Goal: Task Accomplishment & Management: Manage account settings

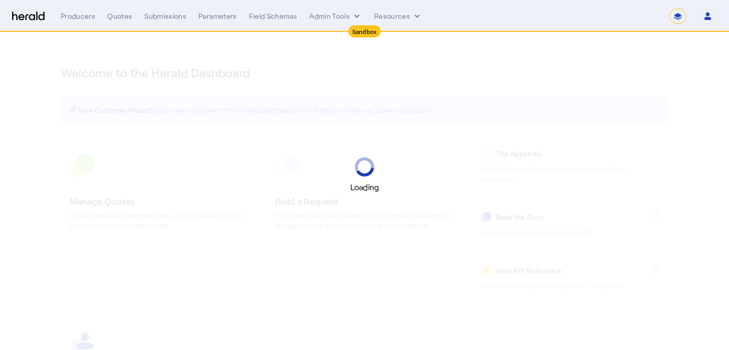
select select "*******"
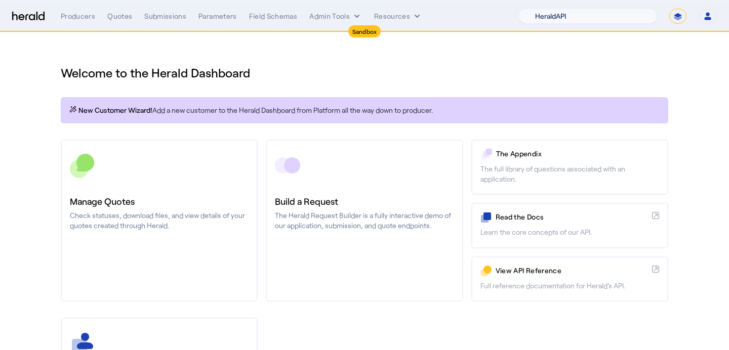
click at [596, 18] on select "1Fort Acrisure Acturis Affinity Advisors Affinity Risk Agentero AmWins Anzen Ao…" at bounding box center [587, 16] width 139 height 15
select select "pfm_r9a7_zywave"
click at [542, 9] on select "1Fort Acrisure Acturis Affinity Advisors Affinity Risk Agentero AmWins Anzen Ao…" at bounding box center [587, 16] width 139 height 15
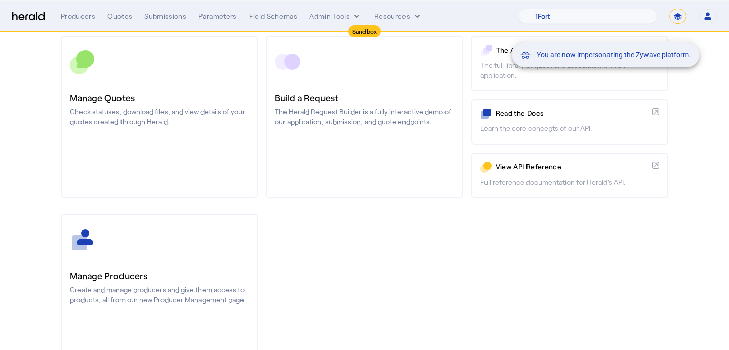
scroll to position [150, 0]
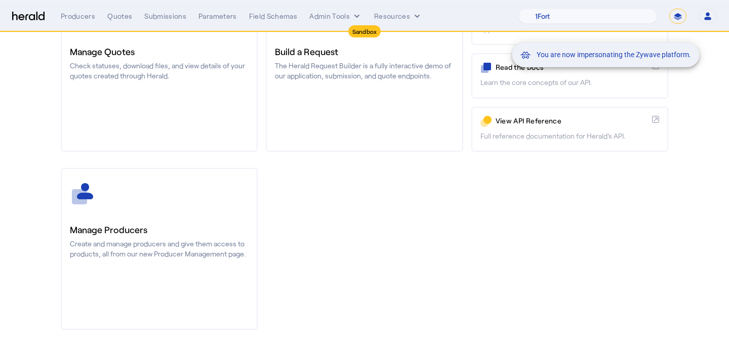
click at [147, 203] on div "You are now impersonating the Zywave platform." at bounding box center [364, 175] width 729 height 350
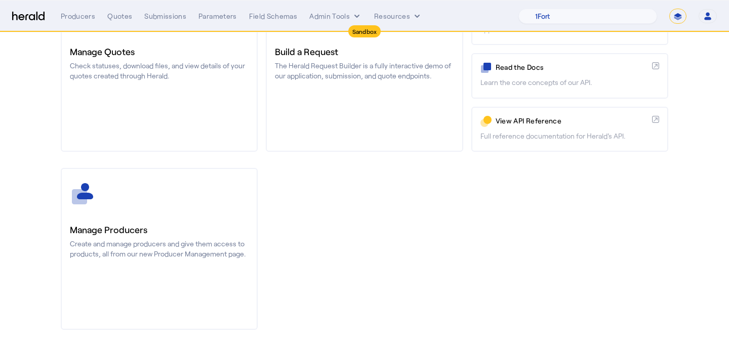
click at [147, 202] on div at bounding box center [159, 193] width 179 height 25
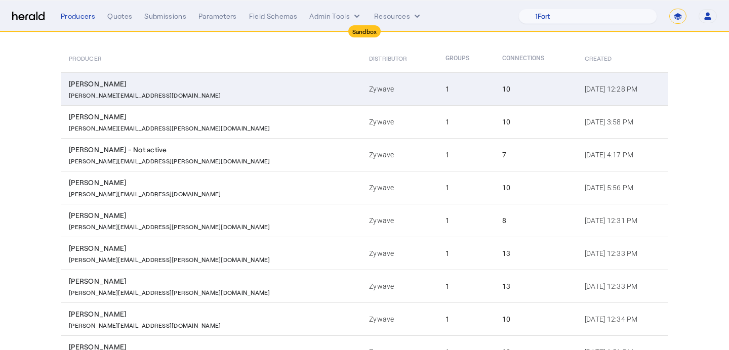
scroll to position [198, 0]
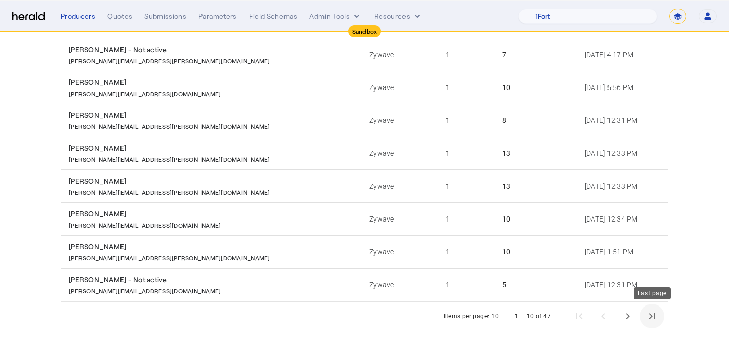
click at [659, 316] on span "Last page" at bounding box center [652, 316] width 24 height 24
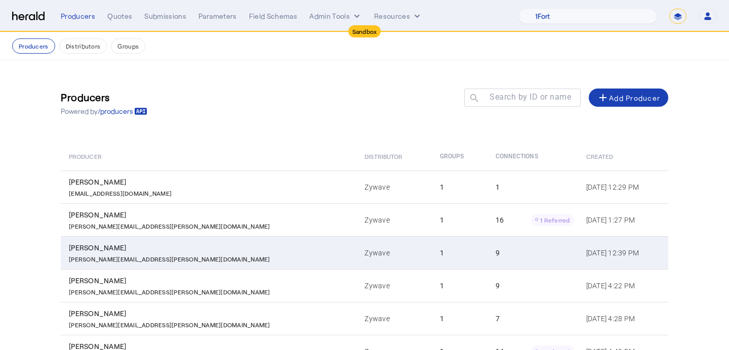
scroll to position [100, 0]
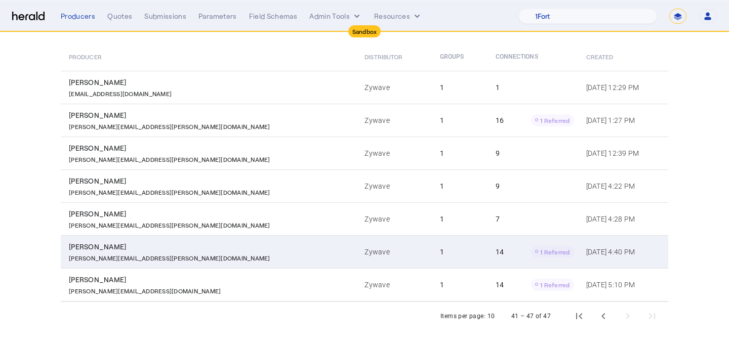
click at [432, 245] on td "1" at bounding box center [460, 251] width 56 height 33
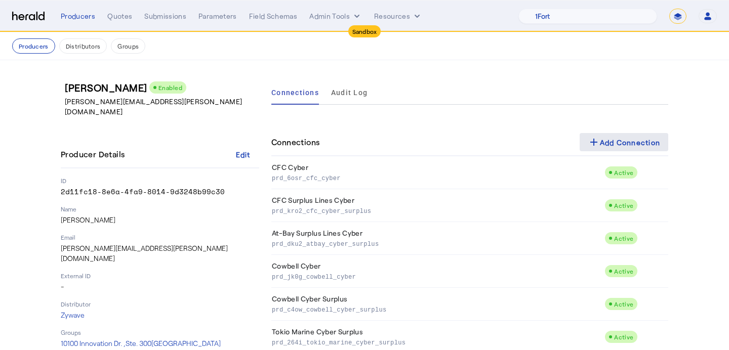
click at [600, 144] on div "add Add Connection" at bounding box center [623, 142] width 73 height 12
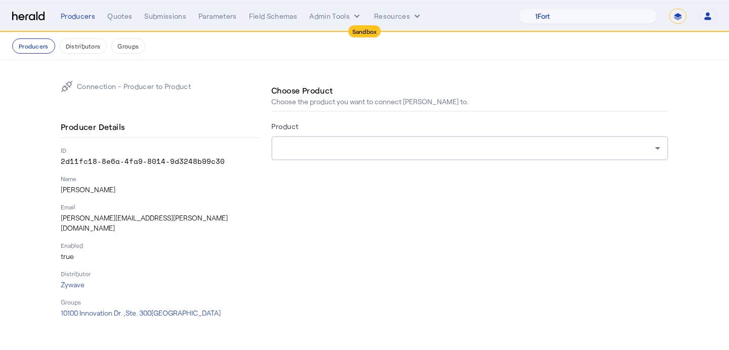
click at [450, 151] on div at bounding box center [466, 148] width 375 height 12
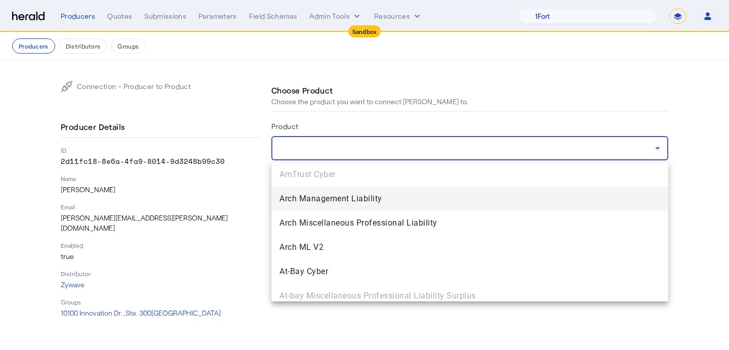
click at [287, 27] on div at bounding box center [364, 175] width 729 height 350
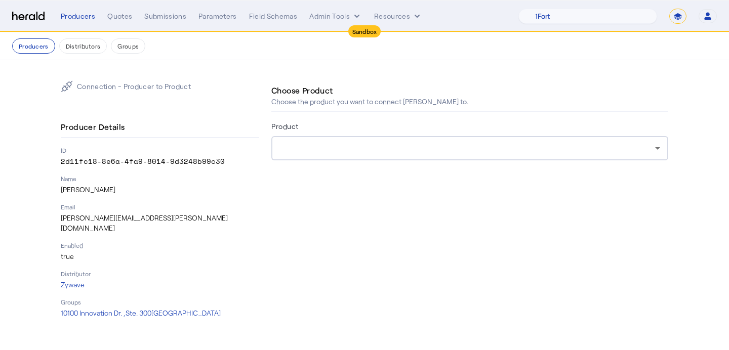
click at [323, 22] on div "Producers Quotes Submissions Parameters Field Schemas Admin Tools Resources 1Fo…" at bounding box center [389, 16] width 656 height 15
click at [323, 17] on button "Admin Tools" at bounding box center [335, 16] width 53 height 10
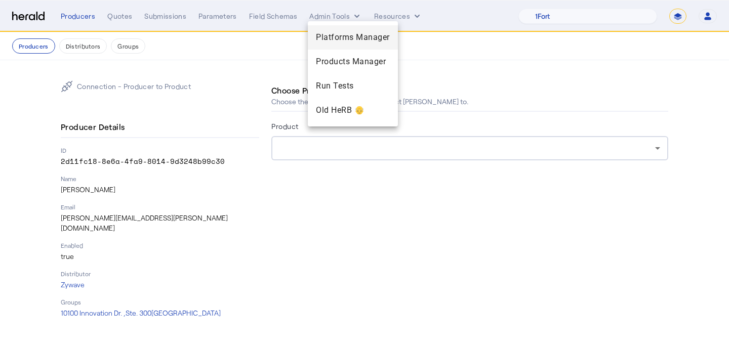
click at [325, 29] on div "Platforms Manager" at bounding box center [353, 37] width 90 height 24
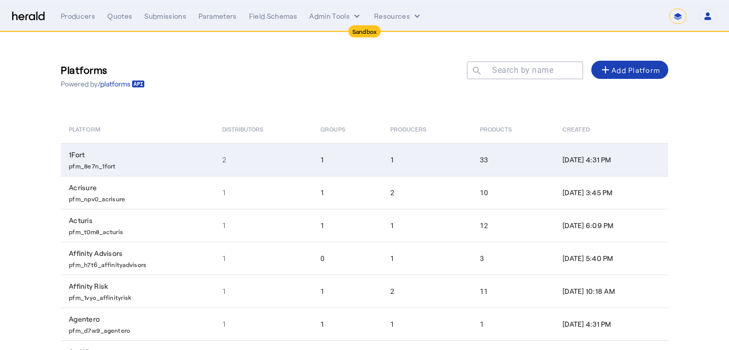
scroll to position [172, 0]
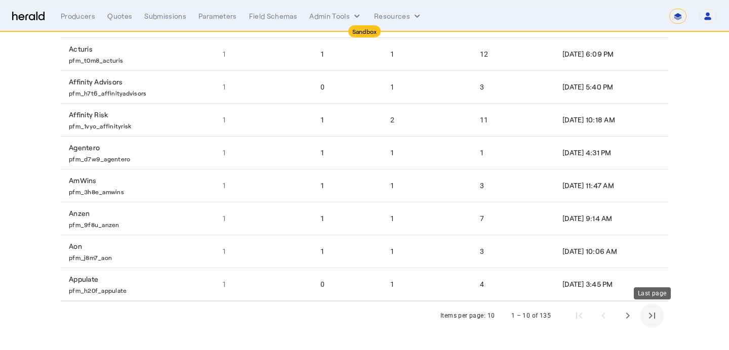
click at [647, 312] on span "Last page" at bounding box center [652, 316] width 24 height 24
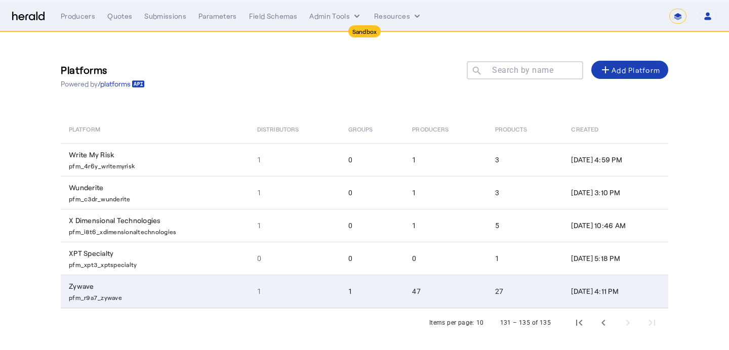
click at [414, 281] on td "47" at bounding box center [445, 291] width 82 height 33
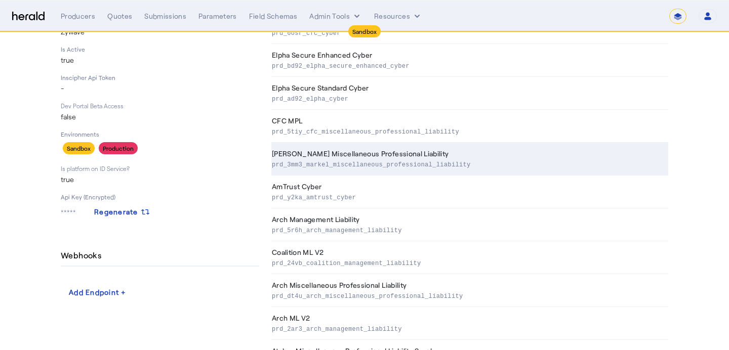
scroll to position [58, 0]
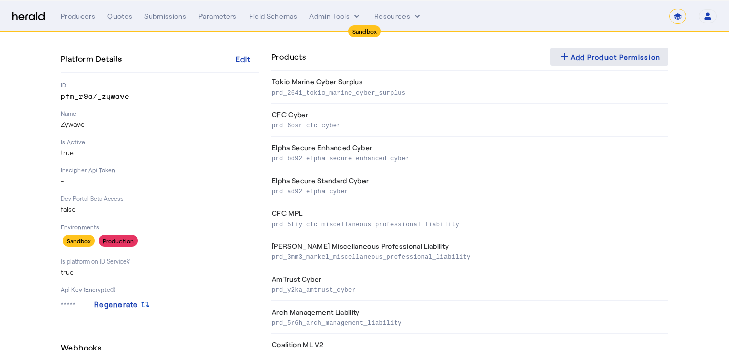
click at [610, 67] on span at bounding box center [609, 57] width 118 height 24
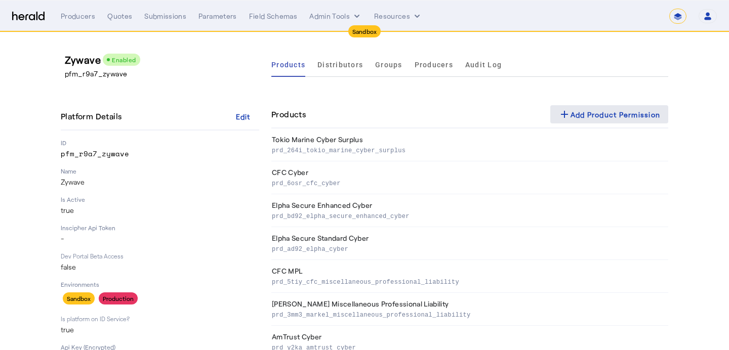
select select "pfm_r9a7_zywave"
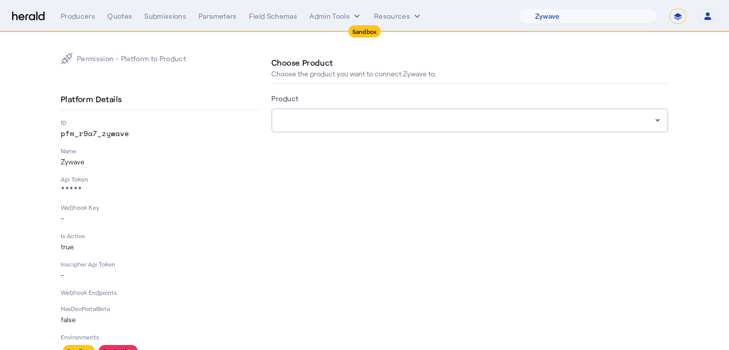
click at [412, 99] on div "Product" at bounding box center [469, 100] width 397 height 16
click at [412, 123] on div at bounding box center [466, 120] width 375 height 12
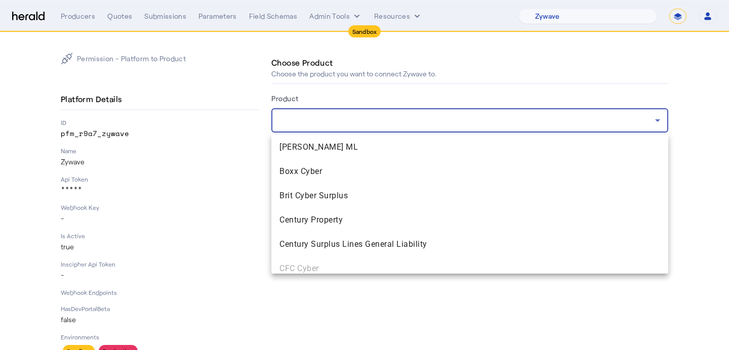
scroll to position [395, 0]
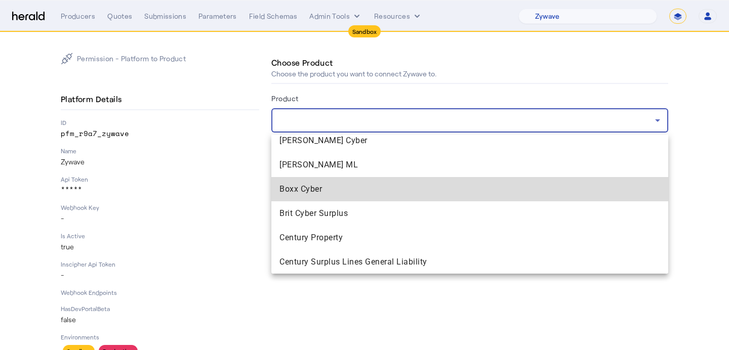
click at [396, 191] on span "Boxx Cyber" at bounding box center [469, 189] width 380 height 12
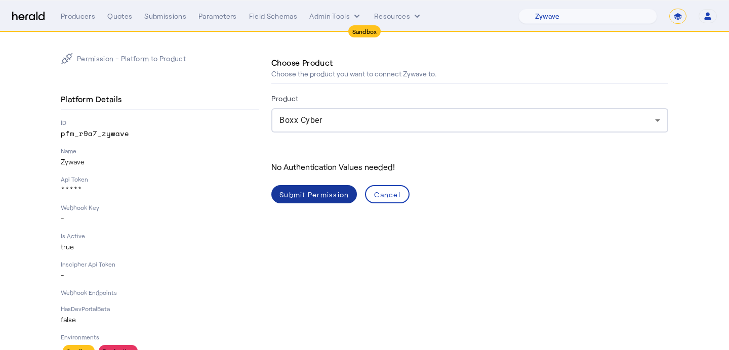
click at [340, 198] on div "Submit Permission" at bounding box center [313, 194] width 69 height 11
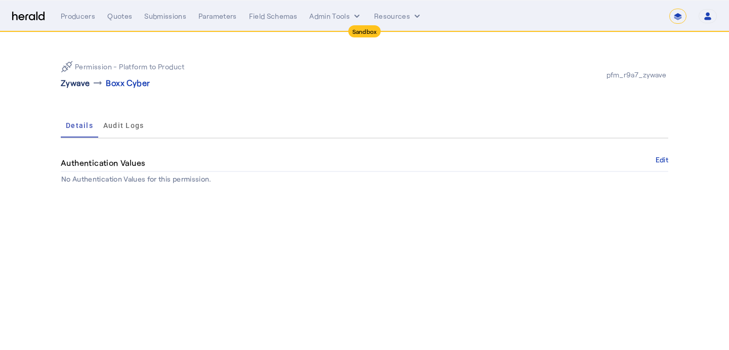
click at [69, 85] on p "Zywave" at bounding box center [75, 83] width 29 height 12
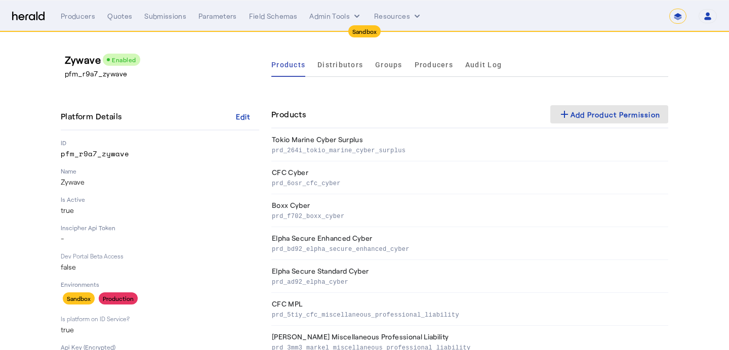
click at [602, 113] on div "add Add Product Permission" at bounding box center [609, 114] width 102 height 12
select select "pfm_r9a7_zywave"
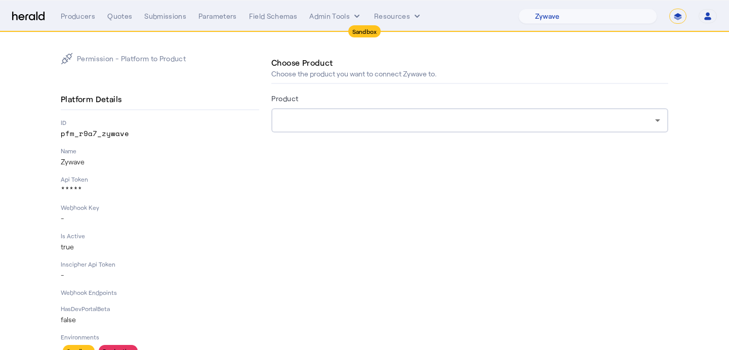
click at [443, 123] on div at bounding box center [466, 120] width 375 height 12
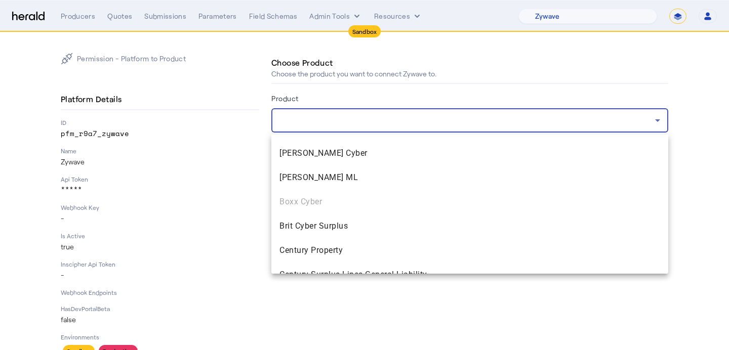
scroll to position [380, 0]
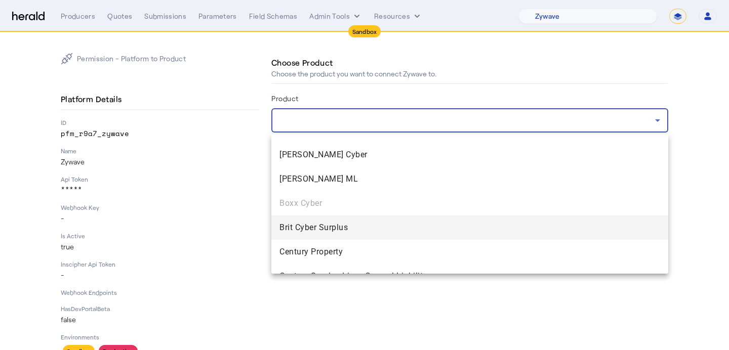
click at [430, 225] on span "Brit Cyber Surplus" at bounding box center [469, 228] width 380 height 12
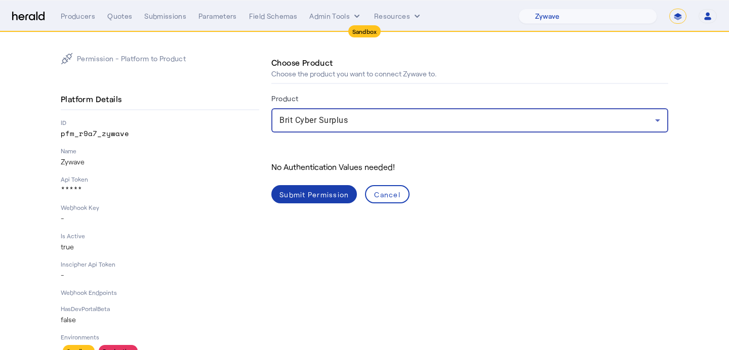
click at [331, 196] on div "Submit Permission" at bounding box center [313, 194] width 69 height 11
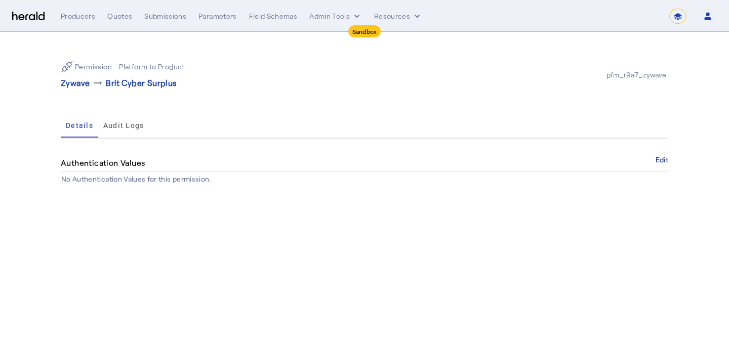
click at [75, 84] on p "Zywave" at bounding box center [75, 83] width 29 height 12
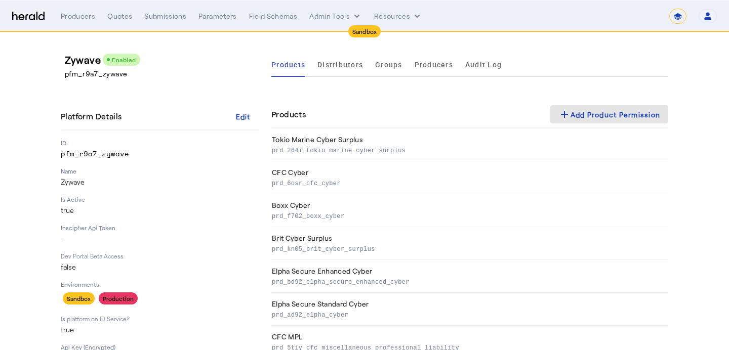
click at [578, 111] on div "add Add Product Permission" at bounding box center [609, 114] width 102 height 12
select select "pfm_r9a7_zywave"
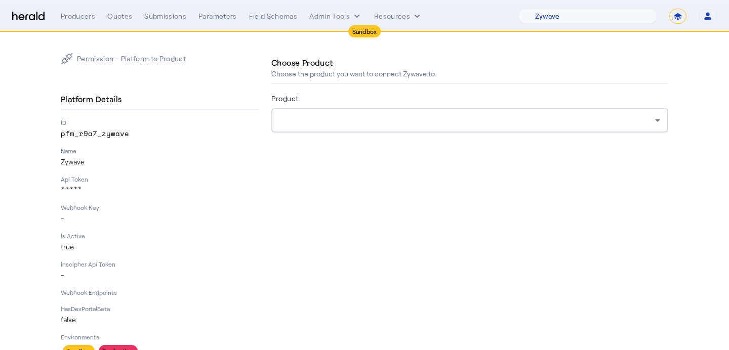
click at [464, 122] on div at bounding box center [466, 120] width 375 height 12
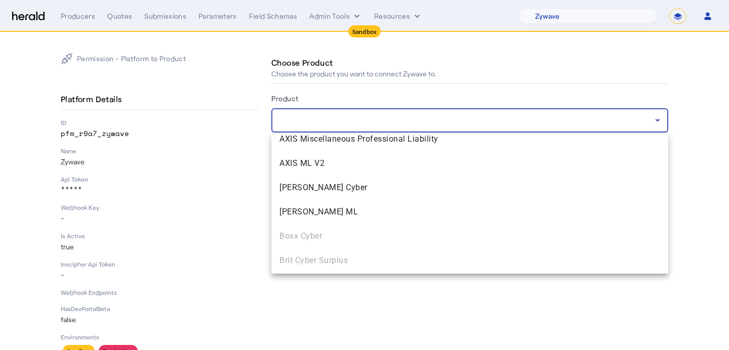
scroll to position [349, 0]
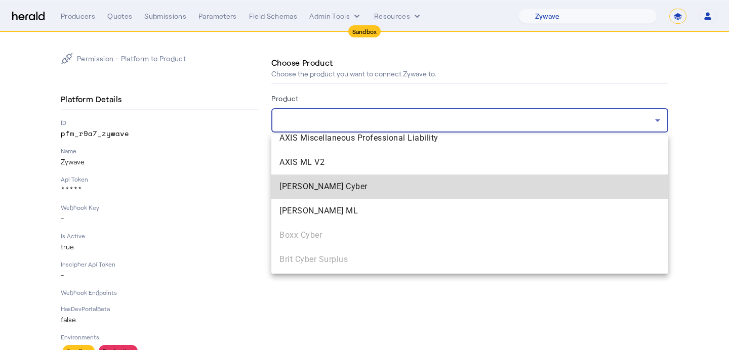
click at [437, 185] on span "[PERSON_NAME] Cyber" at bounding box center [469, 187] width 380 height 12
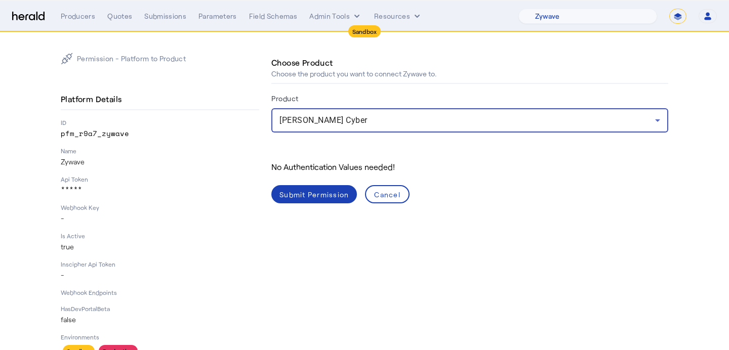
click at [335, 195] on div "Submit Permission" at bounding box center [313, 194] width 69 height 11
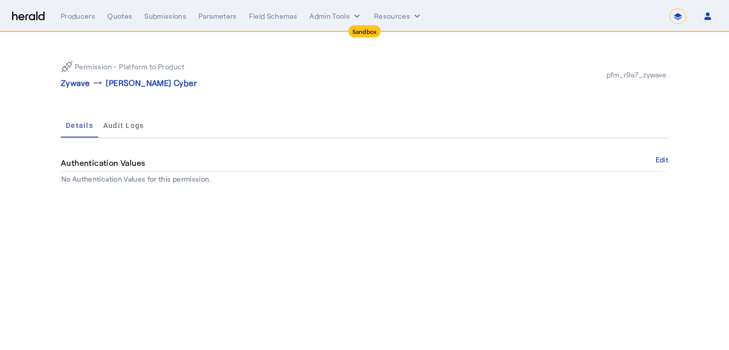
click at [76, 81] on p "Zywave" at bounding box center [75, 83] width 29 height 12
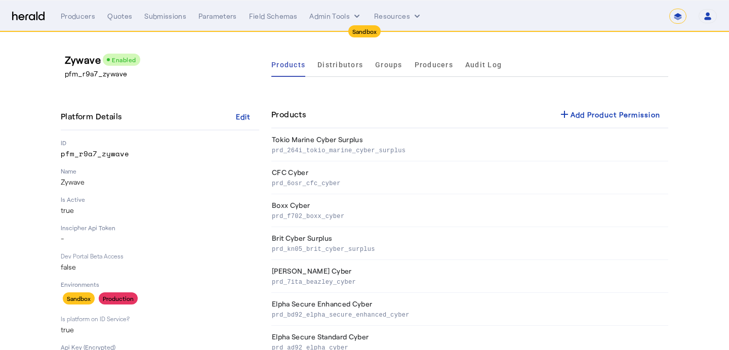
click at [578, 111] on div "add Add Product Permission" at bounding box center [609, 114] width 102 height 12
select select "pfm_r9a7_zywave"
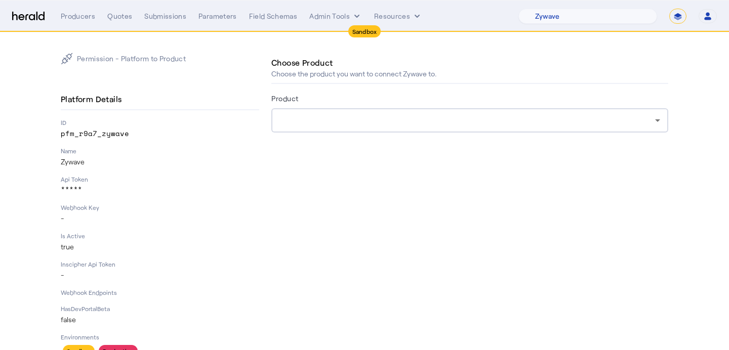
click at [513, 117] on div at bounding box center [466, 120] width 375 height 12
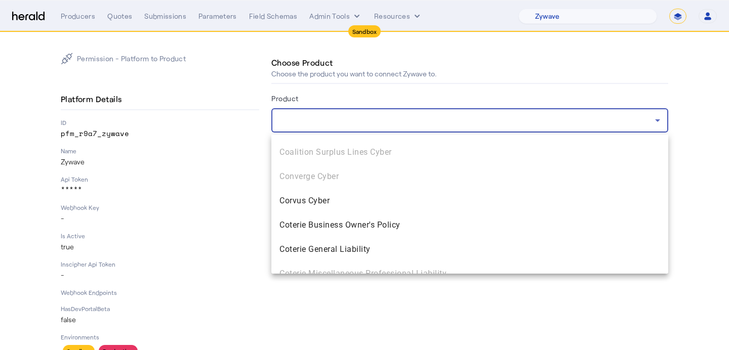
scroll to position [872, 0]
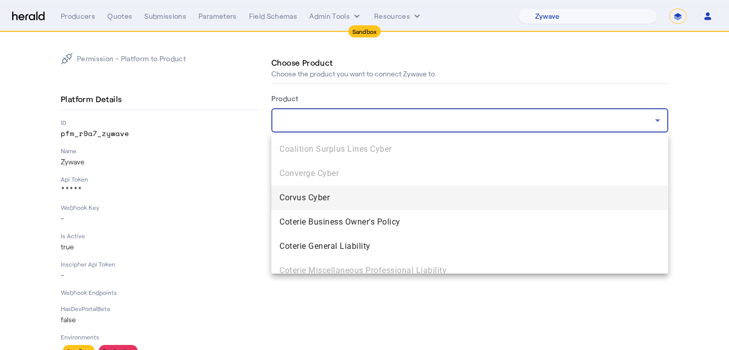
click at [482, 197] on span "Corvus Cyber" at bounding box center [469, 198] width 380 height 12
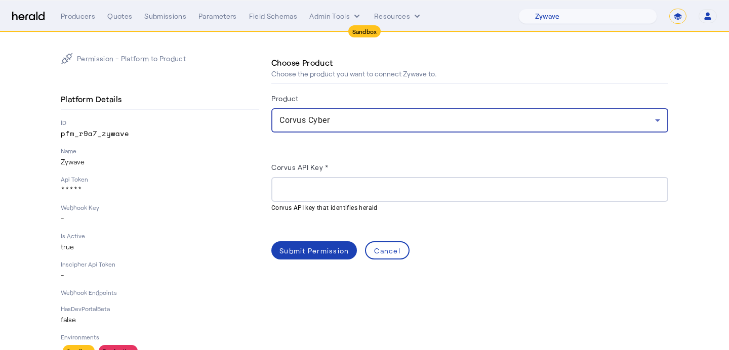
click at [354, 181] on div at bounding box center [469, 189] width 380 height 25
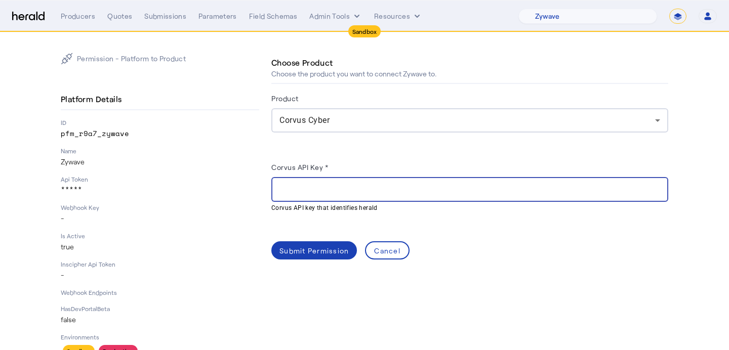
paste input "**********"
type input "**********"
click at [318, 249] on div "Submit Permission" at bounding box center [313, 250] width 69 height 11
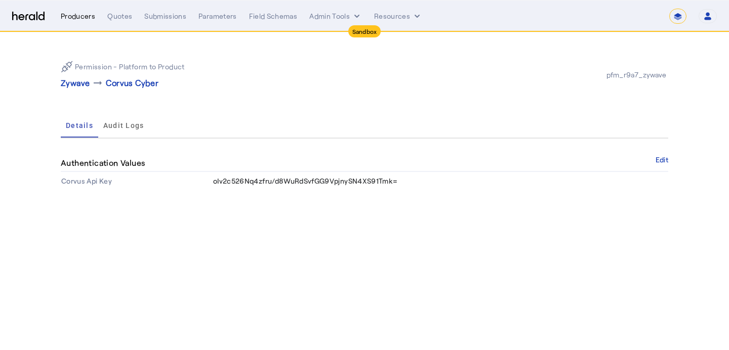
click at [69, 18] on div "Producers" at bounding box center [78, 16] width 34 height 10
select select "pfm_r9a7_zywave"
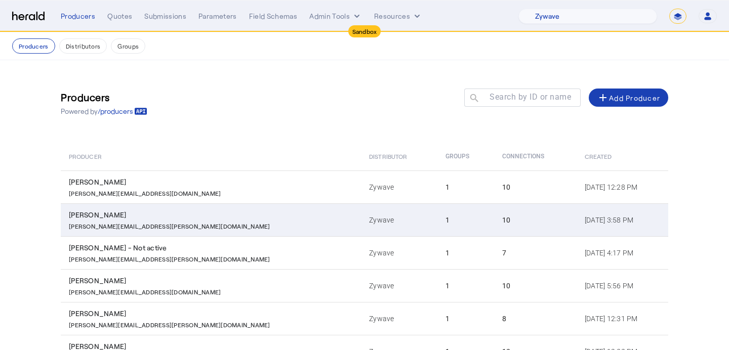
scroll to position [198, 0]
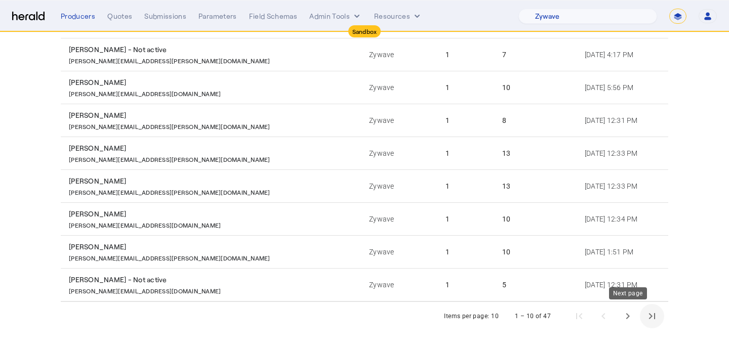
click at [640, 314] on span "Last page" at bounding box center [652, 316] width 24 height 24
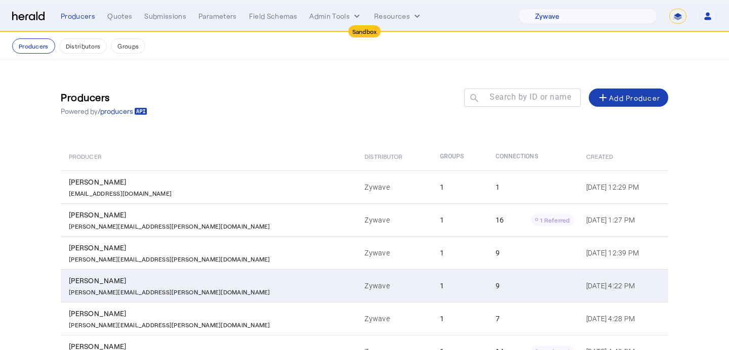
scroll to position [100, 0]
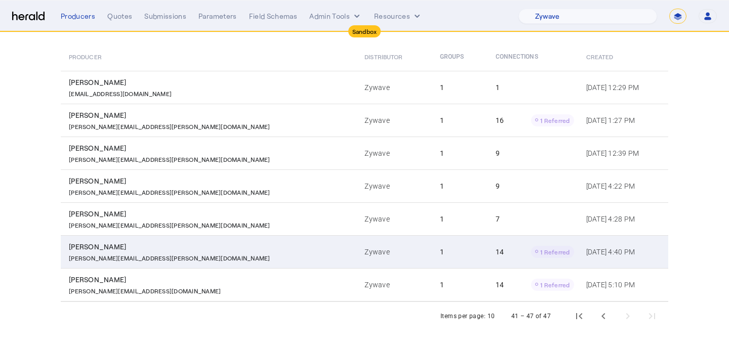
click at [432, 241] on td "1" at bounding box center [460, 251] width 56 height 33
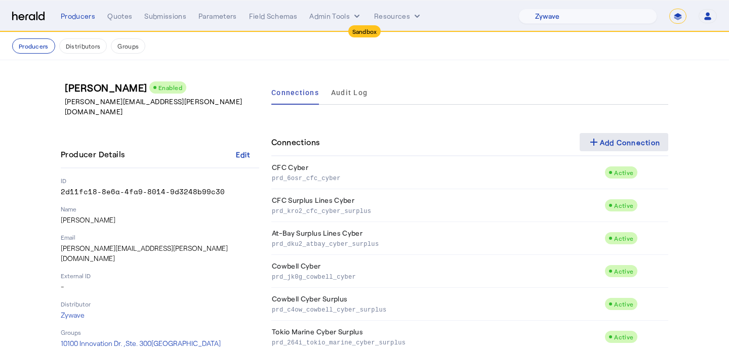
click at [619, 139] on div "add Add Connection" at bounding box center [623, 142] width 73 height 12
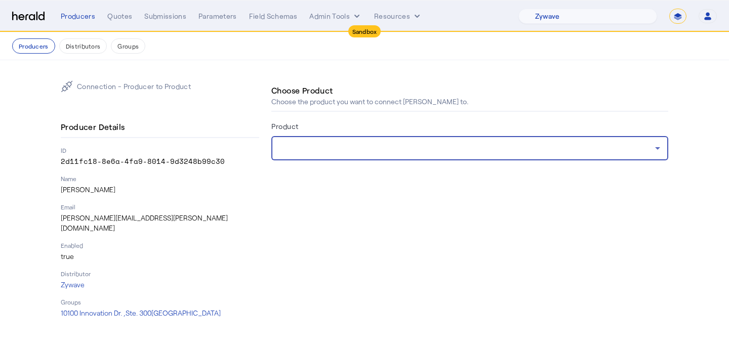
click at [492, 143] on div at bounding box center [466, 148] width 375 height 12
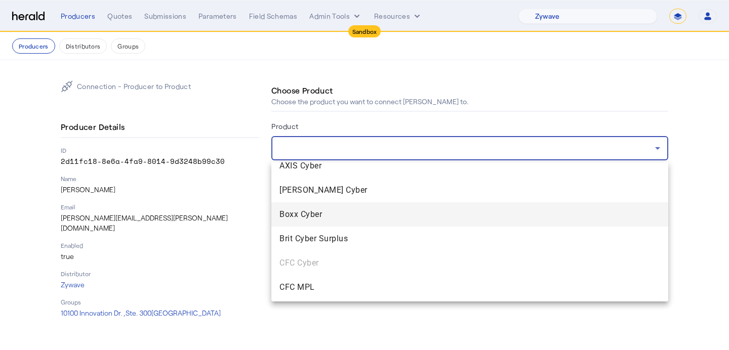
scroll to position [180, 0]
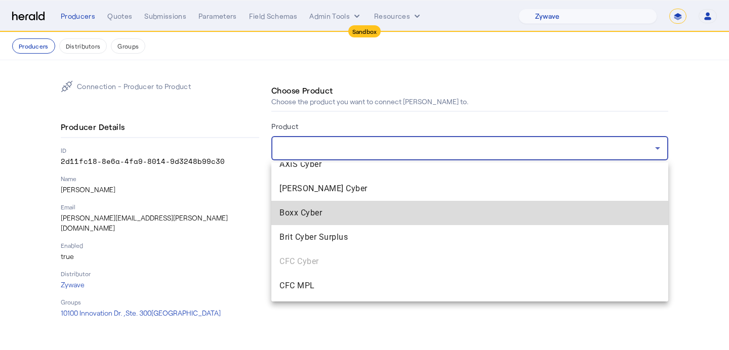
click at [462, 207] on span "Boxx Cyber" at bounding box center [469, 213] width 380 height 12
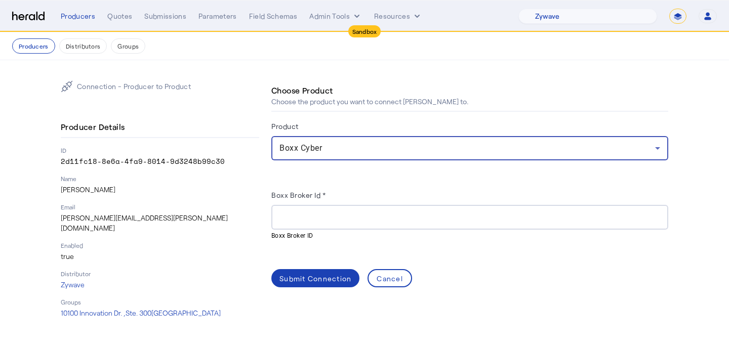
click at [350, 220] on input "Boxx Broker Id *" at bounding box center [469, 218] width 380 height 12
paste input "**********"
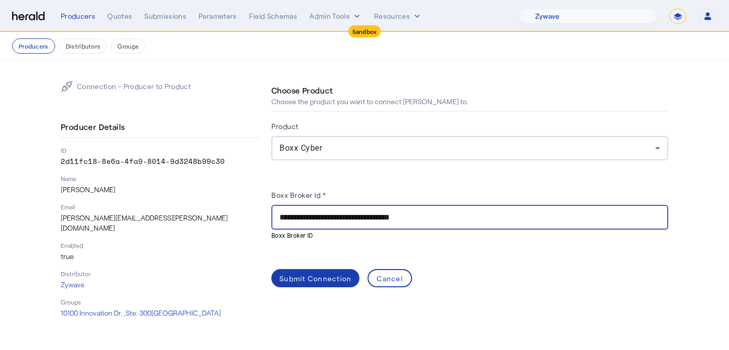
type input "**********"
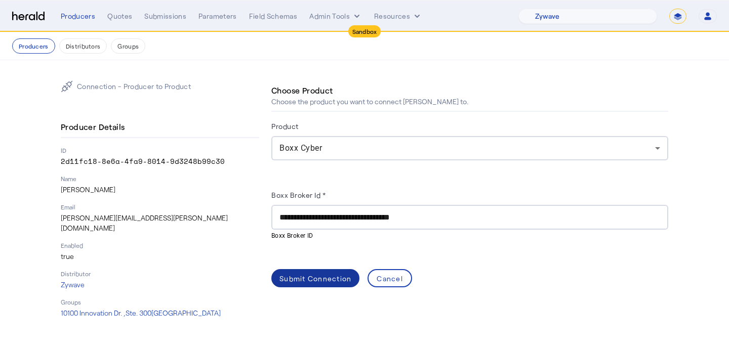
click at [316, 280] on div "Submit Connection" at bounding box center [315, 278] width 72 height 11
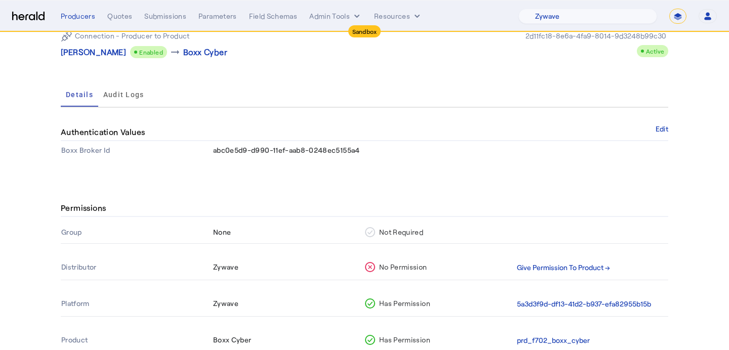
scroll to position [63, 0]
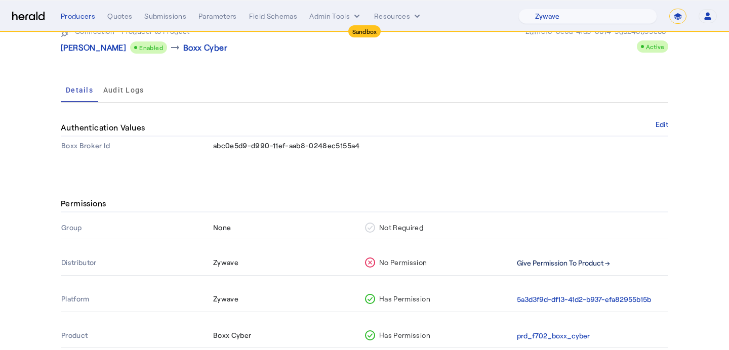
click at [583, 268] on button "Give Permission To Product →" at bounding box center [563, 264] width 93 height 12
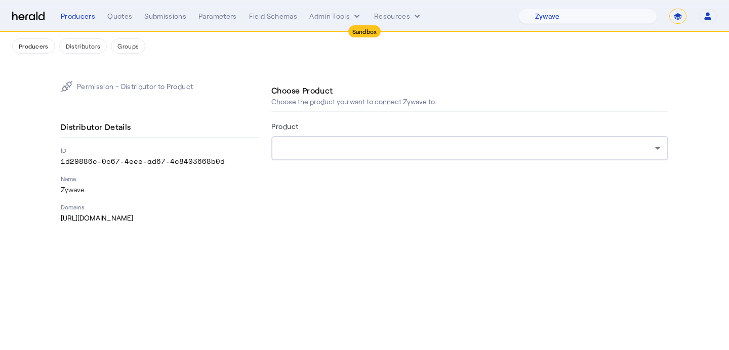
click at [483, 158] on div at bounding box center [469, 148] width 380 height 24
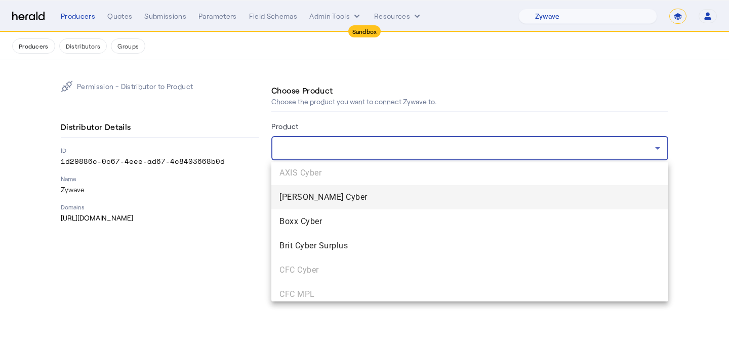
scroll to position [176, 0]
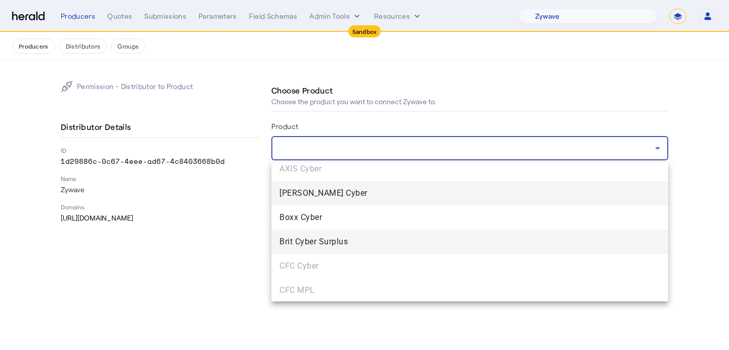
click at [442, 240] on span "Brit Cyber Surplus" at bounding box center [469, 242] width 380 height 12
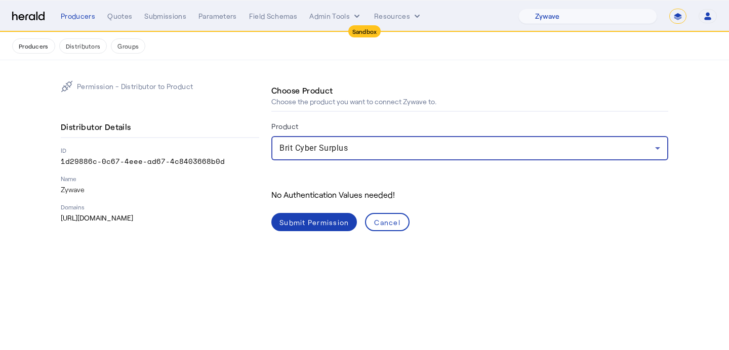
click at [292, 224] on div "Submit Permission" at bounding box center [313, 222] width 69 height 11
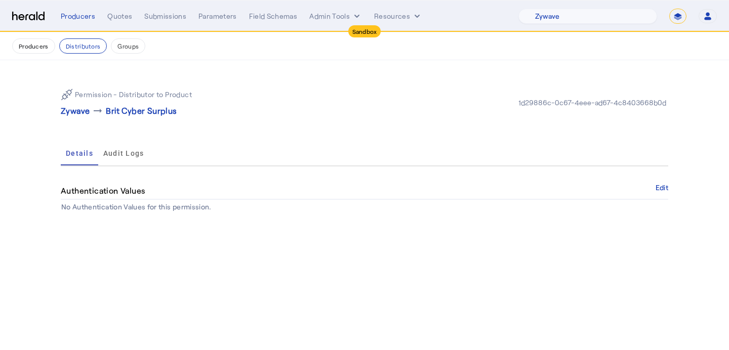
click at [81, 114] on p "Zywave" at bounding box center [75, 111] width 29 height 12
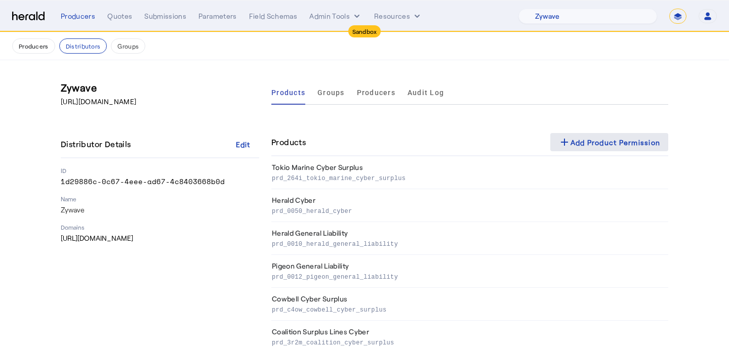
click at [606, 149] on span at bounding box center [609, 142] width 118 height 24
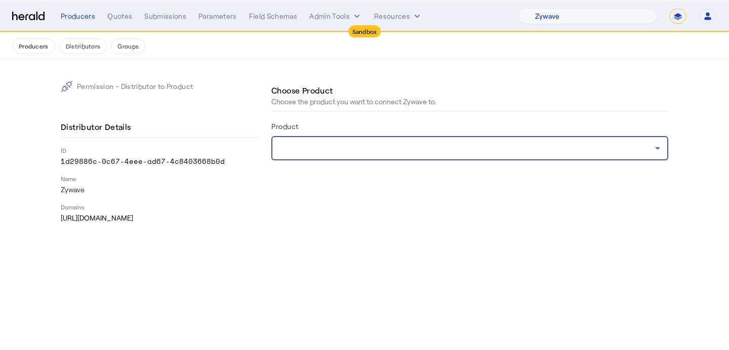
click at [429, 153] on div at bounding box center [466, 148] width 375 height 12
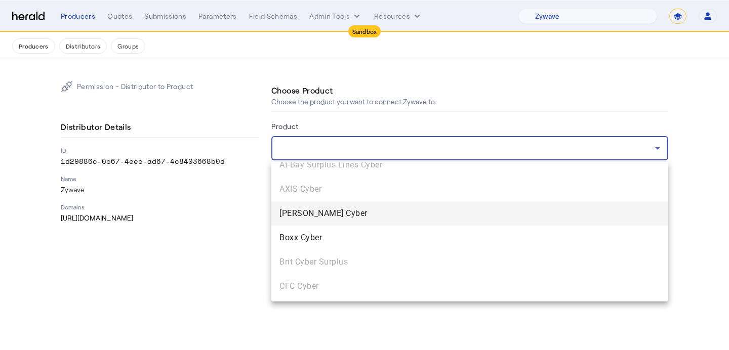
scroll to position [156, 0]
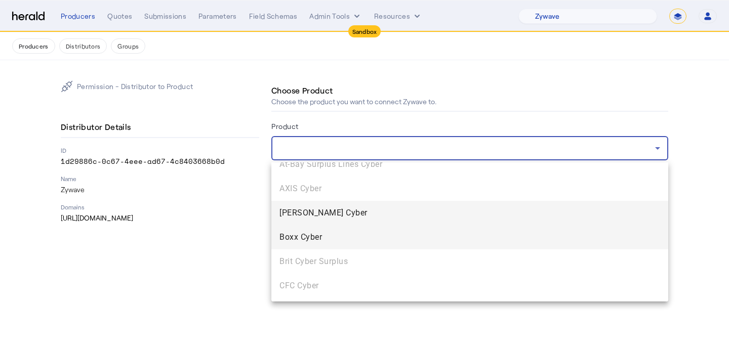
click at [410, 235] on span "Boxx Cyber" at bounding box center [469, 237] width 380 height 12
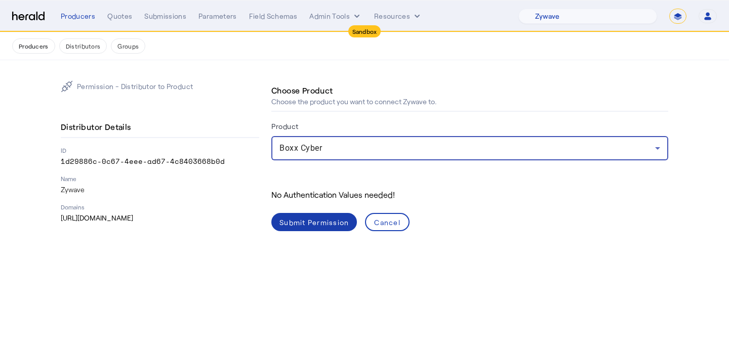
click at [329, 218] on div "Submit Permission" at bounding box center [313, 222] width 69 height 11
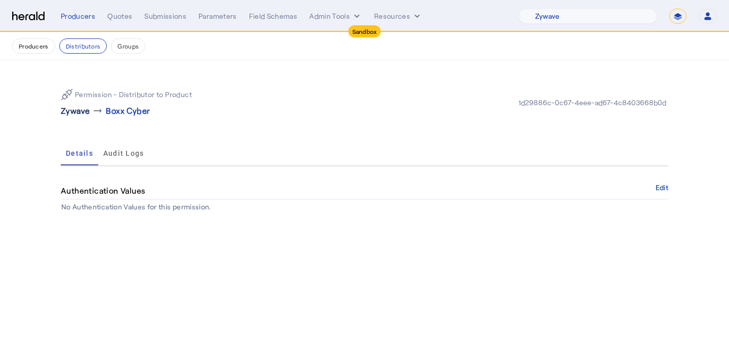
click at [82, 110] on p "Zywave" at bounding box center [75, 111] width 29 height 12
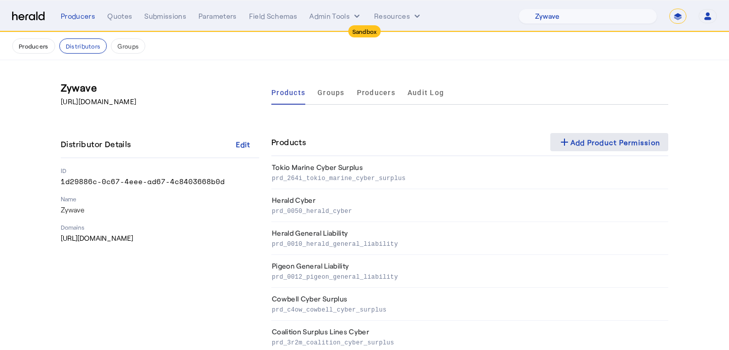
click at [589, 146] on div "add Add Product Permission" at bounding box center [609, 142] width 102 height 12
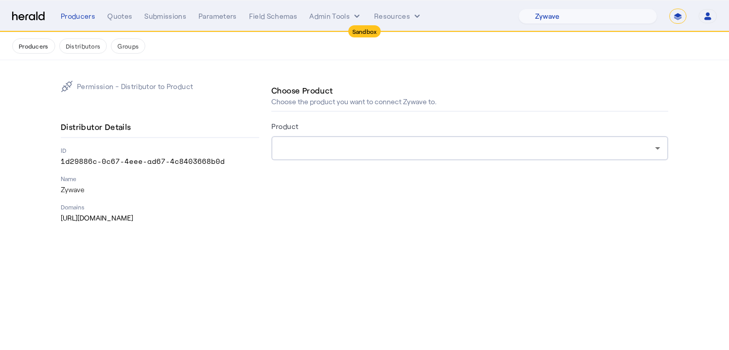
click at [513, 162] on form "Product" at bounding box center [469, 154] width 397 height 69
click at [530, 150] on div at bounding box center [466, 148] width 375 height 12
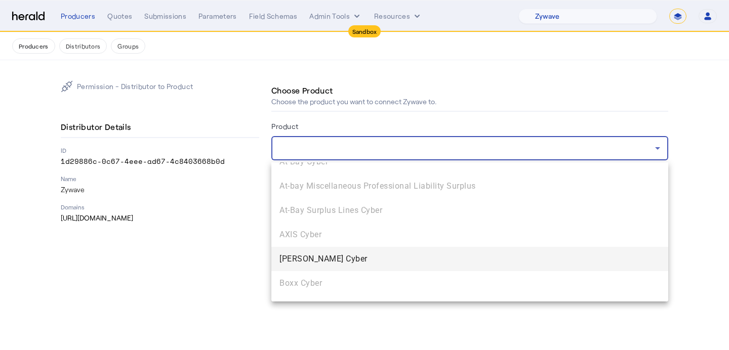
scroll to position [110, 0]
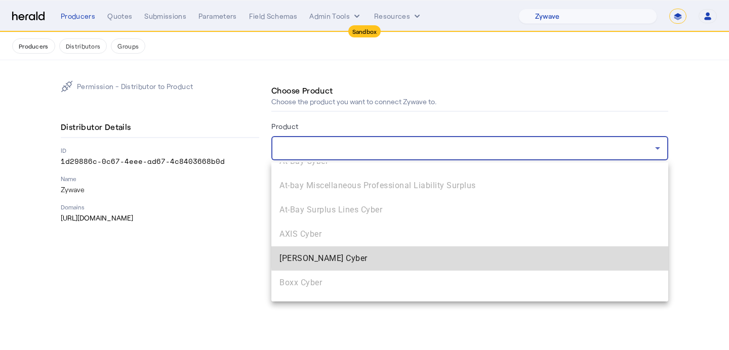
click at [479, 253] on span "[PERSON_NAME] Cyber" at bounding box center [469, 258] width 380 height 12
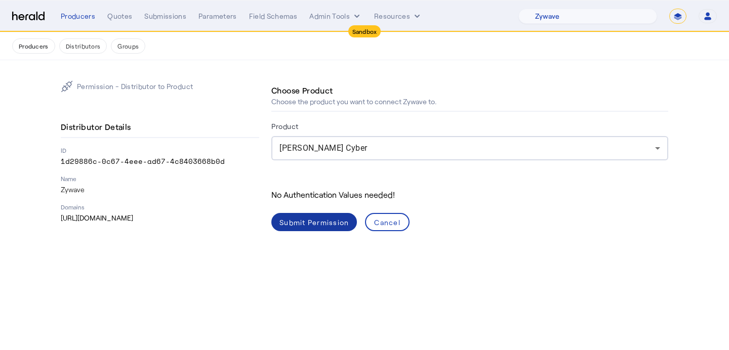
click at [313, 220] on div "Submit Permission" at bounding box center [313, 222] width 69 height 11
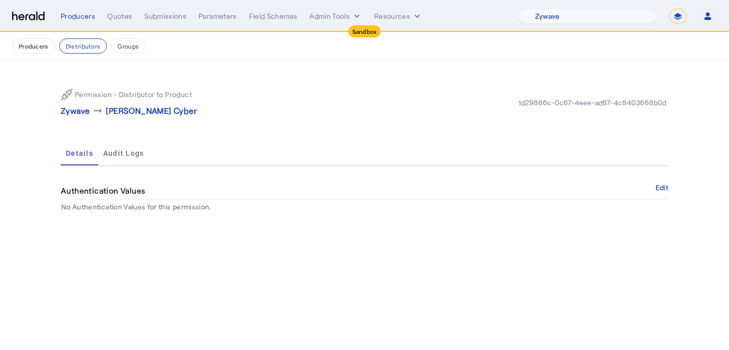
click at [75, 112] on p "Zywave" at bounding box center [75, 111] width 29 height 12
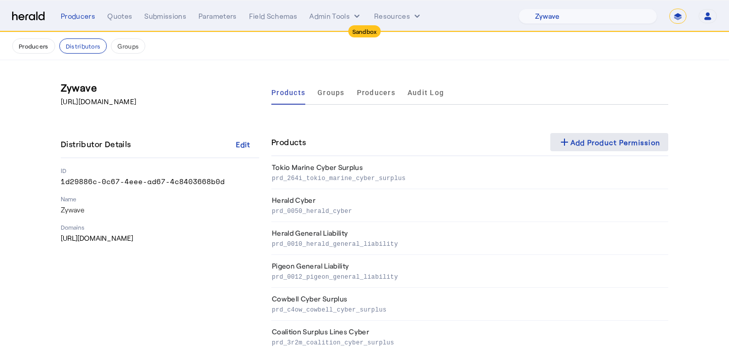
click at [589, 143] on div "add Add Product Permission" at bounding box center [609, 142] width 102 height 12
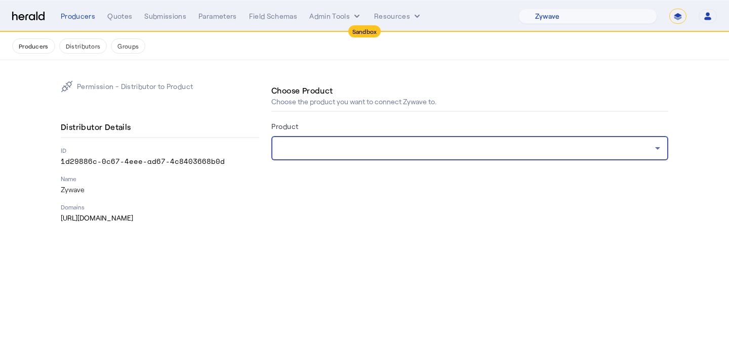
click at [589, 143] on div at bounding box center [466, 148] width 375 height 12
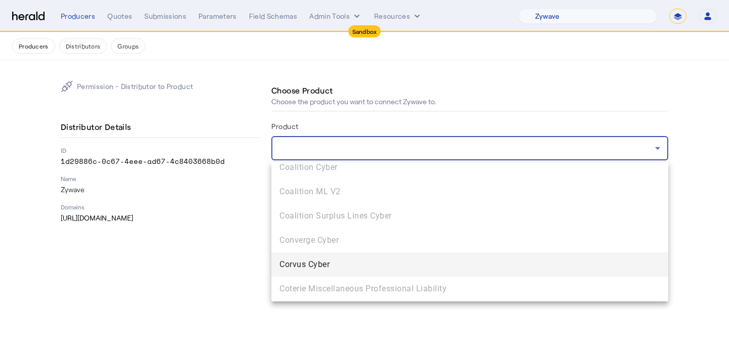
scroll to position [351, 0]
click at [485, 259] on span "Corvus Cyber" at bounding box center [469, 261] width 380 height 12
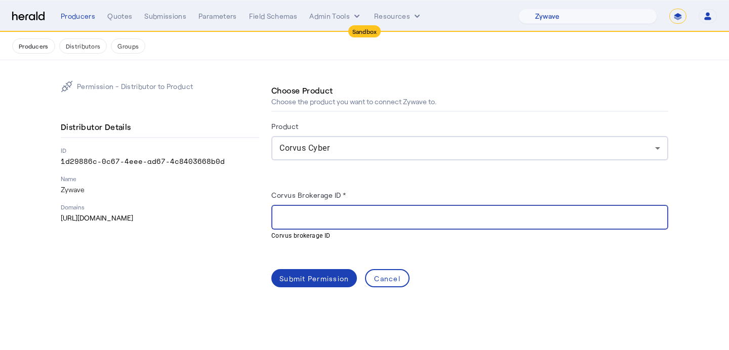
click at [361, 219] on input "Corvus Brokerage ID *" at bounding box center [469, 218] width 380 height 12
paste input "**********"
type input "**********"
click at [310, 273] on div "Submit Permission" at bounding box center [313, 278] width 69 height 11
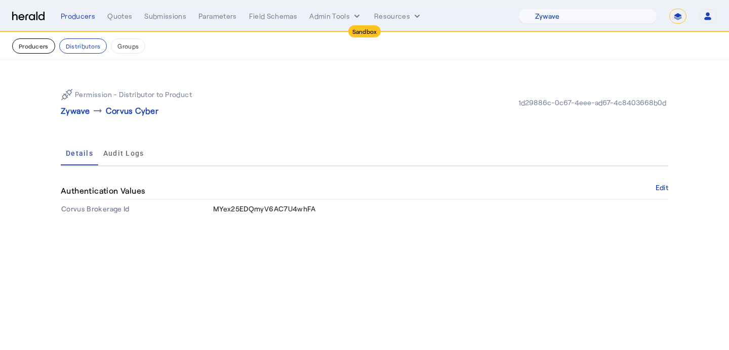
click at [25, 43] on button "Producers" at bounding box center [33, 45] width 43 height 15
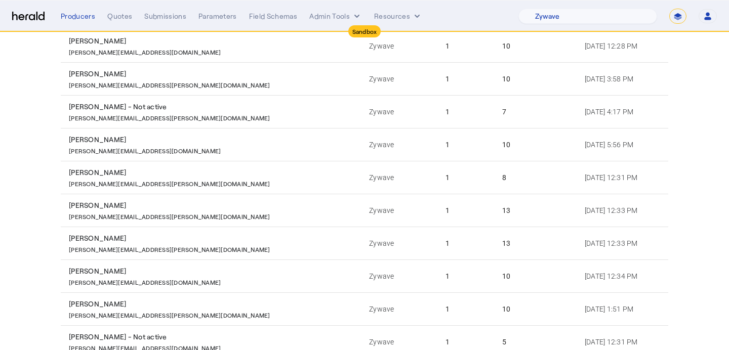
scroll to position [198, 0]
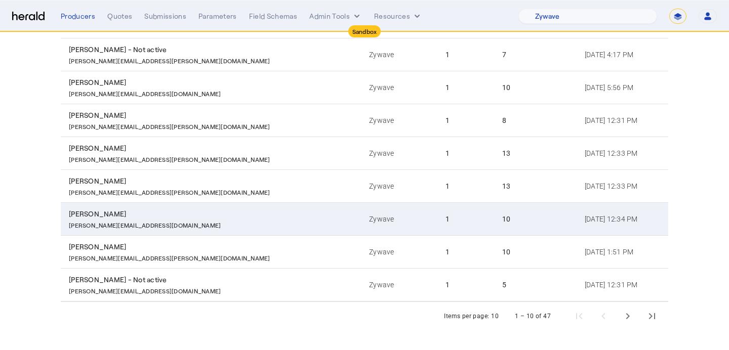
click at [502, 219] on div "10" at bounding box center [537, 219] width 70 height 10
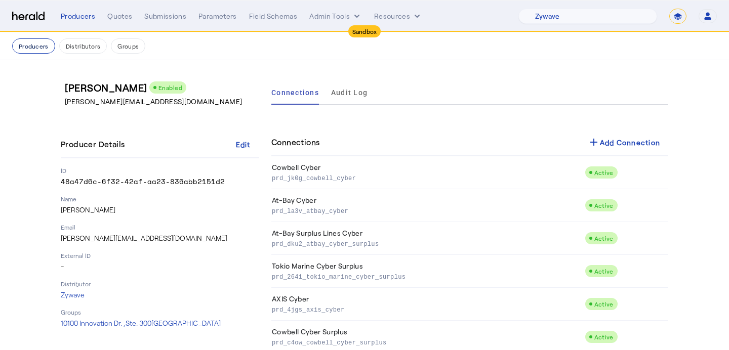
click at [41, 41] on button "Producers" at bounding box center [33, 45] width 43 height 15
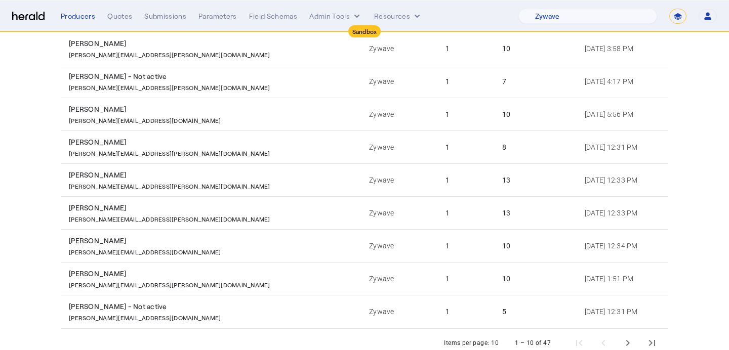
scroll to position [198, 0]
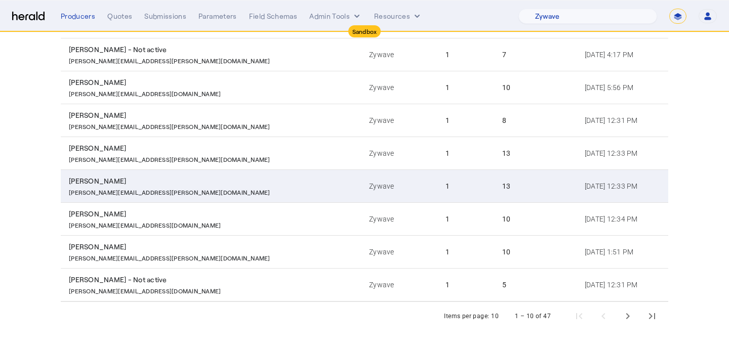
click at [361, 187] on td "Zywave" at bounding box center [399, 186] width 76 height 33
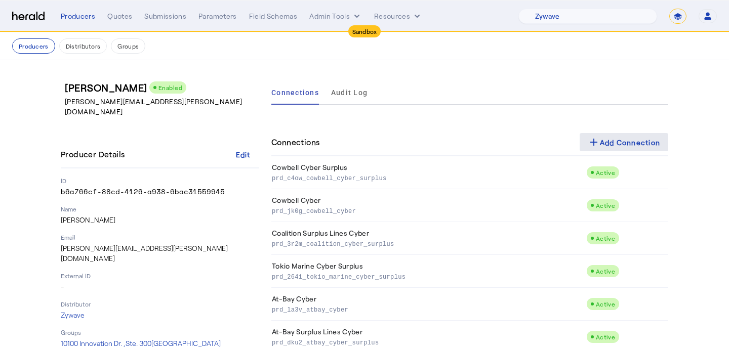
click at [611, 147] on div "add Add Connection" at bounding box center [623, 142] width 73 height 12
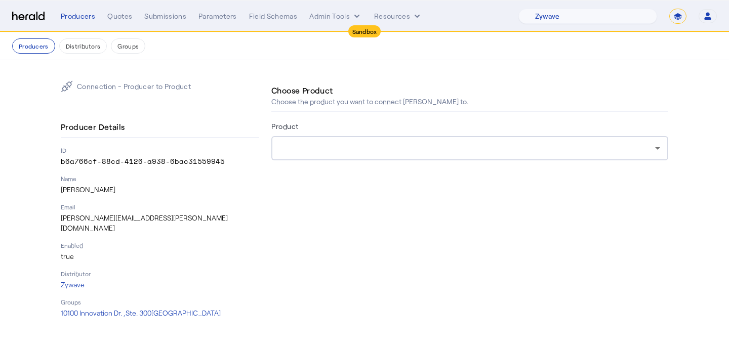
click at [414, 145] on div at bounding box center [466, 148] width 375 height 12
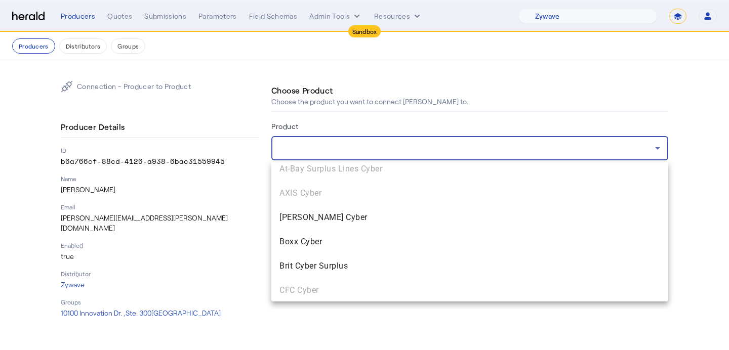
scroll to position [182, 0]
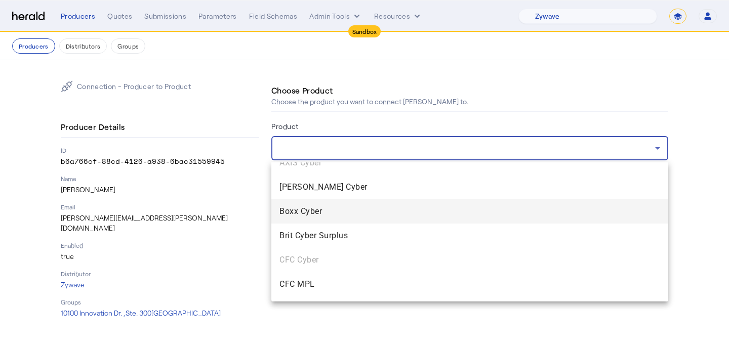
click at [381, 211] on span "Boxx Cyber" at bounding box center [469, 211] width 380 height 12
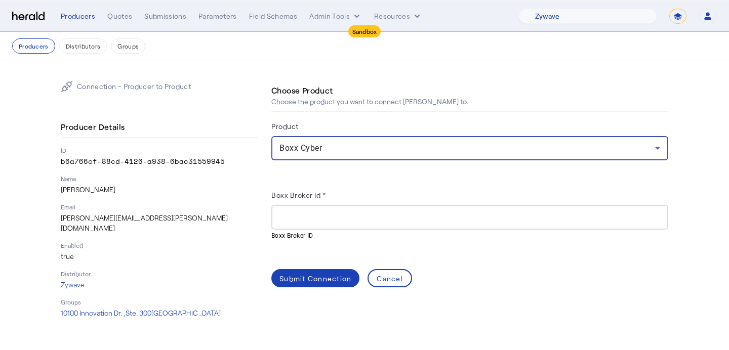
click at [290, 215] on input "Boxx Broker Id *" at bounding box center [469, 218] width 380 height 12
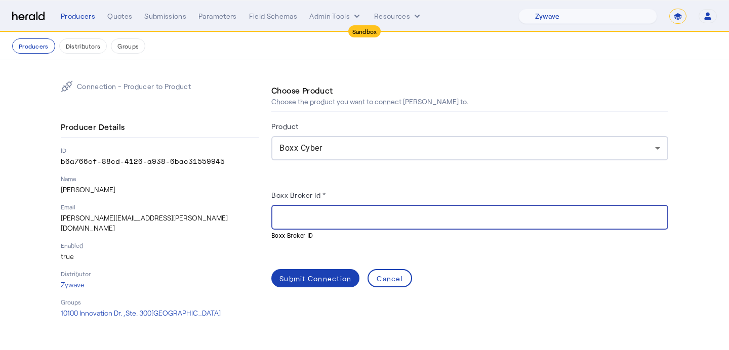
paste input "**********"
type input "**********"
click at [299, 268] on span at bounding box center [315, 278] width 88 height 24
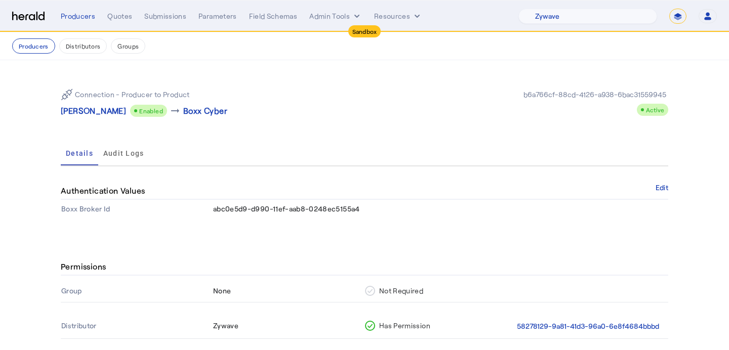
click at [82, 110] on p "[PERSON_NAME]" at bounding box center [93, 111] width 65 height 12
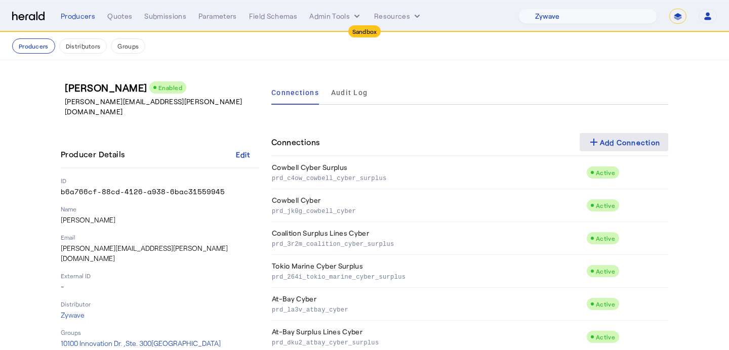
click at [593, 146] on mat-icon "add" at bounding box center [593, 142] width 12 height 12
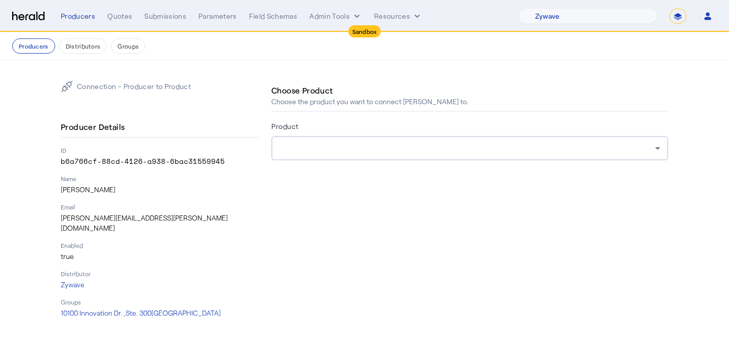
click at [429, 139] on div at bounding box center [469, 148] width 380 height 24
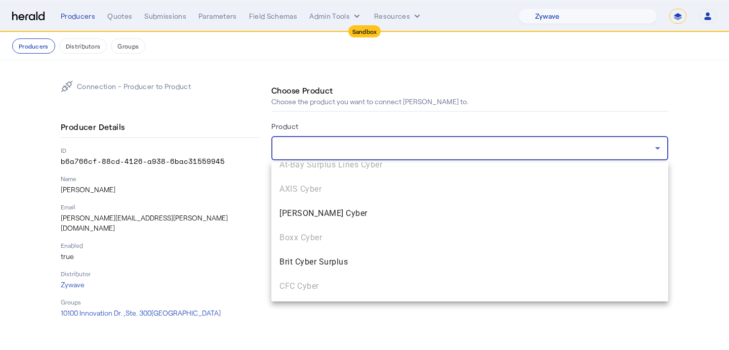
scroll to position [156, 0]
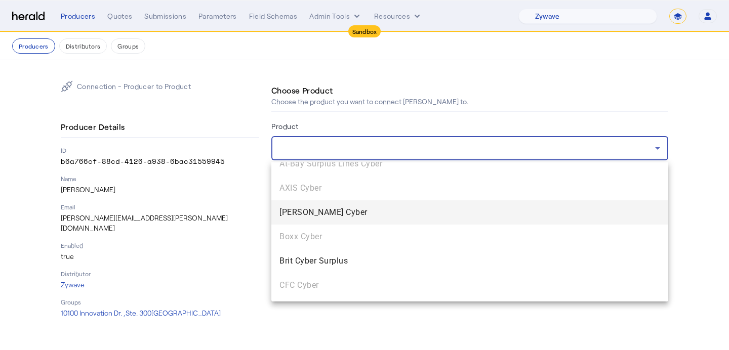
click at [405, 217] on span "[PERSON_NAME] Cyber" at bounding box center [469, 212] width 380 height 12
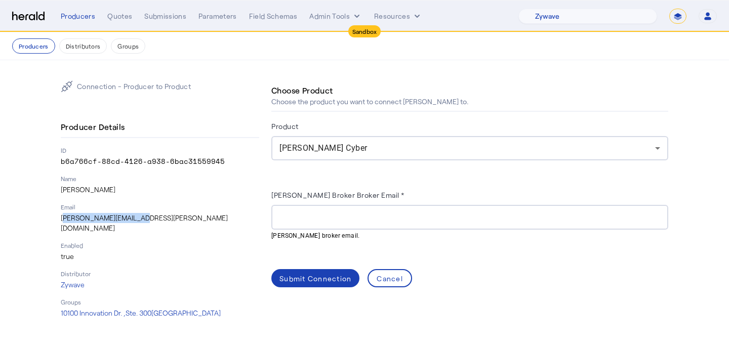
drag, startPoint x: 135, startPoint y: 216, endPoint x: 59, endPoint y: 218, distance: 75.9
click at [59, 218] on div "Connection - Producer to Product Producer Details ID b6a766cf-88cd-4126-a938-6b…" at bounding box center [364, 199] width 648 height 278
copy p "[PERSON_NAME][EMAIL_ADDRESS][PERSON_NAME][DOMAIN_NAME]"
click at [270, 209] on div "Connection - Producer to Product Producer Details ID b6a766cf-88cd-4126-a938-6b…" at bounding box center [364, 199] width 607 height 238
click at [288, 214] on input "[PERSON_NAME] Broker Broker Email *" at bounding box center [469, 218] width 380 height 12
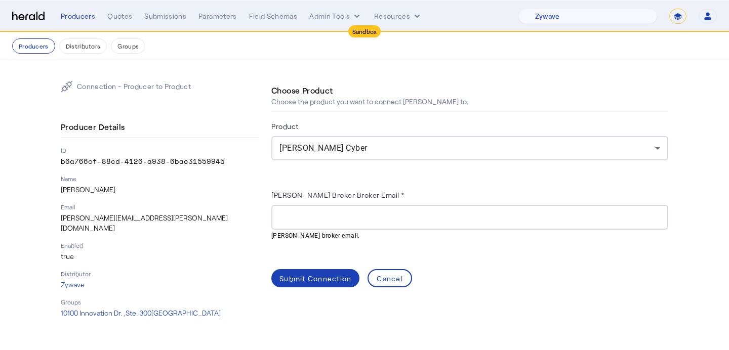
paste input "**********"
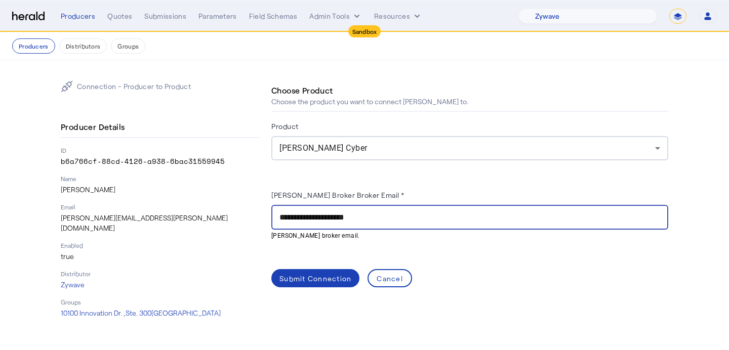
click at [285, 215] on input "**********" at bounding box center [469, 218] width 380 height 12
type input "**********"
click at [320, 278] on div "Submit Connection" at bounding box center [315, 278] width 72 height 11
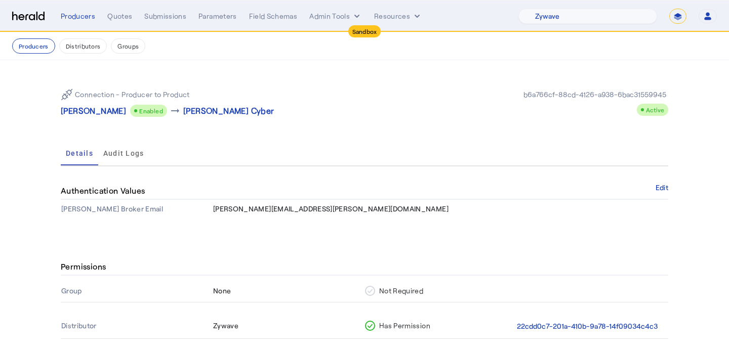
click at [78, 112] on p "[PERSON_NAME]" at bounding box center [93, 111] width 65 height 12
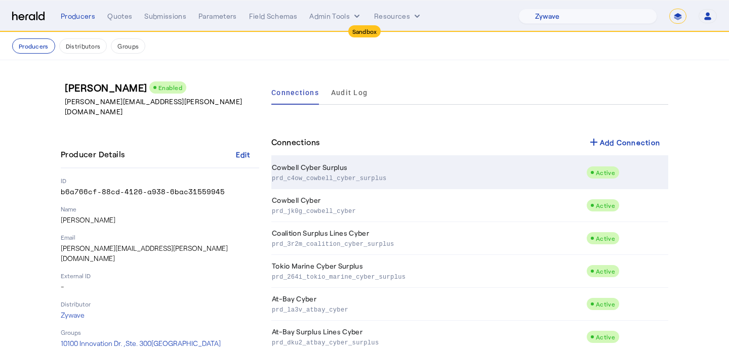
click at [579, 164] on td "Cowbell Cyber Surplus prd_c4ow_cowbell_cyber_surplus" at bounding box center [428, 172] width 315 height 33
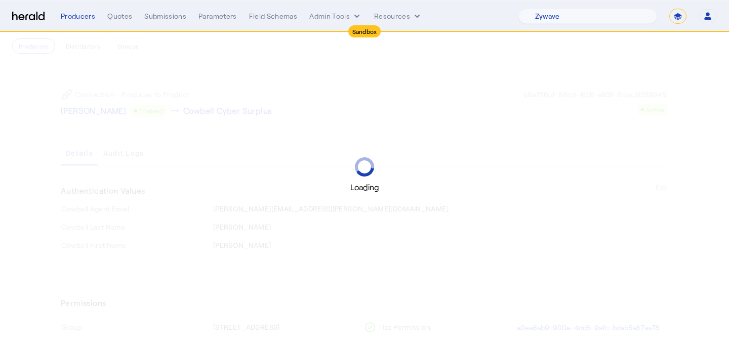
click at [80, 115] on div "Loading" at bounding box center [364, 175] width 729 height 350
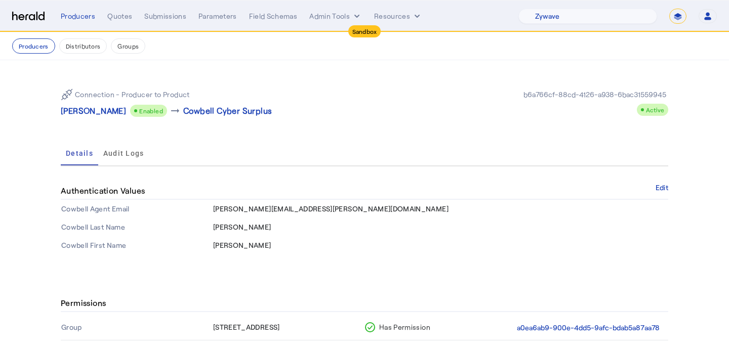
click at [80, 115] on p "[PERSON_NAME]" at bounding box center [93, 111] width 65 height 12
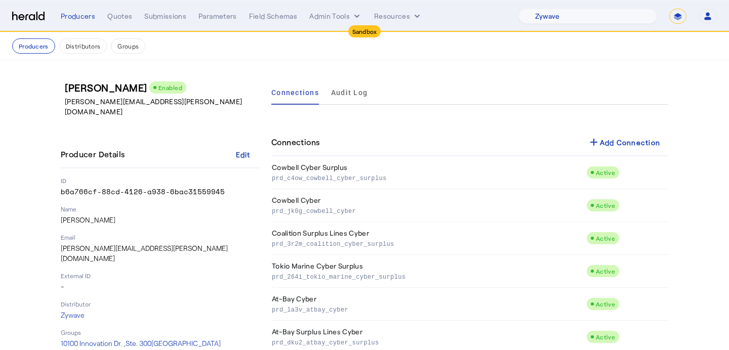
click at [614, 148] on div "add Add Connection" at bounding box center [623, 142] width 73 height 12
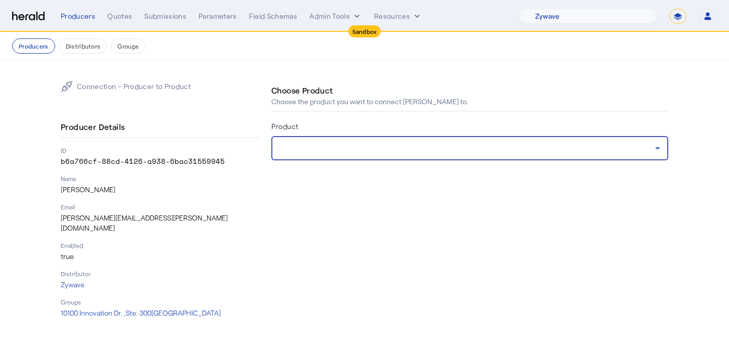
click at [478, 146] on div at bounding box center [466, 148] width 375 height 12
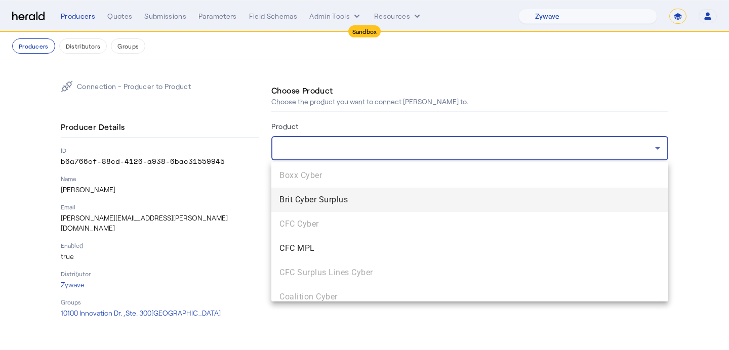
scroll to position [217, 0]
click at [399, 208] on mat-option "Brit Cyber Surplus" at bounding box center [469, 200] width 397 height 24
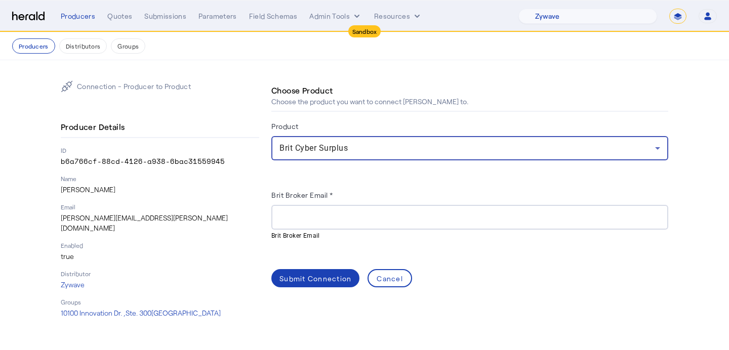
click at [307, 221] on input "Brit Broker Email *" at bounding box center [469, 218] width 380 height 12
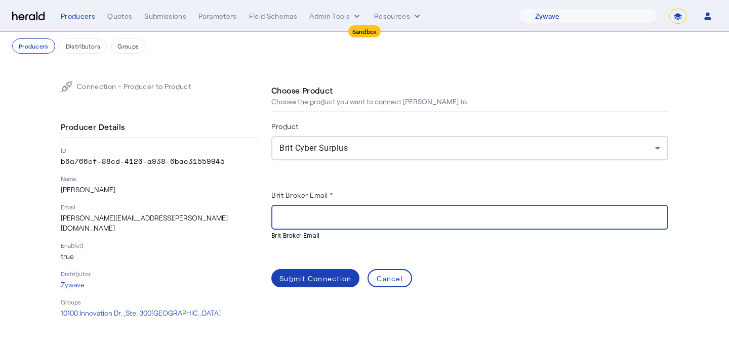
paste input "**********"
click at [282, 216] on input "**********" at bounding box center [469, 218] width 380 height 12
type input "**********"
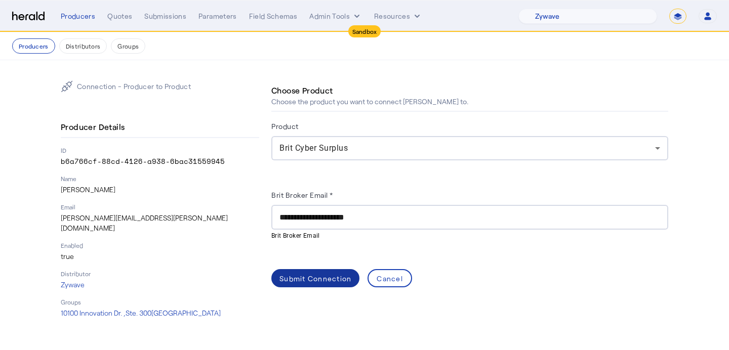
click at [309, 279] on div "Submit Connection" at bounding box center [315, 278] width 72 height 11
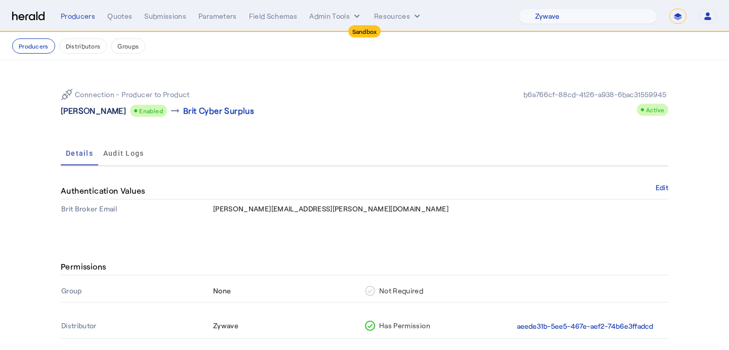
click at [73, 114] on p "[PERSON_NAME]" at bounding box center [93, 111] width 65 height 12
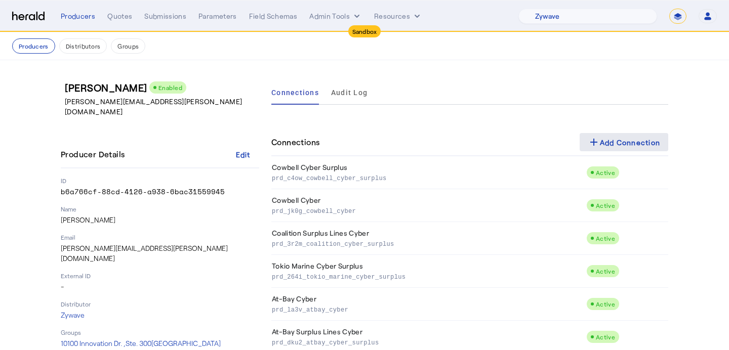
click at [634, 141] on div "add Add Connection" at bounding box center [623, 142] width 73 height 12
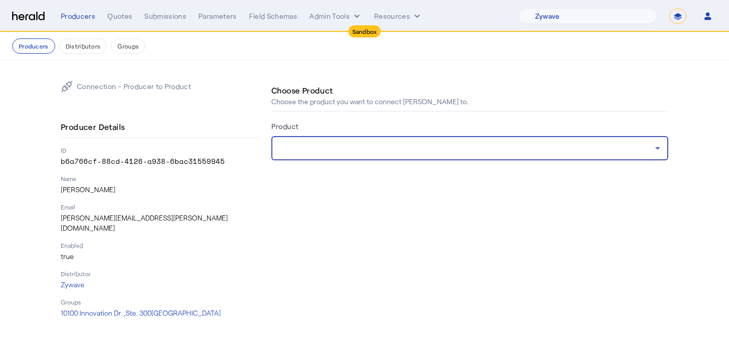
click at [409, 149] on div at bounding box center [466, 148] width 375 height 12
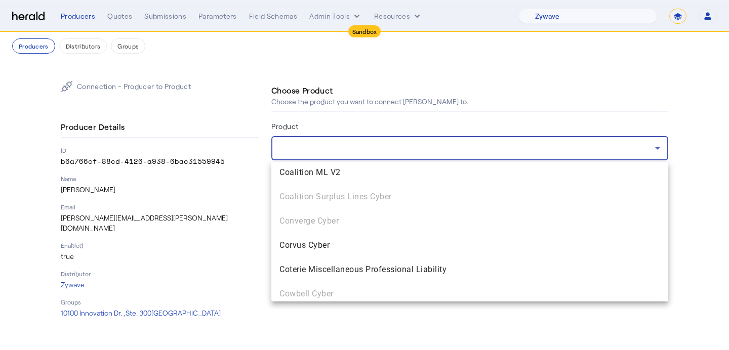
scroll to position [370, 0]
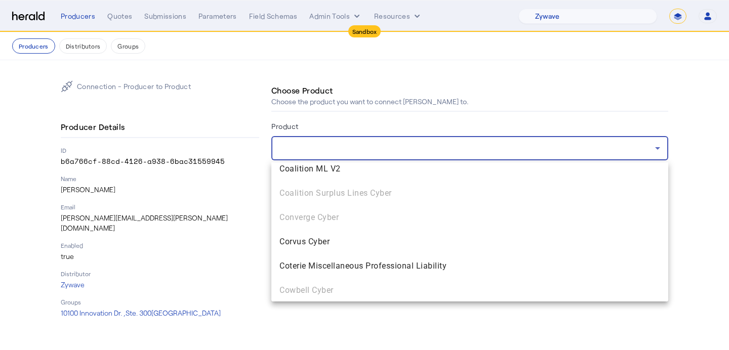
click at [402, 252] on mat-option "Corvus Cyber" at bounding box center [469, 242] width 397 height 24
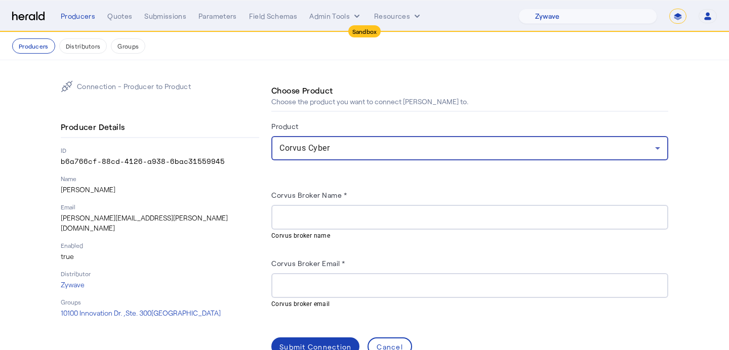
click at [370, 217] on input "Corvus Broker Name *" at bounding box center [469, 218] width 380 height 12
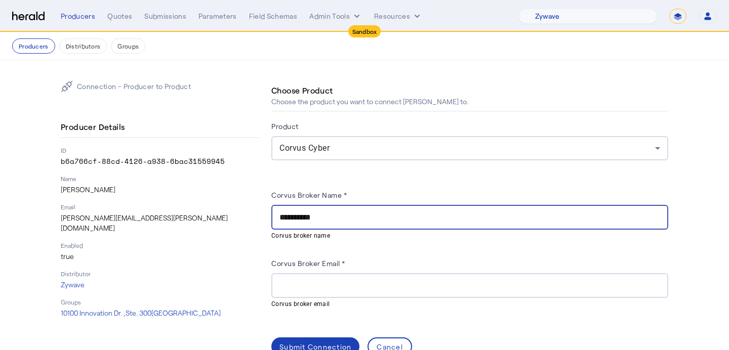
type input "**********"
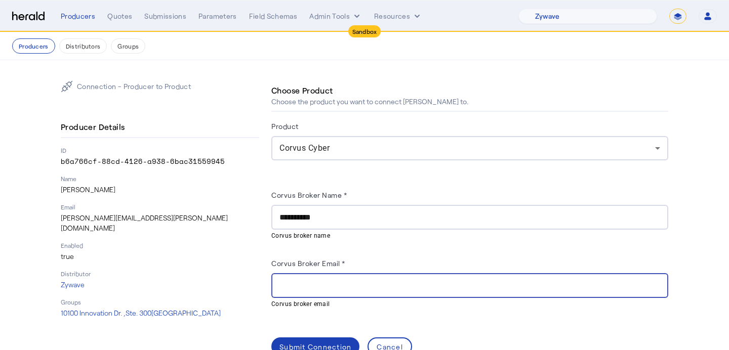
paste input "**********"
click at [282, 283] on input "**********" at bounding box center [469, 286] width 380 height 12
type input "**********"
click at [308, 337] on span at bounding box center [315, 346] width 88 height 24
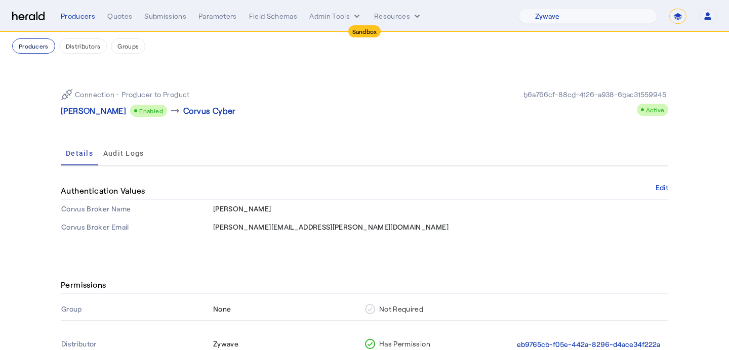
click at [30, 42] on button "Producers" at bounding box center [33, 45] width 43 height 15
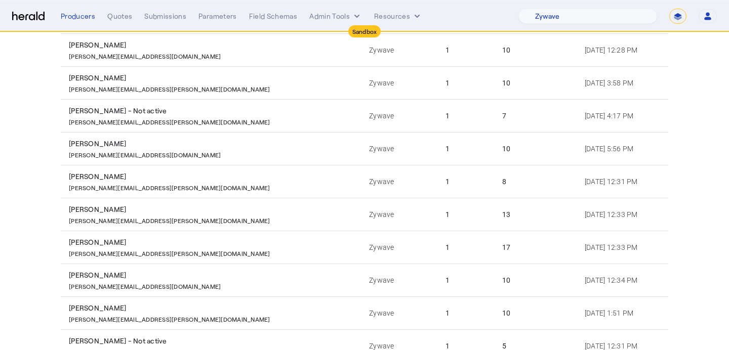
scroll to position [141, 0]
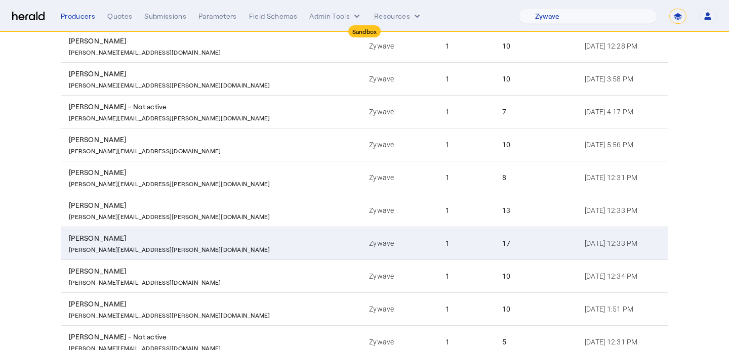
click at [494, 250] on td "17" at bounding box center [535, 243] width 82 height 33
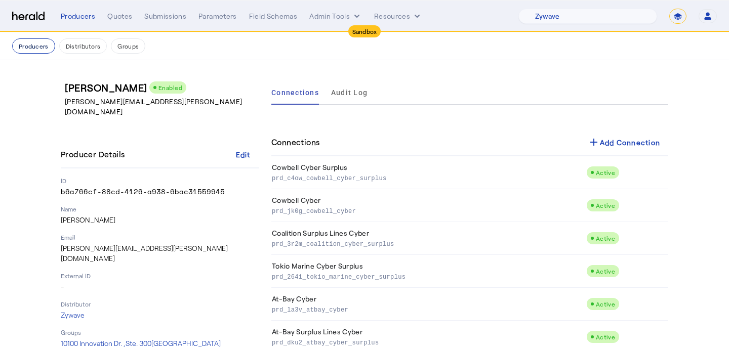
click at [44, 50] on button "Producers" at bounding box center [33, 45] width 43 height 15
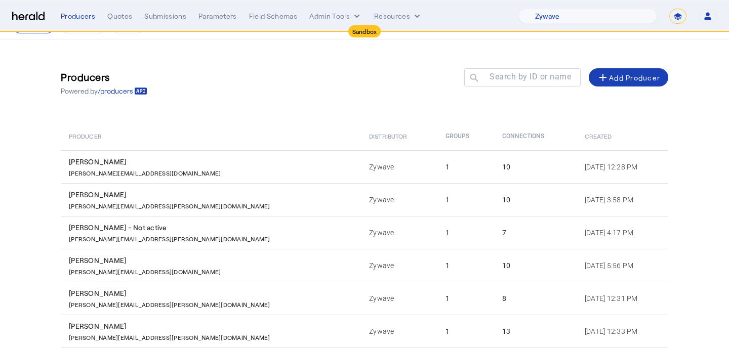
scroll to position [198, 0]
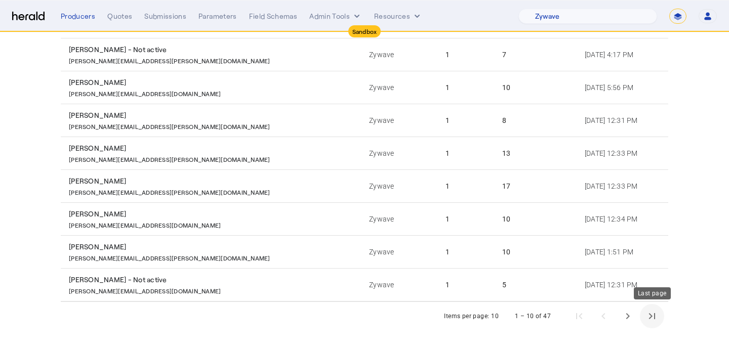
click at [657, 317] on span "Last page" at bounding box center [652, 316] width 24 height 24
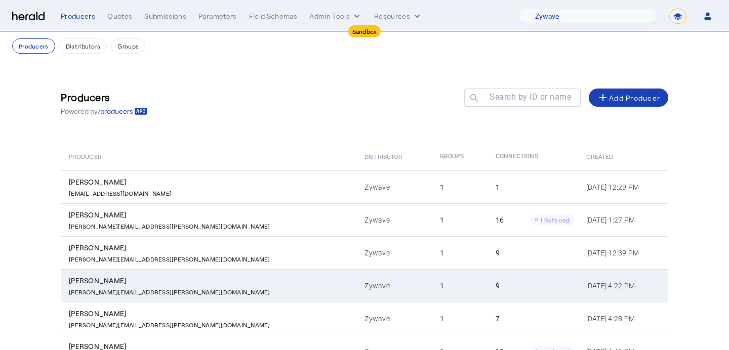
scroll to position [100, 0]
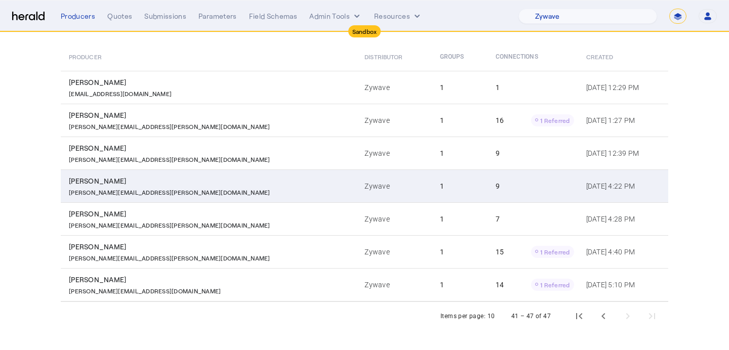
click at [432, 273] on td "1" at bounding box center [460, 284] width 56 height 33
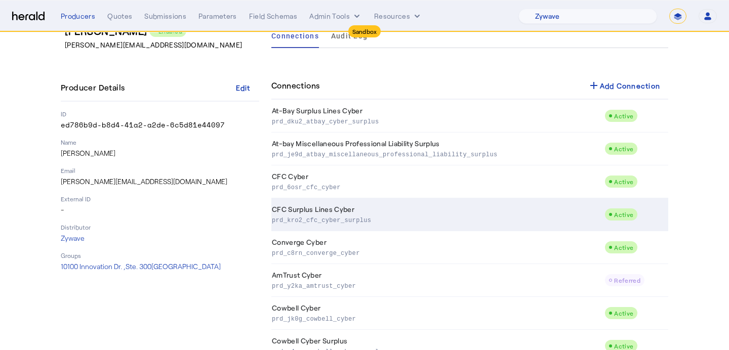
scroll to position [65, 0]
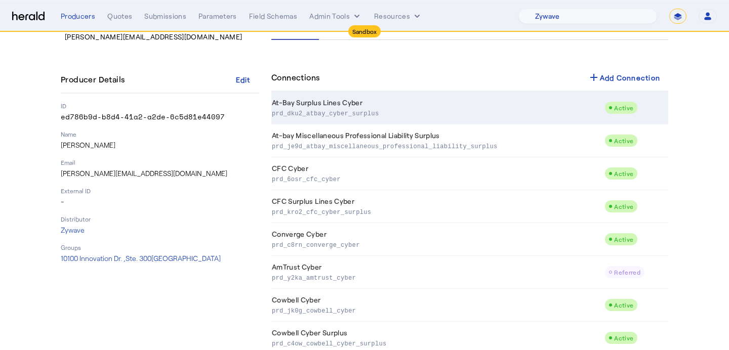
click at [627, 92] on td "Active" at bounding box center [636, 108] width 64 height 33
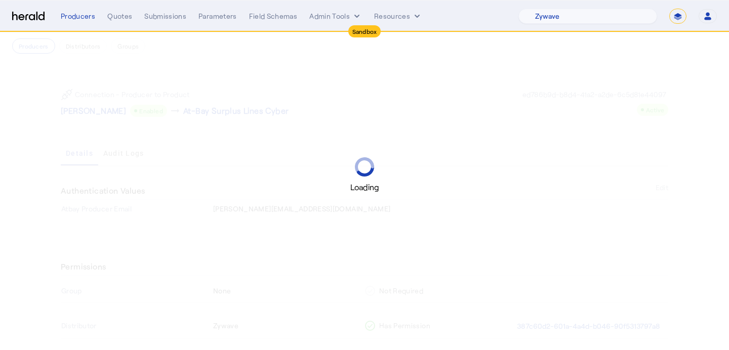
click at [82, 109] on div "Loading" at bounding box center [364, 175] width 729 height 350
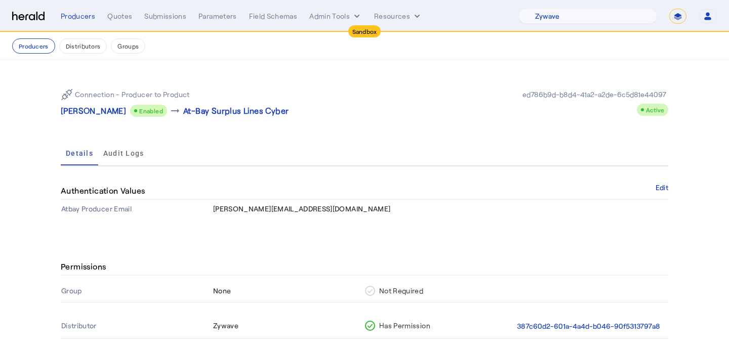
click at [82, 109] on p "[PERSON_NAME]" at bounding box center [93, 111] width 65 height 12
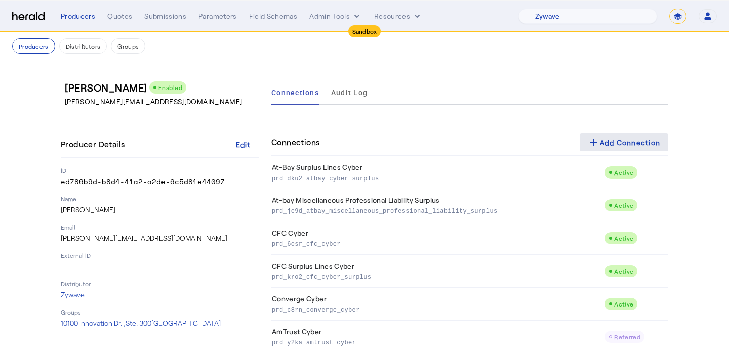
click at [603, 131] on span at bounding box center [623, 142] width 89 height 24
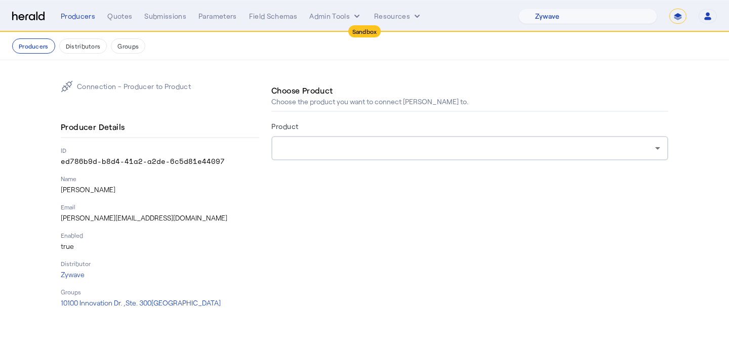
click at [495, 129] on div "Product" at bounding box center [469, 128] width 397 height 16
click at [491, 141] on div at bounding box center [469, 148] width 380 height 24
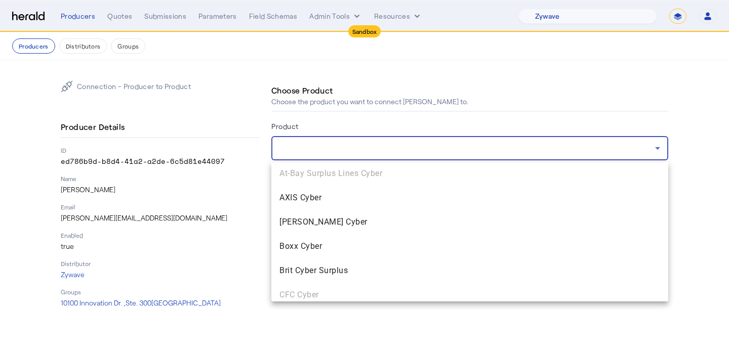
scroll to position [159, 0]
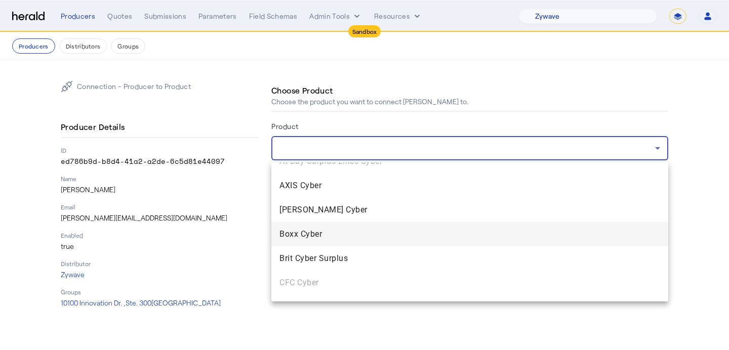
click at [446, 234] on span "Boxx Cyber" at bounding box center [469, 234] width 380 height 12
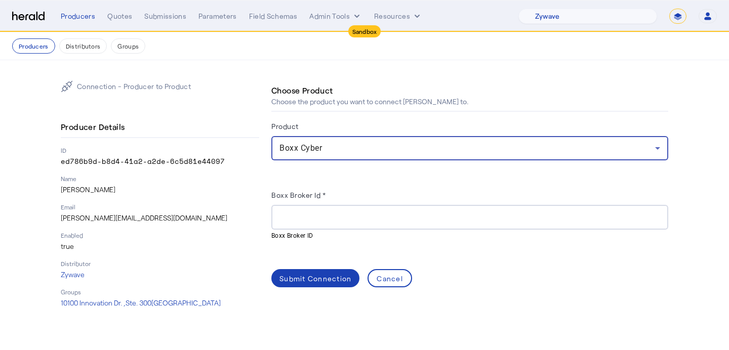
click at [331, 230] on mat-hint "Boxx Broker ID" at bounding box center [466, 235] width 391 height 11
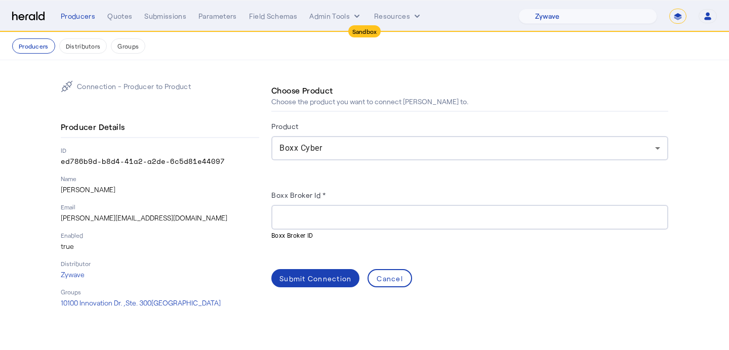
click at [333, 224] on div at bounding box center [469, 217] width 380 height 25
paste input "**********"
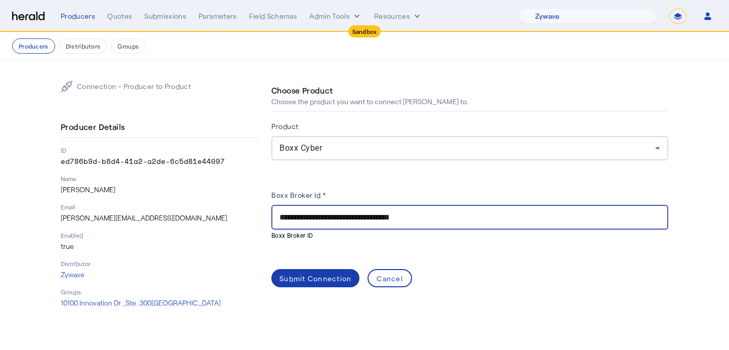
type input "**********"
click at [310, 268] on span at bounding box center [315, 278] width 88 height 24
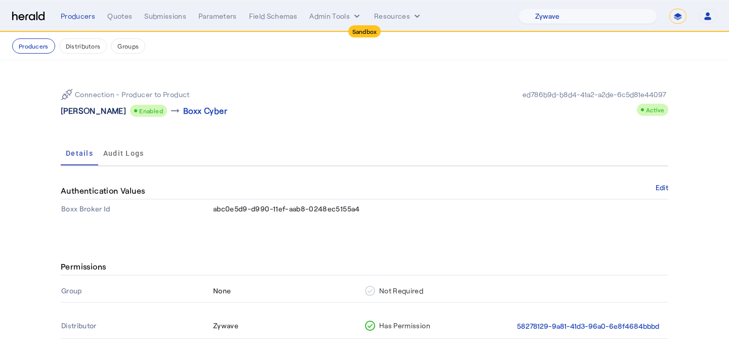
click at [95, 105] on p "[PERSON_NAME]" at bounding box center [93, 111] width 65 height 12
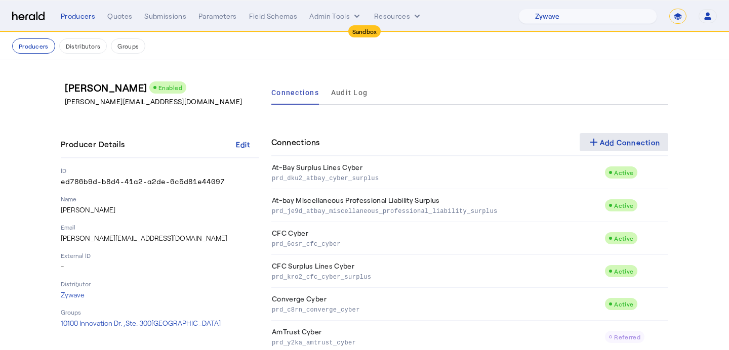
click at [637, 147] on div "add Add Connection" at bounding box center [623, 142] width 73 height 12
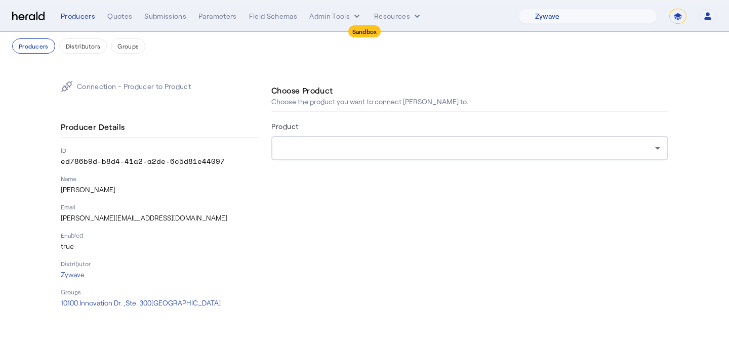
click at [419, 161] on form "Product" at bounding box center [469, 154] width 397 height 69
click at [427, 148] on div at bounding box center [466, 148] width 375 height 12
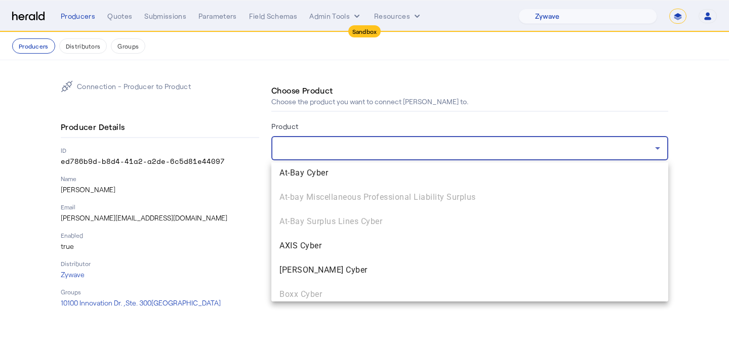
scroll to position [99, 0]
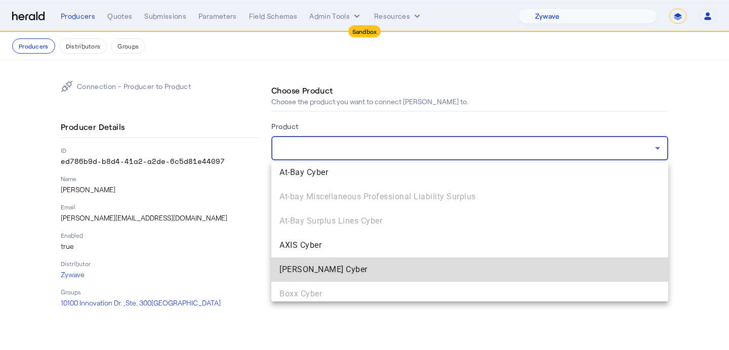
click at [377, 266] on span "[PERSON_NAME] Cyber" at bounding box center [469, 270] width 380 height 12
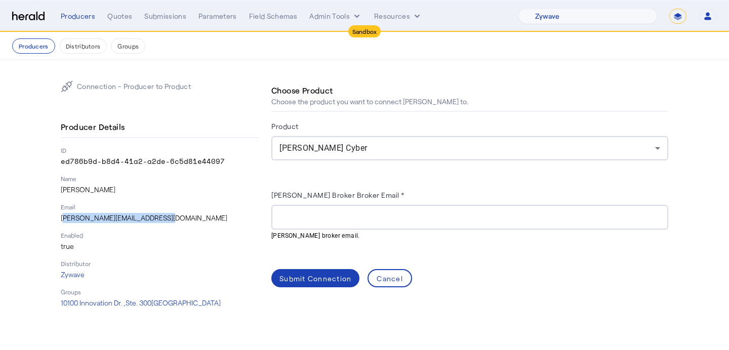
drag, startPoint x: 167, startPoint y: 219, endPoint x: 55, endPoint y: 214, distance: 112.4
click at [55, 214] on div "Connection - Producer to Product Producer Details ID ed786b9d-b8d4-41a2-a2de-6c…" at bounding box center [364, 194] width 648 height 268
copy p "[PERSON_NAME][EMAIL_ADDRESS][DOMAIN_NAME]"
click at [324, 219] on input "[PERSON_NAME] Broker Broker Email *" at bounding box center [469, 218] width 380 height 12
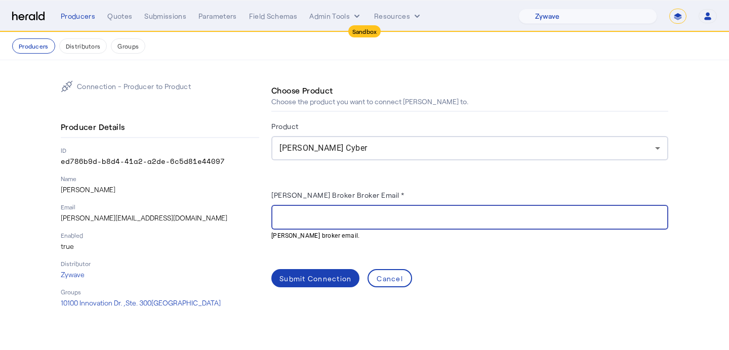
paste input "**********"
click at [281, 217] on input "**********" at bounding box center [469, 218] width 380 height 12
click at [309, 217] on input "**********" at bounding box center [469, 218] width 380 height 12
type input "**********"
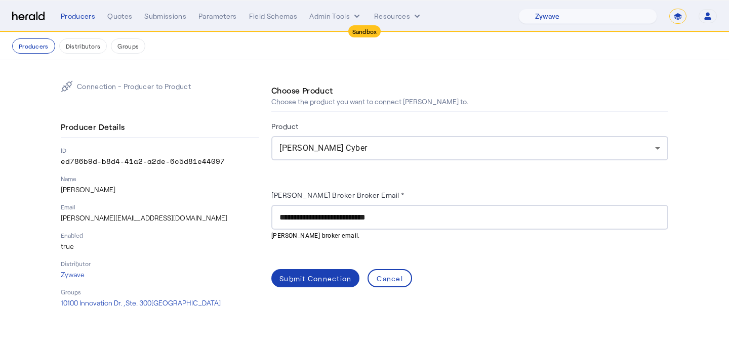
click at [312, 263] on div "**********" at bounding box center [469, 230] width 397 height 115
click at [312, 270] on span at bounding box center [315, 278] width 88 height 24
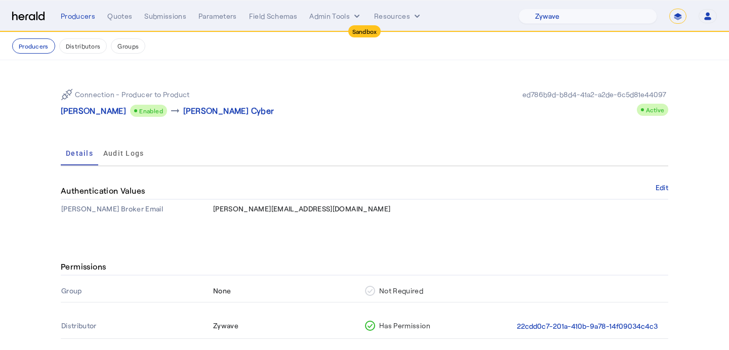
click at [109, 111] on p "[PERSON_NAME]" at bounding box center [93, 111] width 65 height 12
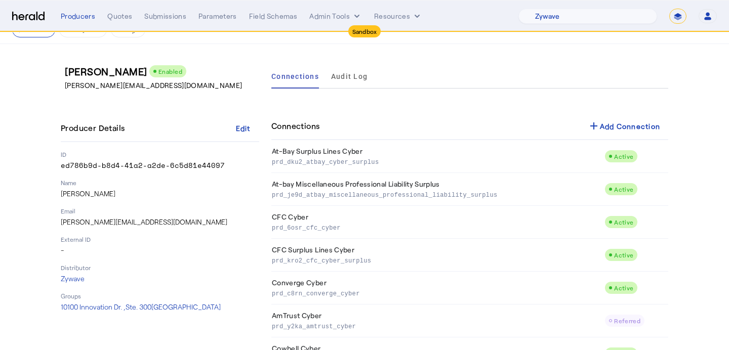
scroll to position [14, 0]
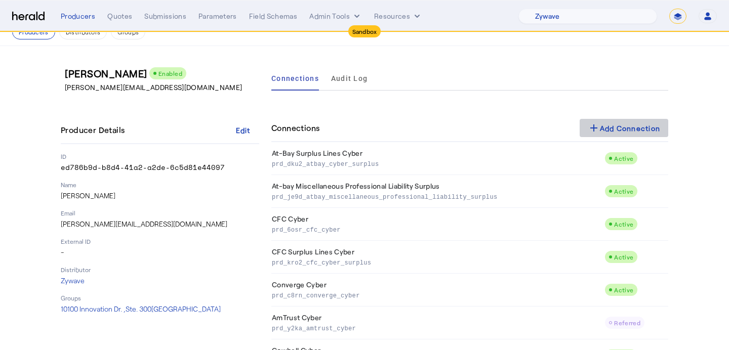
click at [596, 126] on mat-icon "add" at bounding box center [593, 128] width 12 height 12
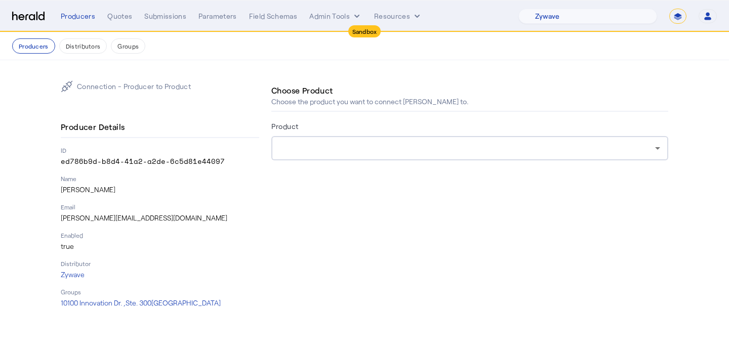
click at [414, 147] on div at bounding box center [466, 148] width 375 height 12
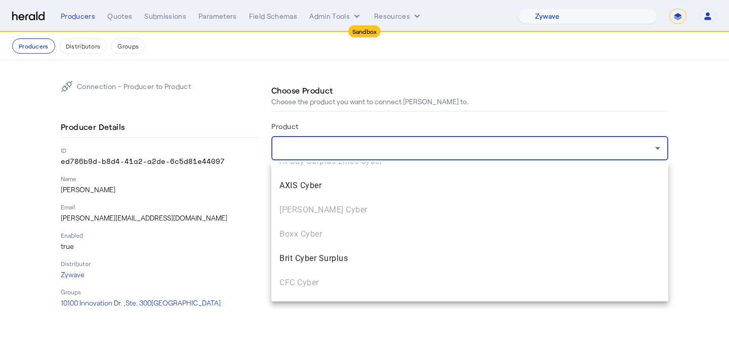
scroll to position [162, 0]
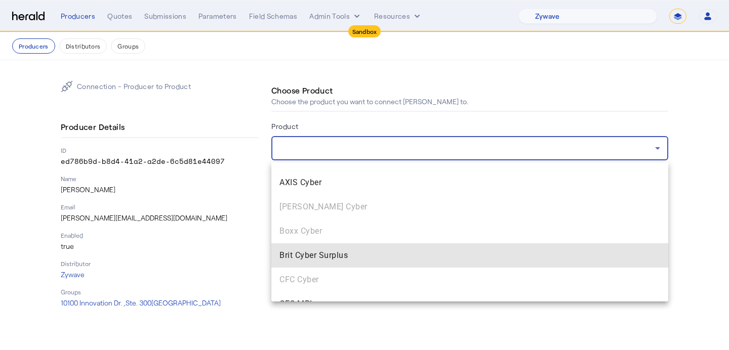
click at [367, 259] on span "Brit Cyber Surplus" at bounding box center [469, 255] width 380 height 12
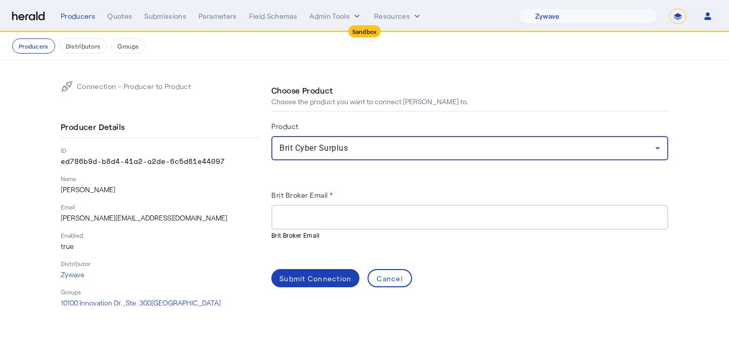
click at [357, 216] on input "Brit Broker Email *" at bounding box center [469, 218] width 380 height 12
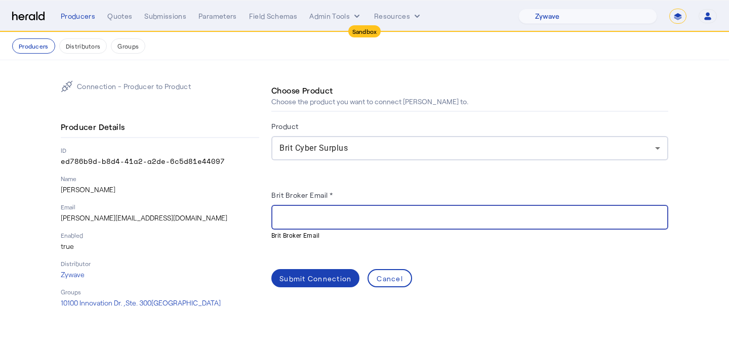
paste input "**********"
click at [311, 217] on input "**********" at bounding box center [469, 218] width 380 height 12
click at [285, 219] on input "**********" at bounding box center [469, 218] width 380 height 12
type input "**********"
click at [305, 270] on span at bounding box center [315, 278] width 88 height 24
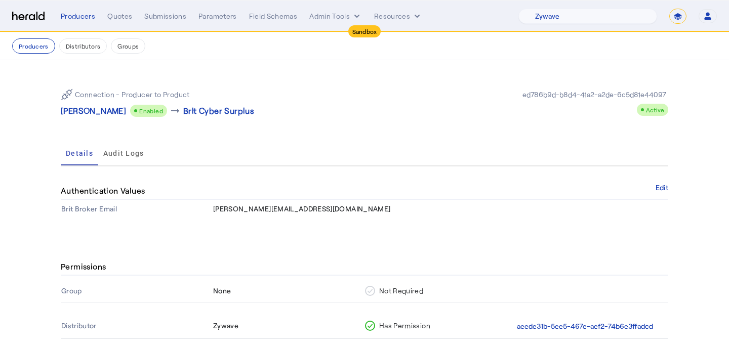
click at [114, 108] on p "[PERSON_NAME]" at bounding box center [93, 111] width 65 height 12
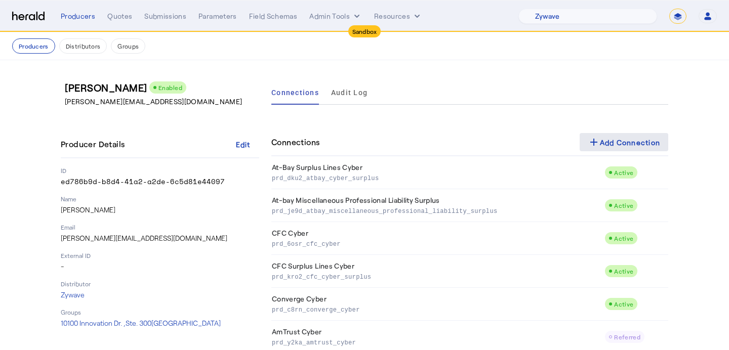
click at [617, 145] on div "add Add Connection" at bounding box center [623, 142] width 73 height 12
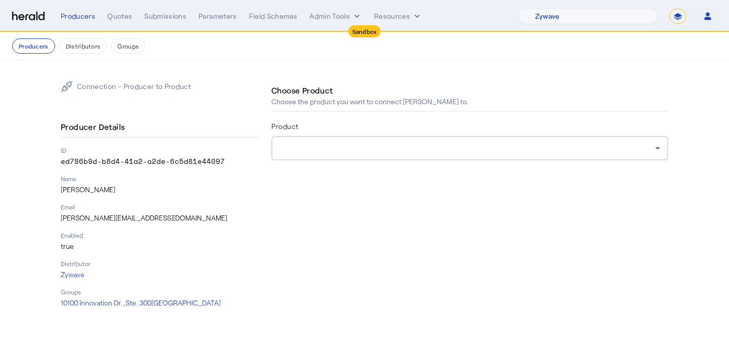
click at [482, 157] on div at bounding box center [469, 148] width 380 height 24
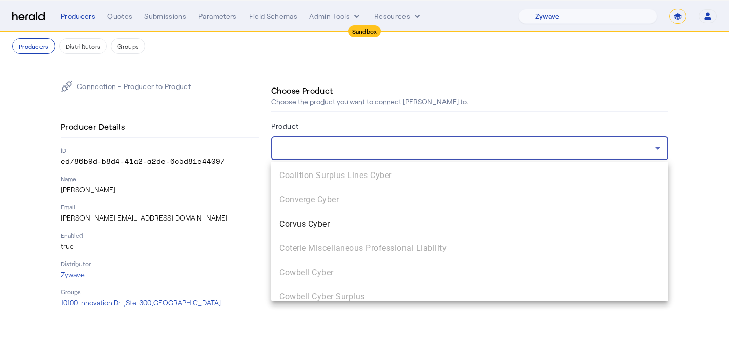
scroll to position [388, 0]
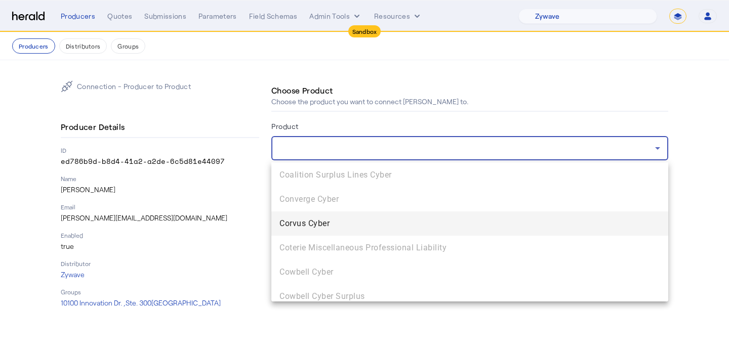
click at [455, 224] on span "Corvus Cyber" at bounding box center [469, 224] width 380 height 12
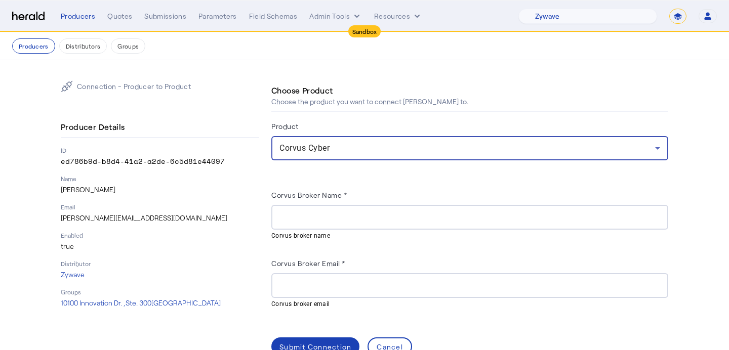
click at [338, 268] on herald-label "Corvus Broker Email *" at bounding box center [308, 265] width 74 height 16
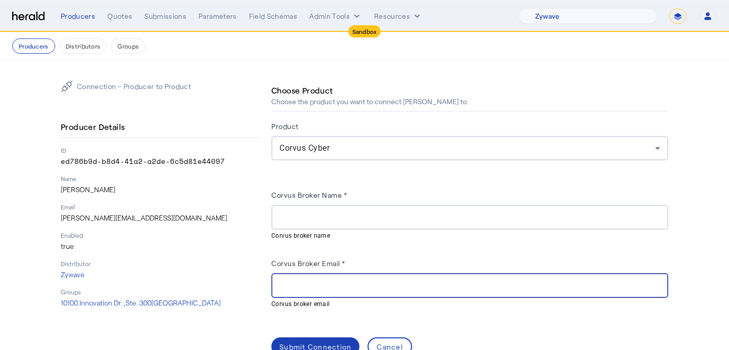
click at [336, 283] on input "Corvus Broker Email *" at bounding box center [469, 286] width 380 height 12
paste input "**********"
click at [312, 288] on input "**********" at bounding box center [469, 286] width 380 height 12
click at [284, 285] on input "**********" at bounding box center [469, 286] width 380 height 12
type input "**********"
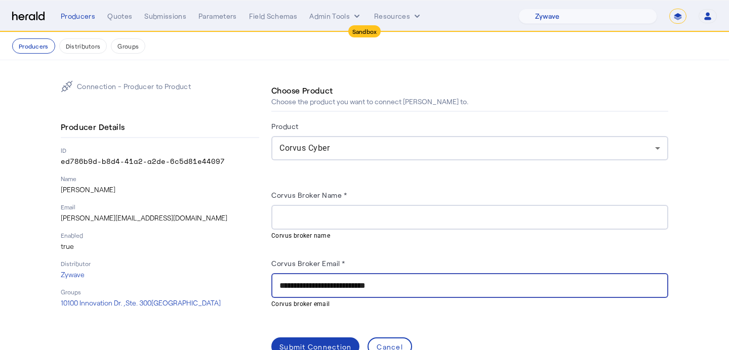
click at [348, 220] on input "Corvus Broker Name *" at bounding box center [469, 218] width 380 height 12
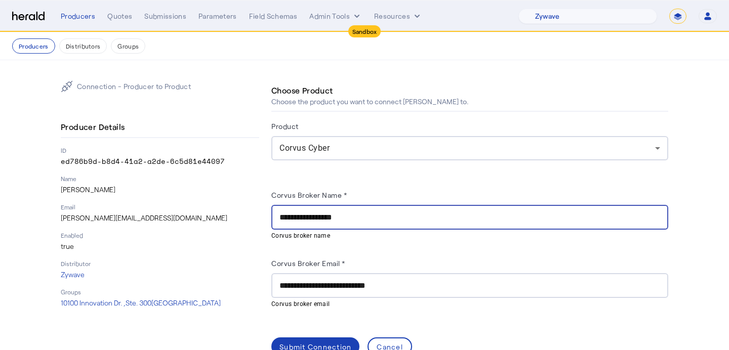
scroll to position [25, 0]
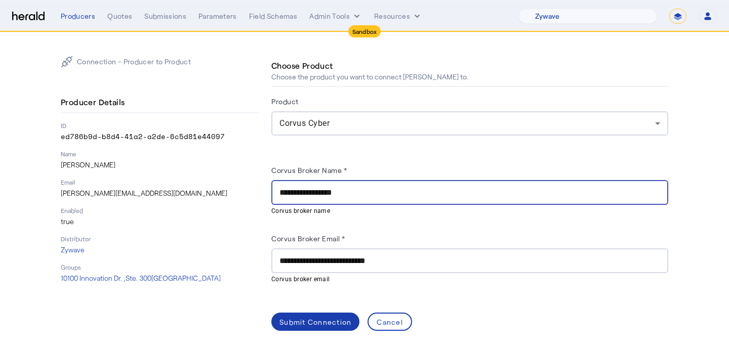
type input "**********"
click at [324, 324] on div "Submit Connection" at bounding box center [315, 322] width 72 height 11
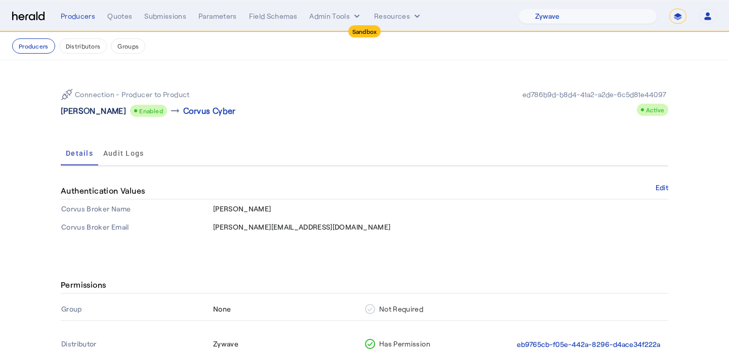
click at [109, 115] on p "[PERSON_NAME]" at bounding box center [93, 111] width 65 height 12
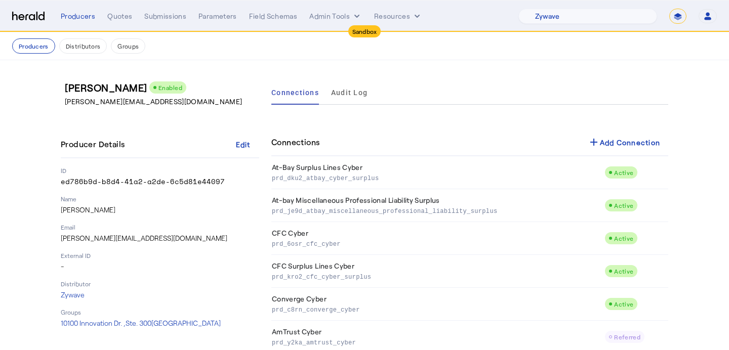
click at [51, 56] on nav "Producers Distributors Groups" at bounding box center [364, 46] width 729 height 28
click at [43, 52] on button "Producers" at bounding box center [33, 45] width 43 height 15
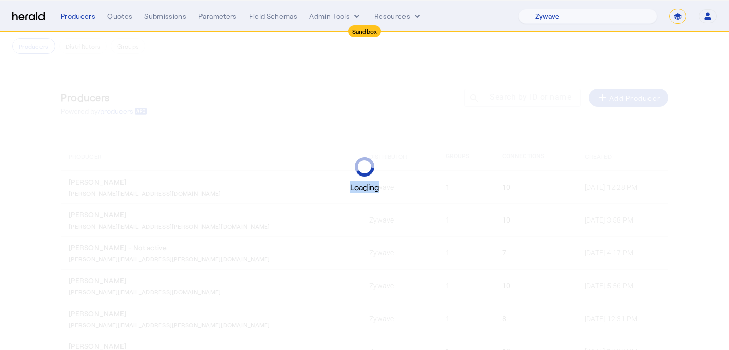
click at [43, 52] on div "Loading" at bounding box center [364, 175] width 729 height 350
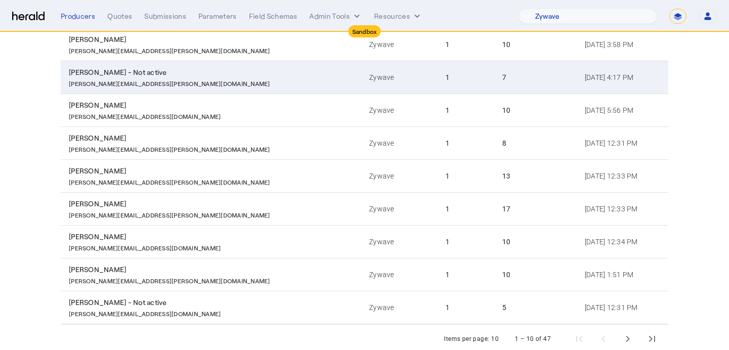
scroll to position [198, 0]
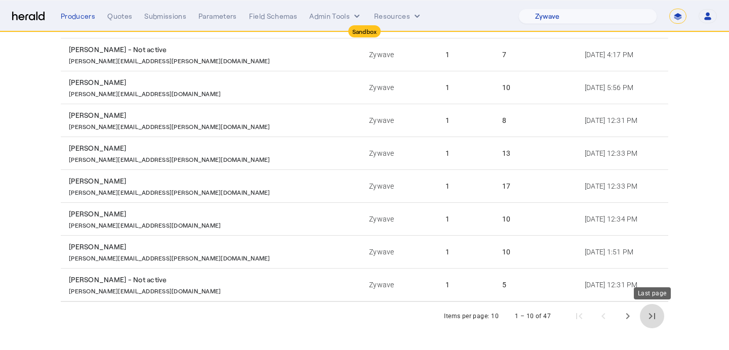
click at [651, 314] on span "Last page" at bounding box center [652, 316] width 24 height 24
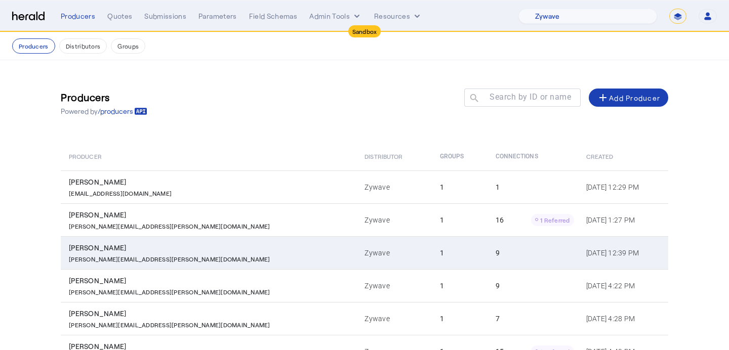
scroll to position [100, 0]
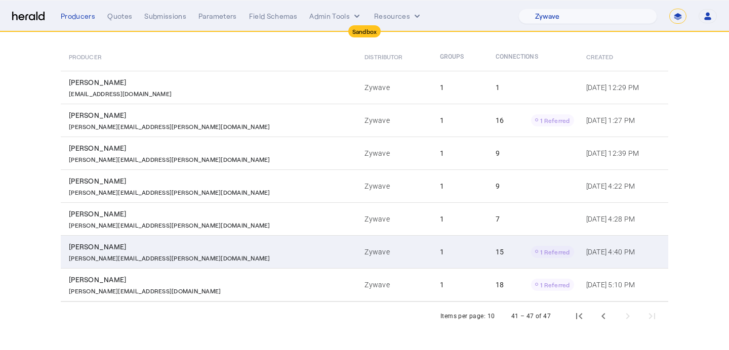
click at [495, 250] on div "15 1 Referred" at bounding box center [534, 252] width 78 height 12
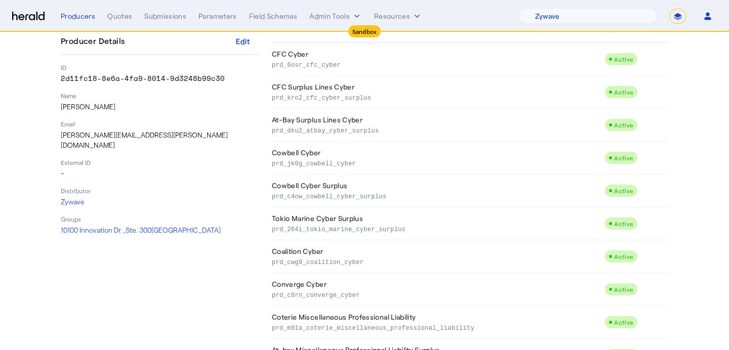
scroll to position [45, 0]
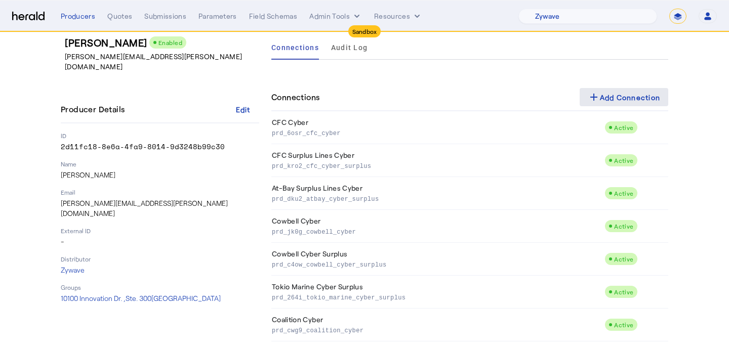
click at [617, 92] on div "add Add Connection" at bounding box center [623, 97] width 73 height 12
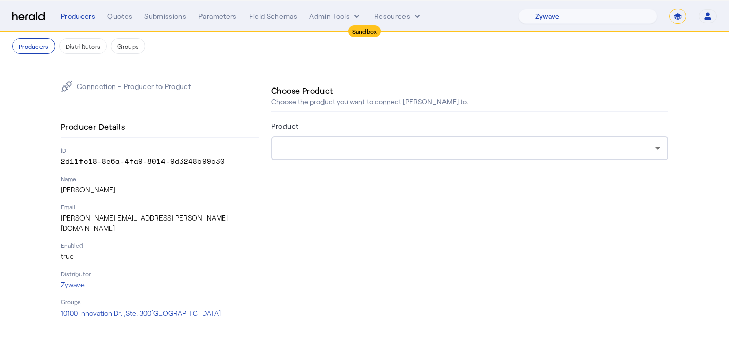
click at [322, 122] on div "Product" at bounding box center [469, 128] width 397 height 16
click at [322, 148] on div at bounding box center [466, 148] width 375 height 12
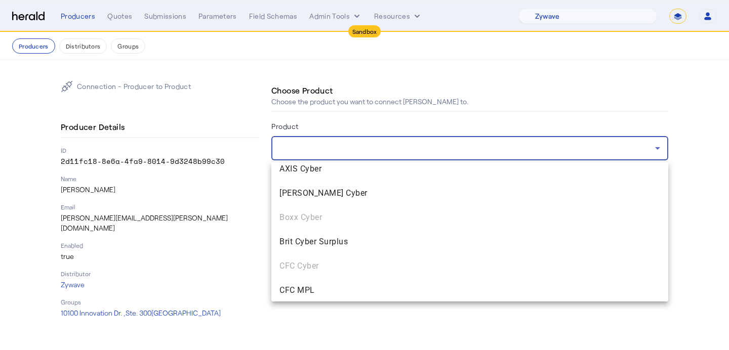
scroll to position [176, 0]
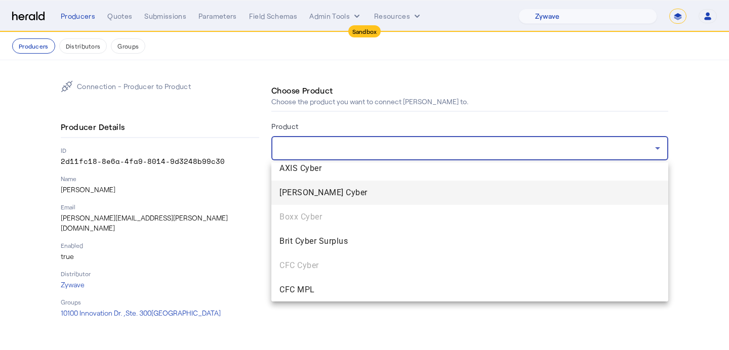
click at [312, 194] on span "[PERSON_NAME] Cyber" at bounding box center [469, 193] width 380 height 12
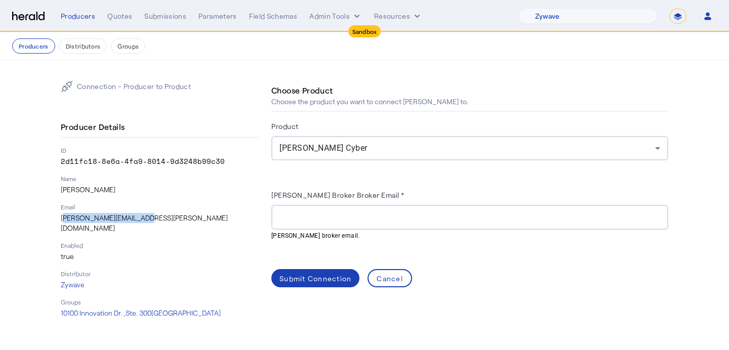
drag, startPoint x: 149, startPoint y: 218, endPoint x: 60, endPoint y: 218, distance: 89.1
click at [60, 218] on div "Connection - Producer to Product Producer Details ID 2d11fc18-8e6a-4fa9-8014-9d…" at bounding box center [364, 199] width 648 height 278
copy p "[PERSON_NAME][EMAIL_ADDRESS][PERSON_NAME][DOMAIN_NAME]"
click at [272, 207] on div at bounding box center [469, 217] width 397 height 25
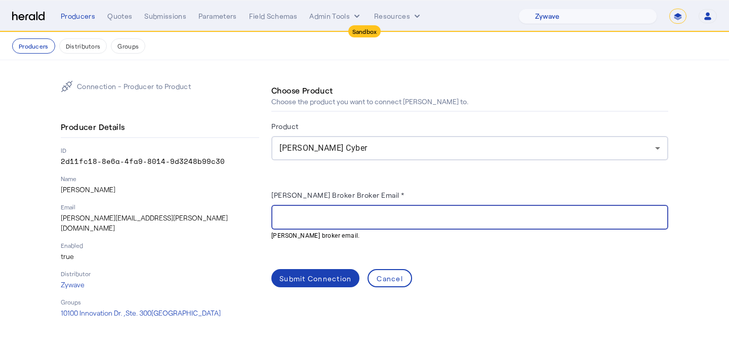
paste input "**********"
type input "**********"
click at [278, 215] on div "**********" at bounding box center [469, 217] width 397 height 25
click at [280, 215] on input "**********" at bounding box center [469, 218] width 380 height 12
click at [330, 277] on div "Submit Connection" at bounding box center [315, 278] width 72 height 11
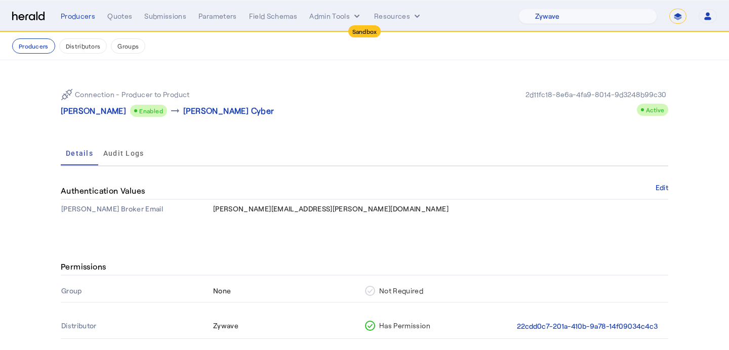
click at [89, 109] on p "[PERSON_NAME]" at bounding box center [93, 111] width 65 height 12
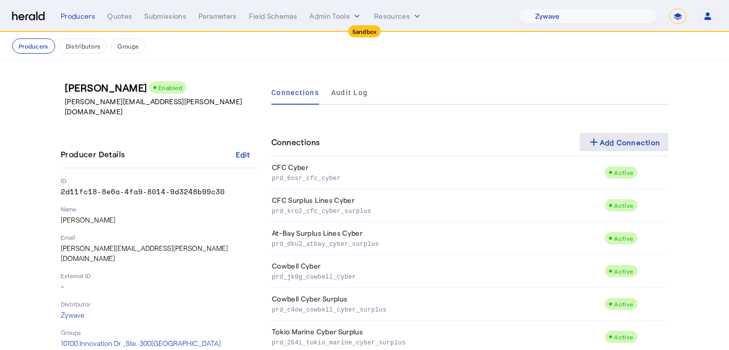
click at [606, 141] on div "add Add Connection" at bounding box center [623, 142] width 73 height 12
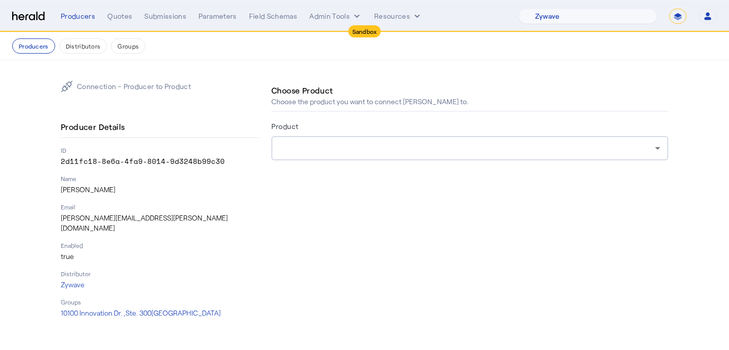
click at [437, 140] on div at bounding box center [469, 148] width 380 height 24
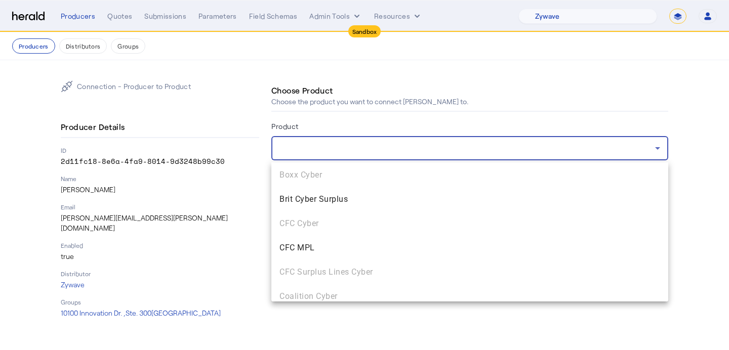
scroll to position [222, 0]
click at [411, 207] on mat-option "Brit Cyber Surplus" at bounding box center [469, 196] width 397 height 24
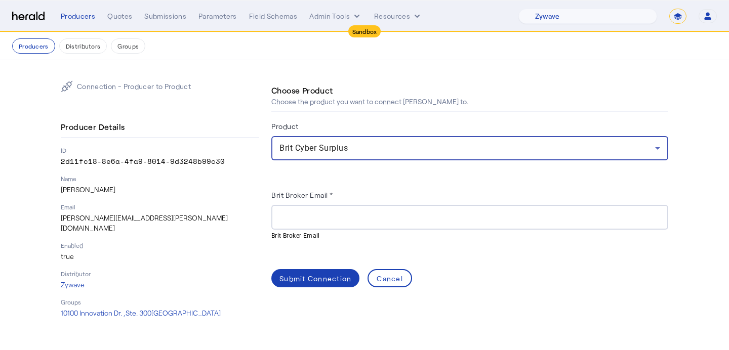
click at [333, 217] on input "Brit Broker Email *" at bounding box center [469, 218] width 380 height 12
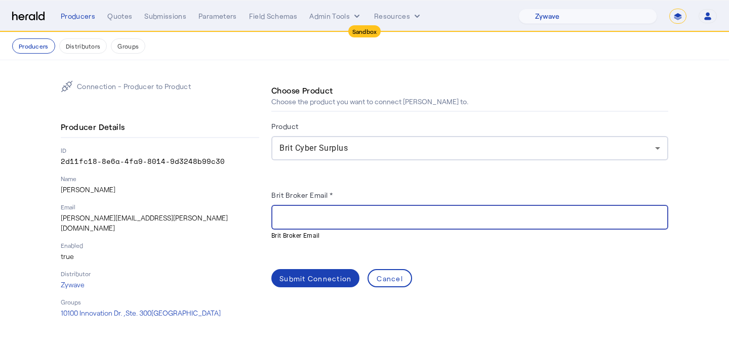
paste input "**********"
type input "**********"
click at [319, 267] on span at bounding box center [315, 278] width 88 height 24
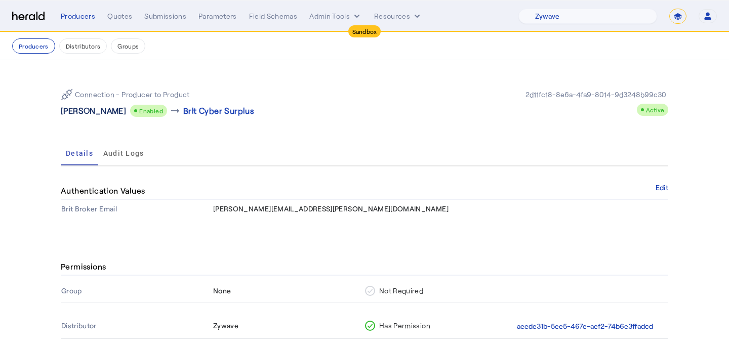
click at [70, 109] on p "[PERSON_NAME]" at bounding box center [93, 111] width 65 height 12
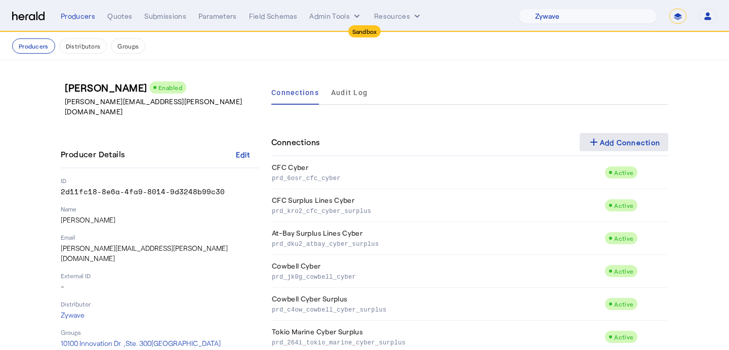
click at [644, 134] on span at bounding box center [623, 142] width 89 height 24
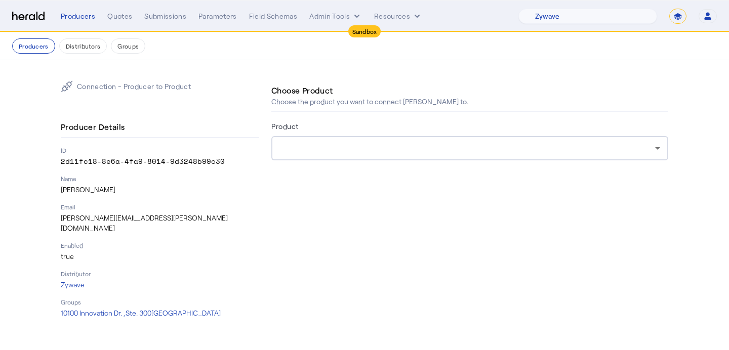
click at [463, 163] on form "Product" at bounding box center [469, 154] width 397 height 69
click at [465, 157] on div at bounding box center [469, 148] width 380 height 24
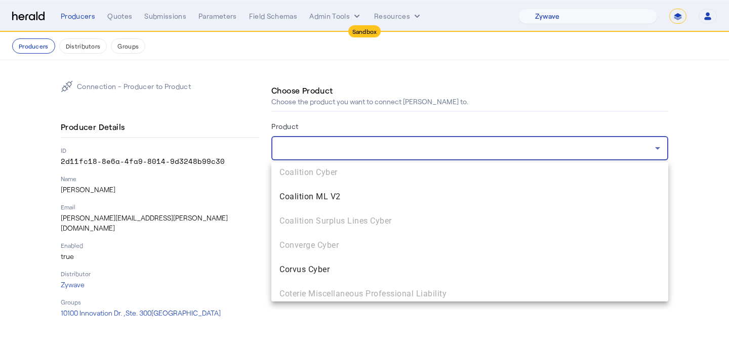
scroll to position [349, 0]
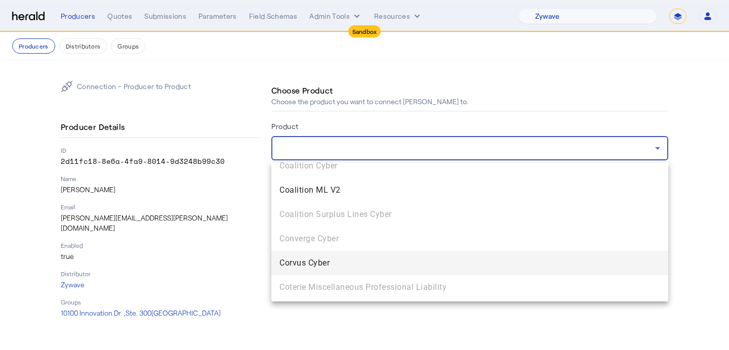
click at [444, 270] on mat-option "Corvus Cyber" at bounding box center [469, 263] width 397 height 24
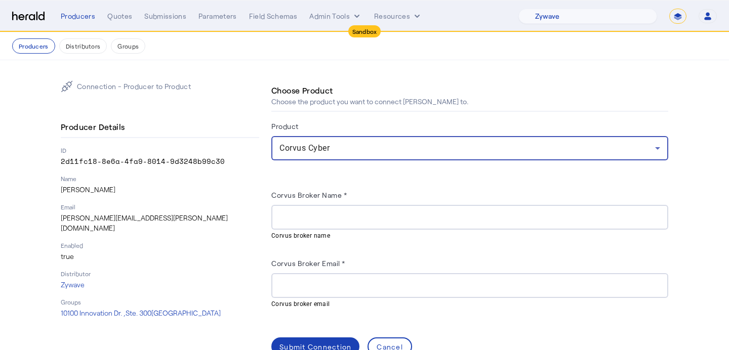
click at [371, 292] on div at bounding box center [469, 285] width 380 height 25
paste input "**********"
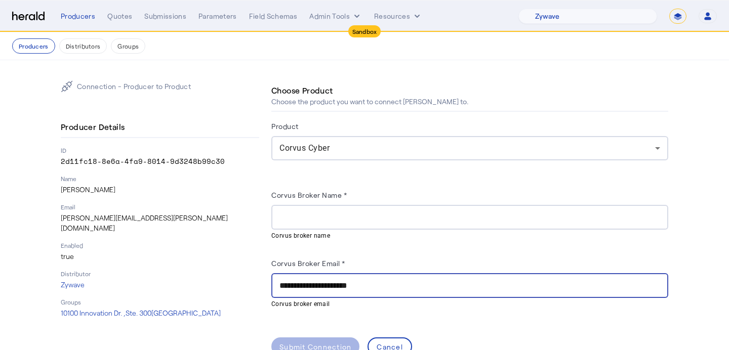
type input "**********"
click at [304, 216] on input "Corvus Broker Name *" at bounding box center [469, 218] width 380 height 12
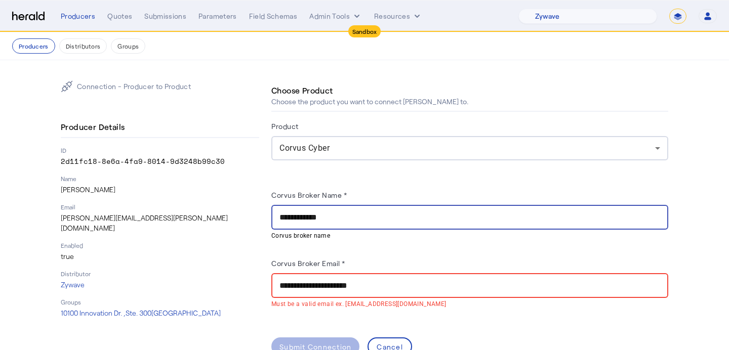
type input "**********"
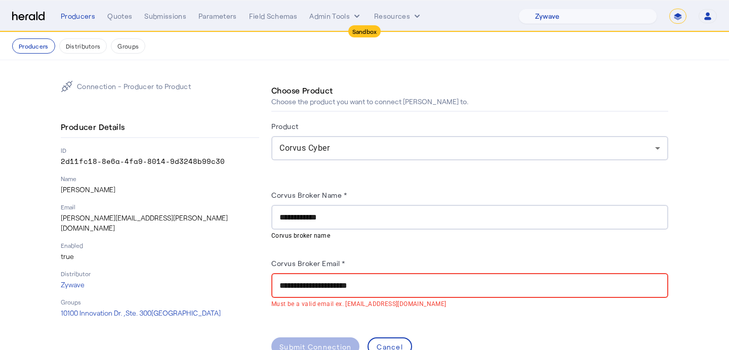
click at [285, 284] on input "**********" at bounding box center [469, 286] width 380 height 12
click at [304, 282] on input "**********" at bounding box center [469, 286] width 380 height 12
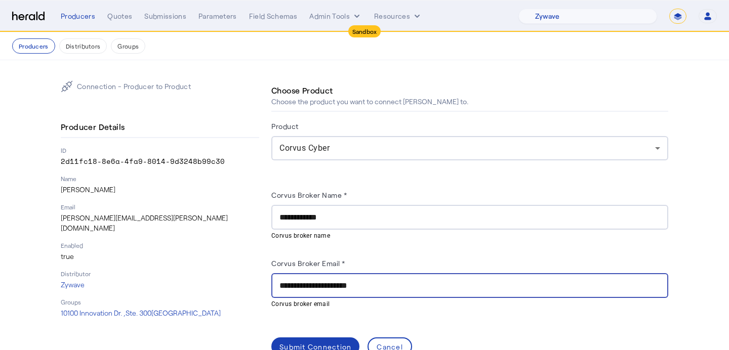
scroll to position [25, 0]
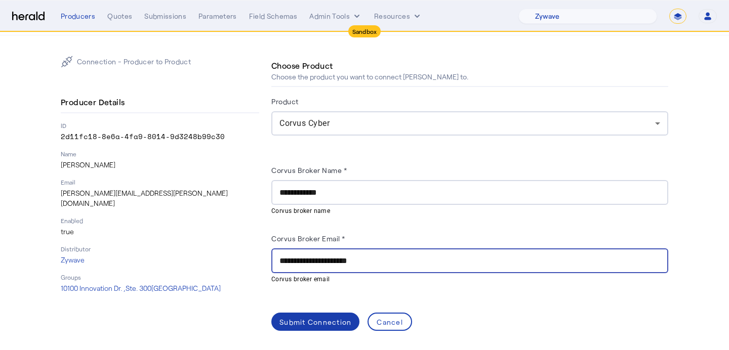
type input "**********"
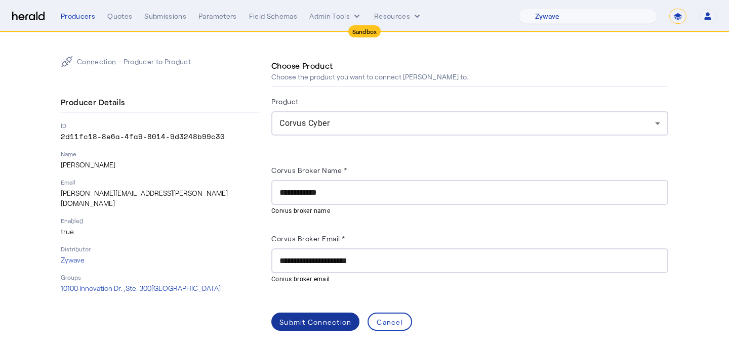
click at [302, 310] on span at bounding box center [315, 322] width 88 height 24
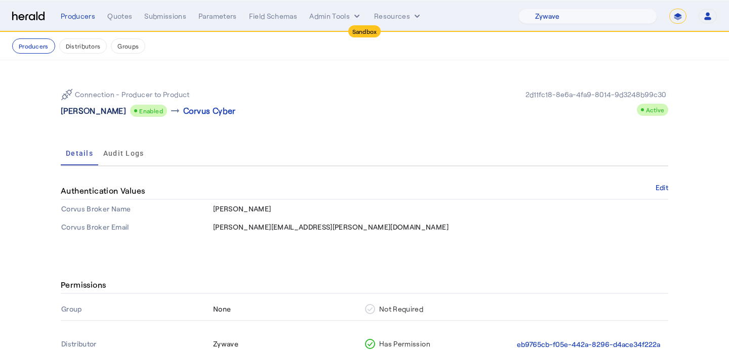
click at [97, 113] on p "[PERSON_NAME]" at bounding box center [93, 111] width 65 height 12
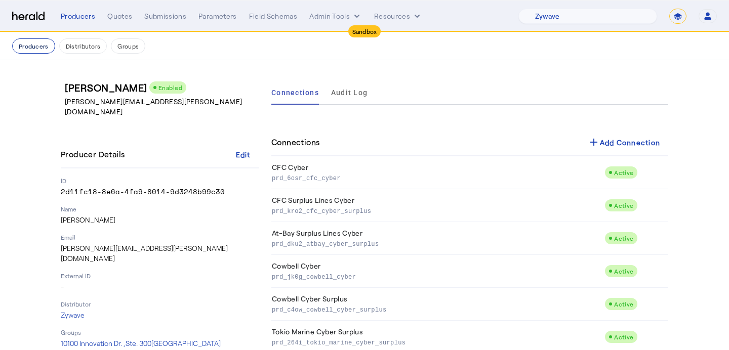
click at [30, 44] on button "Producers" at bounding box center [33, 45] width 43 height 15
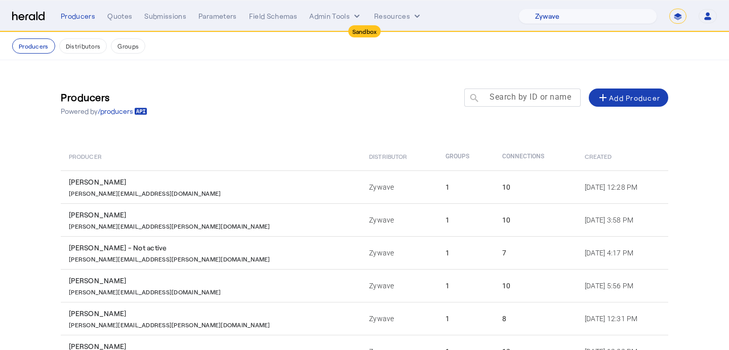
click at [514, 92] on mat-label "Search by ID or name" at bounding box center [529, 97] width 81 height 10
click at [514, 92] on input "Search by ID or name" at bounding box center [526, 97] width 91 height 12
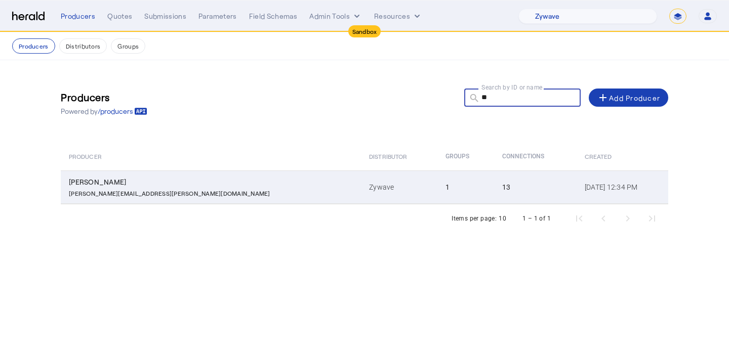
type input "**"
click at [502, 190] on div "13" at bounding box center [537, 187] width 70 height 10
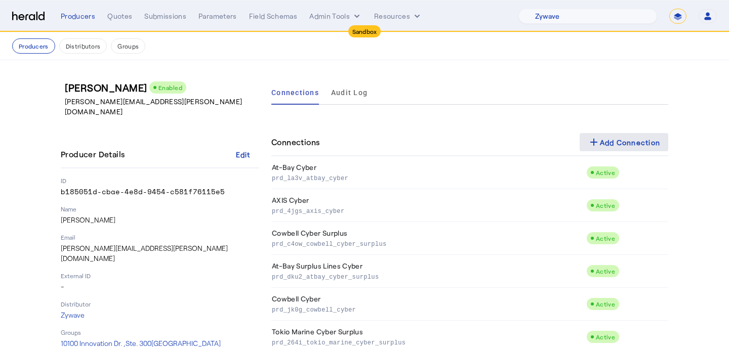
click at [599, 130] on span at bounding box center [623, 142] width 89 height 24
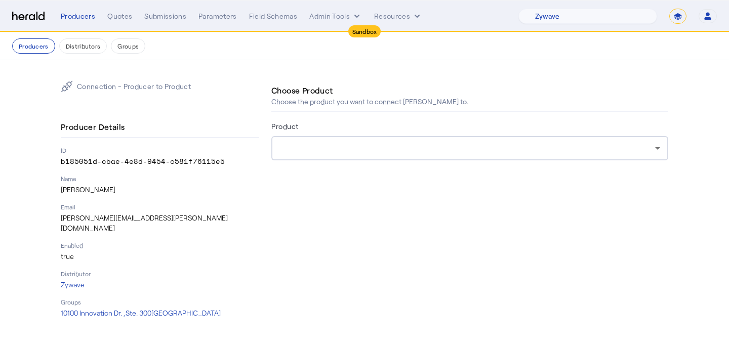
click at [325, 143] on div at bounding box center [466, 148] width 375 height 12
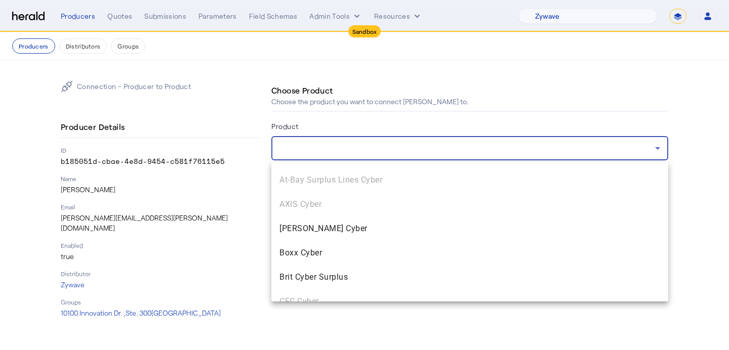
scroll to position [141, 0]
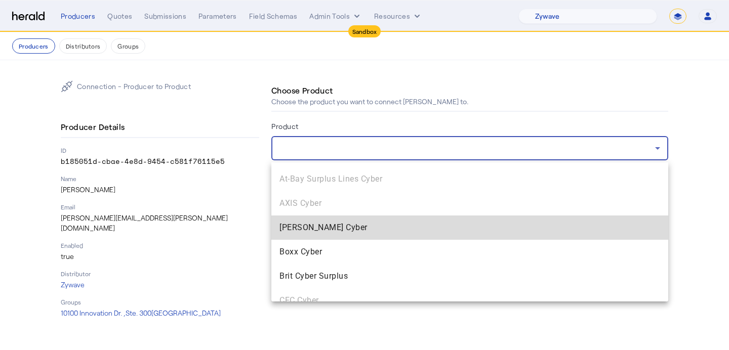
click at [329, 232] on span "[PERSON_NAME] Cyber" at bounding box center [469, 228] width 380 height 12
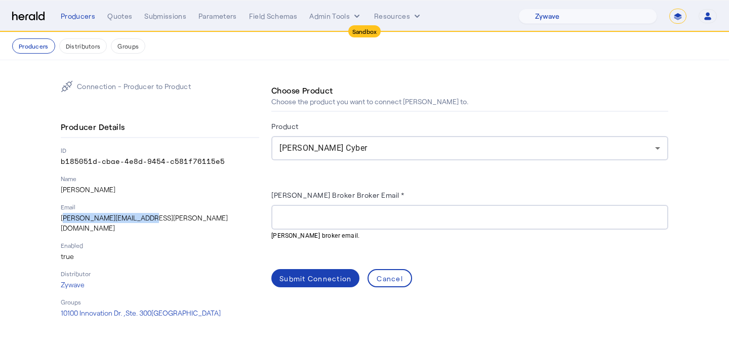
drag, startPoint x: 160, startPoint y: 218, endPoint x: 61, endPoint y: 218, distance: 99.2
click at [61, 218] on p "[PERSON_NAME][EMAIL_ADDRESS][PERSON_NAME][DOMAIN_NAME]" at bounding box center [160, 223] width 198 height 20
copy p "[PERSON_NAME][EMAIL_ADDRESS][PERSON_NAME][DOMAIN_NAME]"
click at [310, 208] on div at bounding box center [469, 217] width 380 height 25
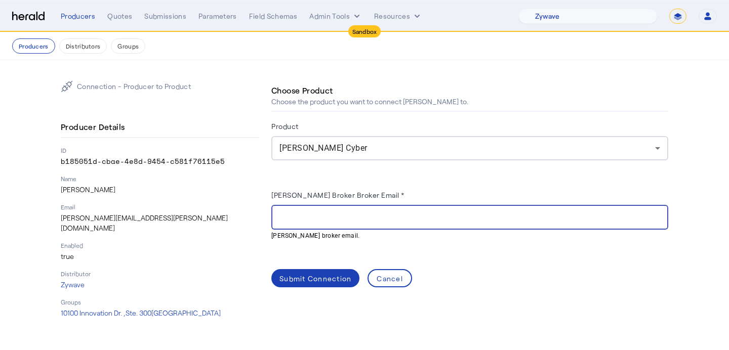
paste input "**********"
type input "**********"
click at [297, 281] on div "Submit Connection" at bounding box center [315, 278] width 72 height 11
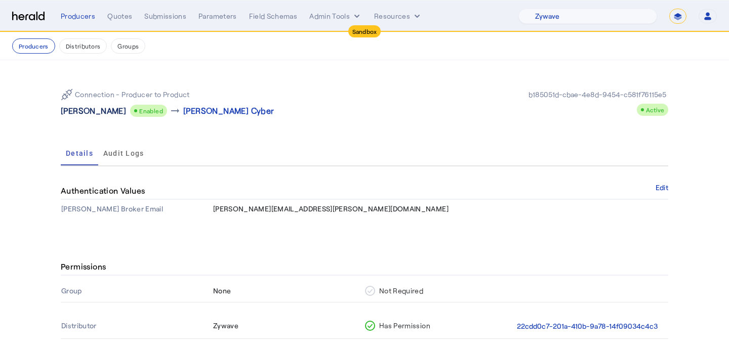
click at [91, 111] on p "[PERSON_NAME]" at bounding box center [93, 111] width 65 height 12
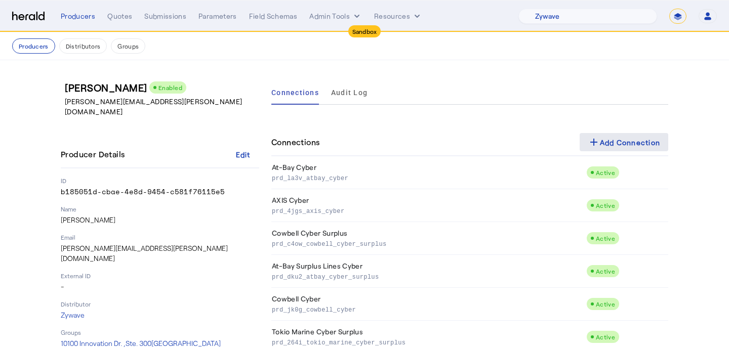
click at [617, 153] on span at bounding box center [623, 142] width 89 height 24
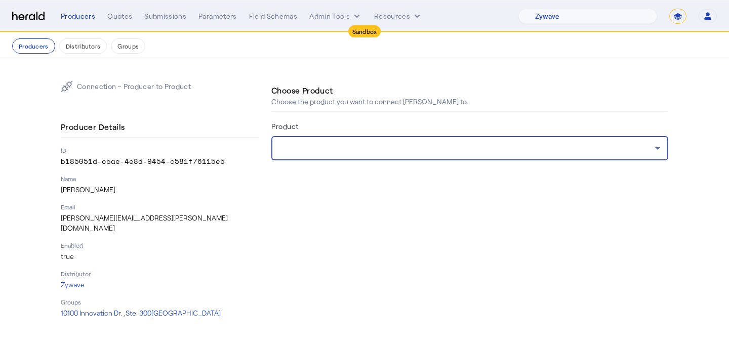
click at [460, 154] on div at bounding box center [466, 148] width 375 height 12
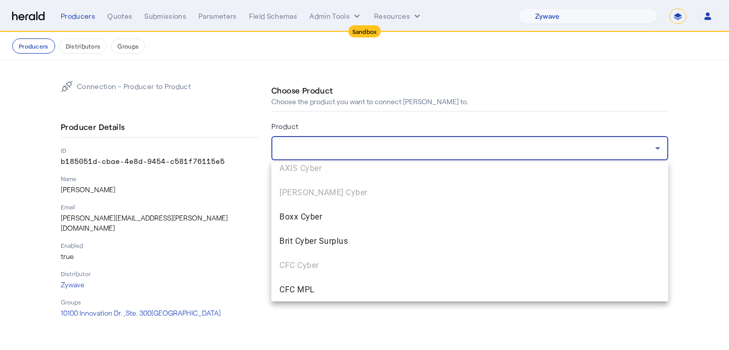
scroll to position [165, 0]
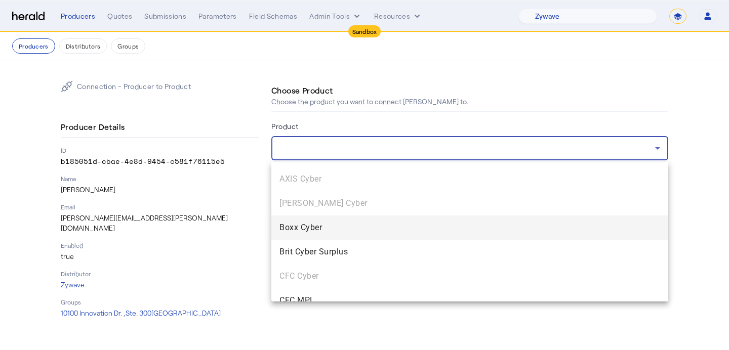
click at [417, 231] on span "Boxx Cyber" at bounding box center [469, 228] width 380 height 12
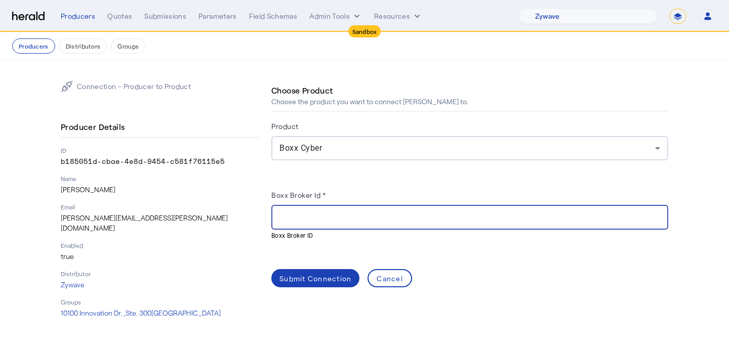
click at [371, 216] on input "Boxx Broker Id *" at bounding box center [469, 218] width 380 height 12
paste input "**********"
type input "**********"
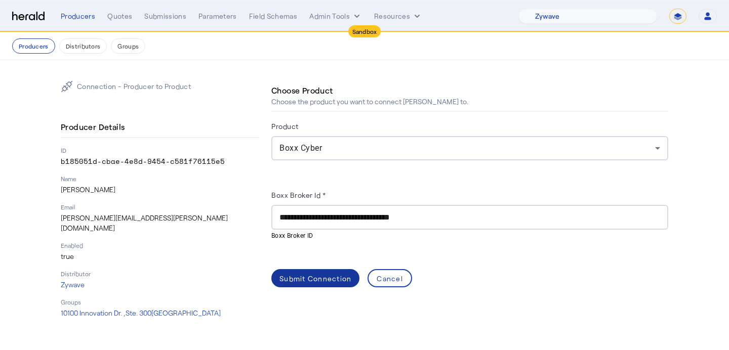
click at [317, 275] on div "Submit Connection" at bounding box center [315, 278] width 72 height 11
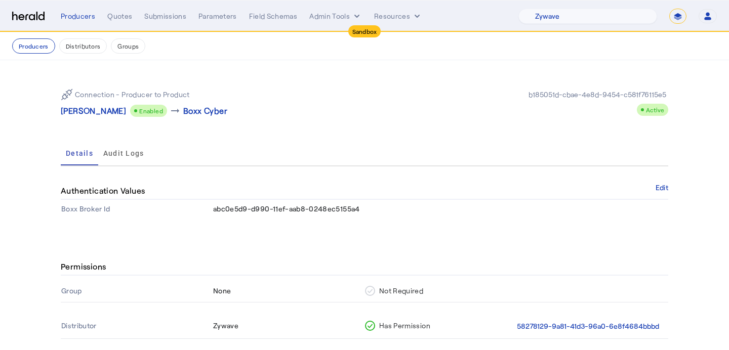
click at [101, 113] on p "[PERSON_NAME]" at bounding box center [93, 111] width 65 height 12
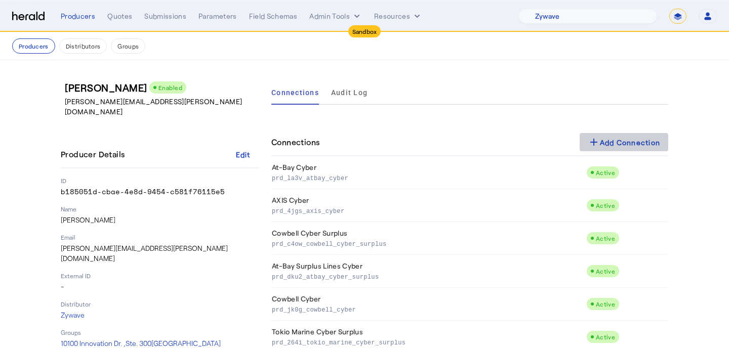
click at [591, 141] on mat-icon "add" at bounding box center [593, 142] width 12 height 12
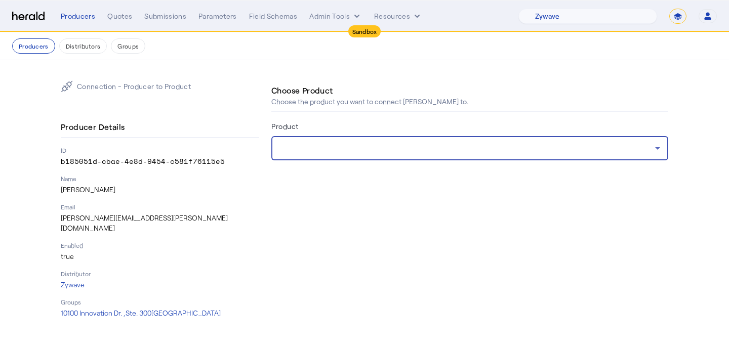
click at [453, 151] on div at bounding box center [466, 148] width 375 height 12
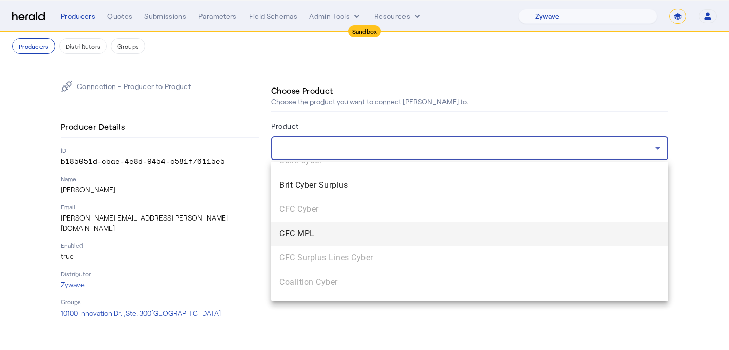
scroll to position [206, 0]
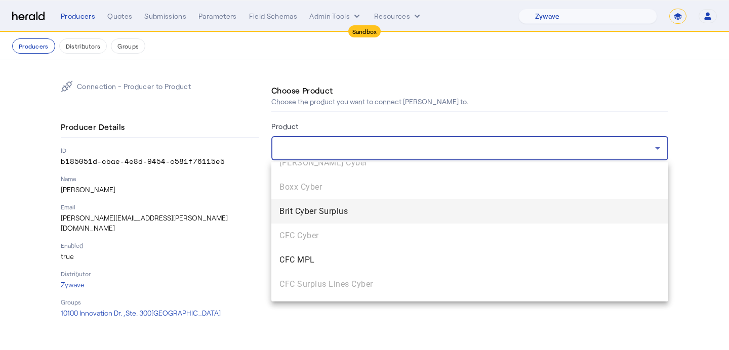
click at [442, 216] on span "Brit Cyber Surplus" at bounding box center [469, 211] width 380 height 12
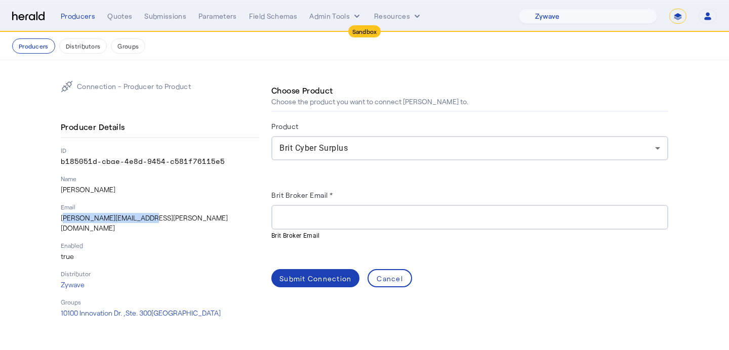
drag, startPoint x: 151, startPoint y: 220, endPoint x: 49, endPoint y: 221, distance: 102.2
click at [49, 221] on div "Connection - Producer to Product Producer Details ID b185051d-cbae-4e8d-9454-c5…" at bounding box center [364, 199] width 648 height 278
copy p "[PERSON_NAME][EMAIL_ADDRESS][PERSON_NAME][DOMAIN_NAME]"
click at [319, 220] on input "Brit Broker Email *" at bounding box center [469, 218] width 380 height 12
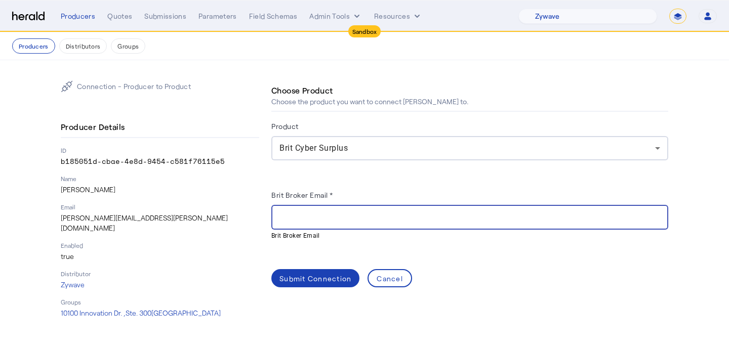
paste input "**********"
type input "**********"
click at [314, 272] on span at bounding box center [315, 278] width 88 height 24
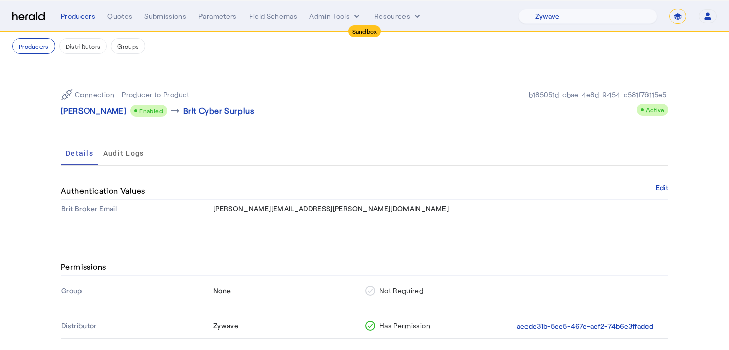
click at [84, 108] on p "[PERSON_NAME]" at bounding box center [93, 111] width 65 height 12
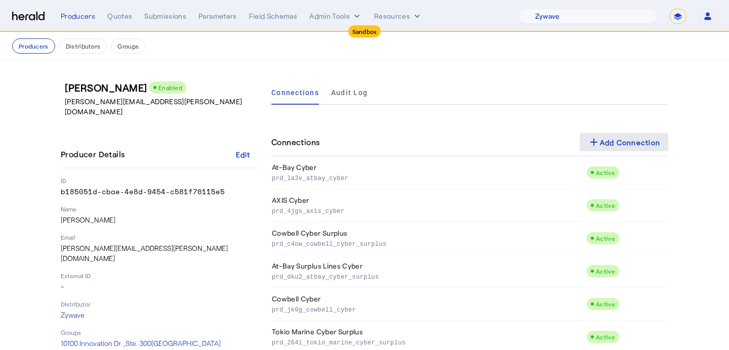
click at [617, 136] on span at bounding box center [623, 142] width 89 height 24
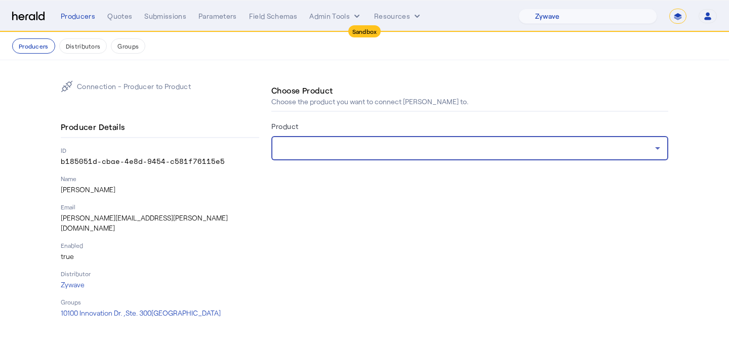
click at [474, 153] on div at bounding box center [466, 148] width 375 height 12
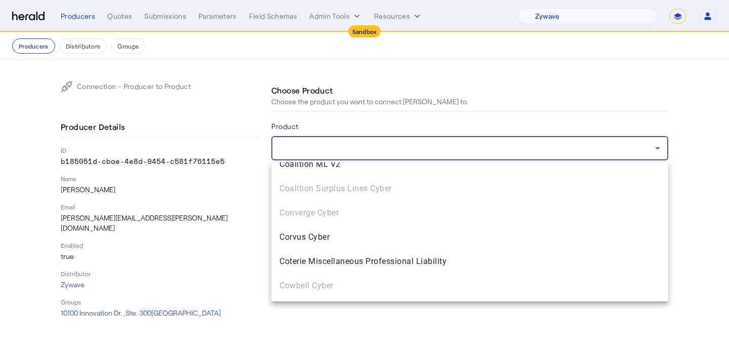
scroll to position [401, 0]
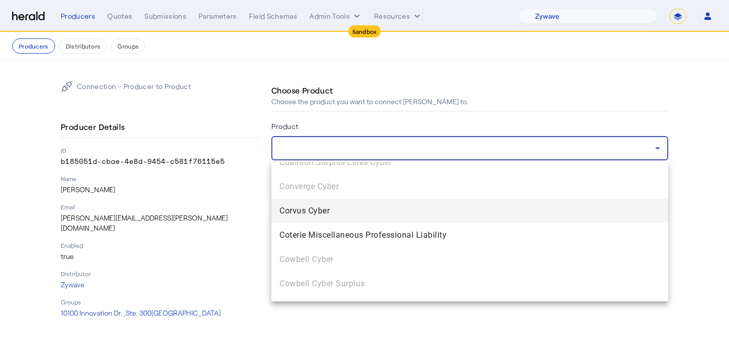
click at [426, 218] on mat-option "Corvus Cyber" at bounding box center [469, 211] width 397 height 24
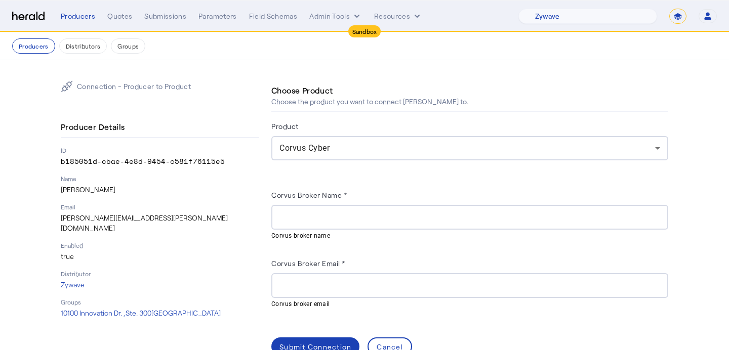
click at [298, 208] on div at bounding box center [469, 217] width 380 height 25
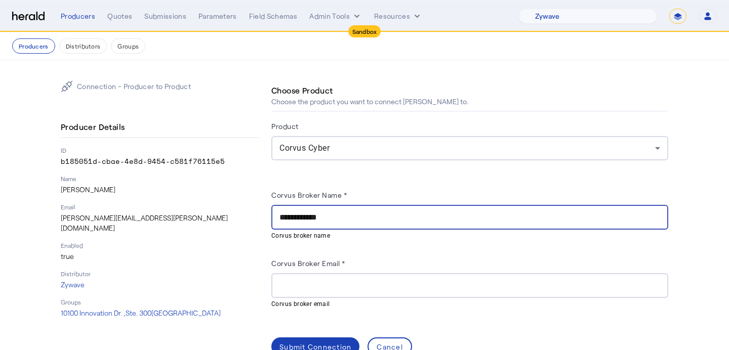
type input "**********"
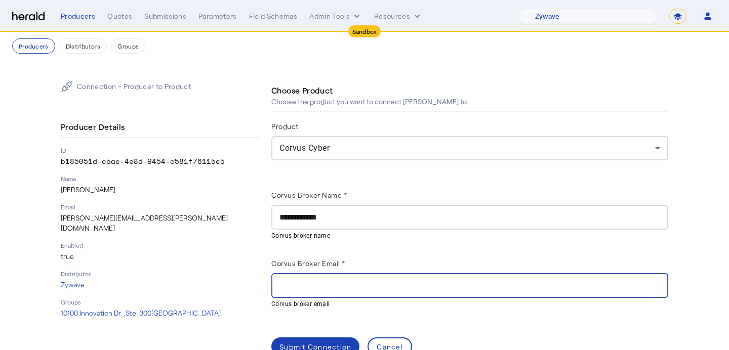
paste input "**********"
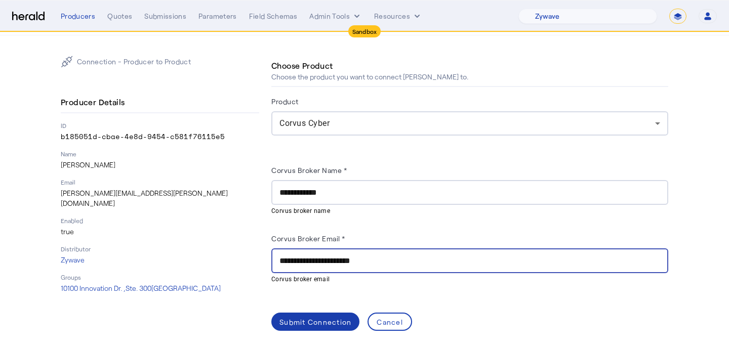
type input "**********"
click at [312, 310] on span at bounding box center [315, 322] width 88 height 24
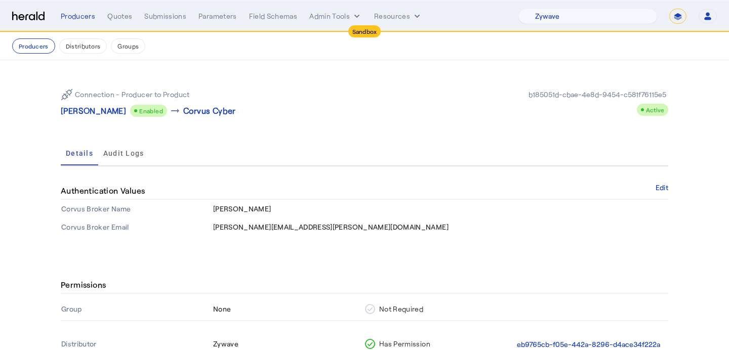
click at [82, 120] on div "Connection - Producer to Product [PERSON_NAME] Enabled arrow_right_alt Corvus C…" at bounding box center [364, 102] width 607 height 45
click at [82, 116] on p "[PERSON_NAME]" at bounding box center [93, 111] width 65 height 12
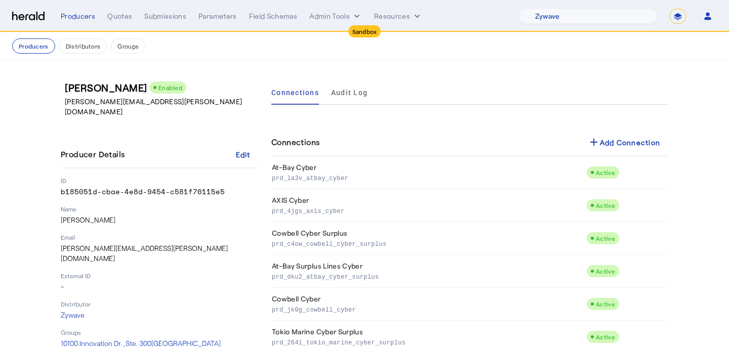
click at [45, 55] on nav "Producers Distributors Groups" at bounding box center [364, 46] width 729 height 28
click at [45, 50] on button "Producers" at bounding box center [33, 45] width 43 height 15
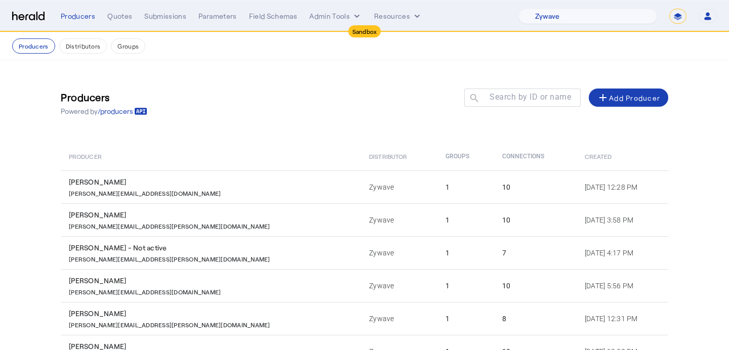
click at [496, 107] on div at bounding box center [522, 112] width 116 height 11
click at [505, 100] on mat-label "Search by ID or name" at bounding box center [529, 97] width 81 height 10
click at [505, 100] on input "Search by ID or name" at bounding box center [526, 97] width 91 height 12
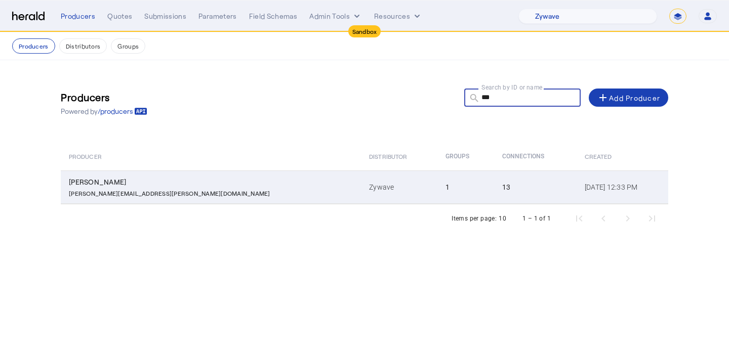
type input "***"
click at [437, 193] on td "1" at bounding box center [465, 187] width 57 height 33
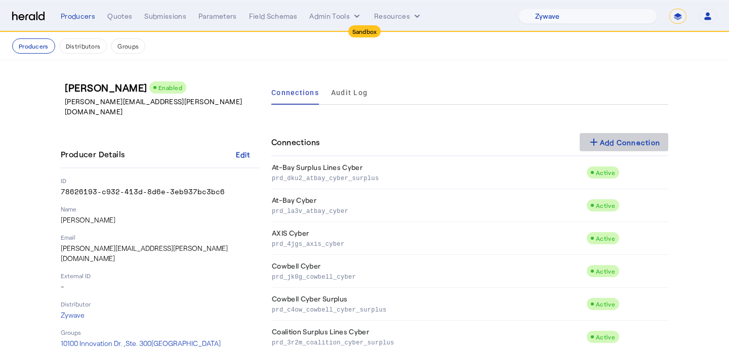
click at [604, 139] on div "add Add Connection" at bounding box center [623, 142] width 73 height 12
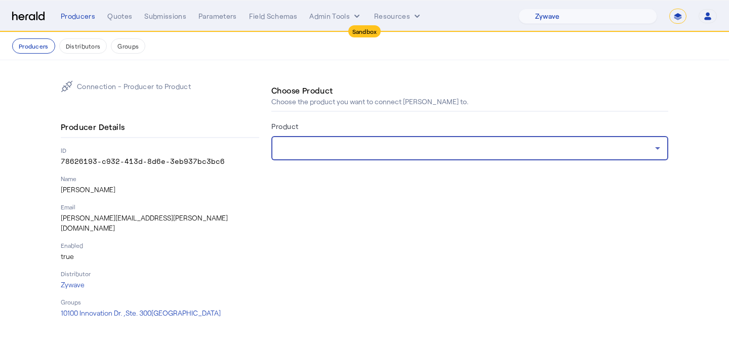
click at [594, 150] on div at bounding box center [466, 148] width 375 height 12
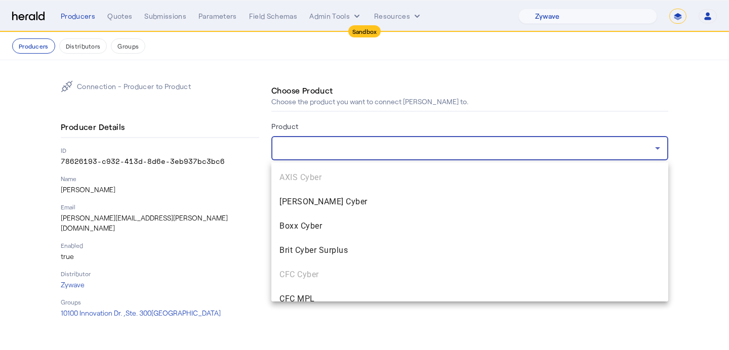
scroll to position [173, 0]
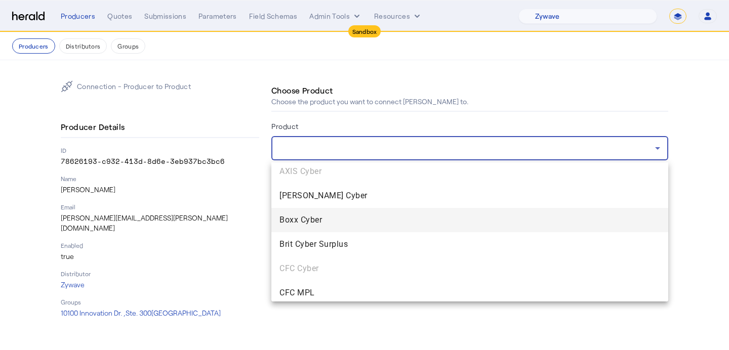
click at [477, 222] on span "Boxx Cyber" at bounding box center [469, 220] width 380 height 12
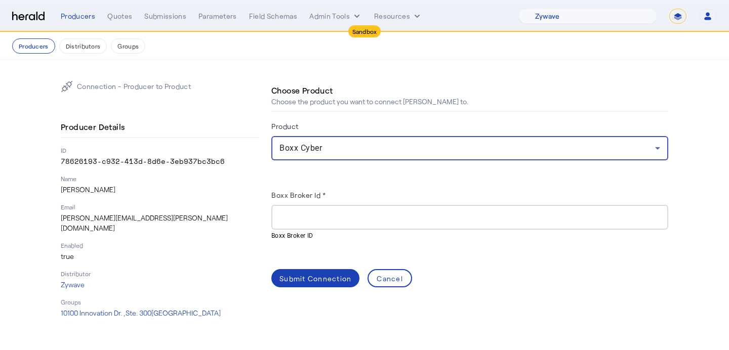
click at [331, 206] on div at bounding box center [469, 217] width 380 height 25
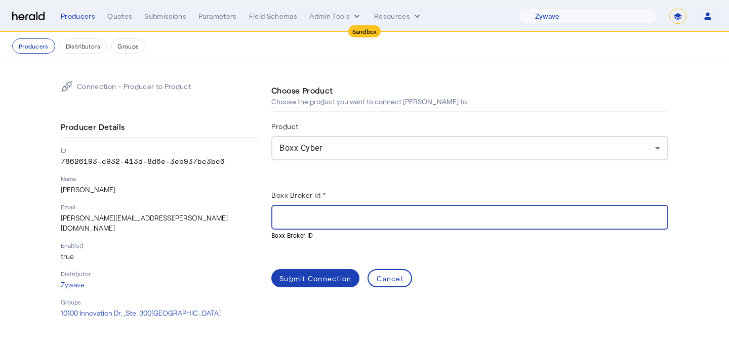
paste input "**********"
type input "**********"
click at [299, 282] on div "Submit Connection" at bounding box center [315, 278] width 72 height 11
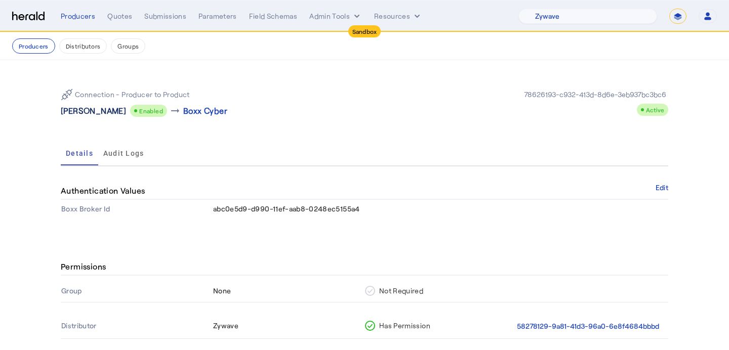
click at [72, 114] on p "[PERSON_NAME]" at bounding box center [93, 111] width 65 height 12
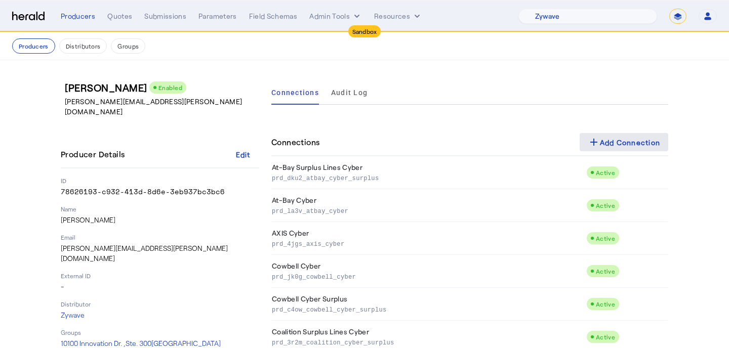
click at [582, 137] on span at bounding box center [623, 142] width 89 height 24
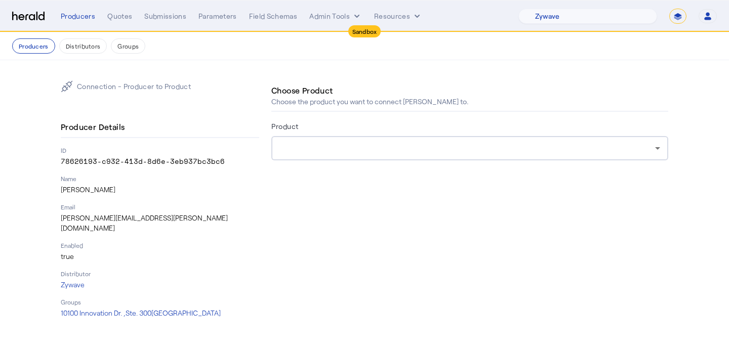
click at [481, 147] on div at bounding box center [466, 148] width 375 height 12
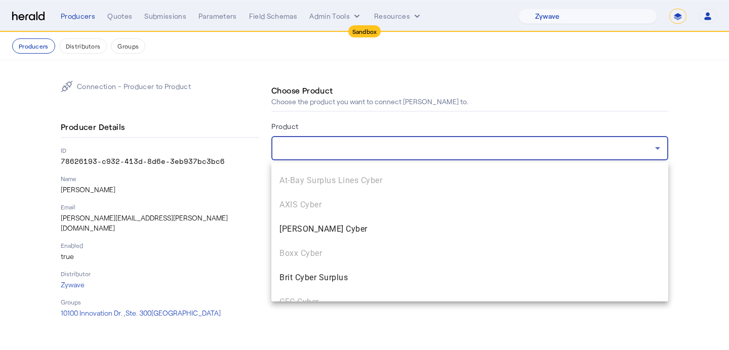
scroll to position [145, 0]
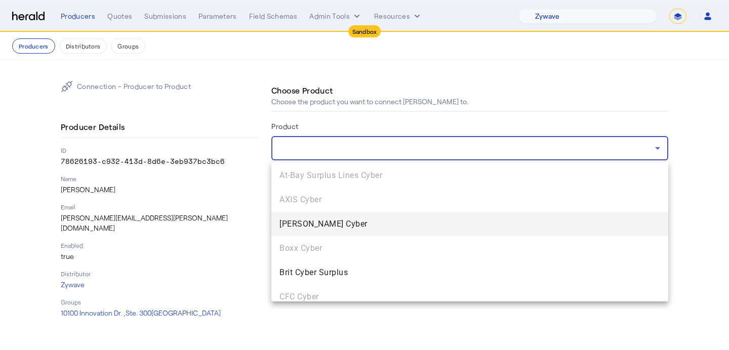
click at [459, 229] on span "[PERSON_NAME] Cyber" at bounding box center [469, 224] width 380 height 12
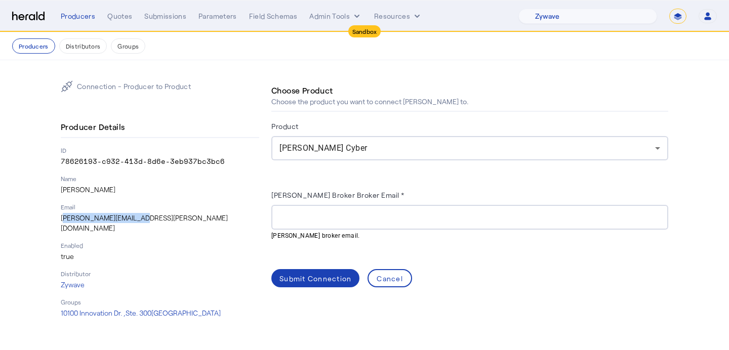
drag, startPoint x: 148, startPoint y: 219, endPoint x: 60, endPoint y: 217, distance: 88.1
click at [60, 217] on div "Connection - Producer to Product Producer Details ID 78626193-c932-413d-8d6e-3e…" at bounding box center [364, 199] width 648 height 278
copy p "[PERSON_NAME][EMAIL_ADDRESS][PERSON_NAME][DOMAIN_NAME]"
click at [331, 230] on mat-hint "[PERSON_NAME] broker email." at bounding box center [466, 235] width 391 height 11
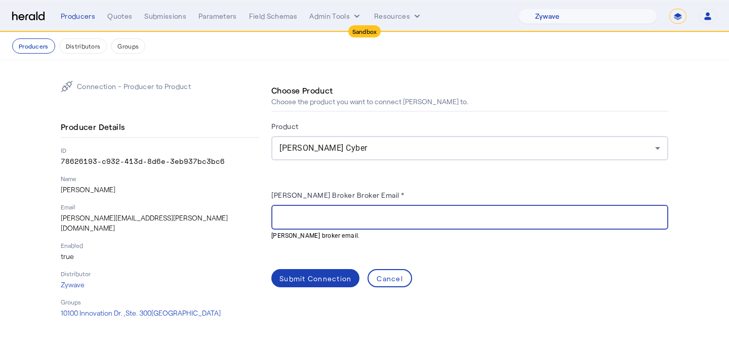
click at [336, 221] on input "[PERSON_NAME] Broker Broker Email *" at bounding box center [469, 218] width 380 height 12
paste input "**********"
type input "**********"
click at [326, 271] on span at bounding box center [315, 278] width 88 height 24
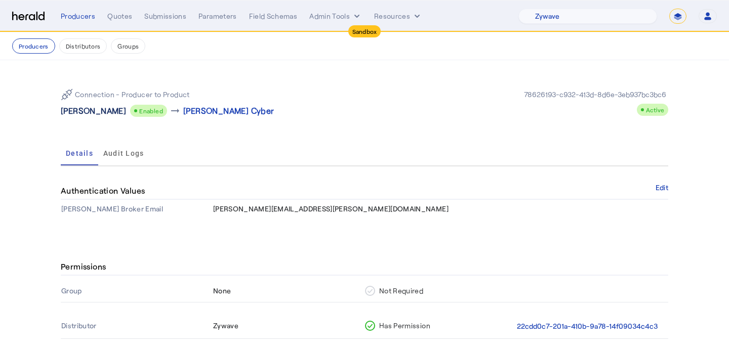
click at [70, 114] on p "[PERSON_NAME]" at bounding box center [93, 111] width 65 height 12
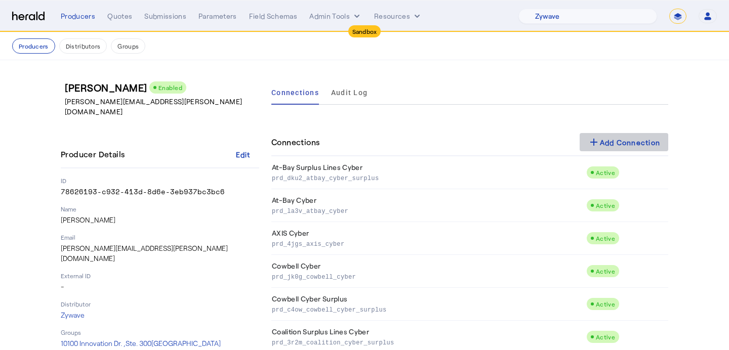
click at [612, 149] on span at bounding box center [623, 142] width 89 height 24
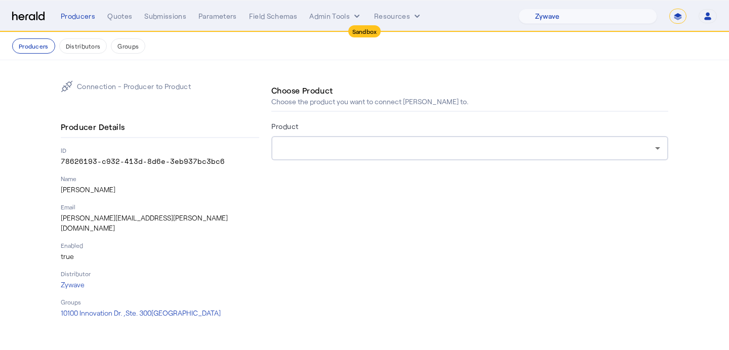
click at [430, 174] on div at bounding box center [469, 181] width 397 height 16
click at [443, 155] on div at bounding box center [469, 148] width 380 height 24
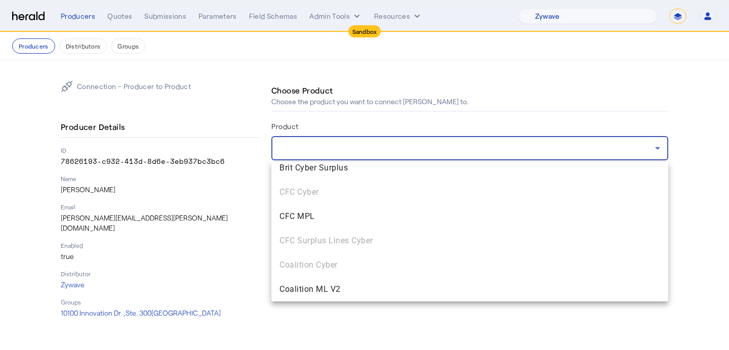
scroll to position [223, 0]
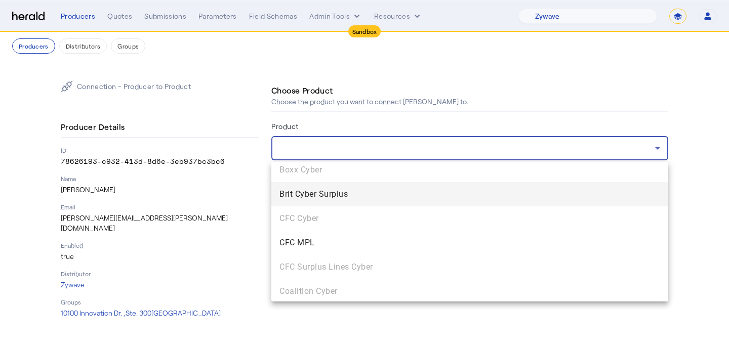
click at [446, 201] on mat-option "Brit Cyber Surplus" at bounding box center [469, 194] width 397 height 24
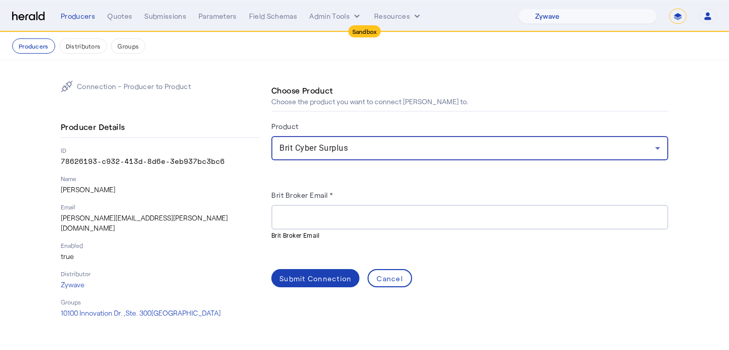
click at [331, 215] on input "Brit Broker Email *" at bounding box center [469, 218] width 380 height 12
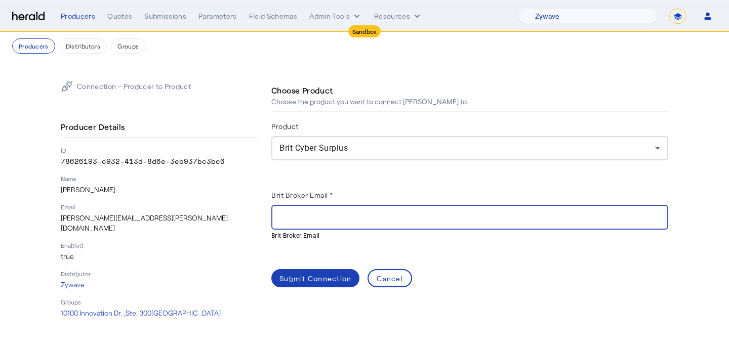
paste input "**********"
type input "**********"
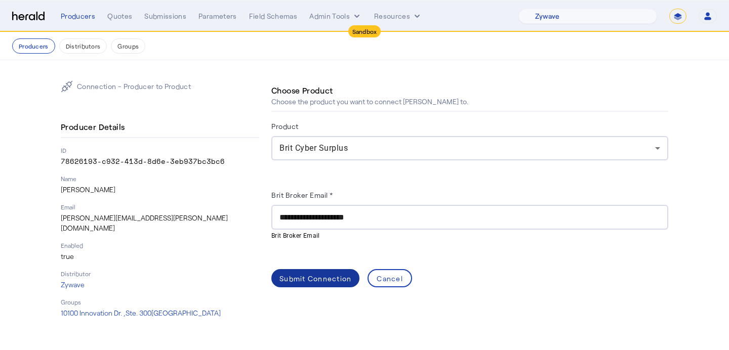
click at [323, 269] on span at bounding box center [315, 278] width 88 height 24
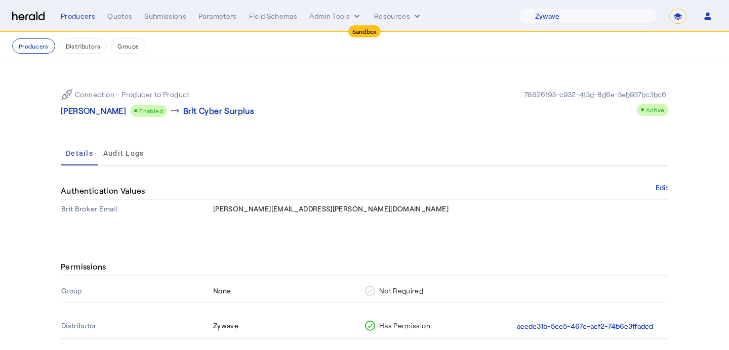
click at [94, 110] on p "[PERSON_NAME]" at bounding box center [93, 111] width 65 height 12
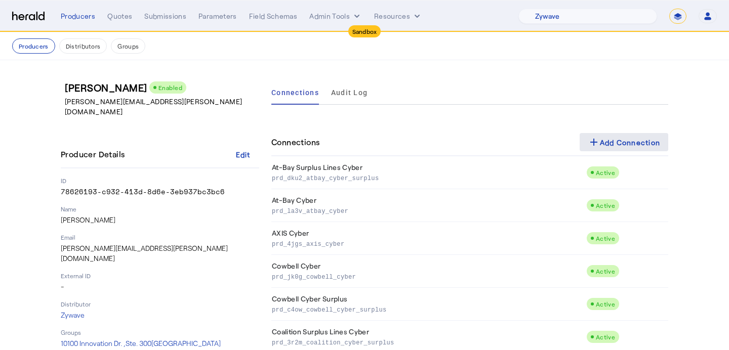
click at [617, 148] on div "add Add Connection" at bounding box center [623, 142] width 73 height 12
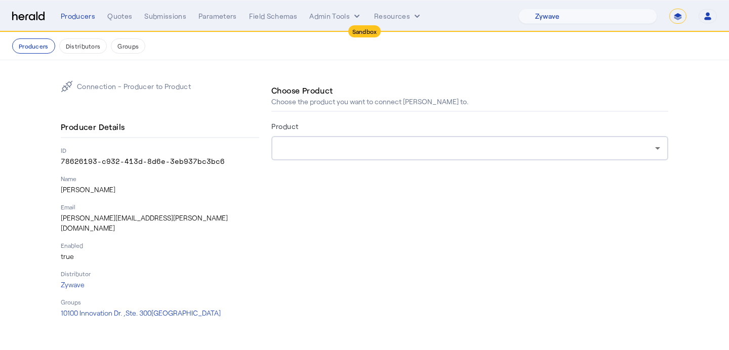
click at [481, 161] on form "Product" at bounding box center [469, 154] width 397 height 69
click at [487, 152] on div at bounding box center [466, 148] width 375 height 12
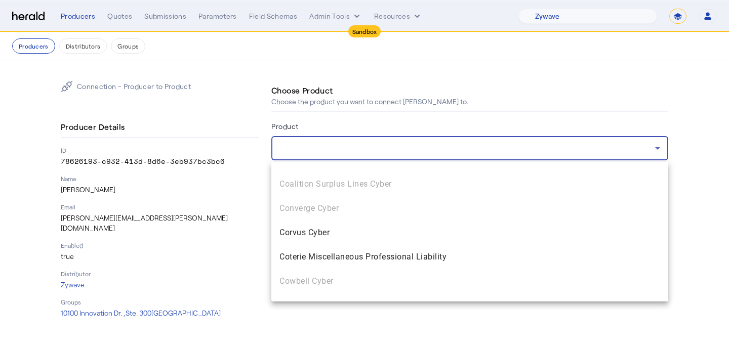
scroll to position [382, 0]
click at [453, 242] on mat-option "Coterie Miscellaneous Professional Liability" at bounding box center [469, 254] width 397 height 24
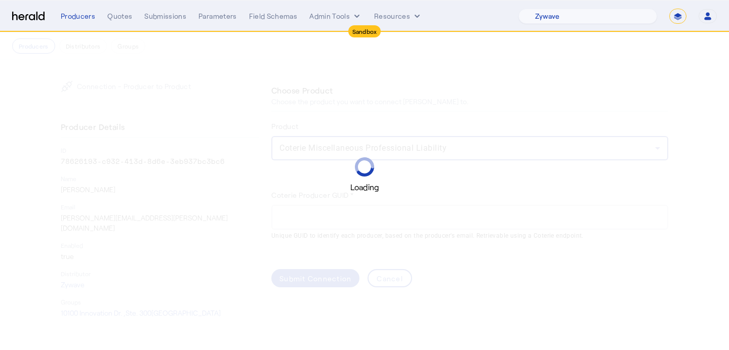
click at [410, 148] on div "Loading" at bounding box center [364, 175] width 729 height 350
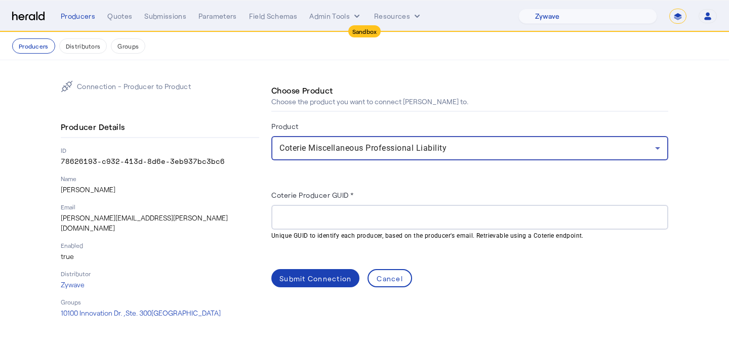
click at [410, 148] on span "Coterie Miscellaneous Professional Liability" at bounding box center [362, 148] width 167 height 10
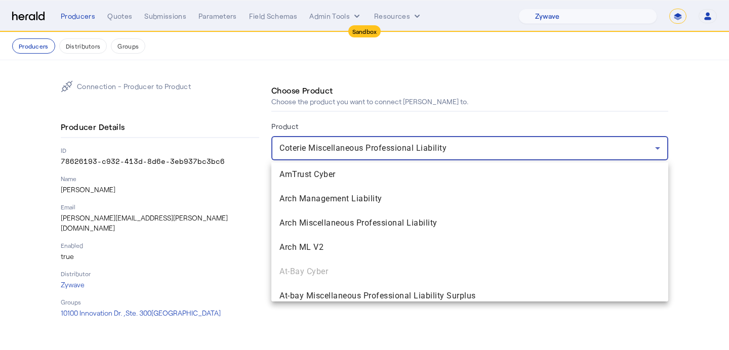
scroll to position [349, 0]
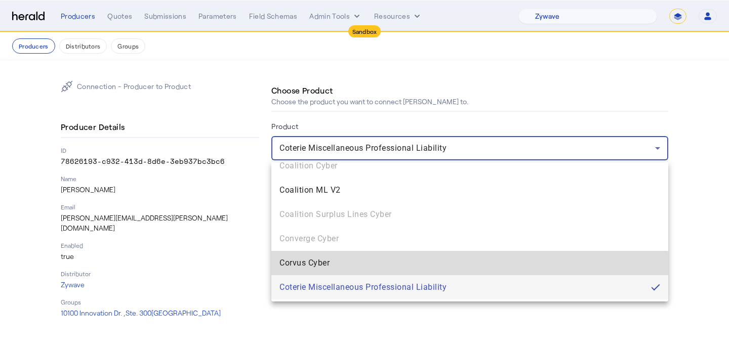
click at [387, 270] on mat-option "Corvus Cyber" at bounding box center [469, 263] width 397 height 24
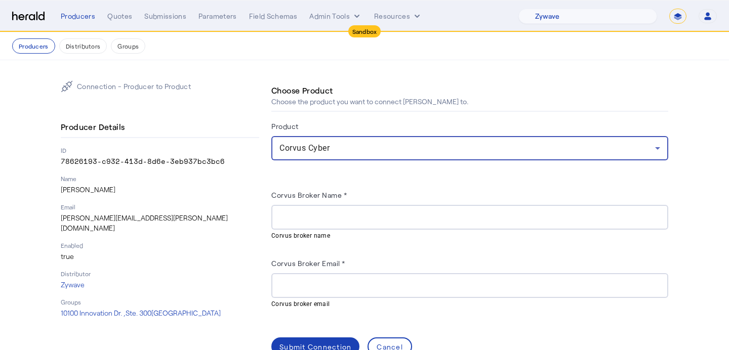
click at [316, 284] on input "Corvus Broker Email *" at bounding box center [469, 286] width 380 height 12
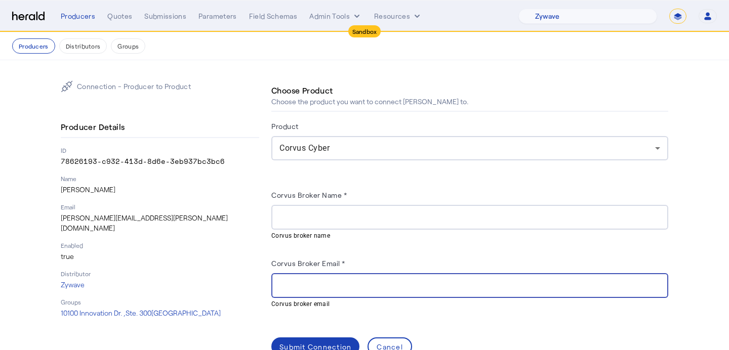
paste input "**********"
type input "**********"
click at [330, 214] on input "Corvus Broker Name *" at bounding box center [469, 218] width 380 height 12
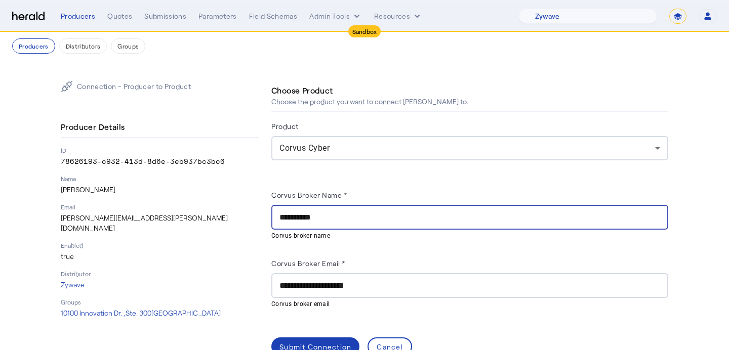
scroll to position [25, 0]
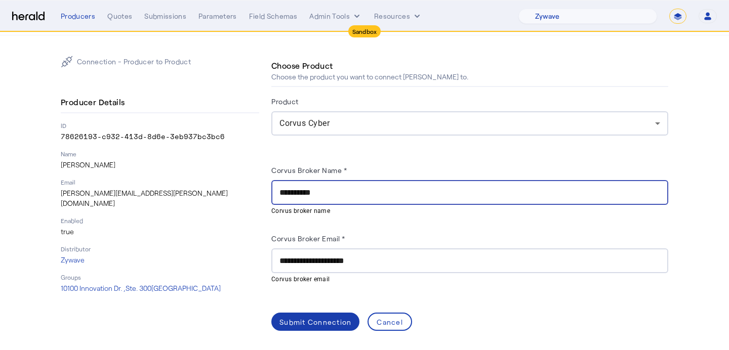
type input "**********"
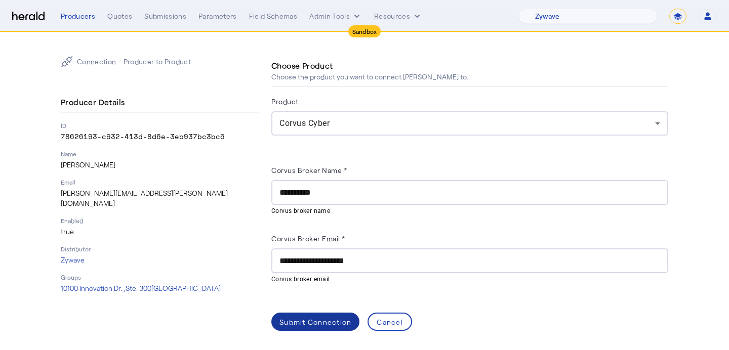
click at [324, 320] on div "Submit Connection" at bounding box center [315, 322] width 72 height 11
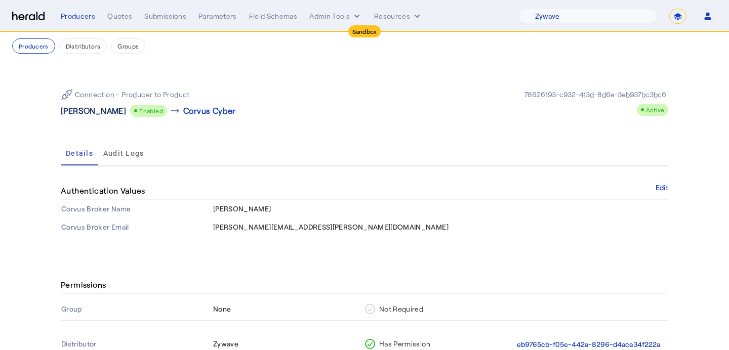
click at [87, 114] on p "[PERSON_NAME]" at bounding box center [93, 111] width 65 height 12
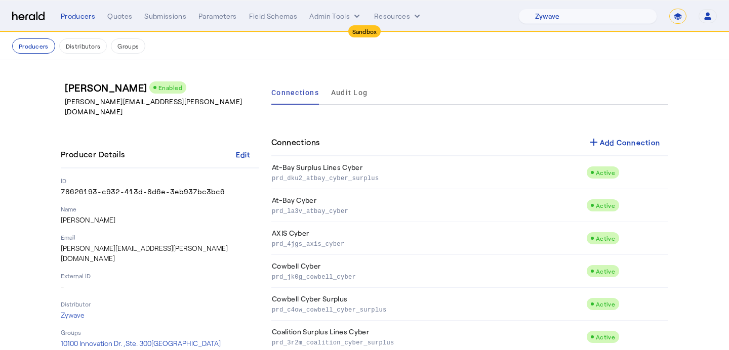
click at [51, 53] on div "Producers Distributors Groups" at bounding box center [364, 45] width 704 height 15
click at [45, 48] on button "Producers" at bounding box center [33, 45] width 43 height 15
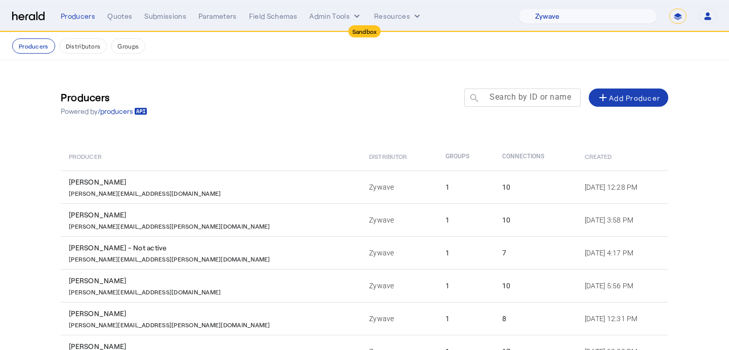
click at [503, 97] on mat-label "Search by ID or name" at bounding box center [529, 97] width 81 height 10
click at [503, 97] on input "Search by ID or name" at bounding box center [526, 97] width 91 height 12
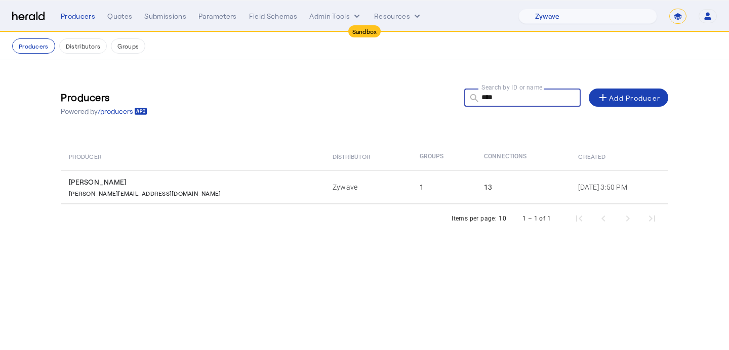
type input "****"
click at [411, 159] on th "Groups" at bounding box center [443, 156] width 65 height 28
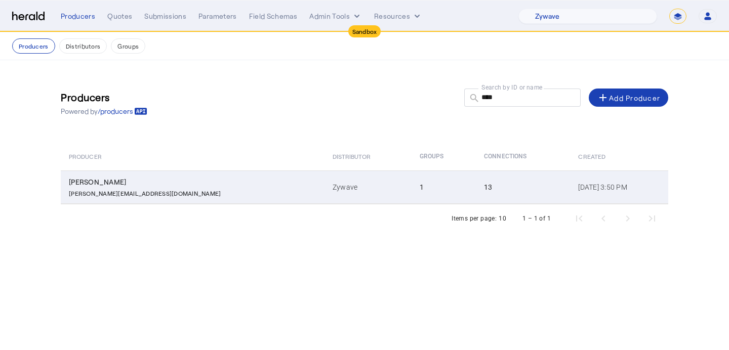
click at [411, 193] on td "1" at bounding box center [443, 187] width 65 height 33
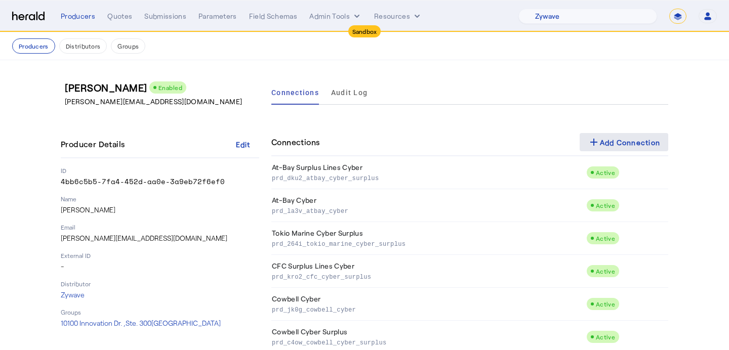
click at [631, 137] on div "add Add Connection" at bounding box center [623, 142] width 73 height 12
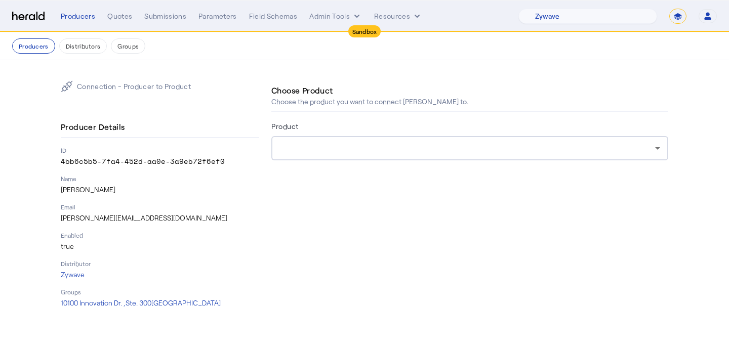
click at [421, 139] on div at bounding box center [469, 148] width 380 height 24
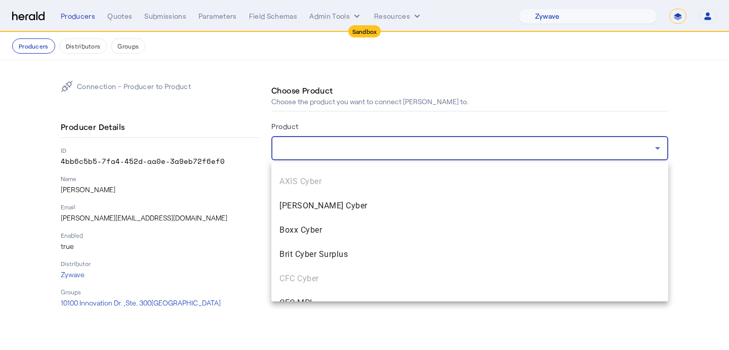
scroll to position [166, 0]
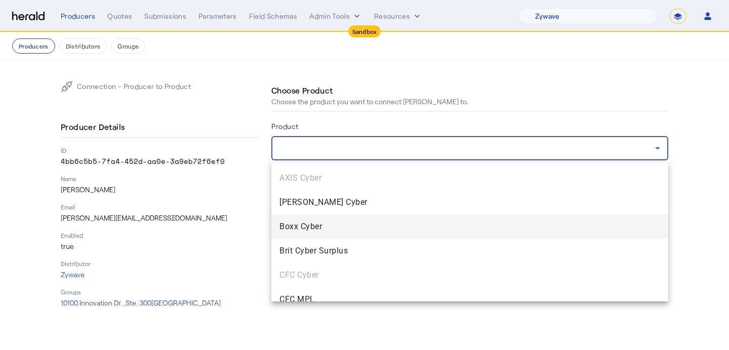
click at [365, 221] on span "Boxx Cyber" at bounding box center [469, 227] width 380 height 12
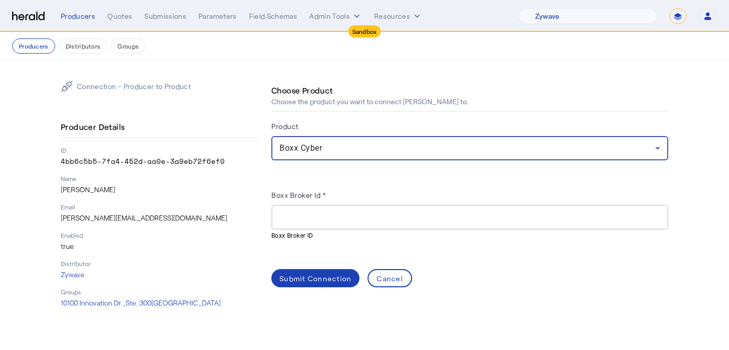
click at [384, 203] on div "Boxx Broker Id *" at bounding box center [469, 197] width 397 height 16
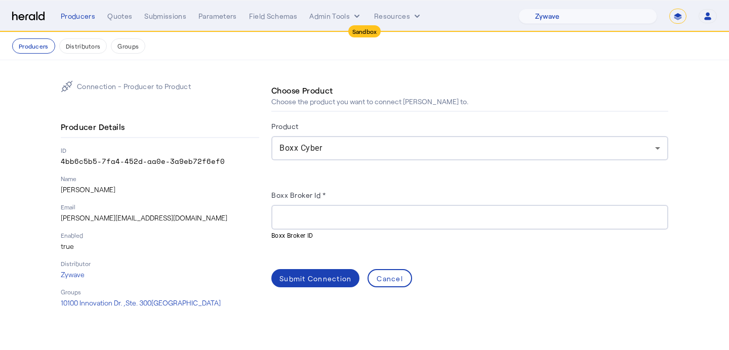
click at [384, 218] on input "Boxx Broker Id *" at bounding box center [469, 218] width 380 height 12
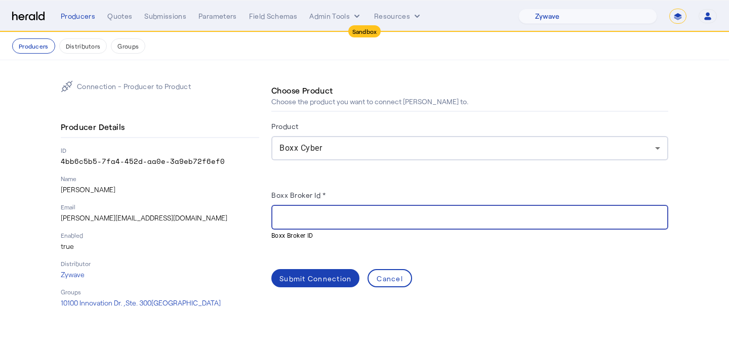
paste input "**********"
type input "**********"
click at [309, 281] on div "Submit Connection" at bounding box center [315, 278] width 72 height 11
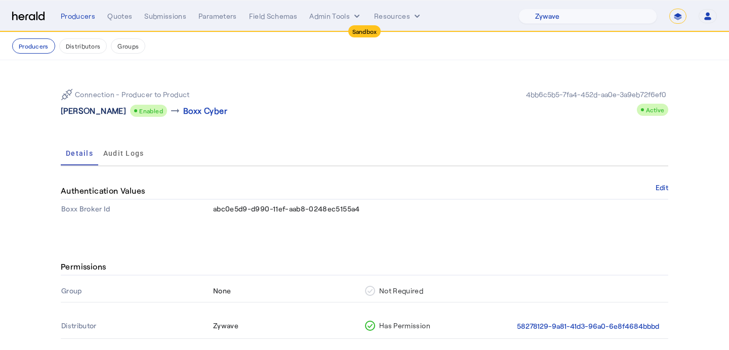
click at [125, 108] on p "[PERSON_NAME]" at bounding box center [93, 111] width 65 height 12
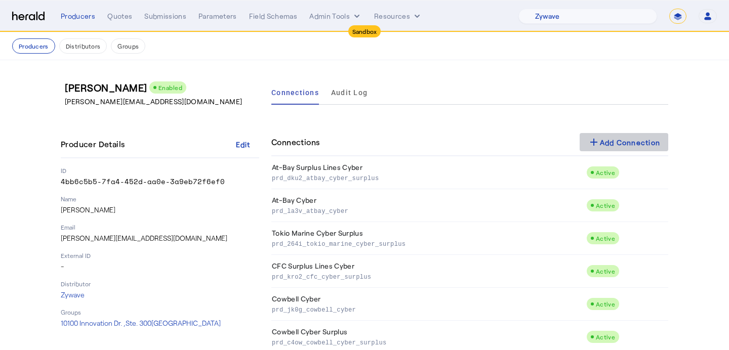
click at [600, 141] on div "add Add Connection" at bounding box center [623, 142] width 73 height 12
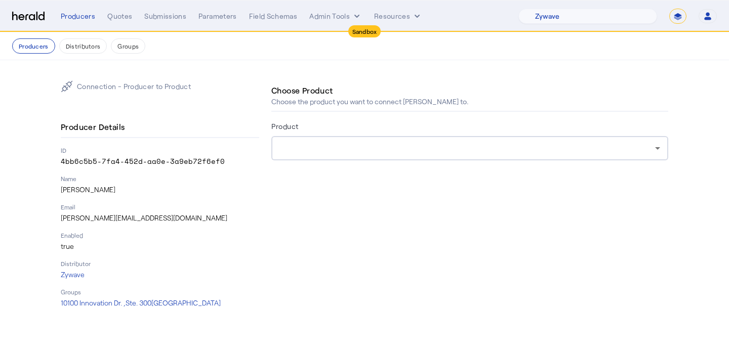
click at [431, 170] on form "Product" at bounding box center [469, 154] width 397 height 69
click at [446, 153] on div at bounding box center [466, 148] width 375 height 12
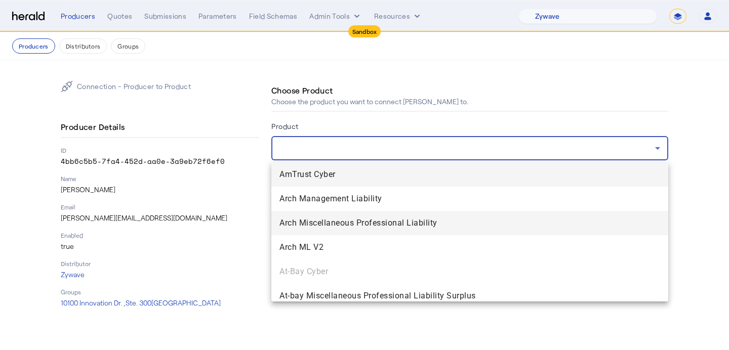
scroll to position [174, 0]
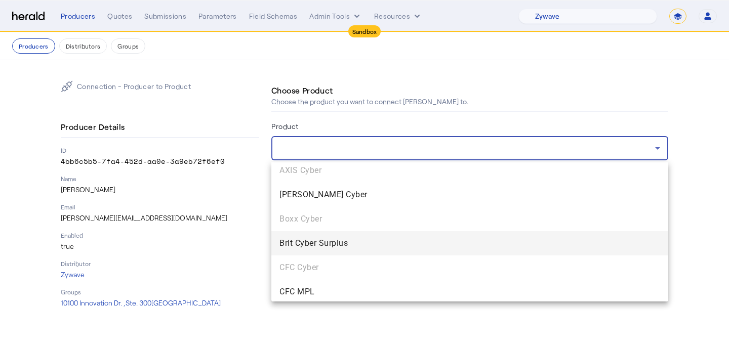
click at [406, 243] on span "Brit Cyber Surplus" at bounding box center [469, 243] width 380 height 12
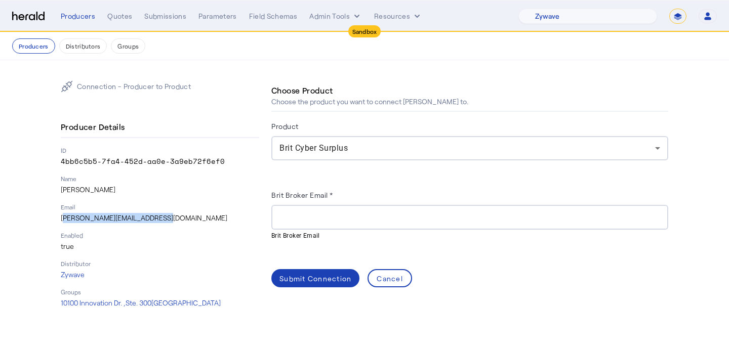
drag, startPoint x: 161, startPoint y: 219, endPoint x: 61, endPoint y: 221, distance: 100.2
click at [61, 221] on p "[PERSON_NAME][EMAIL_ADDRESS][DOMAIN_NAME]" at bounding box center [160, 218] width 198 height 10
copy p "[PERSON_NAME][EMAIL_ADDRESS][DOMAIN_NAME]"
click at [285, 219] on input "Brit Broker Email *" at bounding box center [469, 218] width 380 height 12
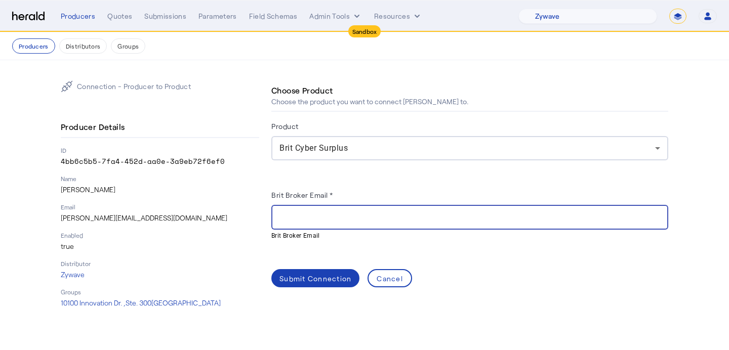
paste input "**********"
type input "**********"
click at [315, 266] on span at bounding box center [315, 278] width 88 height 24
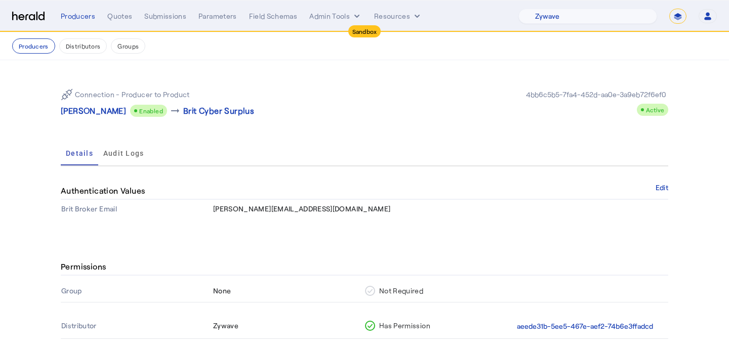
click at [106, 113] on p "[PERSON_NAME]" at bounding box center [93, 111] width 65 height 12
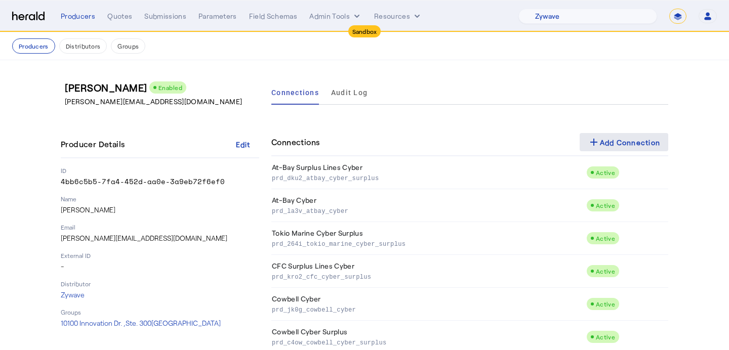
click at [610, 144] on div "add Add Connection" at bounding box center [623, 142] width 73 height 12
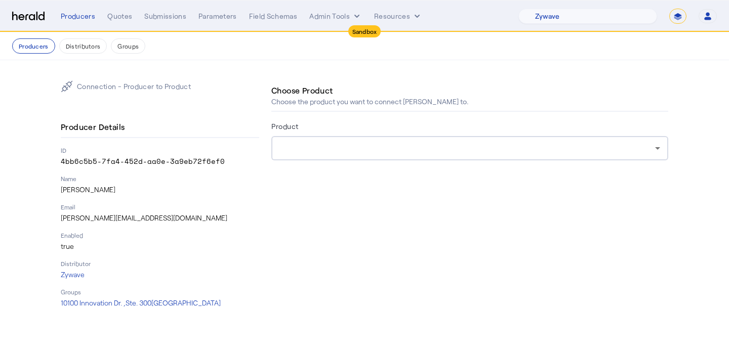
click at [456, 150] on div at bounding box center [466, 148] width 375 height 12
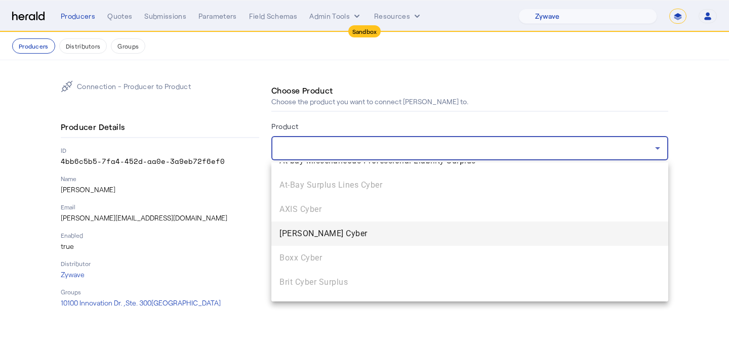
scroll to position [136, 0]
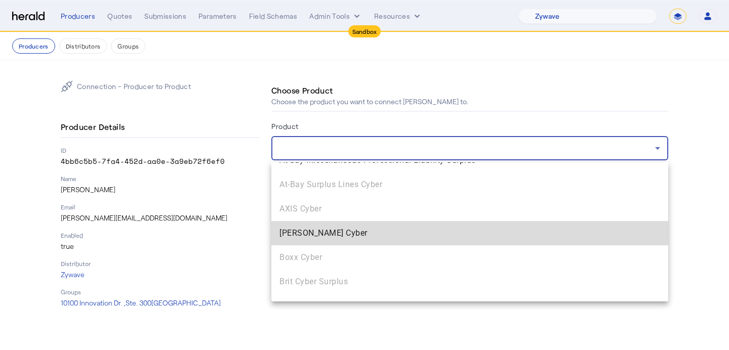
click at [408, 236] on span "[PERSON_NAME] Cyber" at bounding box center [469, 233] width 380 height 12
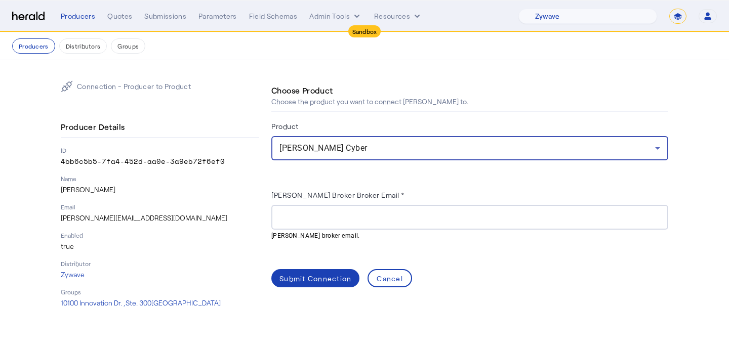
click at [339, 208] on div at bounding box center [469, 217] width 380 height 25
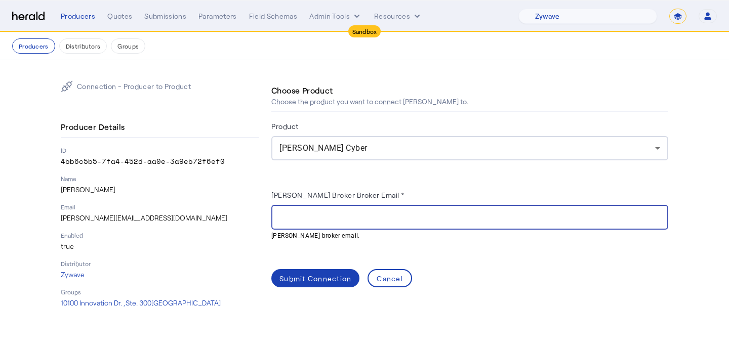
paste input "**********"
type input "**********"
click at [313, 285] on span at bounding box center [315, 278] width 88 height 24
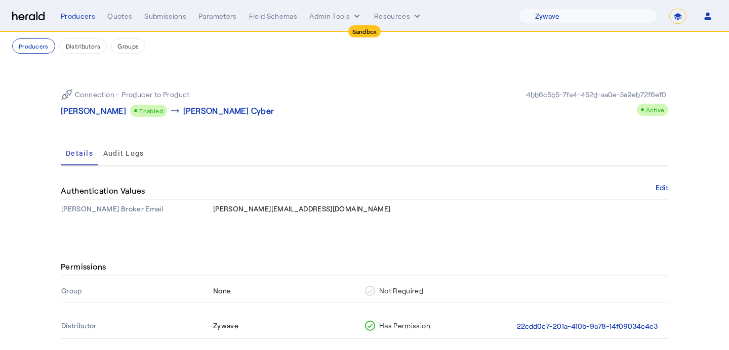
click at [103, 112] on p "[PERSON_NAME]" at bounding box center [93, 111] width 65 height 12
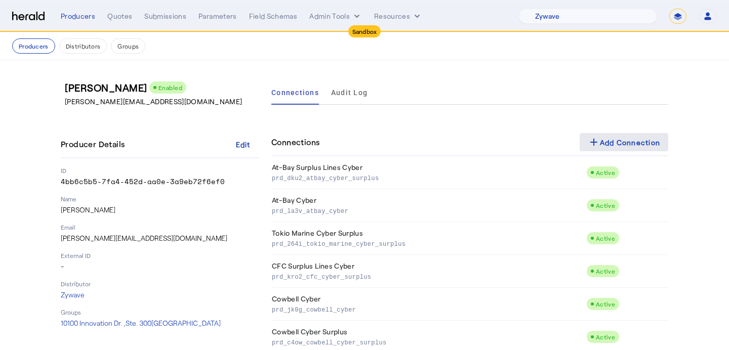
click at [615, 147] on div "add Add Connection" at bounding box center [623, 142] width 73 height 12
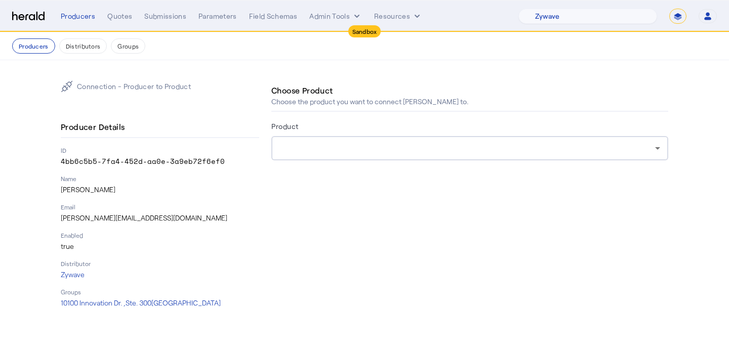
click at [489, 157] on div at bounding box center [469, 148] width 380 height 24
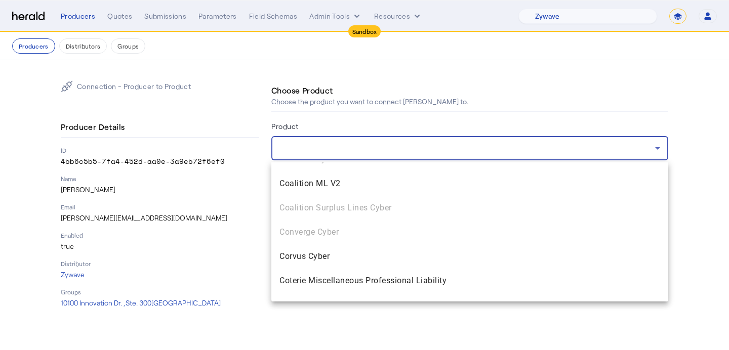
scroll to position [361, 0]
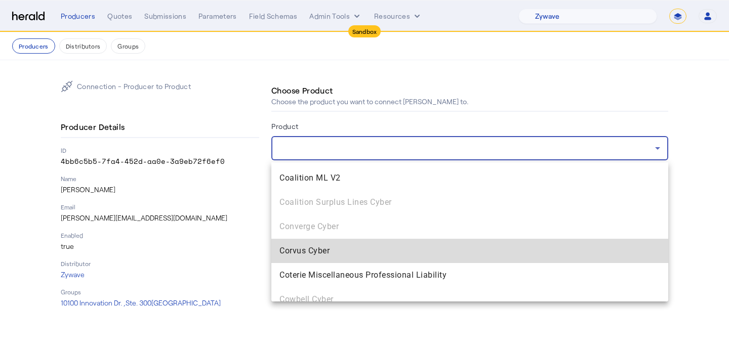
click at [435, 253] on span "Corvus Cyber" at bounding box center [469, 251] width 380 height 12
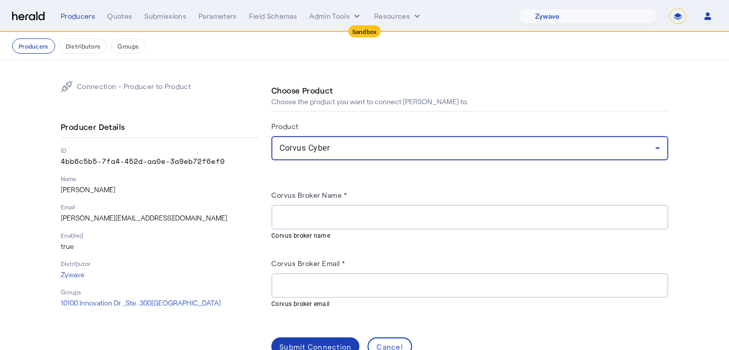
click at [344, 285] on input "Corvus Broker Email *" at bounding box center [469, 286] width 380 height 12
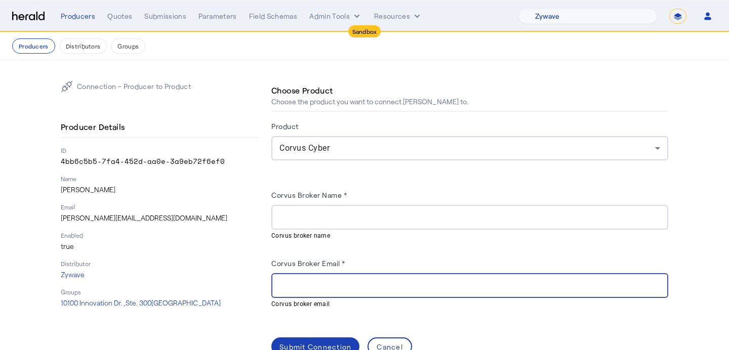
paste input "**********"
type input "**********"
click at [330, 212] on input "Corvus Broker Name *" at bounding box center [469, 218] width 380 height 12
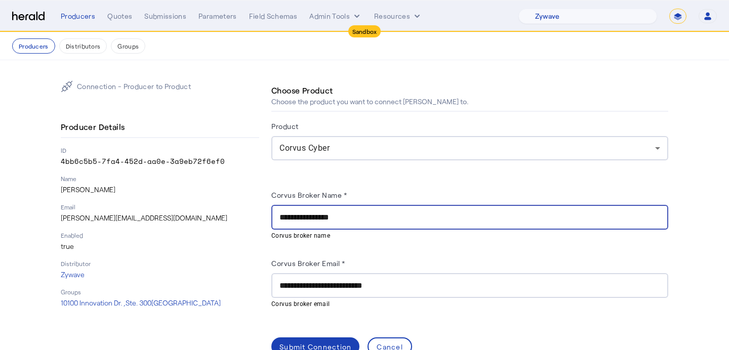
scroll to position [25, 0]
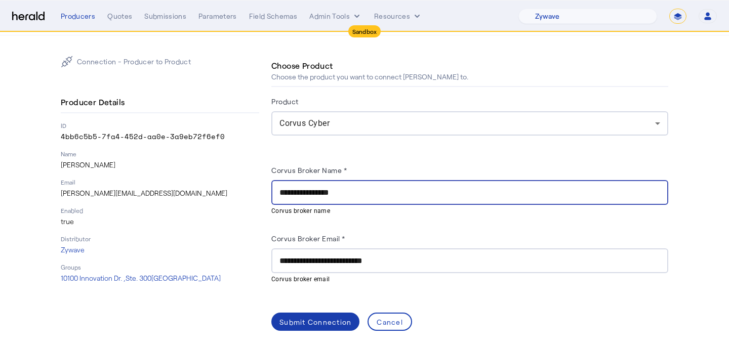
type input "**********"
click at [306, 320] on div "Submit Connection" at bounding box center [315, 322] width 72 height 11
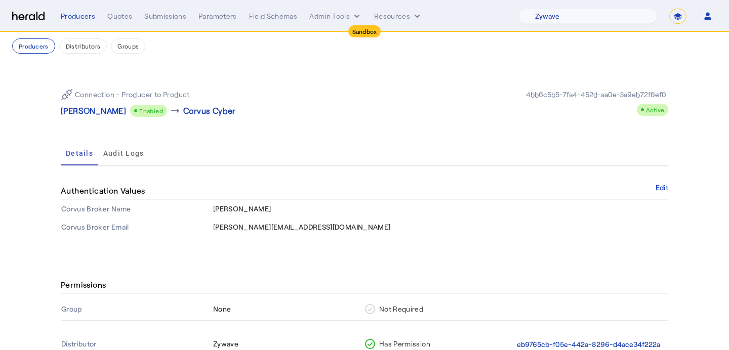
click at [98, 114] on p "[PERSON_NAME]" at bounding box center [93, 111] width 65 height 12
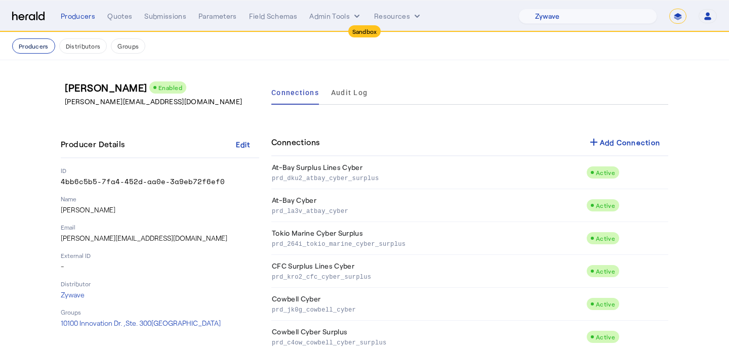
click at [23, 49] on button "Producers" at bounding box center [33, 45] width 43 height 15
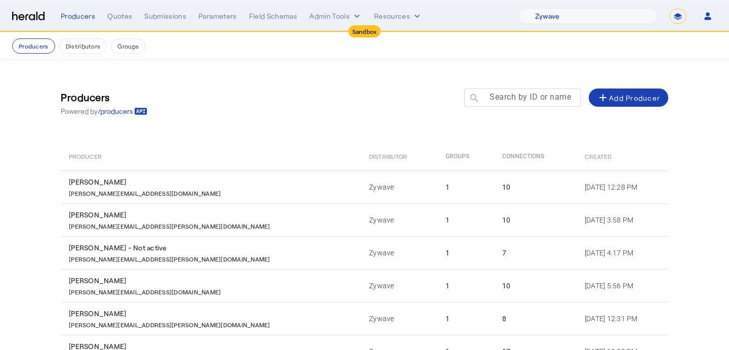
click at [518, 100] on mat-label "Search by ID or name" at bounding box center [529, 97] width 81 height 10
click at [518, 100] on input "Search by ID or name" at bounding box center [526, 97] width 91 height 12
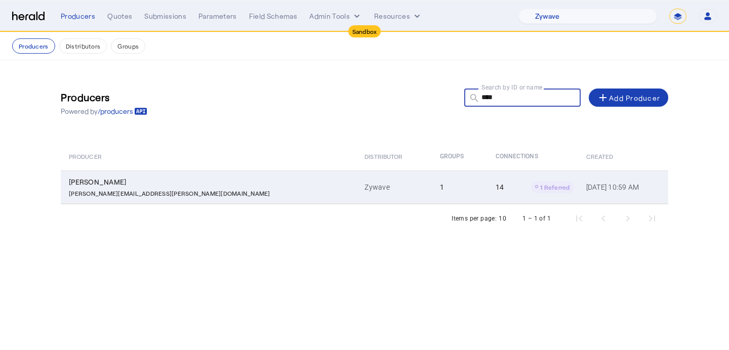
type input "****"
click at [487, 185] on td "14 1 Referred" at bounding box center [532, 187] width 91 height 33
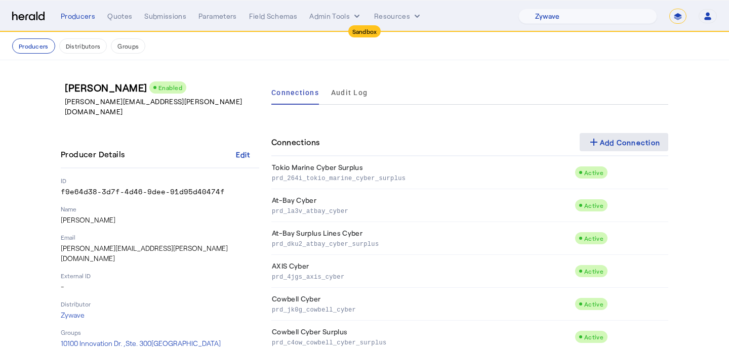
click at [614, 144] on div "add Add Connection" at bounding box center [623, 142] width 73 height 12
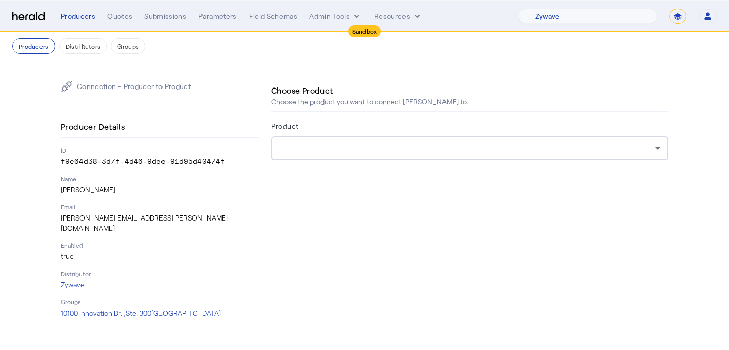
click at [446, 147] on div at bounding box center [466, 148] width 375 height 12
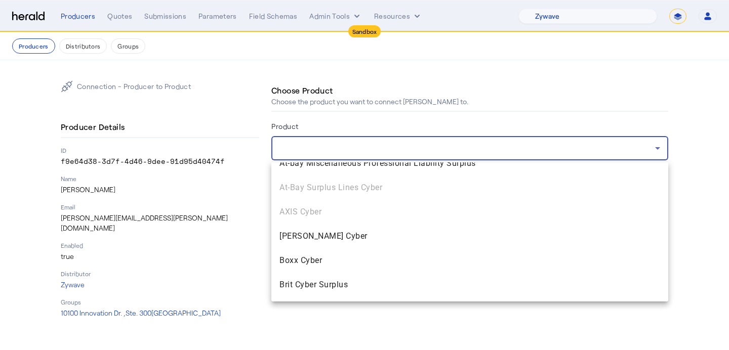
scroll to position [133, 0]
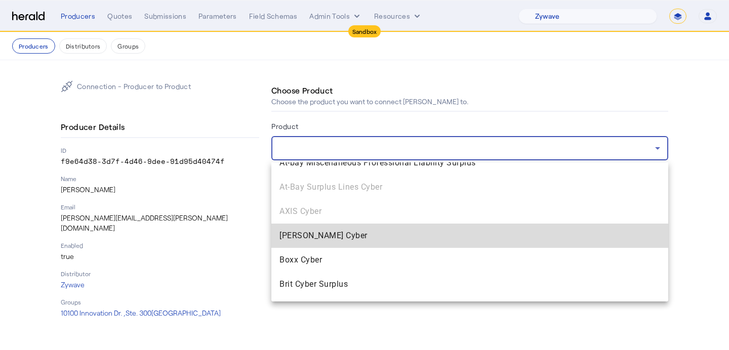
click at [422, 244] on mat-option "[PERSON_NAME] Cyber" at bounding box center [469, 236] width 397 height 24
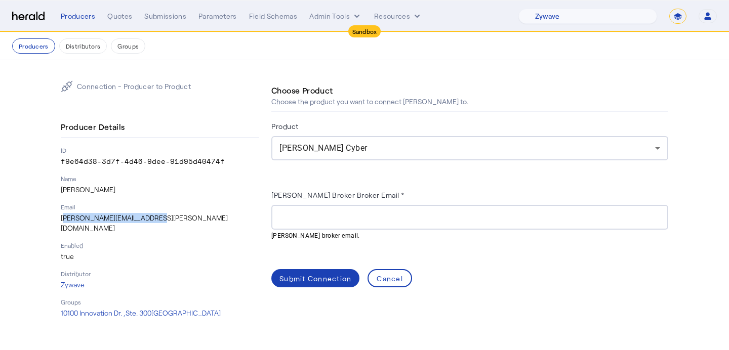
drag, startPoint x: 151, startPoint y: 218, endPoint x: 58, endPoint y: 221, distance: 93.2
click at [58, 221] on div "Connection - Producer to Product Producer Details ID f9e64d38-3d7f-4d46-9dee-91…" at bounding box center [364, 199] width 648 height 278
copy p "[PERSON_NAME][EMAIL_ADDRESS][PERSON_NAME][DOMAIN_NAME]"
click at [301, 213] on input "[PERSON_NAME] Broker Broker Email *" at bounding box center [469, 218] width 380 height 12
paste input "**********"
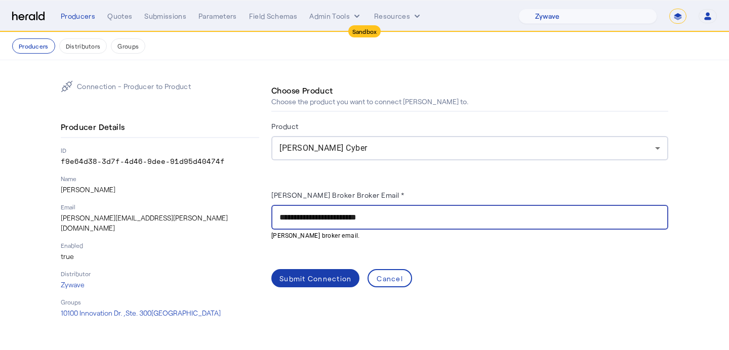
type input "**********"
click at [303, 277] on div "Submit Connection" at bounding box center [315, 278] width 72 height 11
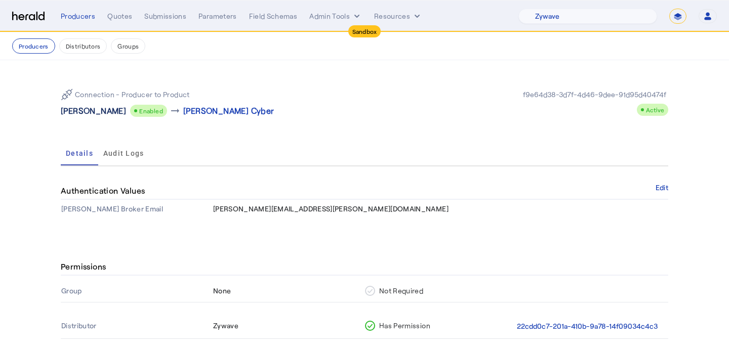
click at [96, 109] on p "[PERSON_NAME]" at bounding box center [93, 111] width 65 height 12
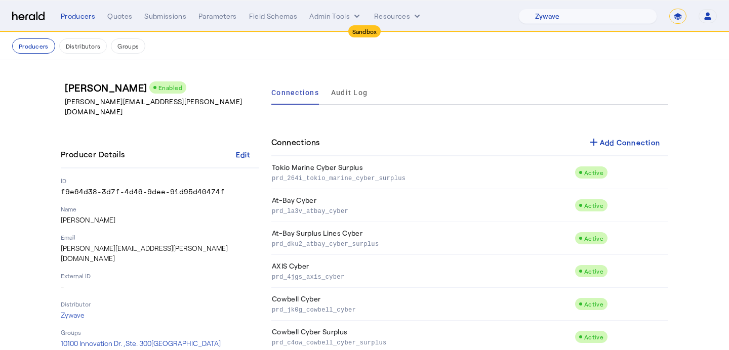
click at [620, 155] on div "Connections add Add Connection" at bounding box center [469, 142] width 397 height 27
click at [617, 140] on div "add Add Connection" at bounding box center [623, 142] width 73 height 12
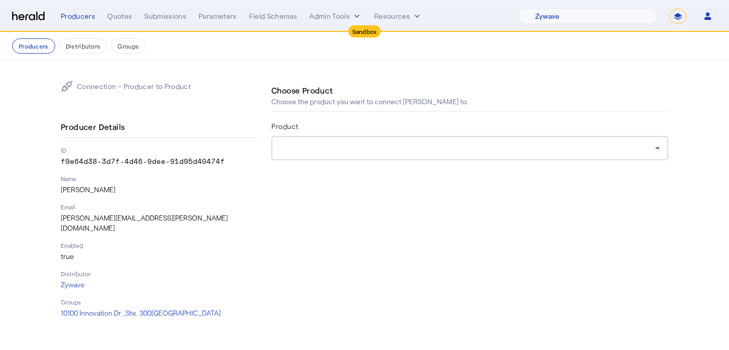
click at [466, 151] on div at bounding box center [466, 148] width 375 height 12
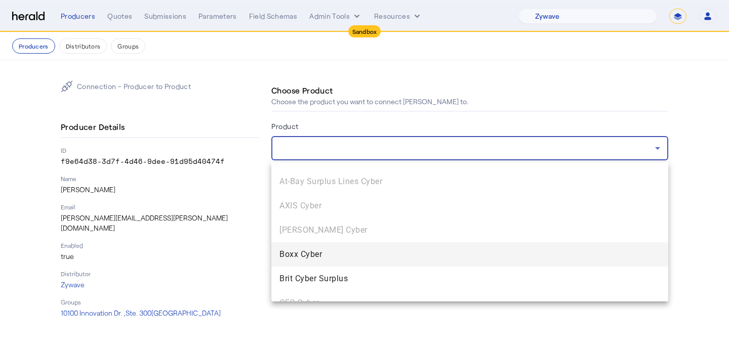
scroll to position [139, 0]
click at [417, 253] on span "Boxx Cyber" at bounding box center [469, 254] width 380 height 12
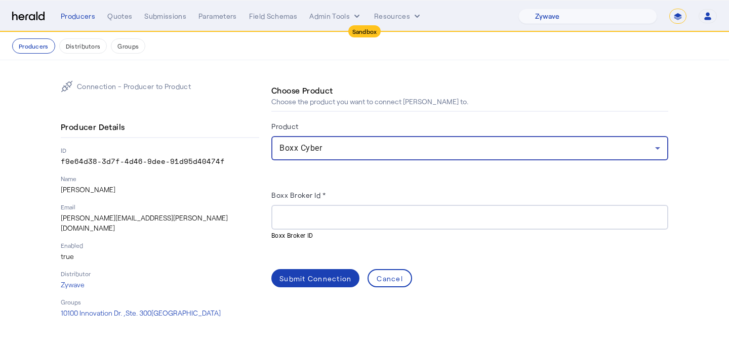
click at [358, 204] on div "Boxx Broker Id *" at bounding box center [469, 197] width 397 height 16
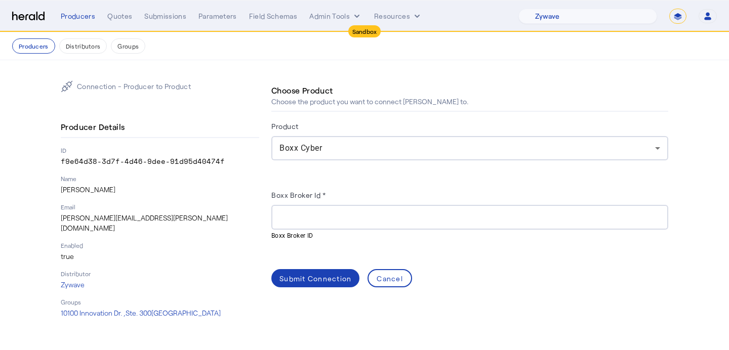
click at [358, 212] on input "Boxx Broker Id *" at bounding box center [469, 218] width 380 height 12
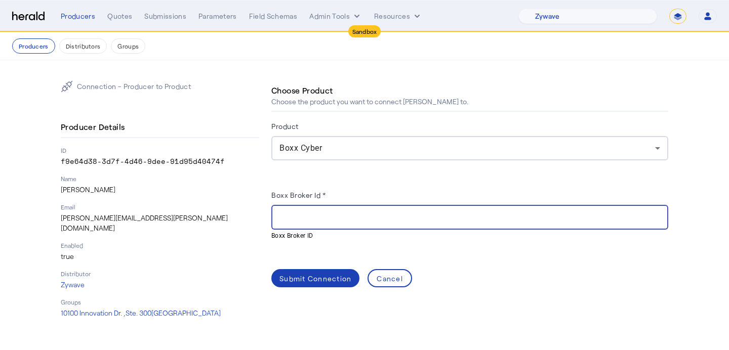
paste input "**********"
type input "**********"
click at [304, 280] on div "Submit Connection" at bounding box center [315, 278] width 72 height 11
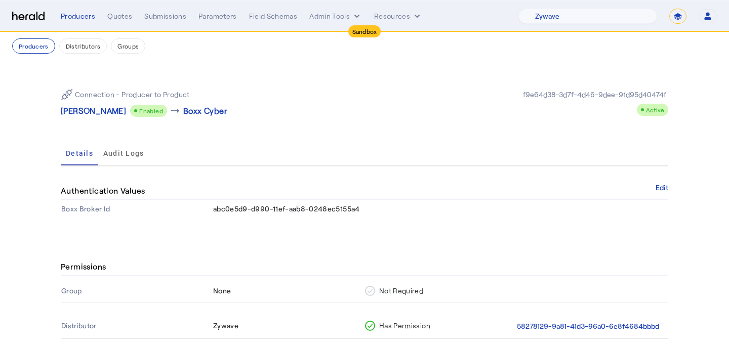
click at [76, 112] on p "[PERSON_NAME]" at bounding box center [93, 111] width 65 height 12
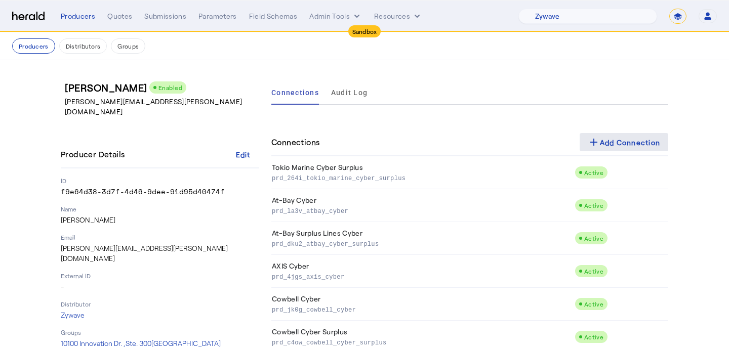
click at [604, 137] on div "add Add Connection" at bounding box center [623, 142] width 73 height 12
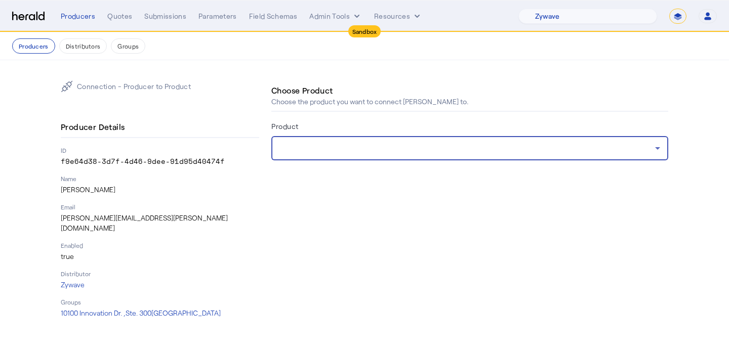
click at [474, 145] on div at bounding box center [466, 148] width 375 height 12
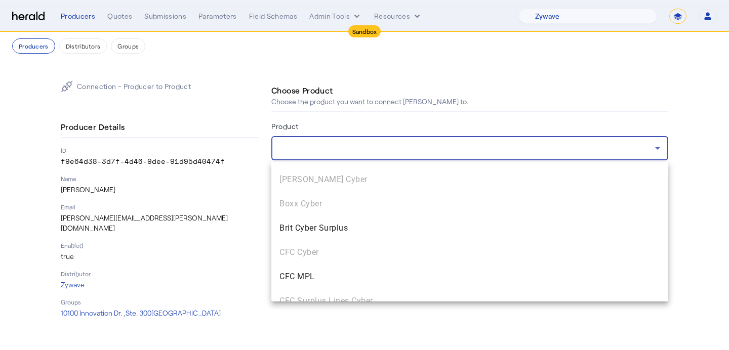
scroll to position [191, 0]
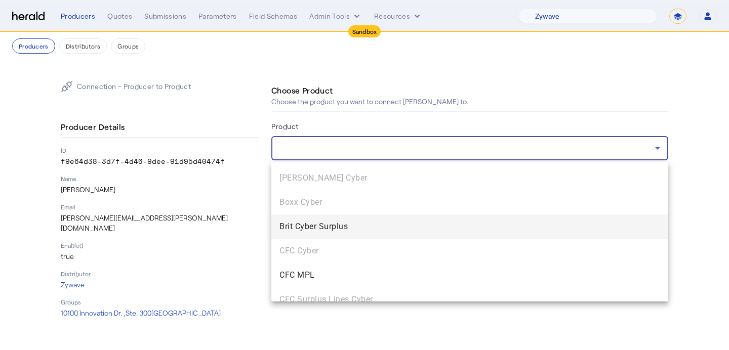
click at [444, 227] on span "Brit Cyber Surplus" at bounding box center [469, 227] width 380 height 12
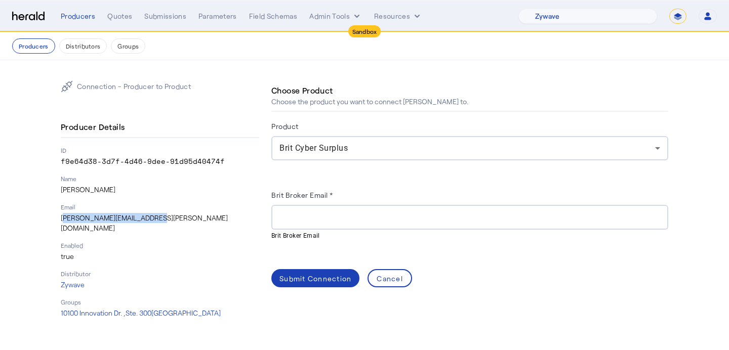
drag, startPoint x: 149, startPoint y: 220, endPoint x: 59, endPoint y: 219, distance: 90.1
click at [59, 219] on div "Connection - Producer to Product Producer Details ID f9e64d38-3d7f-4d46-9dee-91…" at bounding box center [364, 199] width 648 height 278
copy p "[PERSON_NAME][EMAIL_ADDRESS][PERSON_NAME][DOMAIN_NAME]"
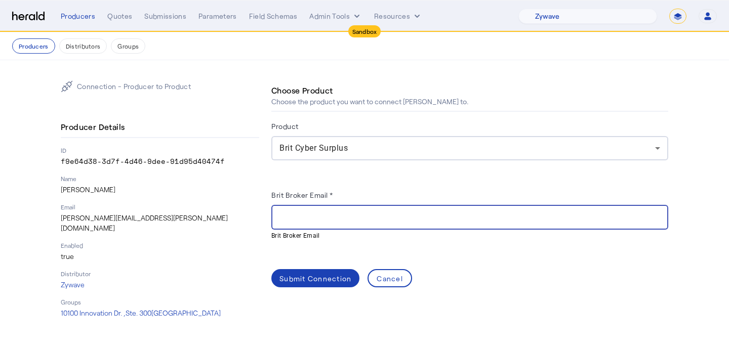
click at [335, 214] on input "Brit Broker Email *" at bounding box center [469, 218] width 380 height 12
paste input "**********"
type input "**********"
click at [312, 266] on span at bounding box center [315, 278] width 88 height 24
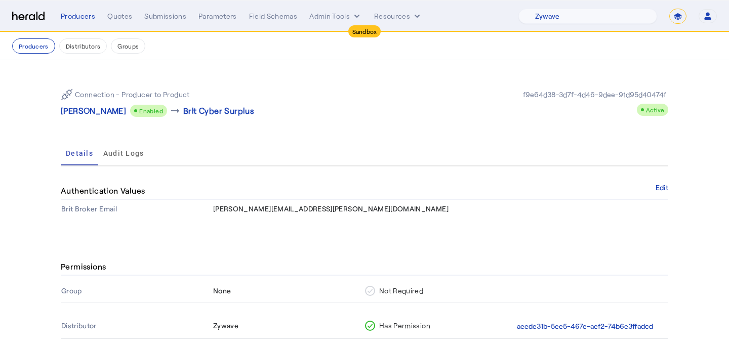
click at [104, 111] on p "[PERSON_NAME]" at bounding box center [93, 111] width 65 height 12
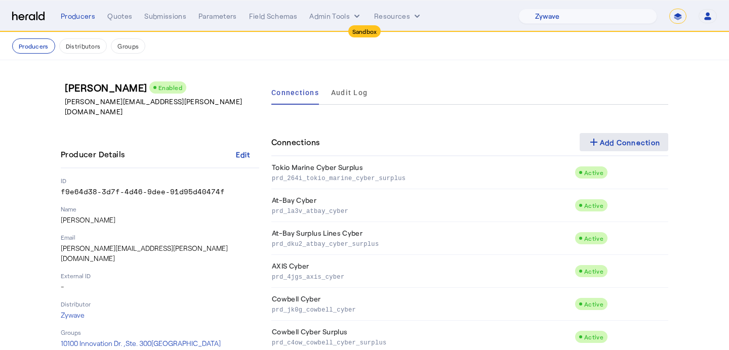
click at [618, 141] on div "add Add Connection" at bounding box center [623, 142] width 73 height 12
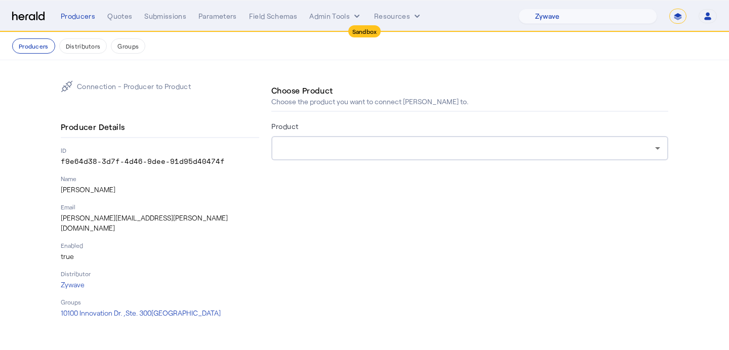
click at [459, 137] on div at bounding box center [469, 148] width 380 height 24
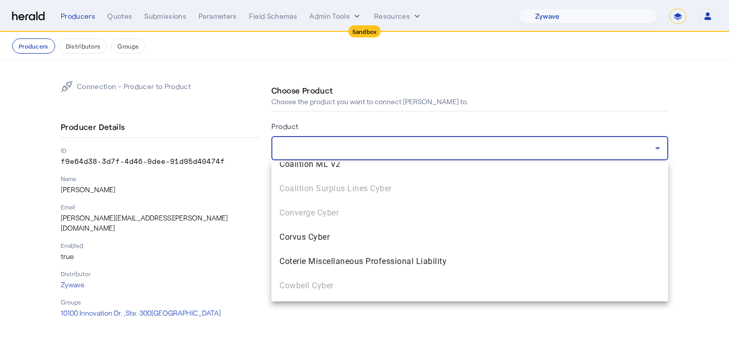
scroll to position [376, 0]
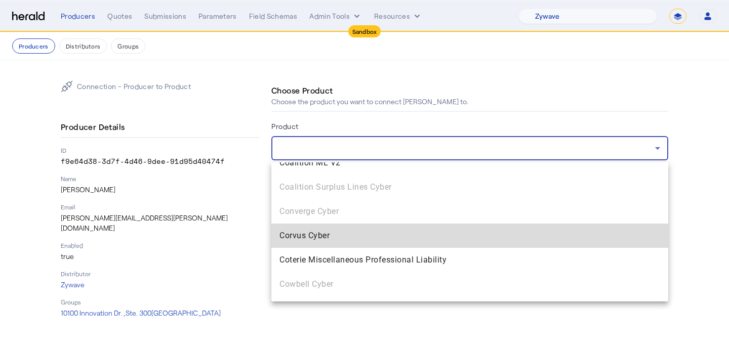
click at [425, 237] on span "Corvus Cyber" at bounding box center [469, 236] width 380 height 12
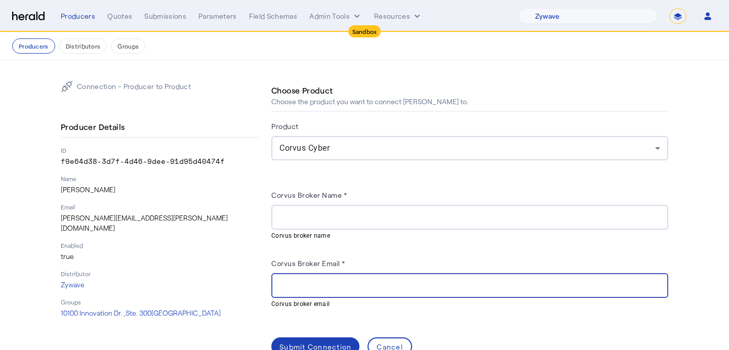
click at [387, 285] on input "Corvus Broker Email *" at bounding box center [469, 286] width 380 height 12
paste input "**********"
type input "**********"
click at [383, 222] on input "Corvus Broker Name *" at bounding box center [469, 218] width 380 height 12
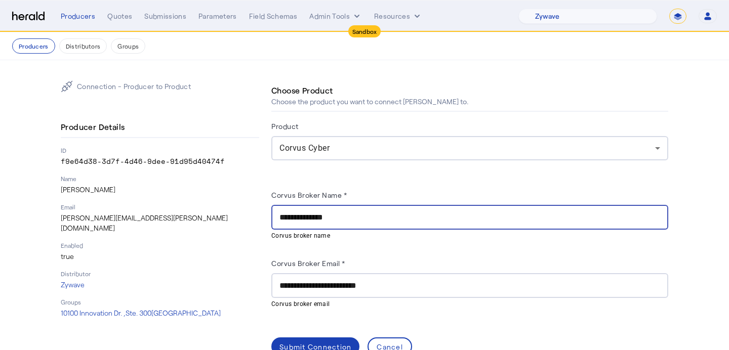
scroll to position [25, 0]
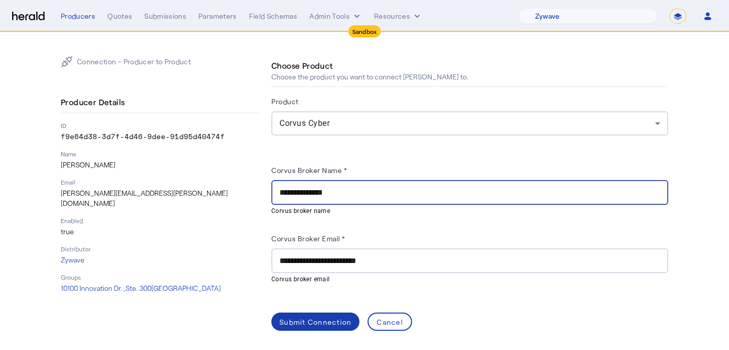
type input "**********"
click at [305, 325] on div "Submit Connection" at bounding box center [315, 322] width 72 height 11
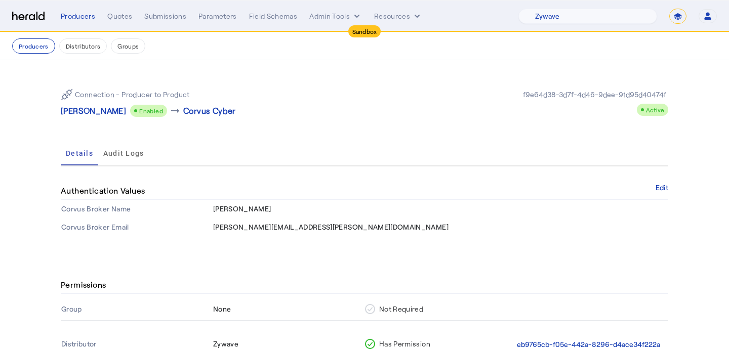
click at [32, 32] on nav "Producers Distributors Groups" at bounding box center [364, 46] width 729 height 28
click at [32, 42] on button "Producers" at bounding box center [33, 45] width 43 height 15
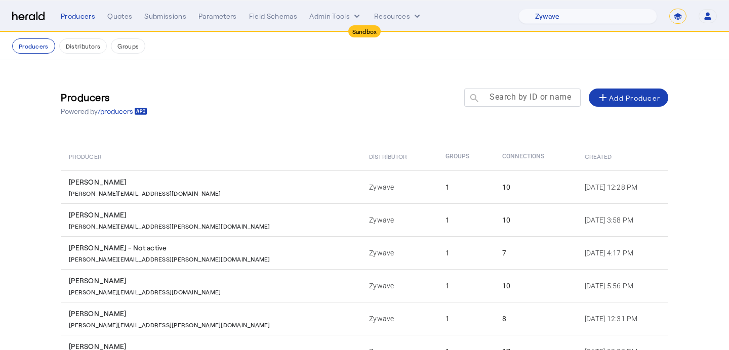
click at [554, 96] on mat-label "Search by ID or name" at bounding box center [529, 97] width 81 height 10
click at [554, 96] on input "Search by ID or name" at bounding box center [526, 97] width 91 height 12
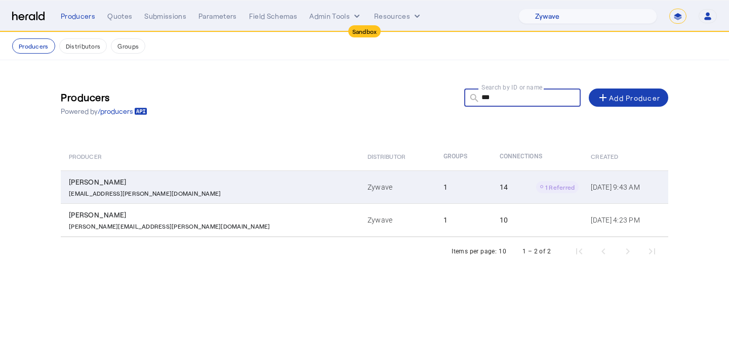
type input "***"
click at [435, 177] on td "1" at bounding box center [463, 187] width 56 height 33
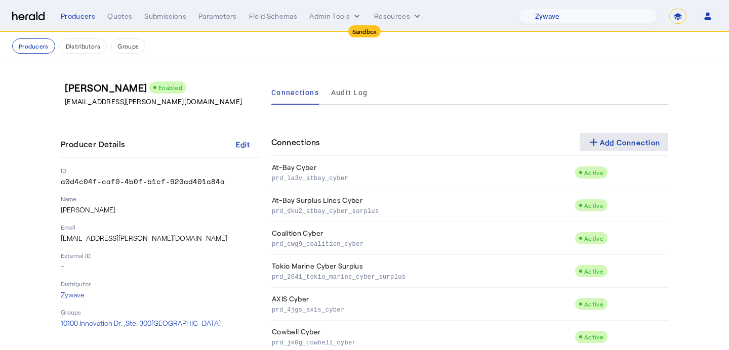
click at [638, 145] on div "add Add Connection" at bounding box center [623, 142] width 73 height 12
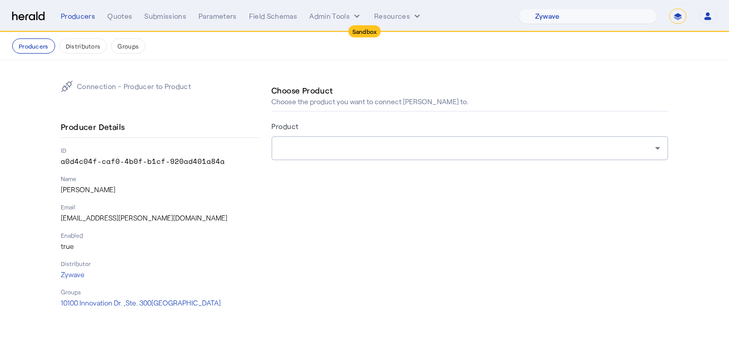
click at [373, 155] on div at bounding box center [469, 148] width 380 height 24
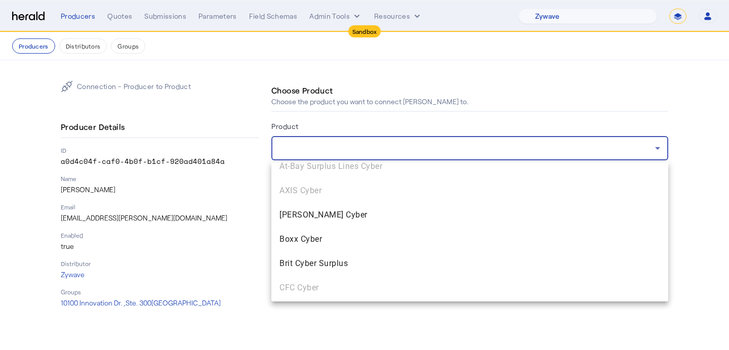
scroll to position [155, 0]
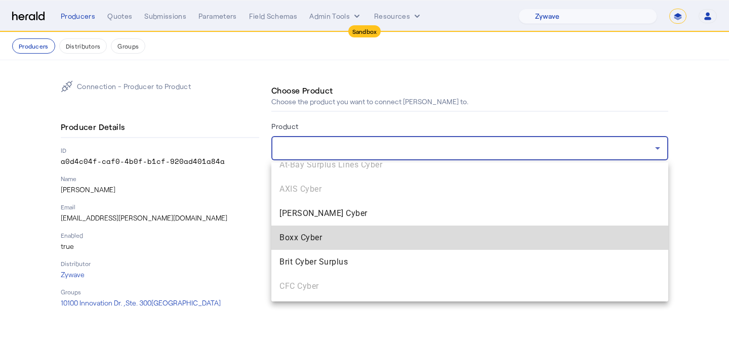
click at [349, 243] on span "Boxx Cyber" at bounding box center [469, 238] width 380 height 12
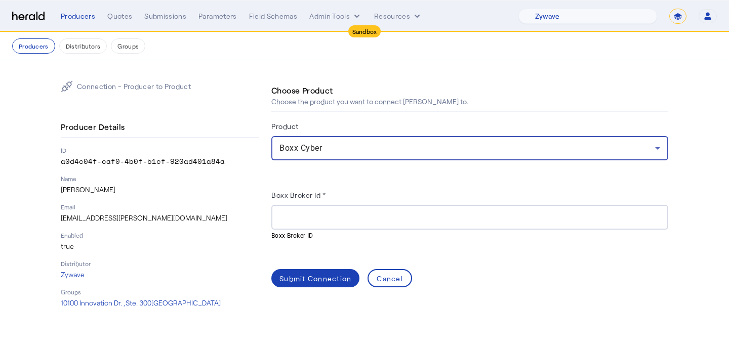
click at [300, 222] on input "Boxx Broker Id *" at bounding box center [469, 218] width 380 height 12
paste input "**********"
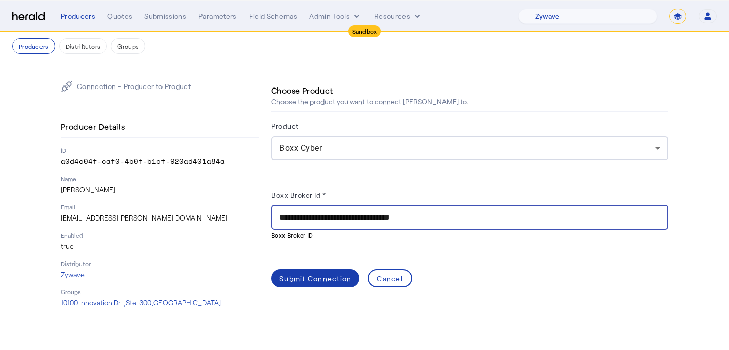
type input "**********"
click at [304, 282] on div "Submit Connection" at bounding box center [315, 278] width 72 height 11
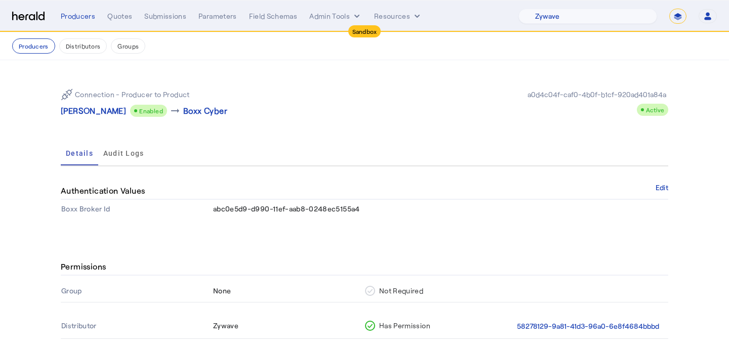
click at [86, 112] on p "[PERSON_NAME]" at bounding box center [93, 111] width 65 height 12
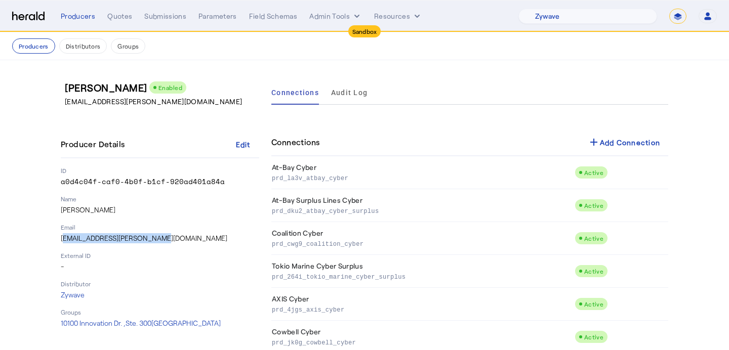
drag, startPoint x: 159, startPoint y: 235, endPoint x: 61, endPoint y: 238, distance: 98.2
click at [61, 239] on p "[EMAIL_ADDRESS][PERSON_NAME][DOMAIN_NAME]" at bounding box center [160, 238] width 198 height 10
copy p "[EMAIL_ADDRESS][PERSON_NAME][DOMAIN_NAME]"
click at [587, 133] on span at bounding box center [623, 142] width 89 height 24
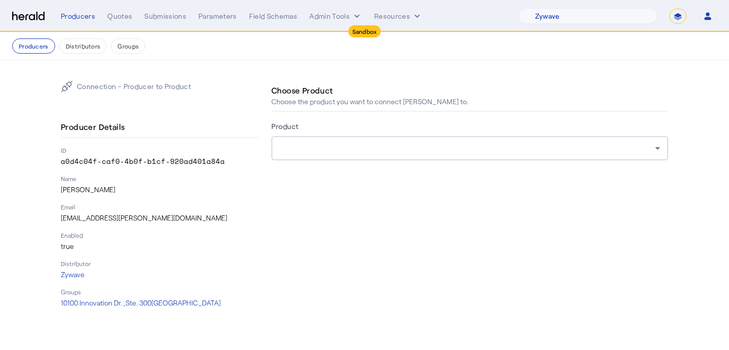
click at [517, 126] on div "Product" at bounding box center [469, 128] width 397 height 16
click at [515, 143] on div at bounding box center [466, 148] width 375 height 12
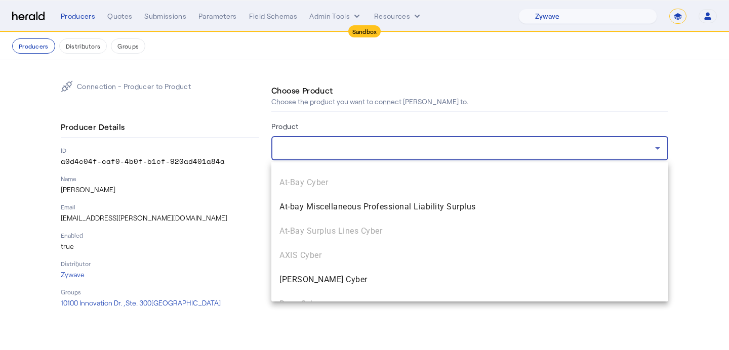
scroll to position [105, 0]
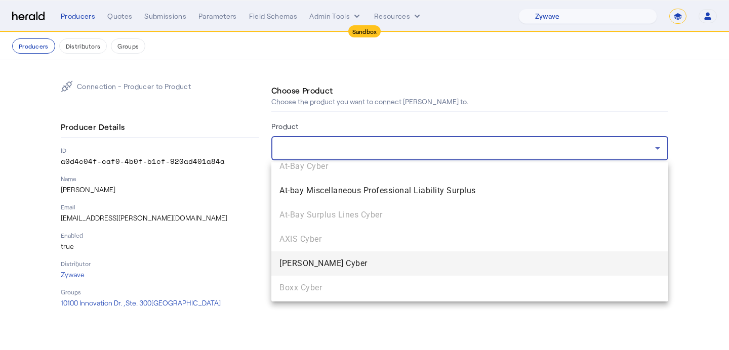
click at [466, 259] on span "[PERSON_NAME] Cyber" at bounding box center [469, 264] width 380 height 12
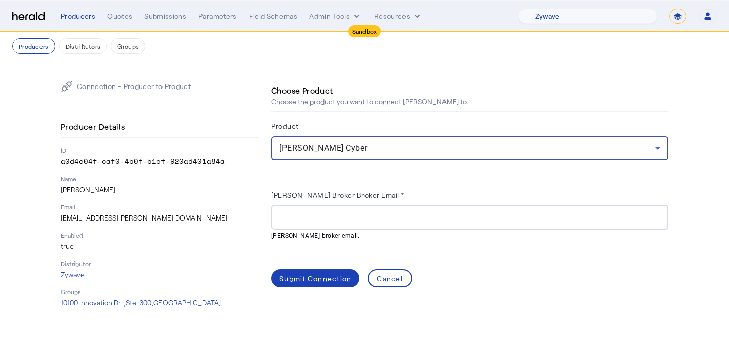
click at [390, 215] on input "[PERSON_NAME] Broker Broker Email *" at bounding box center [469, 218] width 380 height 12
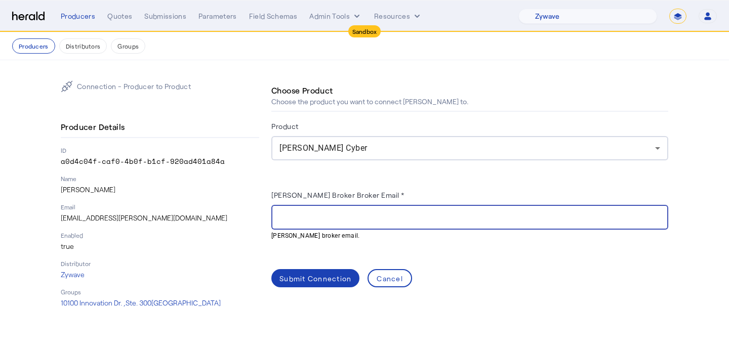
paste input "**********"
type input "**********"
click at [329, 269] on span at bounding box center [315, 278] width 88 height 24
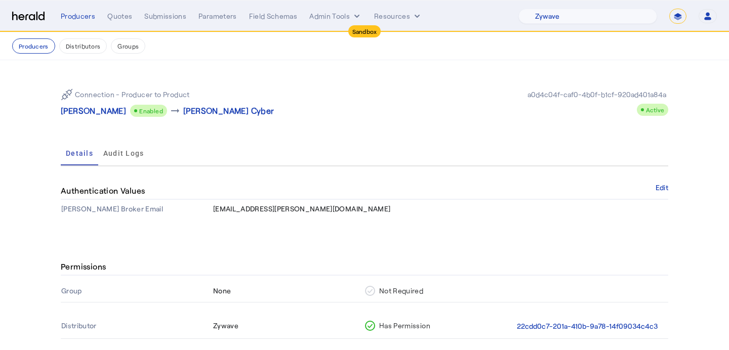
click at [86, 110] on p "[PERSON_NAME]" at bounding box center [93, 111] width 65 height 12
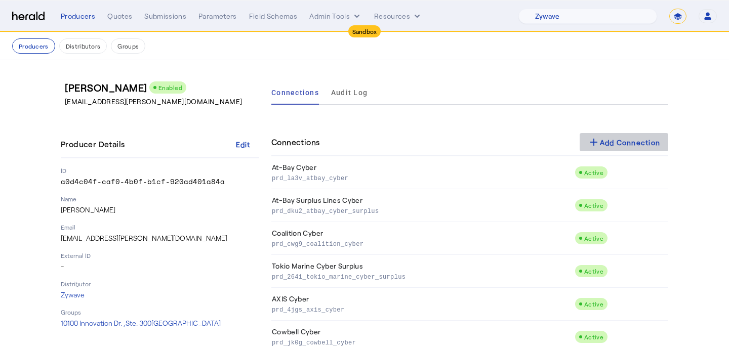
click at [621, 135] on span at bounding box center [623, 142] width 89 height 24
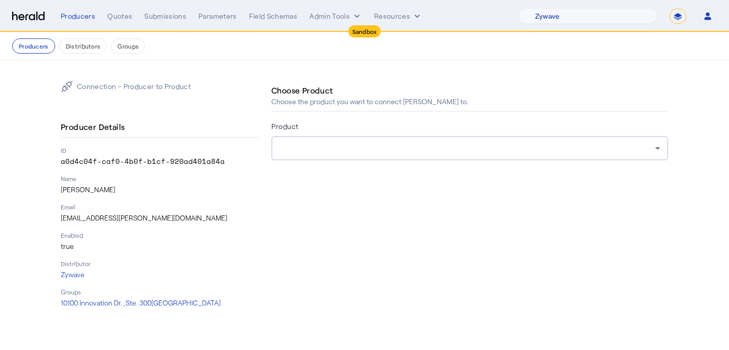
click at [508, 160] on div at bounding box center [469, 148] width 380 height 24
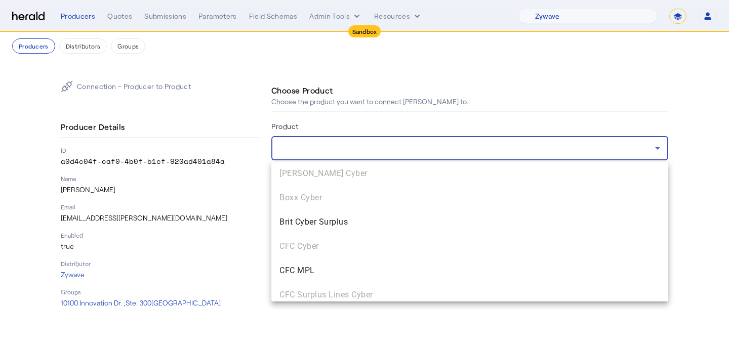
scroll to position [196, 0]
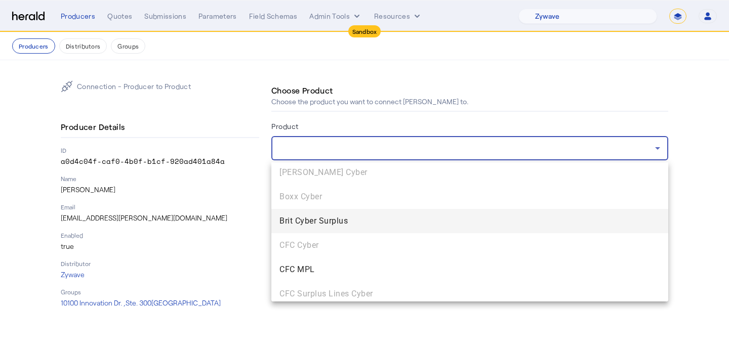
click at [470, 224] on span "Brit Cyber Surplus" at bounding box center [469, 221] width 380 height 12
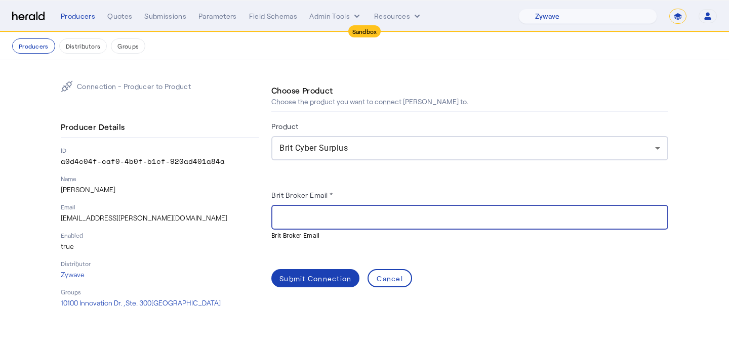
click at [406, 217] on input "Brit Broker Email *" at bounding box center [469, 218] width 380 height 12
paste input "**********"
type input "**********"
click at [298, 280] on div "Submit Connection" at bounding box center [315, 278] width 72 height 11
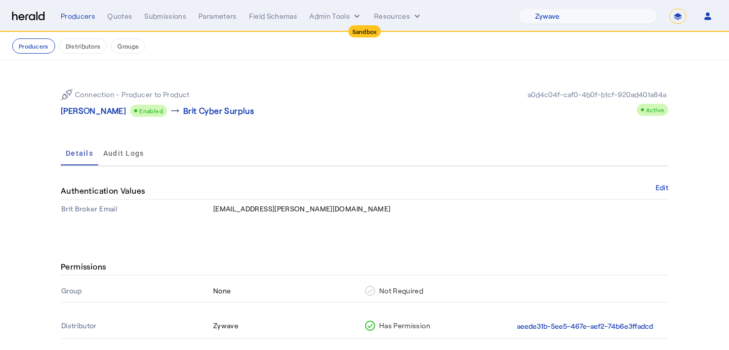
click at [99, 112] on p "[PERSON_NAME]" at bounding box center [93, 111] width 65 height 12
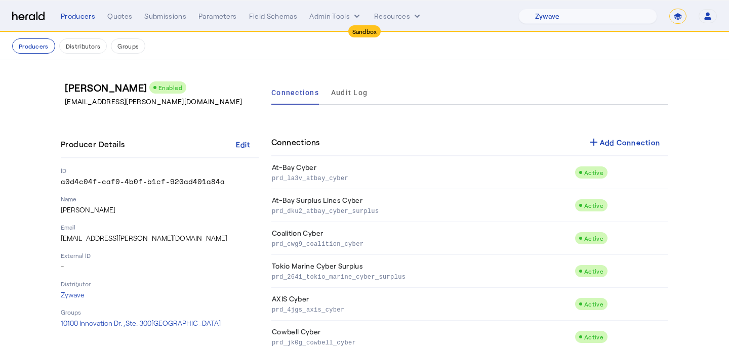
click at [613, 129] on div "Connections add Add Connection" at bounding box center [469, 142] width 397 height 27
click at [618, 130] on span at bounding box center [623, 142] width 89 height 24
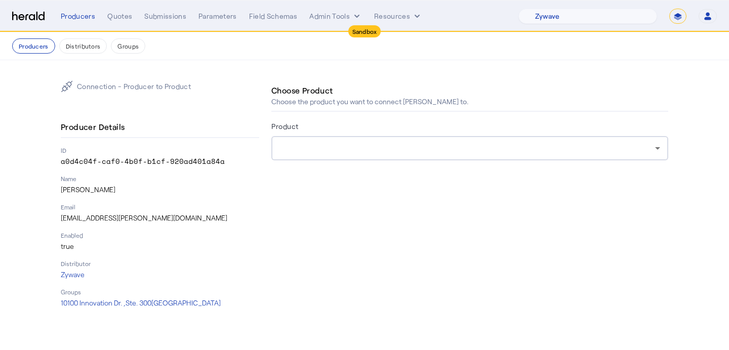
click at [473, 140] on div at bounding box center [469, 148] width 380 height 24
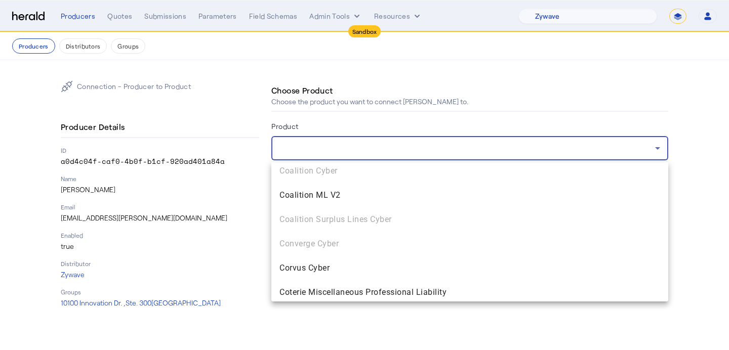
scroll to position [353, 0]
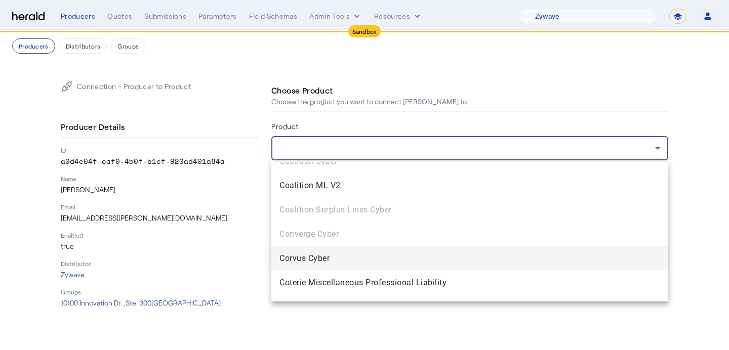
click at [439, 259] on span "Corvus Cyber" at bounding box center [469, 258] width 380 height 12
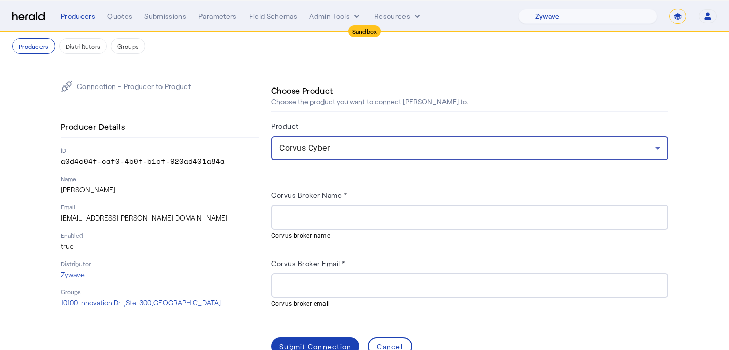
click at [360, 267] on div "Corvus Broker Email *" at bounding box center [469, 265] width 397 height 16
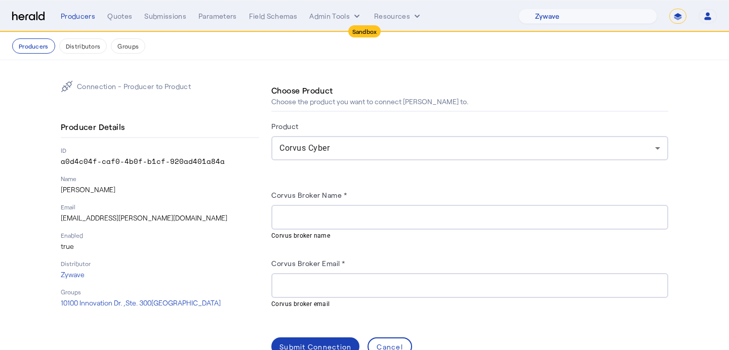
click at [356, 284] on input "Corvus Broker Email *" at bounding box center [469, 286] width 380 height 12
paste input "**********"
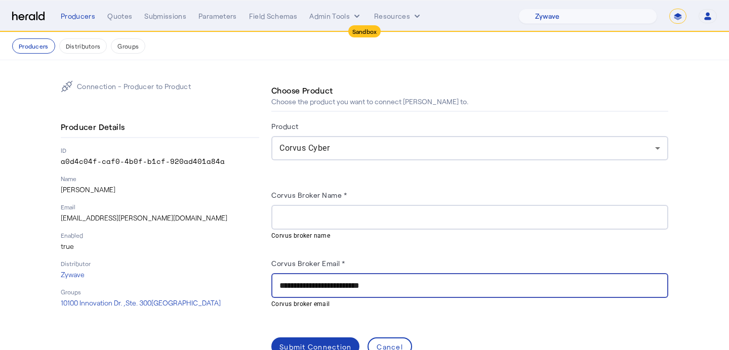
type input "**********"
click at [343, 225] on div at bounding box center [469, 217] width 380 height 25
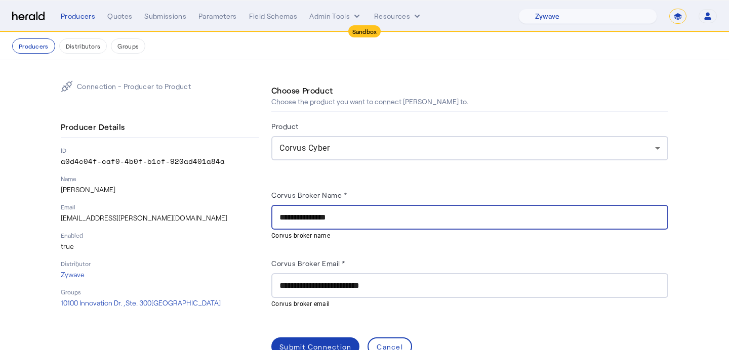
scroll to position [25, 0]
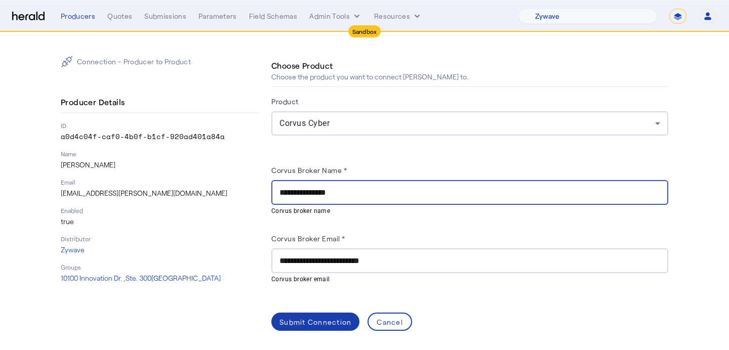
type input "**********"
click at [292, 321] on div "Submit Connection" at bounding box center [315, 322] width 72 height 11
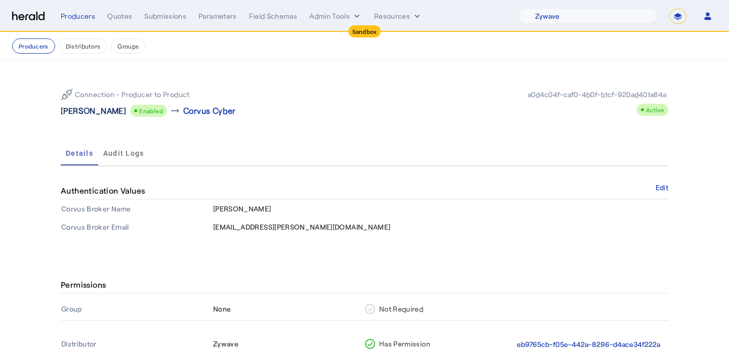
click at [80, 116] on p "[PERSON_NAME]" at bounding box center [93, 111] width 65 height 12
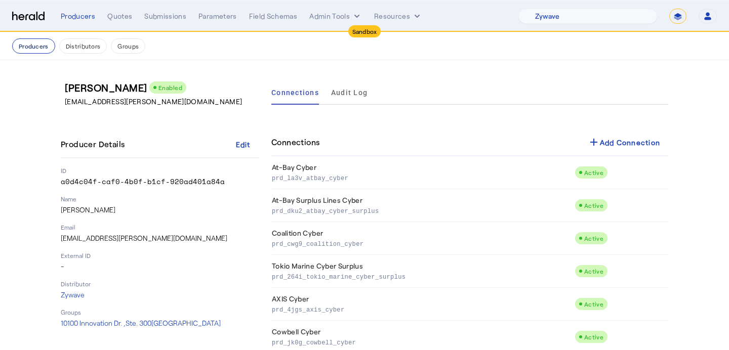
click at [35, 49] on button "Producers" at bounding box center [33, 45] width 43 height 15
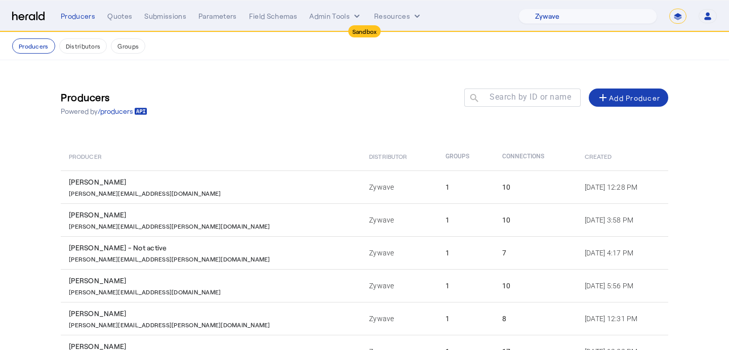
scroll to position [198, 0]
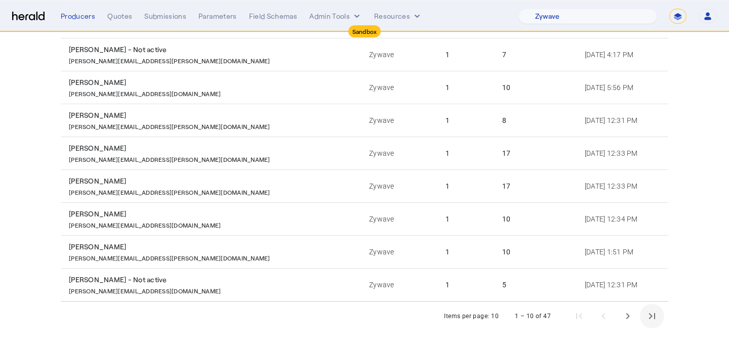
click at [656, 304] on span "Last page" at bounding box center [652, 316] width 24 height 24
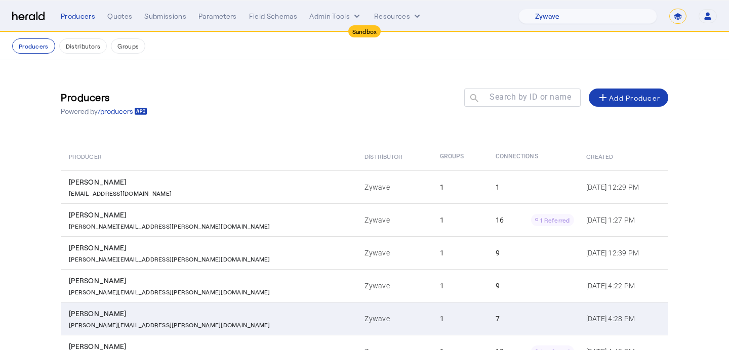
scroll to position [100, 0]
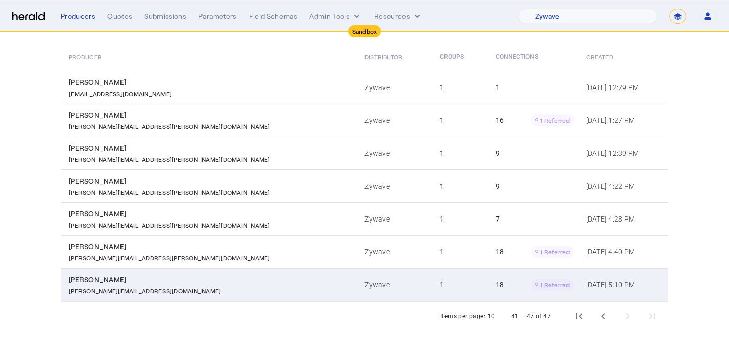
click at [356, 284] on td "Zywave" at bounding box center [393, 284] width 75 height 33
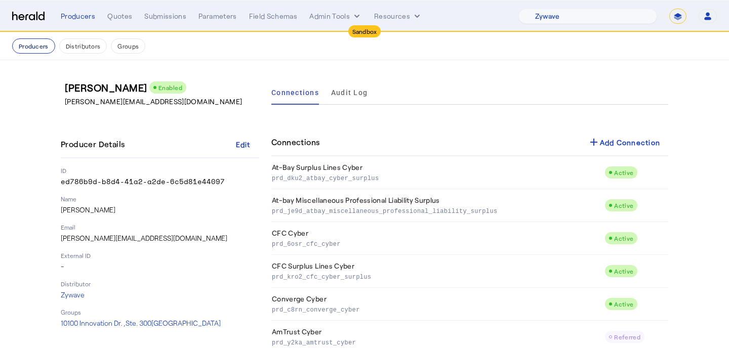
click at [18, 38] on button "Producers" at bounding box center [33, 45] width 43 height 15
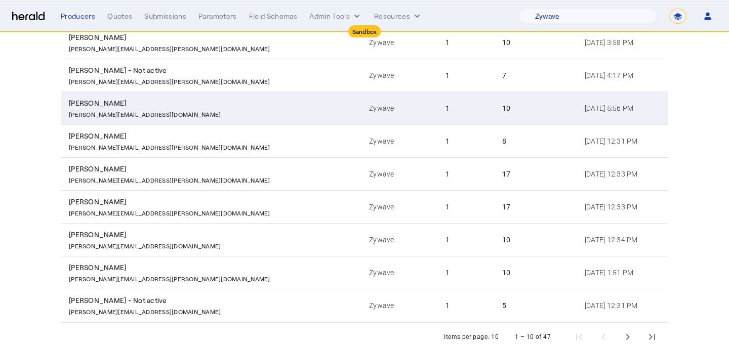
scroll to position [198, 0]
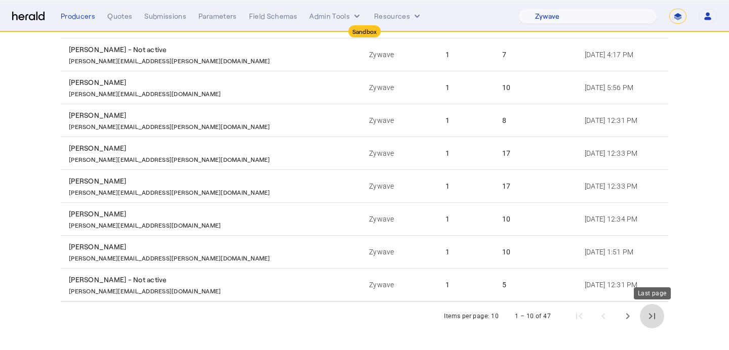
click at [652, 320] on span "Last page" at bounding box center [652, 316] width 24 height 24
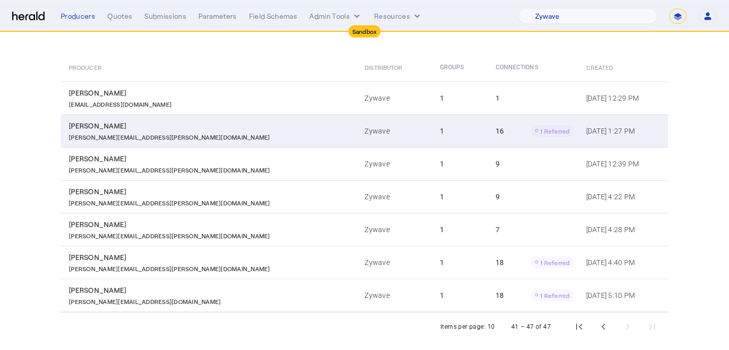
scroll to position [100, 0]
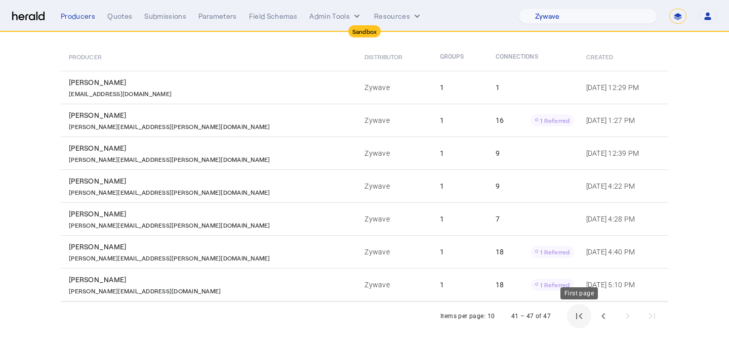
click at [571, 314] on span "First page" at bounding box center [579, 316] width 24 height 24
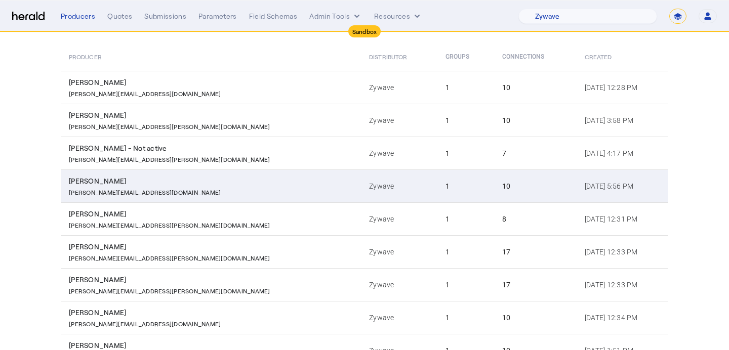
click at [494, 179] on td "10" at bounding box center [535, 186] width 82 height 33
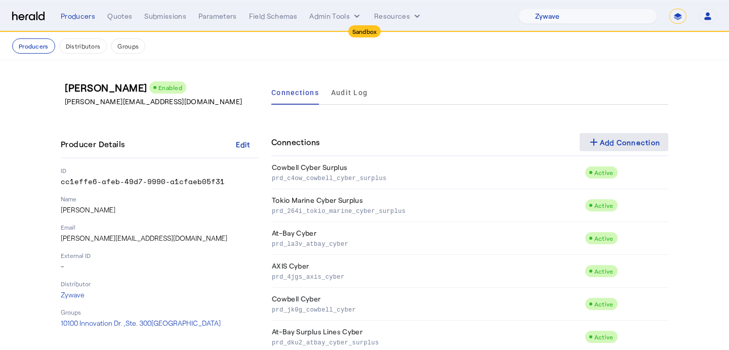
click at [634, 147] on div "add Add Connection" at bounding box center [623, 142] width 73 height 12
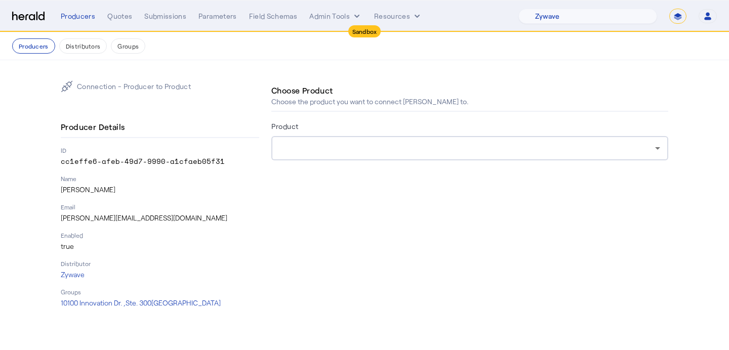
click at [443, 150] on div at bounding box center [466, 148] width 375 height 12
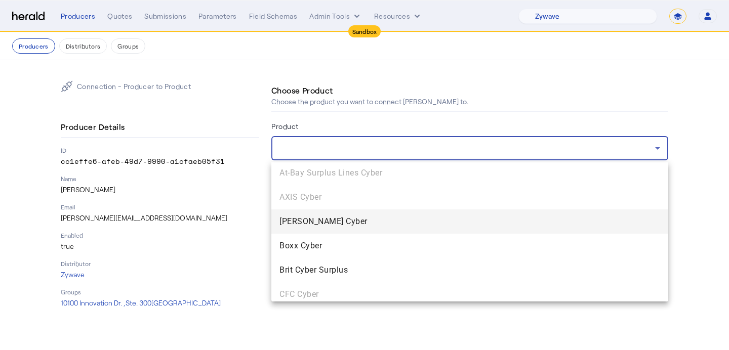
scroll to position [148, 0]
click at [406, 221] on span "[PERSON_NAME] Cyber" at bounding box center [469, 221] width 380 height 12
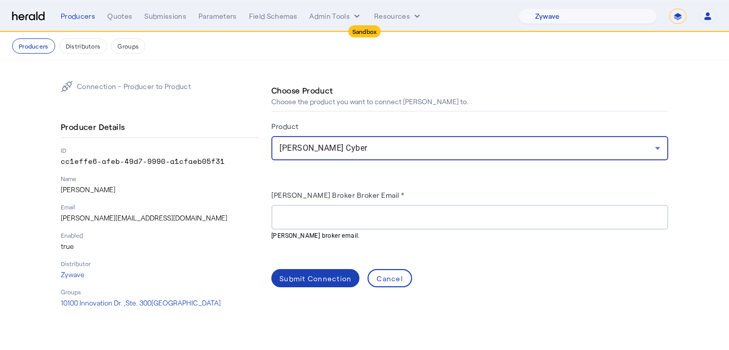
click at [380, 153] on div "[PERSON_NAME] Cyber" at bounding box center [466, 148] width 375 height 12
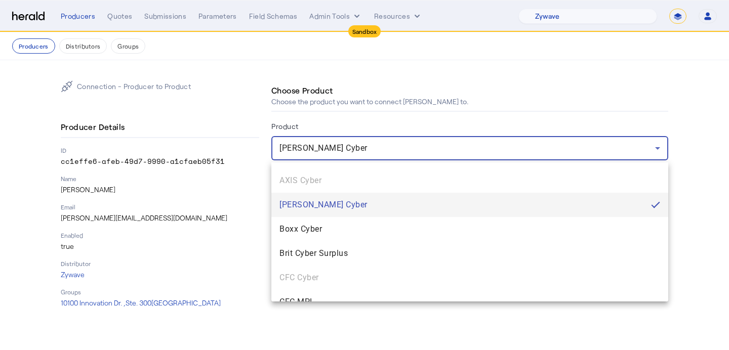
scroll to position [174, 0]
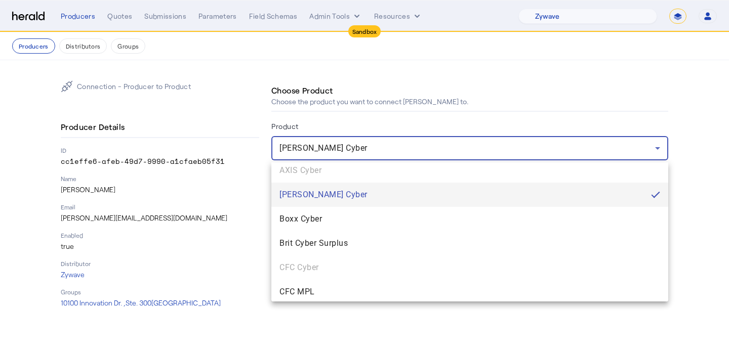
click at [373, 210] on mat-option "Boxx Cyber" at bounding box center [469, 219] width 397 height 24
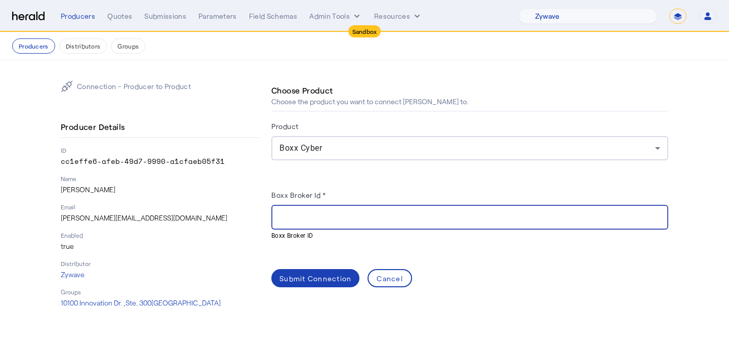
click at [319, 214] on input "Boxx Broker Id *" at bounding box center [469, 218] width 380 height 12
paste input "**********"
type input "**********"
click at [309, 288] on span at bounding box center [315, 278] width 88 height 24
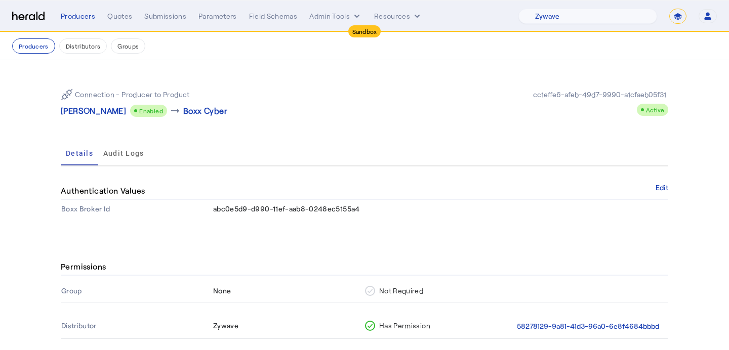
click at [105, 112] on p "[PERSON_NAME]" at bounding box center [93, 111] width 65 height 12
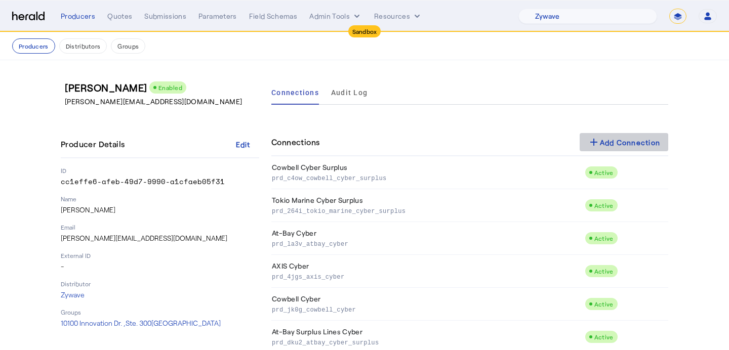
click at [592, 143] on mat-icon "add" at bounding box center [593, 142] width 12 height 12
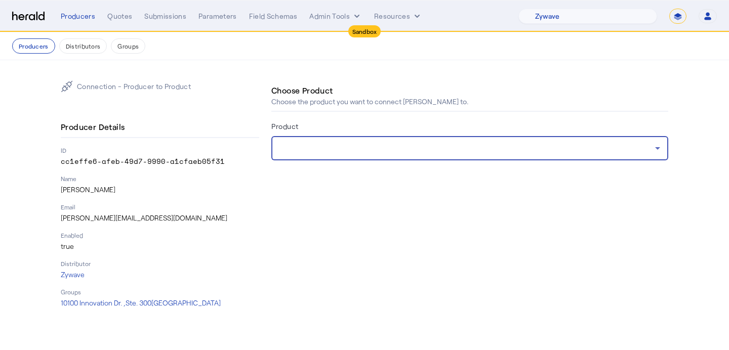
click at [498, 147] on div at bounding box center [466, 148] width 375 height 12
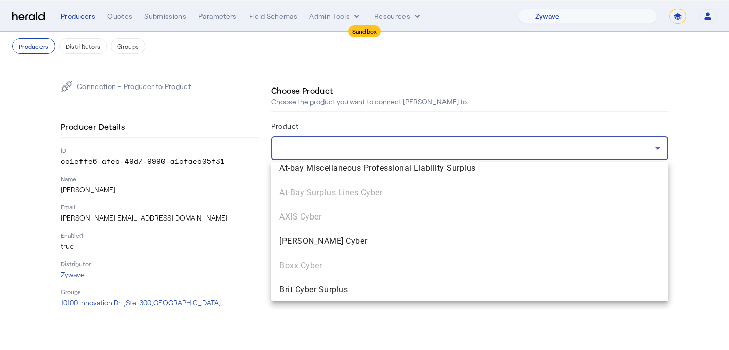
scroll to position [129, 0]
click at [390, 223] on div "AmTrust Cyber Arch Management Liability Arch Miscellaneous Professional Liabili…" at bounding box center [469, 231] width 397 height 139
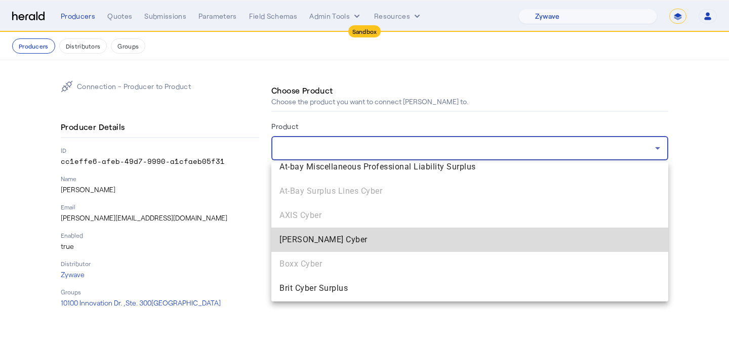
click at [387, 238] on span "[PERSON_NAME] Cyber" at bounding box center [469, 240] width 380 height 12
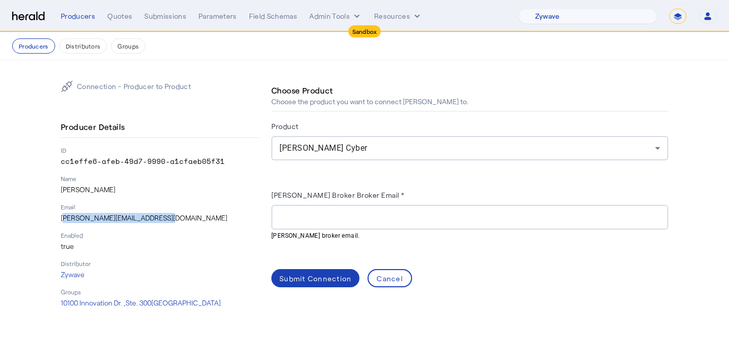
drag, startPoint x: 166, startPoint y: 220, endPoint x: 61, endPoint y: 218, distance: 105.3
click at [61, 218] on p "[PERSON_NAME][EMAIL_ADDRESS][DOMAIN_NAME]" at bounding box center [160, 218] width 198 height 10
click at [284, 202] on herald-label "[PERSON_NAME] Broker Broker Email *" at bounding box center [337, 197] width 133 height 16
click at [295, 219] on input "[PERSON_NAME] Broker Broker Email *" at bounding box center [469, 218] width 380 height 12
paste input "**********"
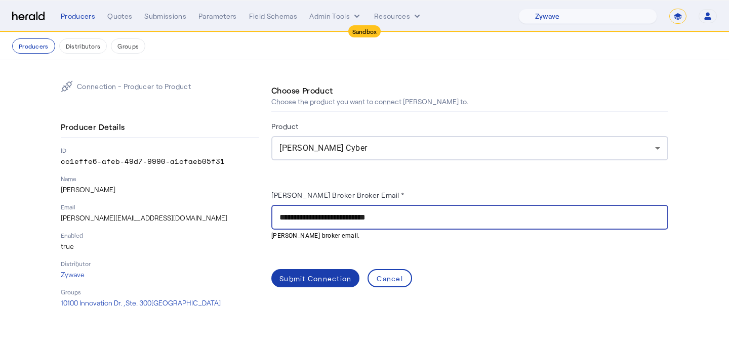
type input "**********"
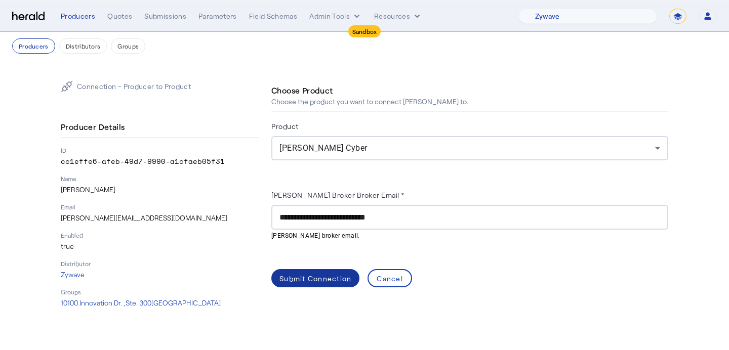
click at [305, 269] on span at bounding box center [315, 278] width 88 height 24
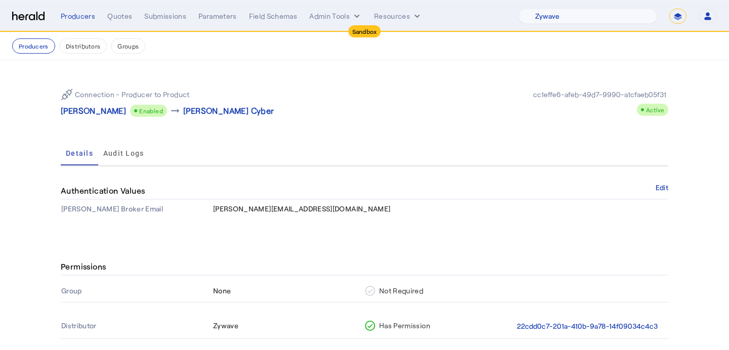
click at [110, 112] on p "[PERSON_NAME]" at bounding box center [93, 111] width 65 height 12
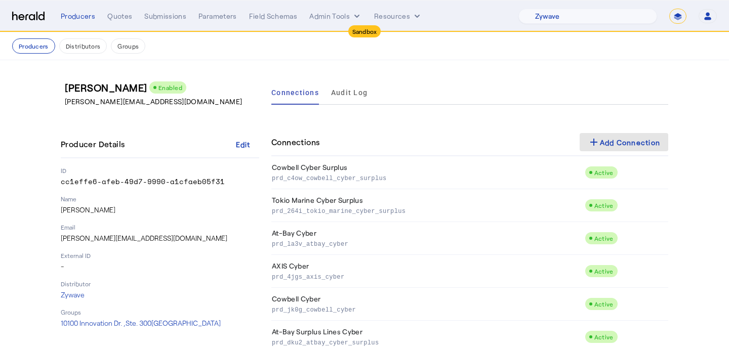
click at [619, 135] on span at bounding box center [623, 142] width 89 height 24
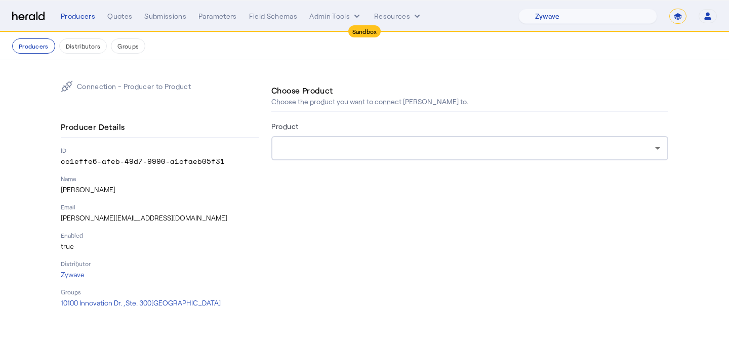
click at [452, 146] on div at bounding box center [466, 148] width 375 height 12
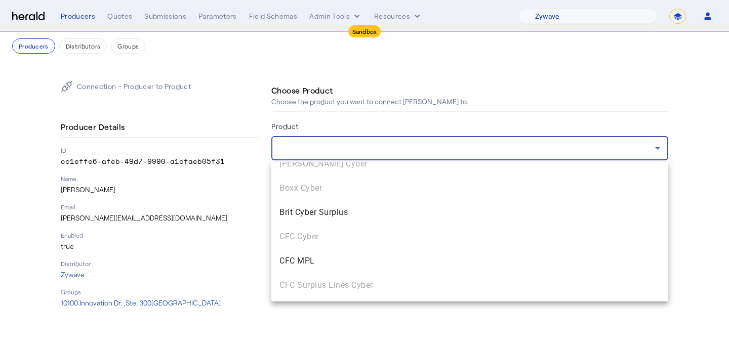
scroll to position [201, 0]
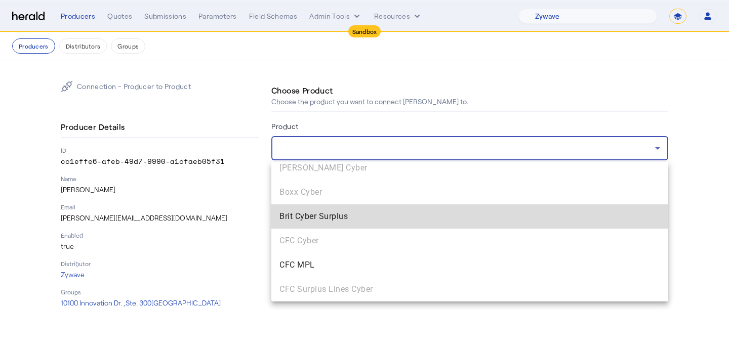
click at [430, 206] on mat-option "Brit Cyber Surplus" at bounding box center [469, 216] width 397 height 24
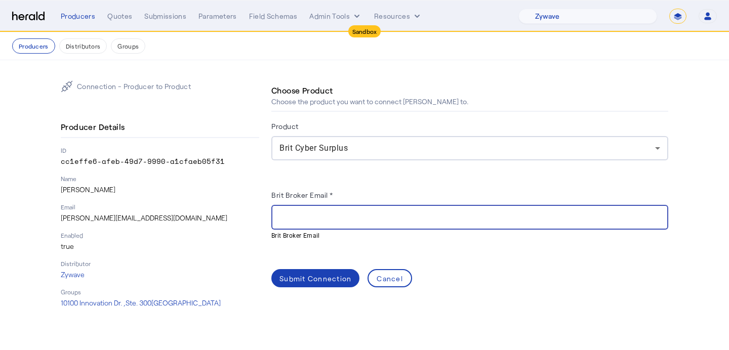
click at [330, 214] on input "Brit Broker Email *" at bounding box center [469, 218] width 380 height 12
paste input "**********"
type input "**********"
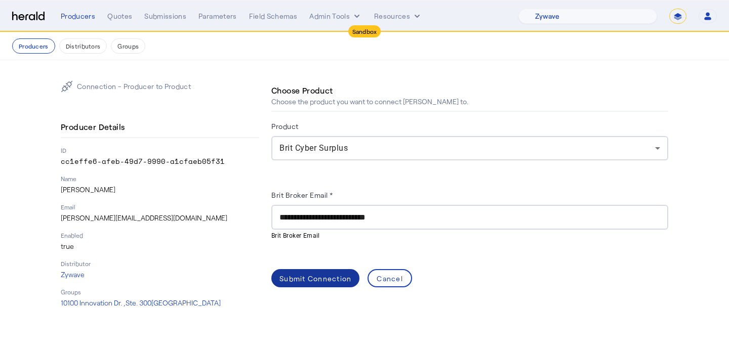
click at [304, 277] on div "Submit Connection" at bounding box center [315, 278] width 72 height 11
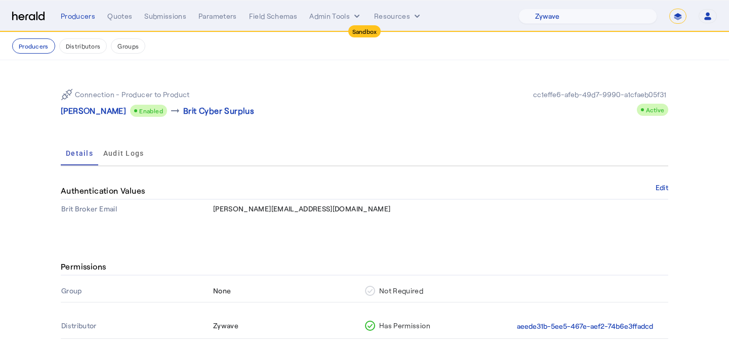
click at [90, 111] on p "[PERSON_NAME]" at bounding box center [93, 111] width 65 height 12
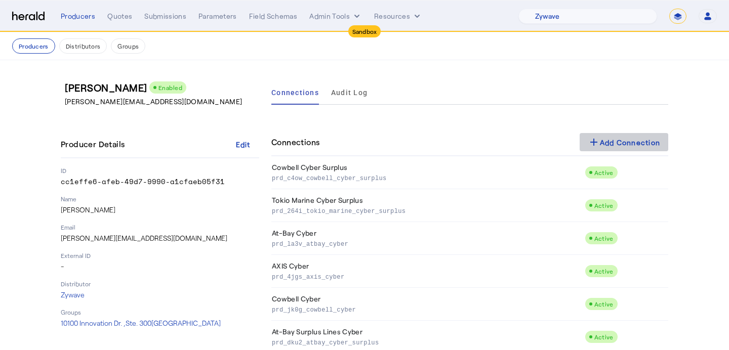
click at [602, 140] on div "add Add Connection" at bounding box center [623, 142] width 73 height 12
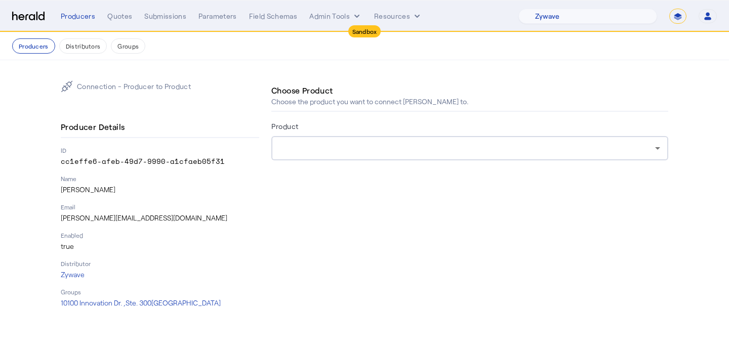
click at [384, 151] on div at bounding box center [466, 148] width 375 height 12
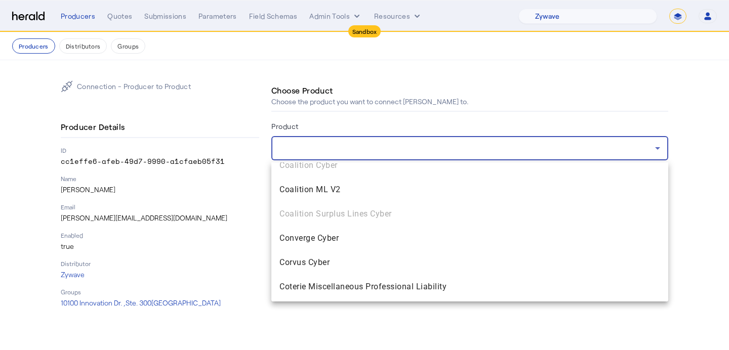
scroll to position [351, 0]
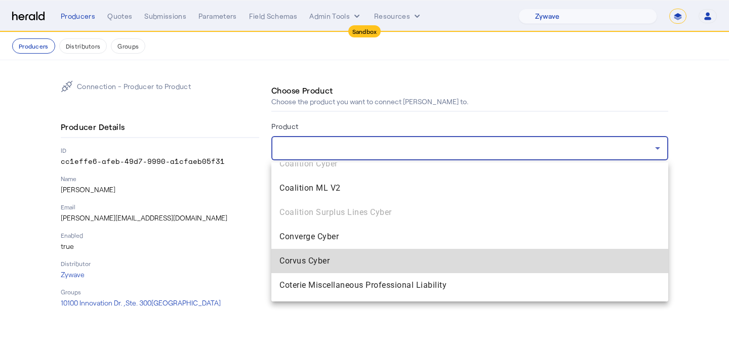
click at [370, 260] on span "Corvus Cyber" at bounding box center [469, 261] width 380 height 12
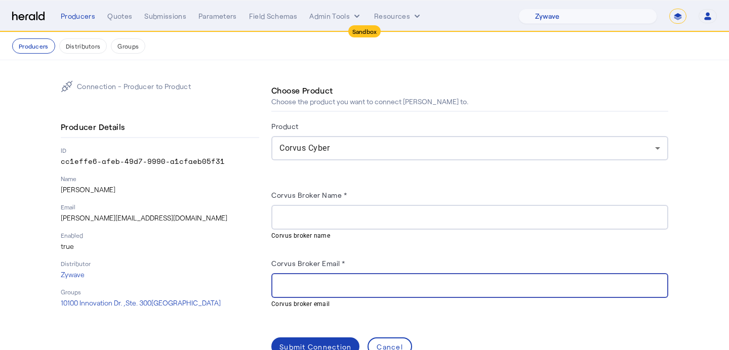
click at [326, 280] on input "Corvus Broker Email *" at bounding box center [469, 286] width 380 height 12
paste input "**********"
type input "**********"
click at [329, 214] on input "Corvus Broker Name *" at bounding box center [469, 218] width 380 height 12
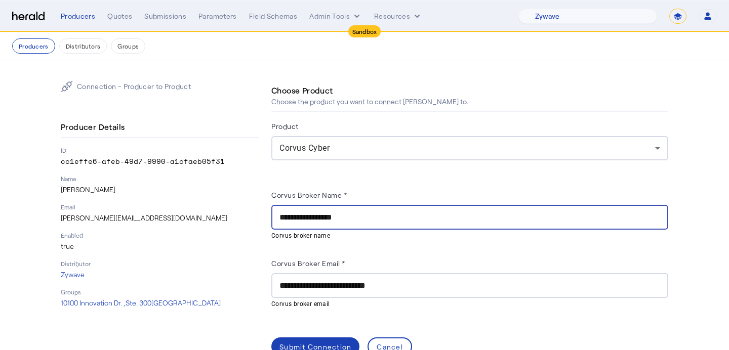
scroll to position [25, 0]
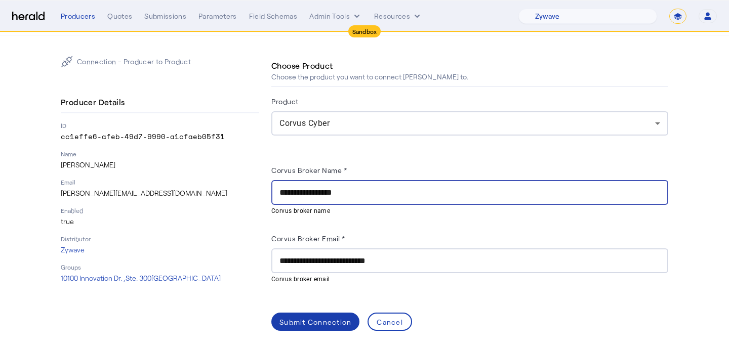
type input "**********"
click at [298, 311] on span at bounding box center [315, 322] width 88 height 24
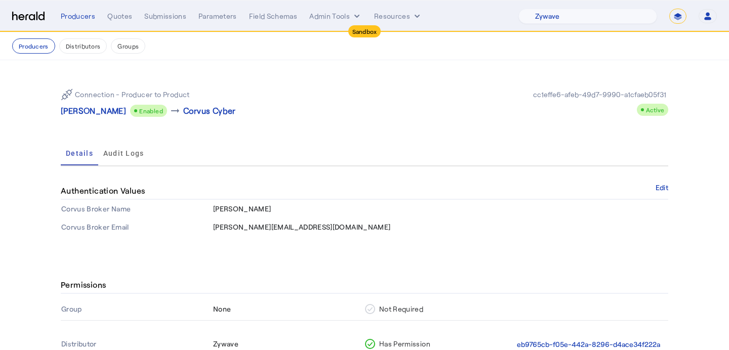
click at [102, 112] on p "[PERSON_NAME]" at bounding box center [93, 111] width 65 height 12
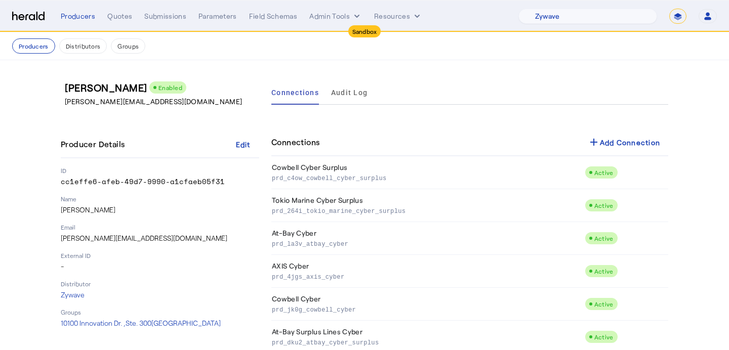
click at [576, 136] on div "Connections add Add Connection" at bounding box center [469, 142] width 397 height 27
click at [607, 137] on div "add Add Connection" at bounding box center [623, 142] width 73 height 12
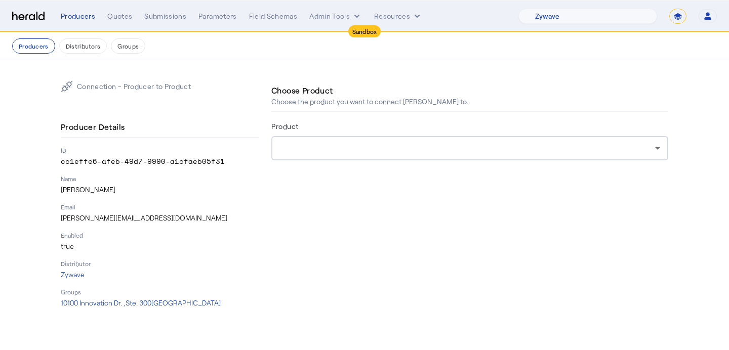
click at [357, 137] on div at bounding box center [469, 148] width 380 height 24
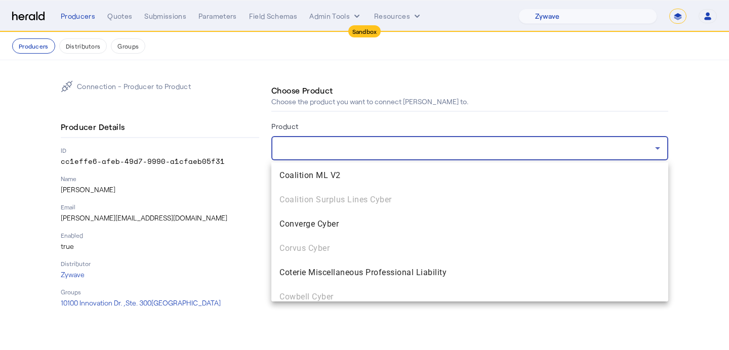
scroll to position [364, 0]
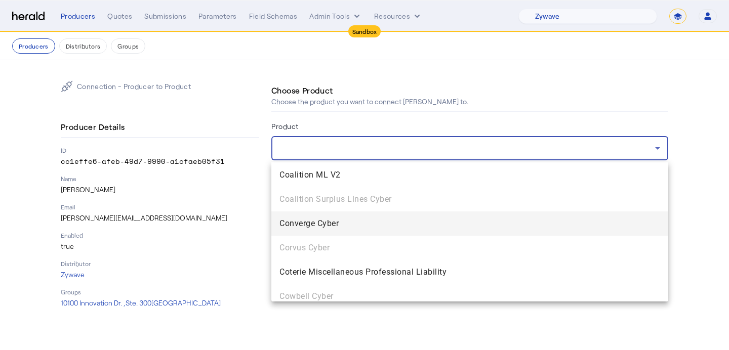
click at [325, 225] on span "Converge Cyber" at bounding box center [469, 224] width 380 height 12
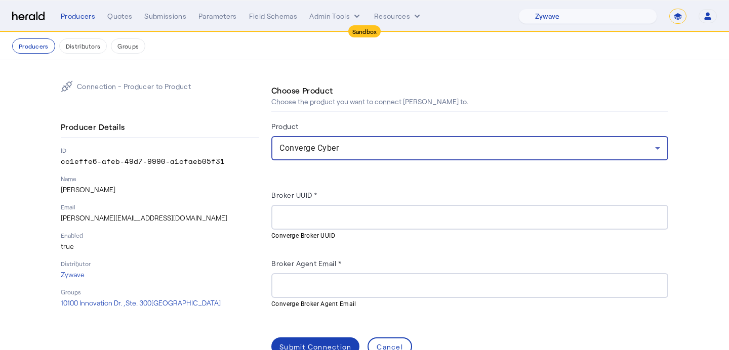
click at [336, 284] on input "Broker Agent Email *" at bounding box center [469, 286] width 380 height 12
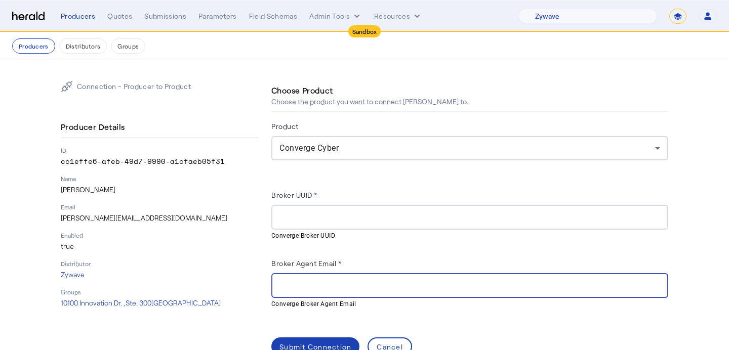
paste input "**********"
type input "**********"
click at [333, 222] on input "Broker UUID *" at bounding box center [469, 218] width 380 height 12
paste input "**********"
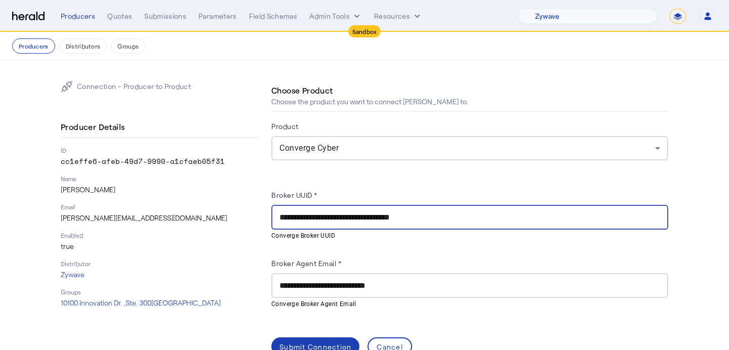
type input "**********"
click at [362, 290] on input "**********" at bounding box center [469, 286] width 380 height 12
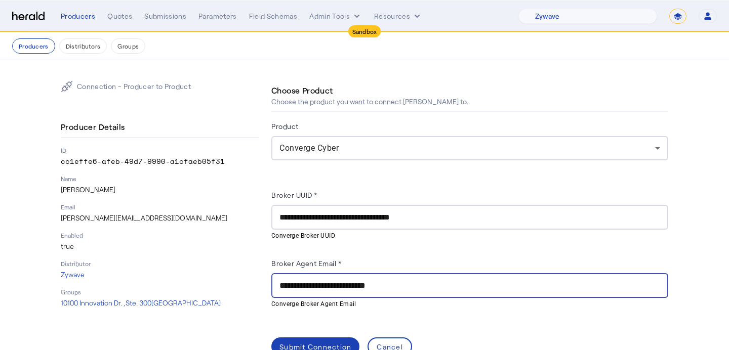
click at [362, 290] on input "**********" at bounding box center [469, 286] width 380 height 12
paste input "text"
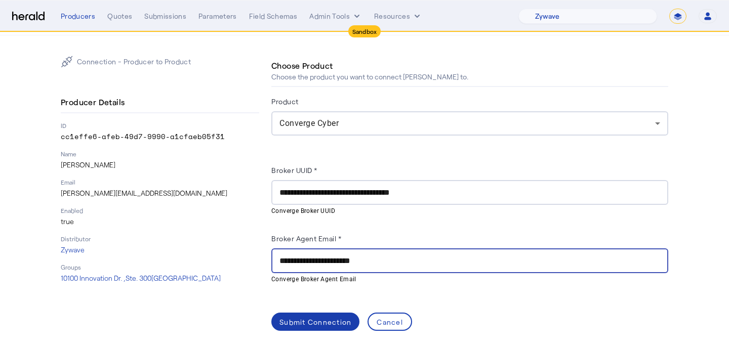
type input "**********"
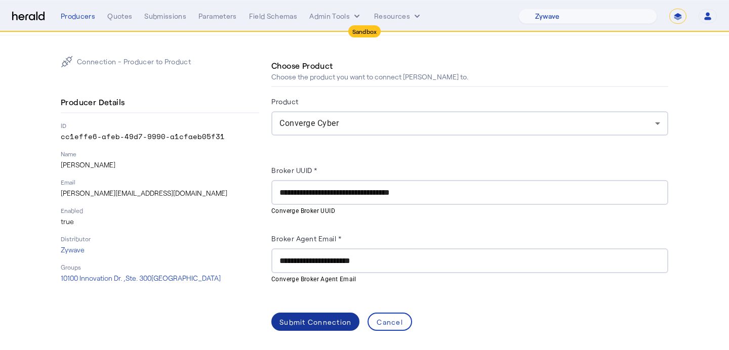
click at [330, 320] on div "Submit Connection" at bounding box center [315, 322] width 72 height 11
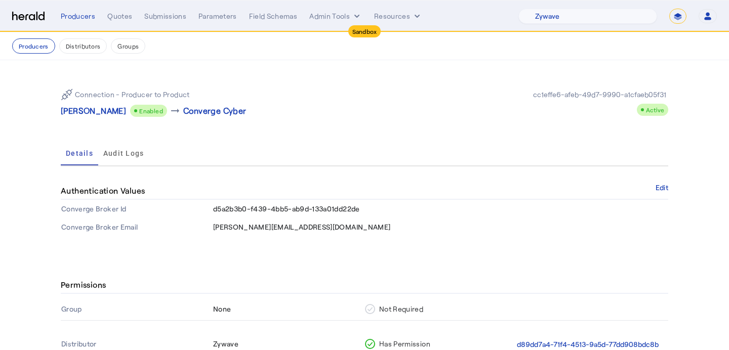
click at [111, 110] on p "[PERSON_NAME]" at bounding box center [93, 111] width 65 height 12
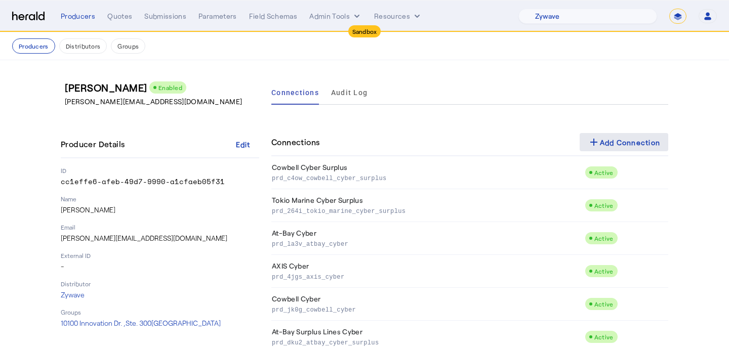
click at [605, 133] on span at bounding box center [623, 142] width 89 height 24
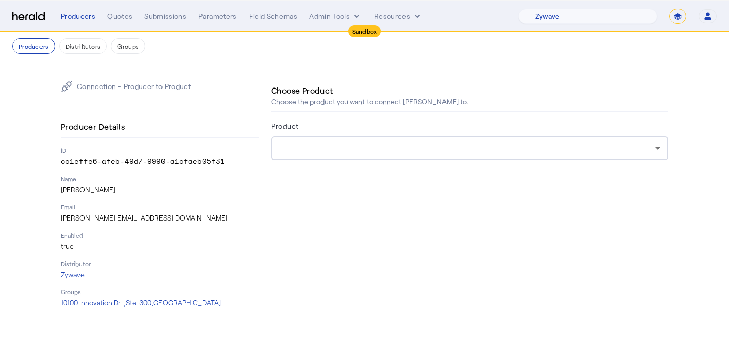
click at [522, 144] on div at bounding box center [466, 148] width 375 height 12
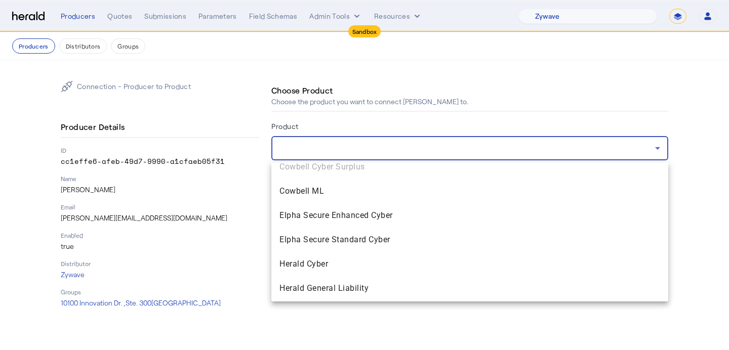
scroll to position [518, 0]
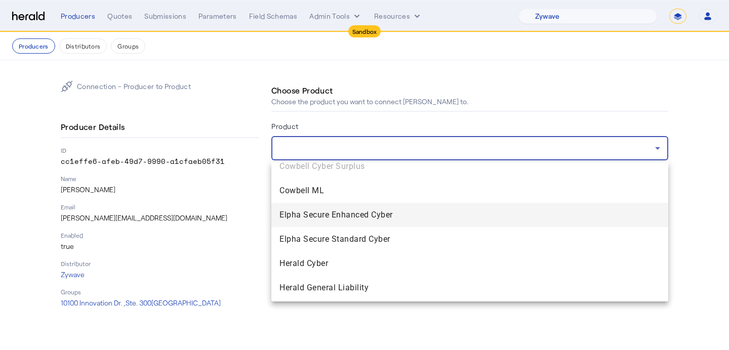
click at [461, 213] on span "Elpha Secure Enhanced Cyber" at bounding box center [469, 215] width 380 height 12
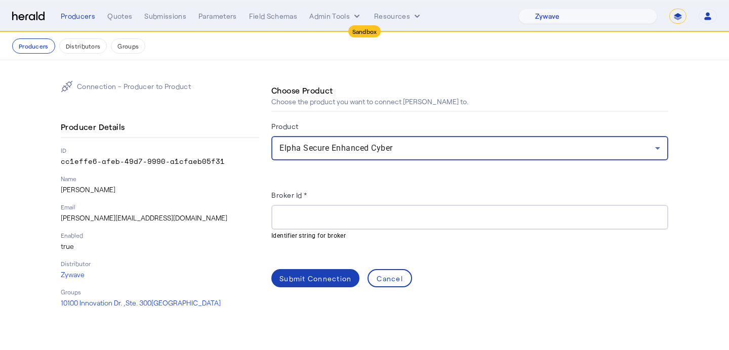
click at [368, 218] on input "Broker Id *" at bounding box center [469, 218] width 380 height 12
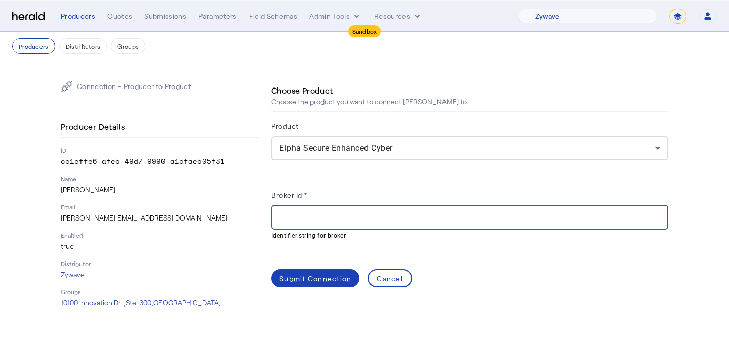
paste input "**********"
click at [280, 220] on input "**********" at bounding box center [469, 218] width 380 height 12
type input "**********"
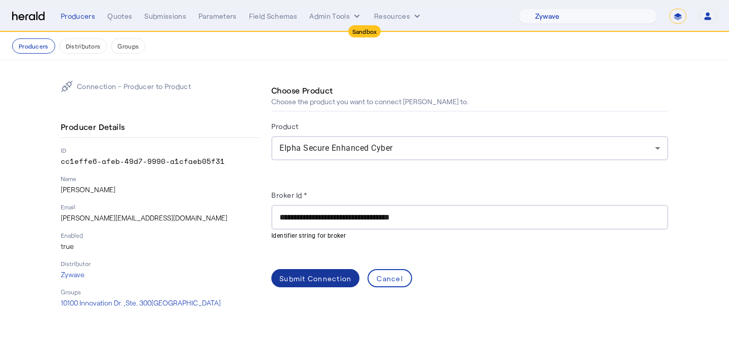
click at [310, 281] on div "Submit Connection" at bounding box center [315, 278] width 72 height 11
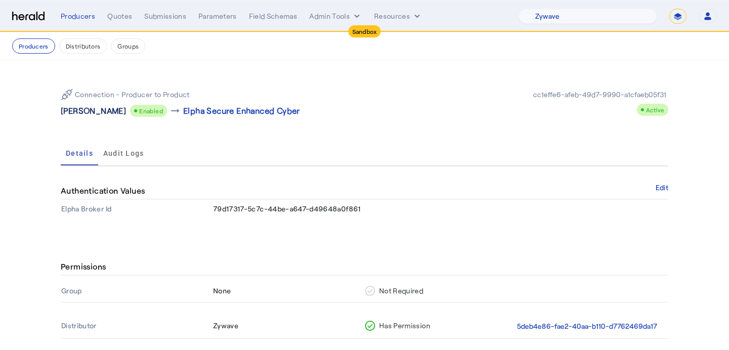
click at [111, 110] on p "[PERSON_NAME]" at bounding box center [93, 111] width 65 height 12
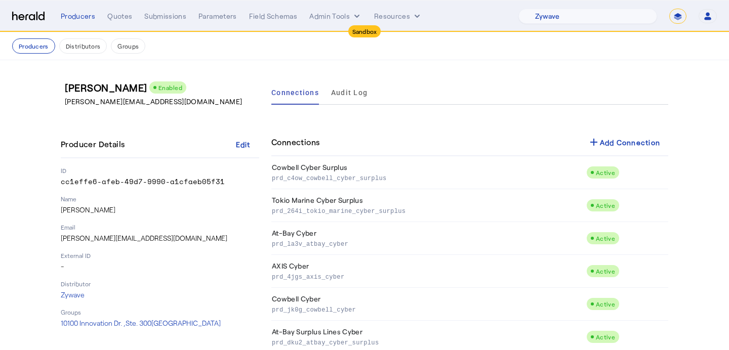
click at [604, 131] on span at bounding box center [623, 142] width 89 height 24
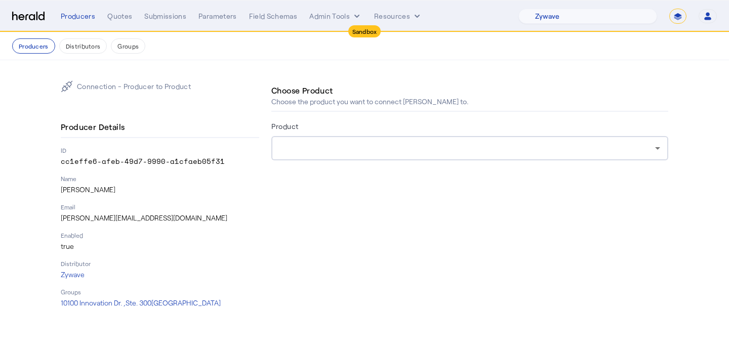
click at [461, 147] on div at bounding box center [466, 148] width 375 height 12
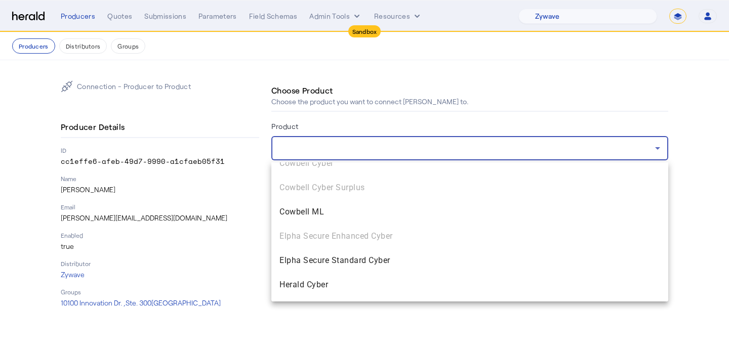
scroll to position [500, 0]
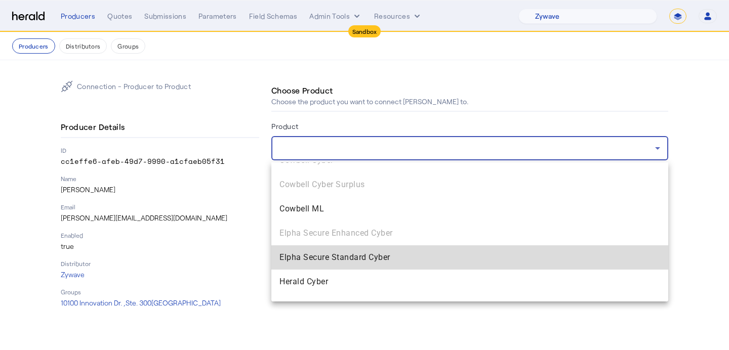
click at [409, 259] on span "Elpha Secure Standard Cyber" at bounding box center [469, 257] width 380 height 12
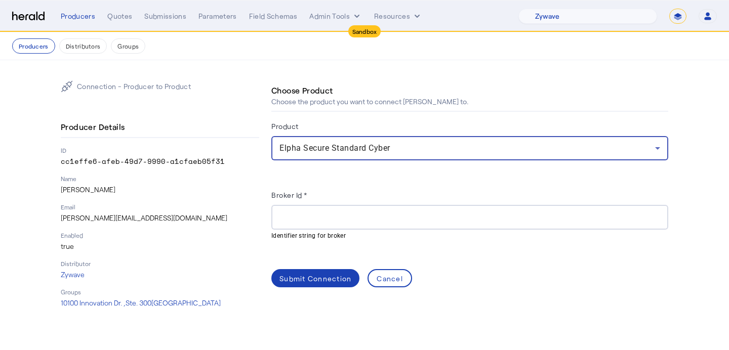
click at [357, 213] on input "Broker Id *" at bounding box center [469, 218] width 380 height 12
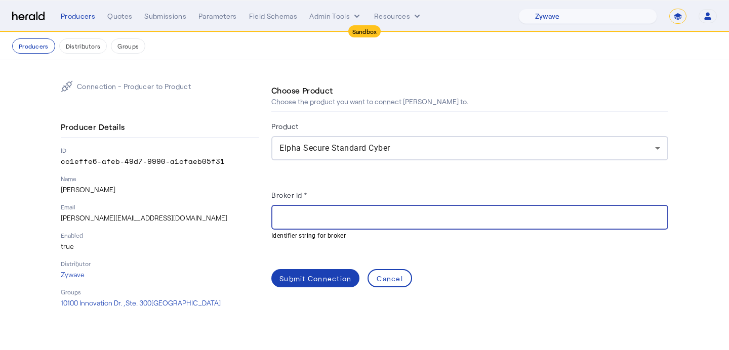
paste input "**********"
type input "**********"
click at [324, 289] on span at bounding box center [315, 278] width 88 height 24
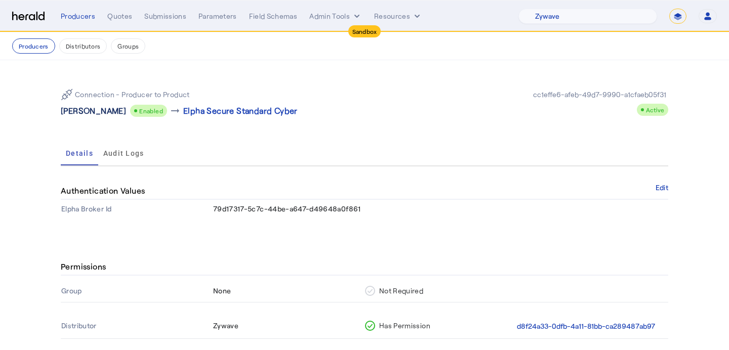
click at [104, 111] on p "[PERSON_NAME]" at bounding box center [93, 111] width 65 height 12
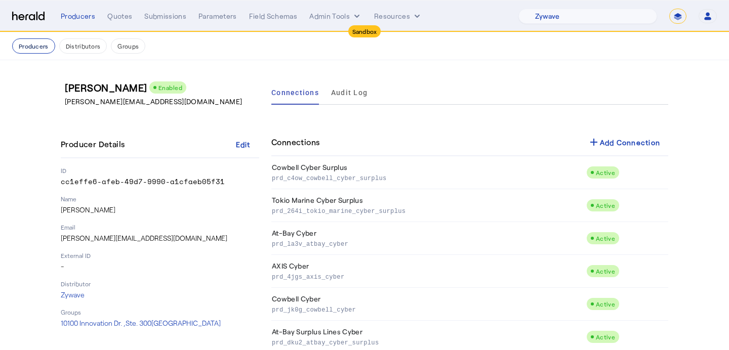
click at [35, 49] on button "Producers" at bounding box center [33, 45] width 43 height 15
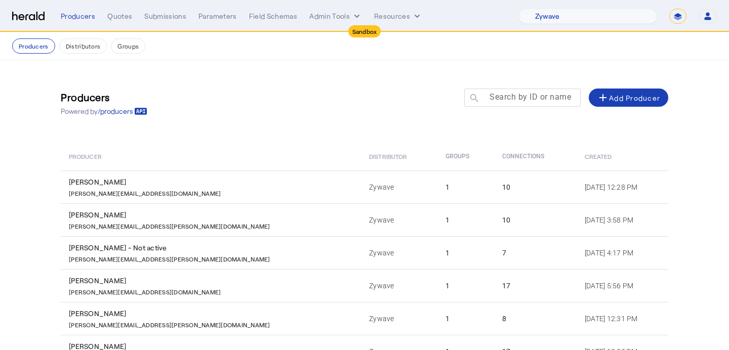
click at [527, 94] on mat-label "Search by ID or name" at bounding box center [529, 97] width 81 height 10
click at [527, 94] on input "Search by ID or name" at bounding box center [526, 97] width 91 height 12
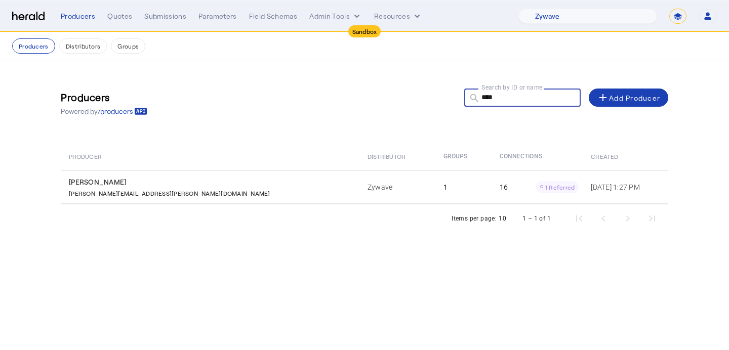
type input "****"
click at [305, 216] on div "Items per page: 10 1 – 1 of 1" at bounding box center [364, 218] width 607 height 28
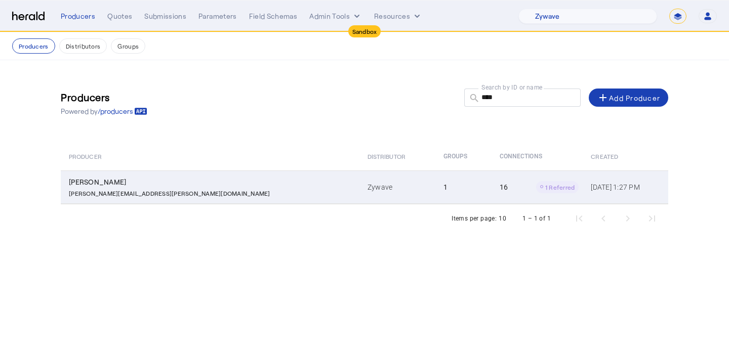
click at [435, 186] on td "1" at bounding box center [463, 187] width 56 height 33
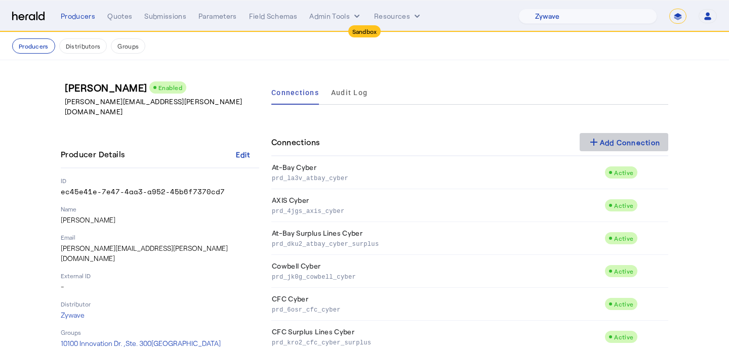
click at [621, 144] on div "add Add Connection" at bounding box center [623, 142] width 73 height 12
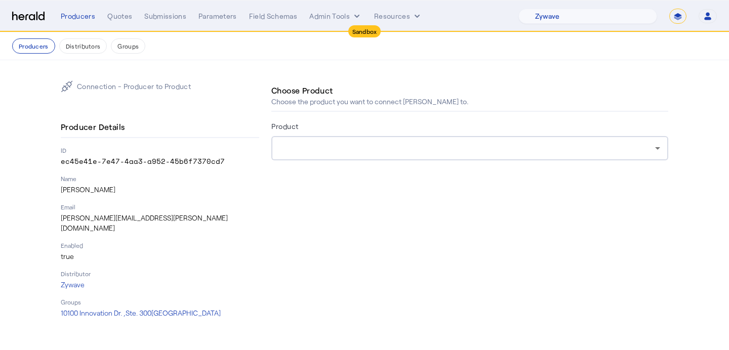
click at [337, 140] on div at bounding box center [469, 148] width 380 height 24
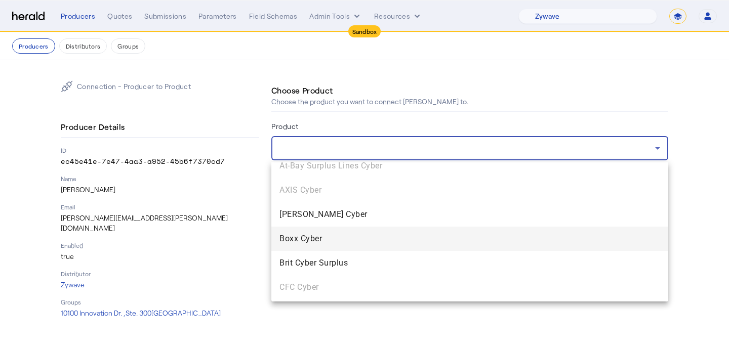
scroll to position [155, 0]
click at [299, 231] on mat-option "Boxx Cyber" at bounding box center [469, 238] width 397 height 24
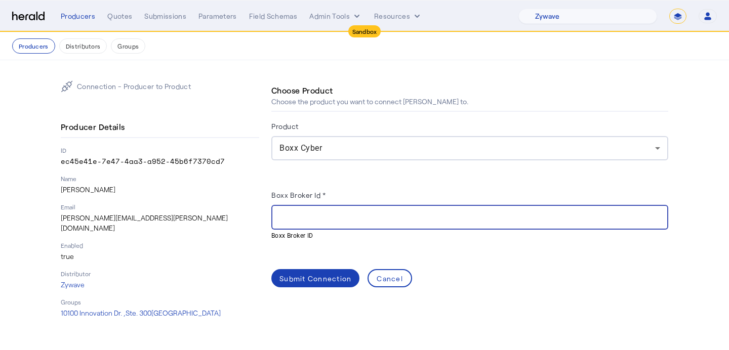
click at [303, 220] on input "Boxx Broker Id *" at bounding box center [469, 218] width 380 height 12
paste input "**********"
type input "**********"
click at [293, 271] on span at bounding box center [315, 278] width 88 height 24
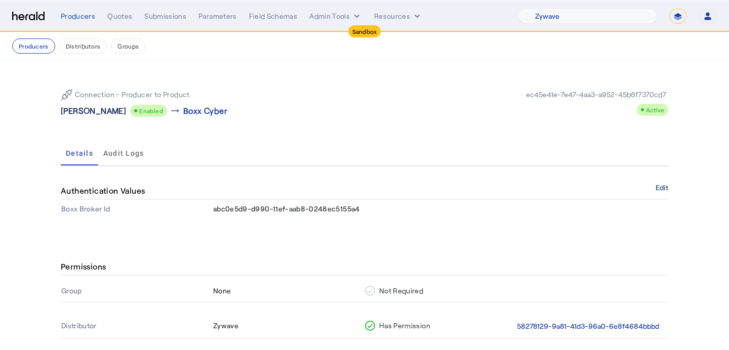
click at [94, 106] on p "[PERSON_NAME]" at bounding box center [93, 111] width 65 height 12
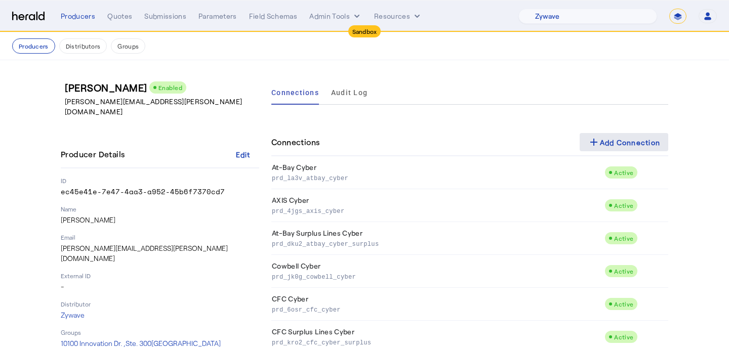
click at [640, 139] on div "add Add Connection" at bounding box center [623, 142] width 73 height 12
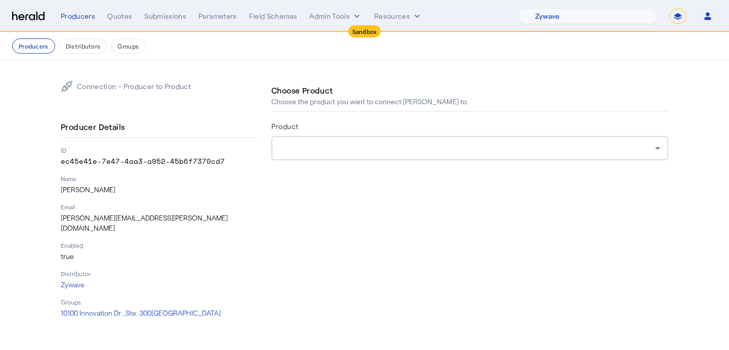
click at [399, 149] on div at bounding box center [466, 148] width 375 height 12
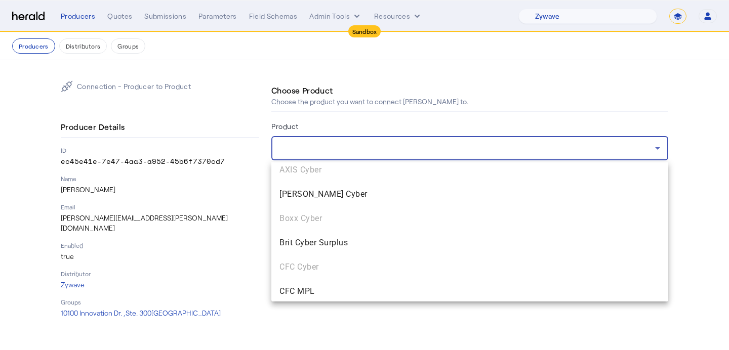
scroll to position [177, 0]
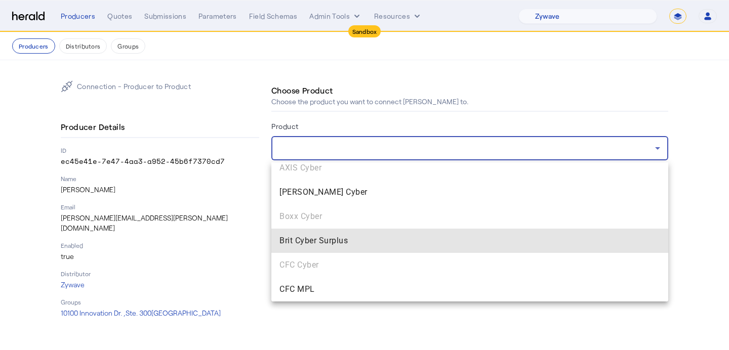
click at [374, 241] on span "Brit Cyber Surplus" at bounding box center [469, 241] width 380 height 12
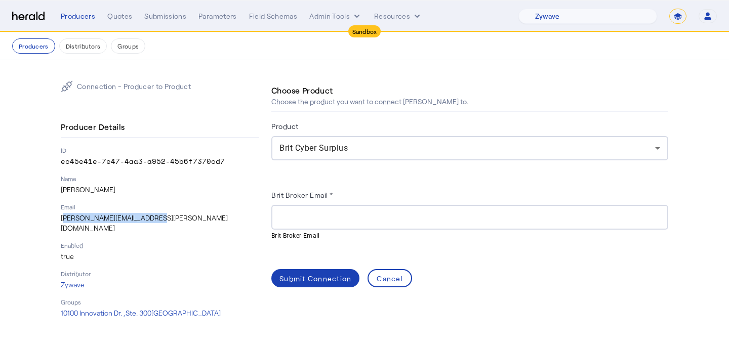
drag, startPoint x: 156, startPoint y: 219, endPoint x: 60, endPoint y: 223, distance: 96.2
click at [60, 223] on div "Connection - Producer to Product Producer Details ID ec45e41e-7e47-4aa3-a952-45…" at bounding box center [364, 199] width 648 height 278
click at [315, 209] on div at bounding box center [469, 217] width 380 height 25
paste input "**********"
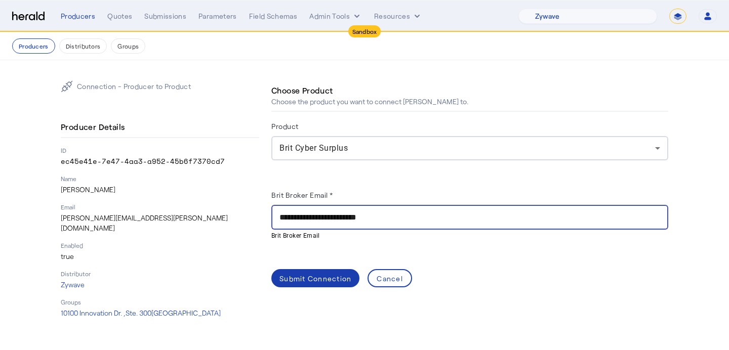
type input "**********"
click at [299, 279] on div "Submit Connection" at bounding box center [315, 278] width 72 height 11
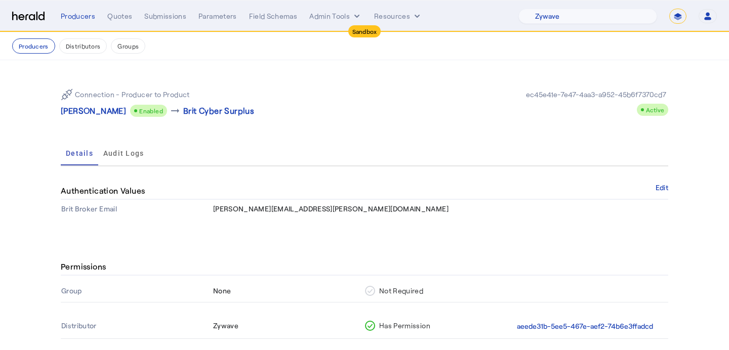
click at [94, 113] on p "[PERSON_NAME]" at bounding box center [93, 111] width 65 height 12
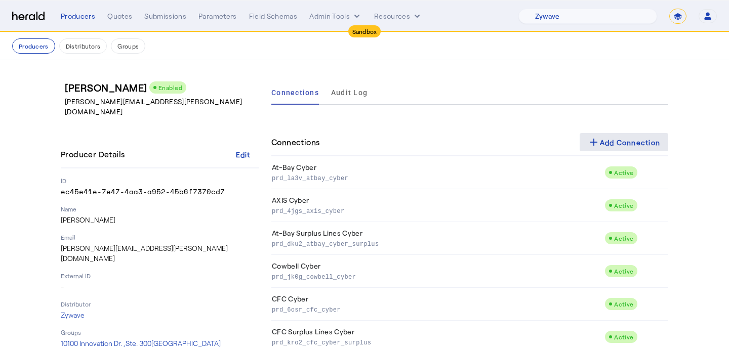
click at [596, 139] on mat-icon "add" at bounding box center [593, 142] width 12 height 12
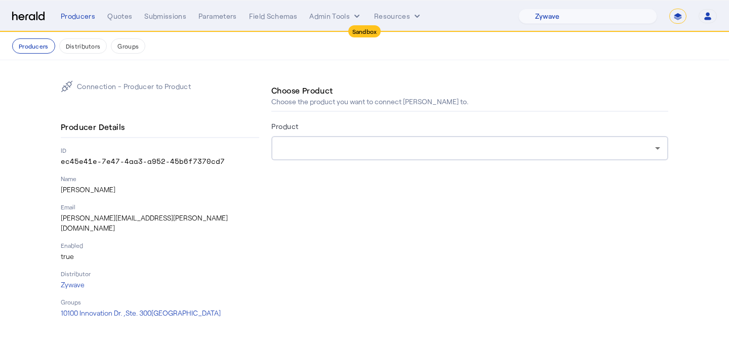
click at [476, 159] on div at bounding box center [469, 148] width 380 height 24
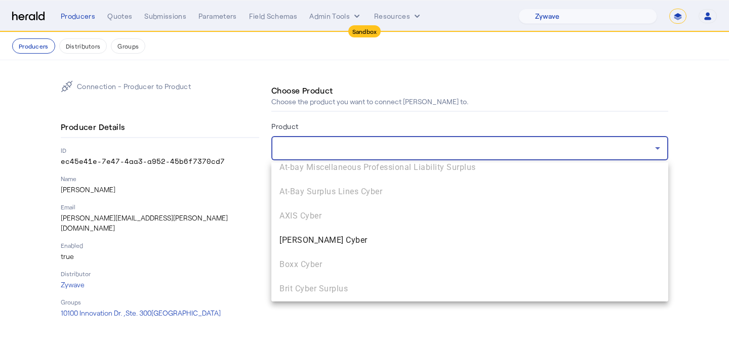
scroll to position [132, 0]
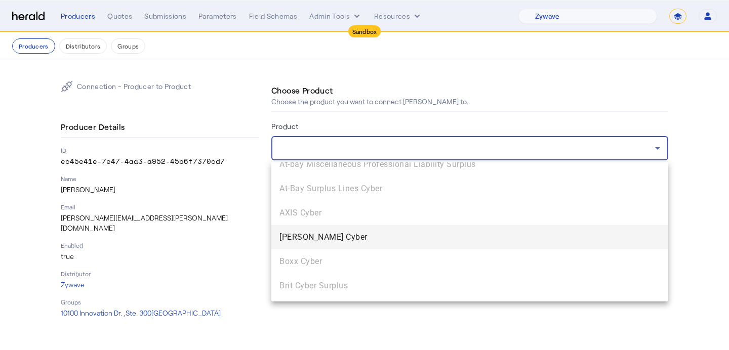
click at [442, 232] on span "[PERSON_NAME] Cyber" at bounding box center [469, 237] width 380 height 12
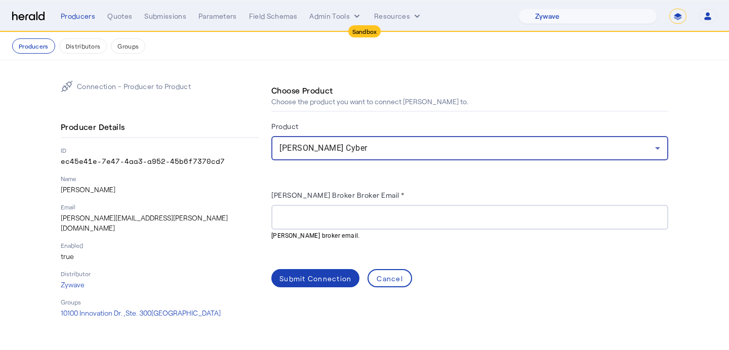
click at [396, 218] on input "[PERSON_NAME] Broker Broker Email *" at bounding box center [469, 218] width 380 height 12
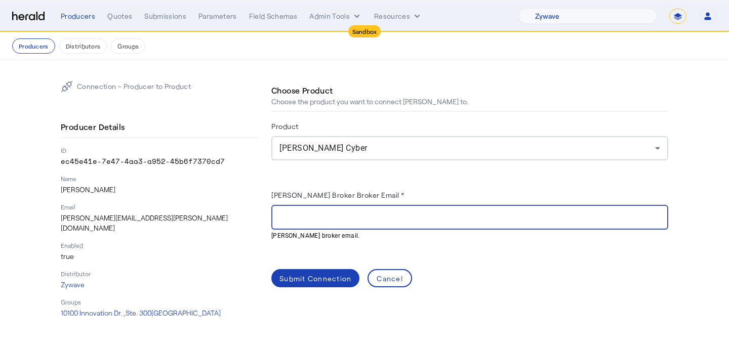
paste input "**********"
type input "**********"
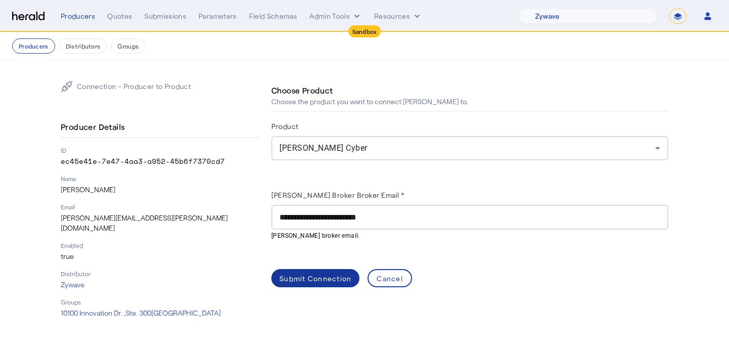
click at [346, 268] on span at bounding box center [315, 278] width 88 height 24
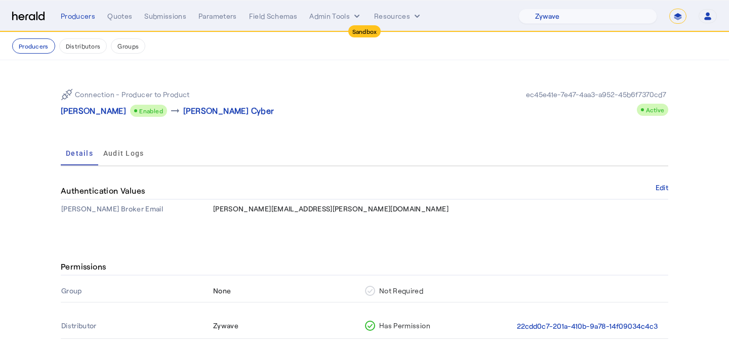
click at [92, 113] on p "[PERSON_NAME]" at bounding box center [93, 111] width 65 height 12
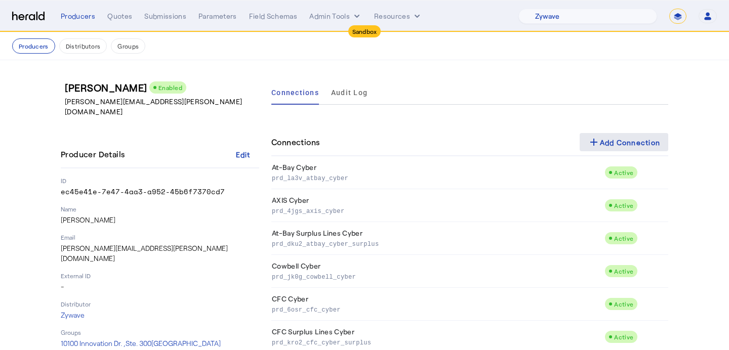
click at [636, 137] on div "add Add Connection" at bounding box center [623, 142] width 73 height 12
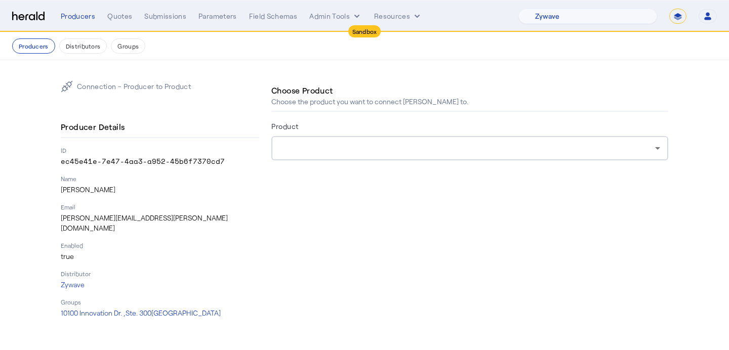
click at [531, 157] on div at bounding box center [469, 148] width 380 height 24
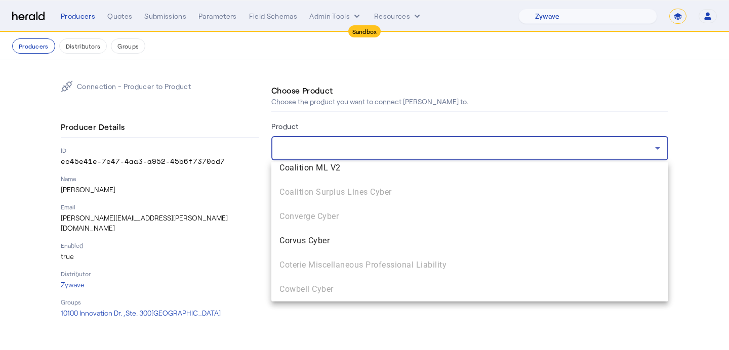
scroll to position [410, 0]
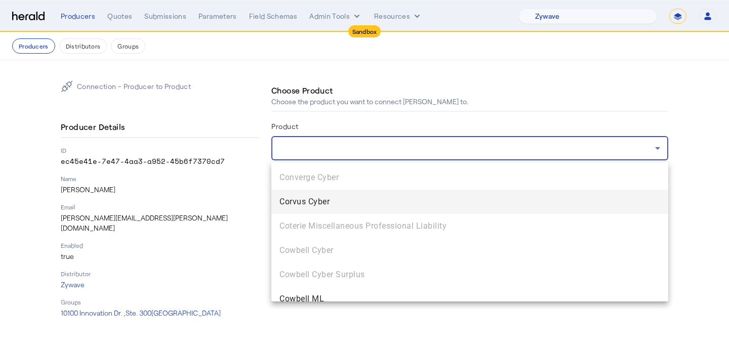
click at [464, 201] on span "Corvus Cyber" at bounding box center [469, 202] width 380 height 12
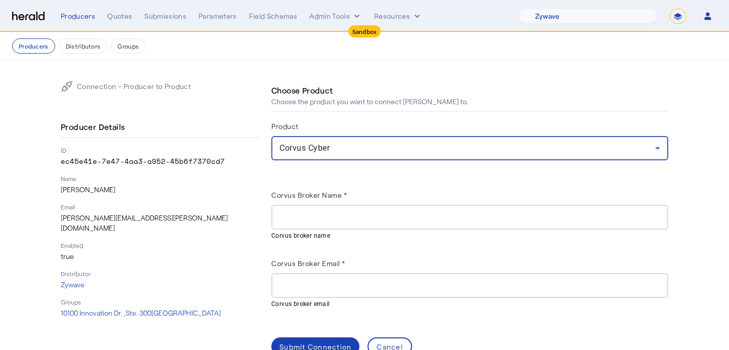
click at [370, 283] on input "Corvus Broker Email *" at bounding box center [469, 286] width 380 height 12
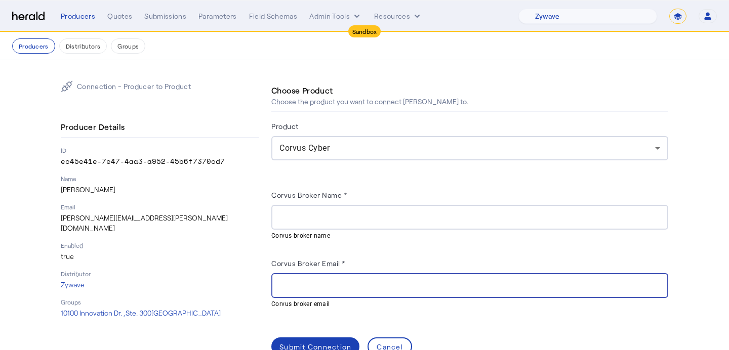
paste input "**********"
type input "**********"
click at [381, 225] on div at bounding box center [469, 217] width 380 height 25
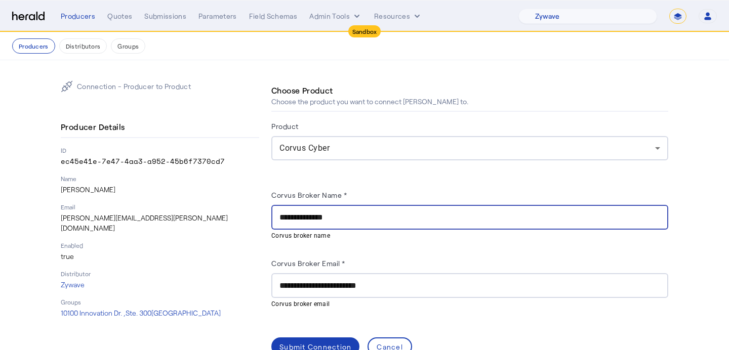
scroll to position [25, 0]
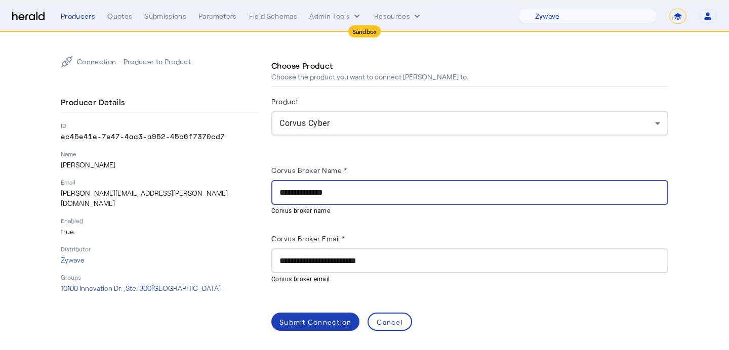
type input "**********"
click at [332, 305] on div "**********" at bounding box center [469, 239] width 397 height 183
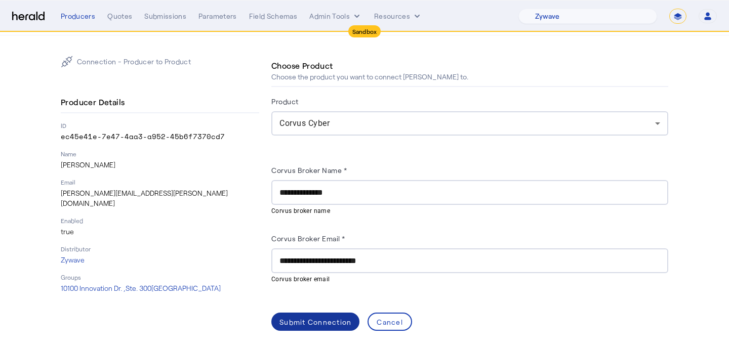
click at [324, 324] on div "Submit Connection" at bounding box center [315, 322] width 72 height 11
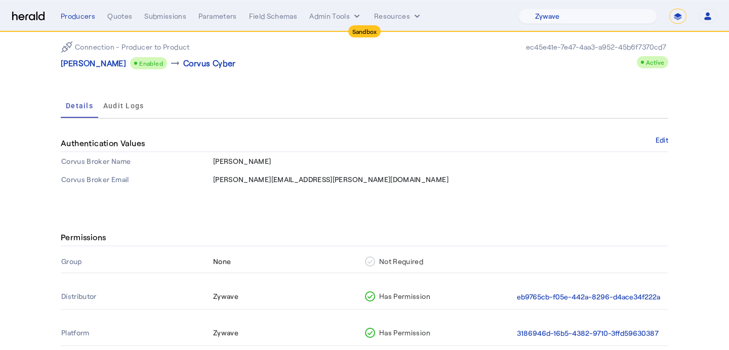
scroll to position [55, 0]
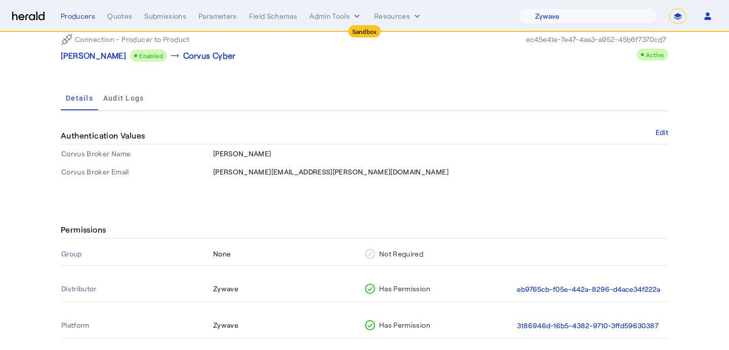
click at [101, 63] on div "Connection - Producer to Product [PERSON_NAME] Enabled arrow_right_alt Corvus C…" at bounding box center [364, 47] width 607 height 45
click at [102, 60] on p "[PERSON_NAME]" at bounding box center [93, 56] width 65 height 12
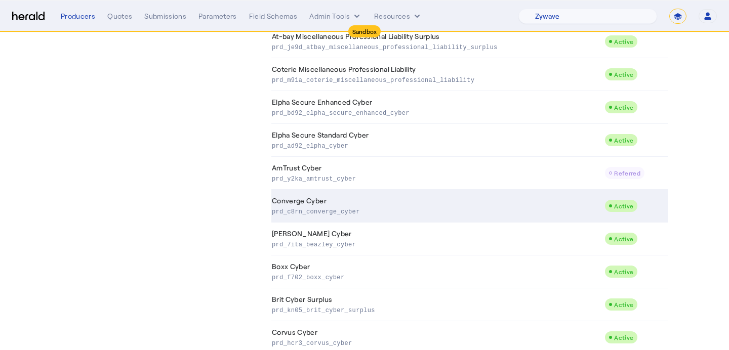
scroll to position [484, 0]
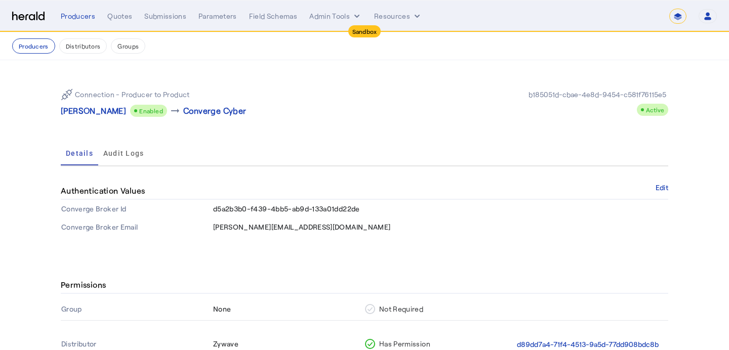
select select "*******"
